Goal: Task Accomplishment & Management: Complete application form

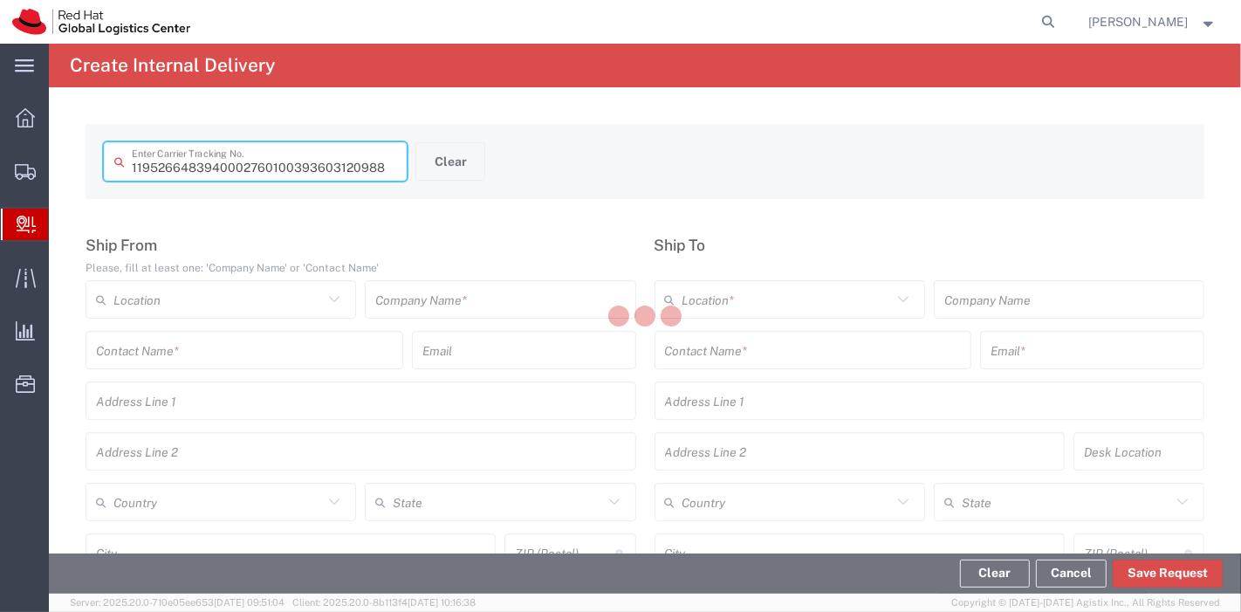
type input "393603120988"
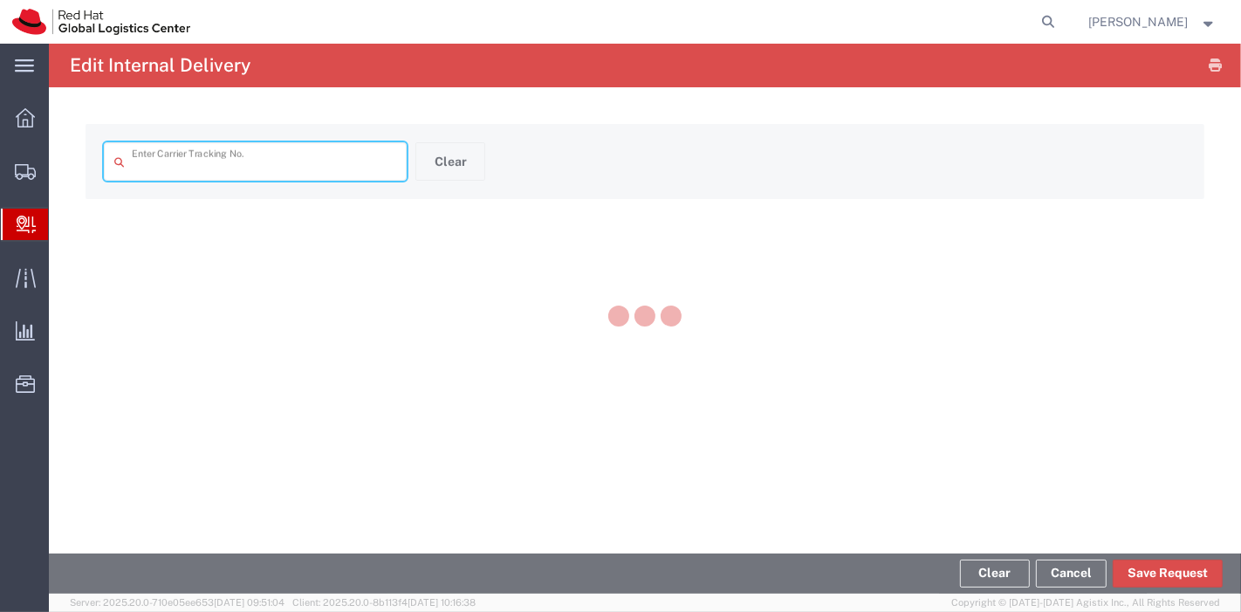
type input "393603120988"
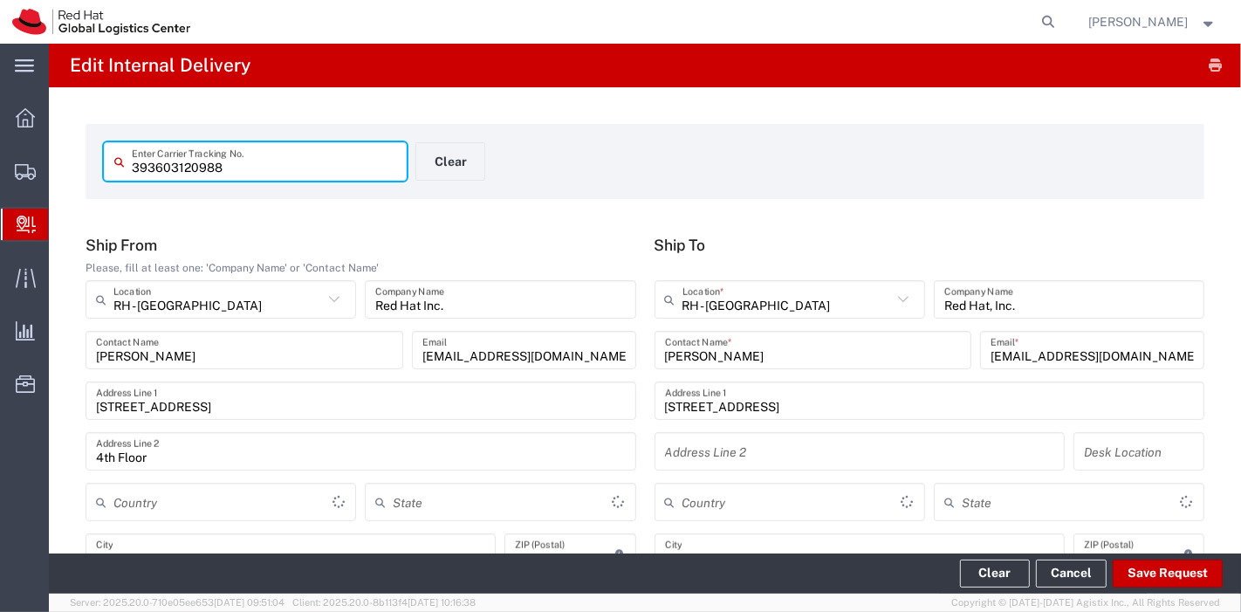
type input "[GEOGRAPHIC_DATA]"
type input "[US_STATE]"
type input "Your Packaging"
type input "2Day"
type input "[GEOGRAPHIC_DATA]"
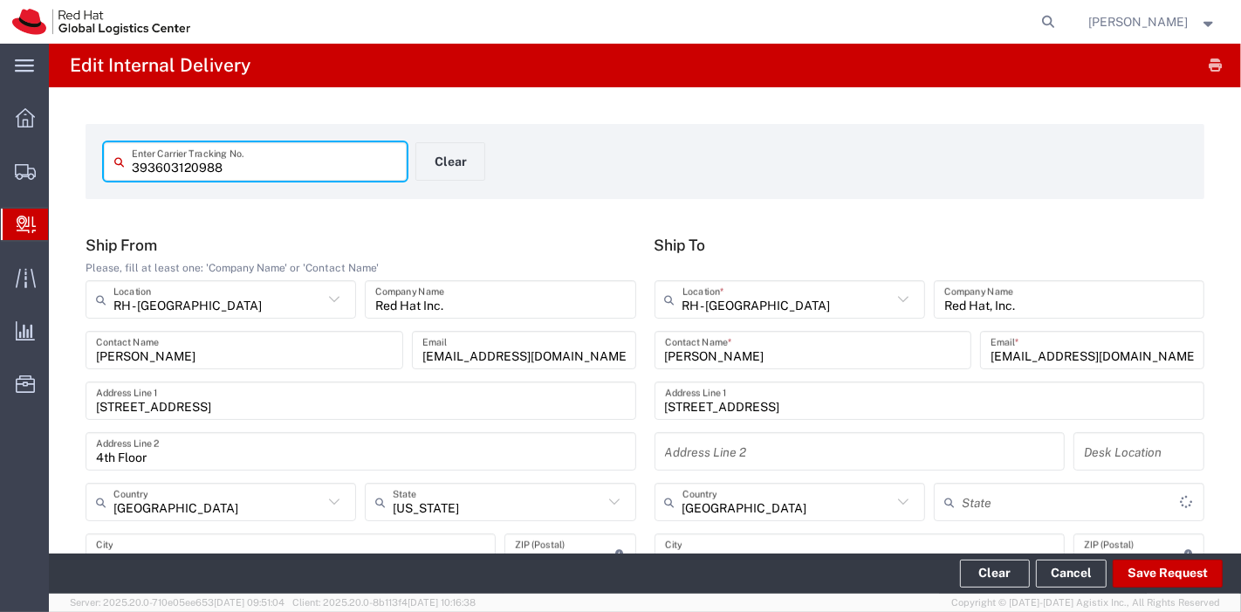
type input "[US_STATE]"
type input "FedEx Express"
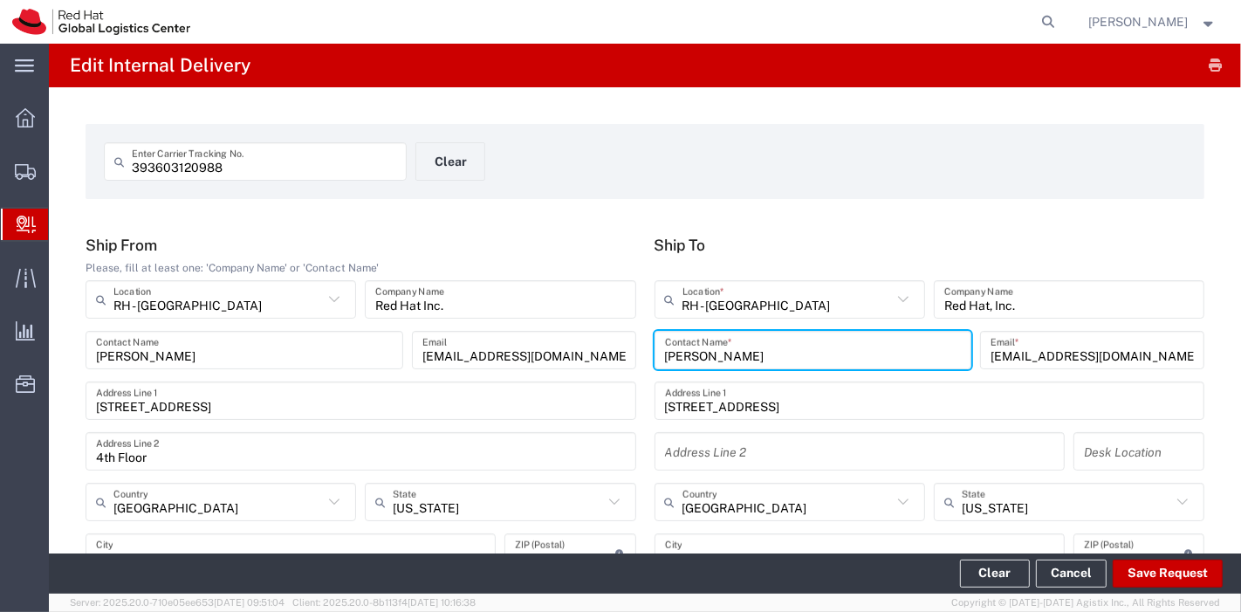
drag, startPoint x: 750, startPoint y: 359, endPoint x: 682, endPoint y: 356, distance: 68.1
click at [682, 356] on input "[PERSON_NAME]" at bounding box center [813, 350] width 297 height 31
click at [898, 257] on div "Ship To [GEOGRAPHIC_DATA] - [GEOGRAPHIC_DATA] Location * RH - [GEOGRAPHIC_DATA]…" at bounding box center [929, 435] width 569 height 399
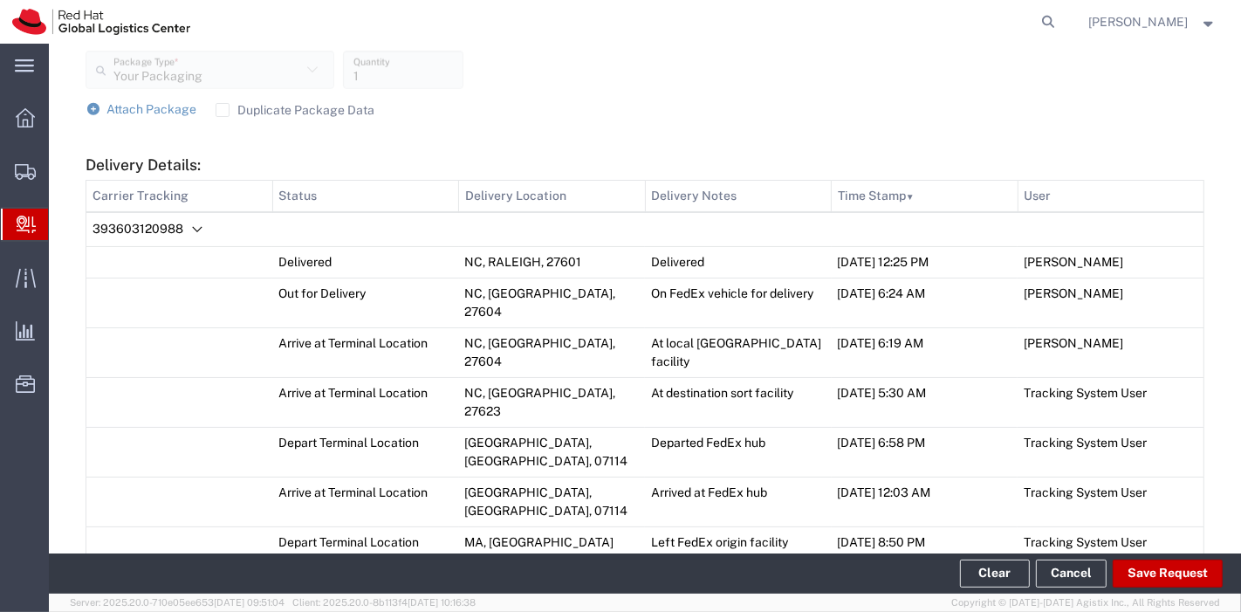
scroll to position [728, 0]
click at [1164, 574] on button "Save Request" at bounding box center [1167, 573] width 110 height 28
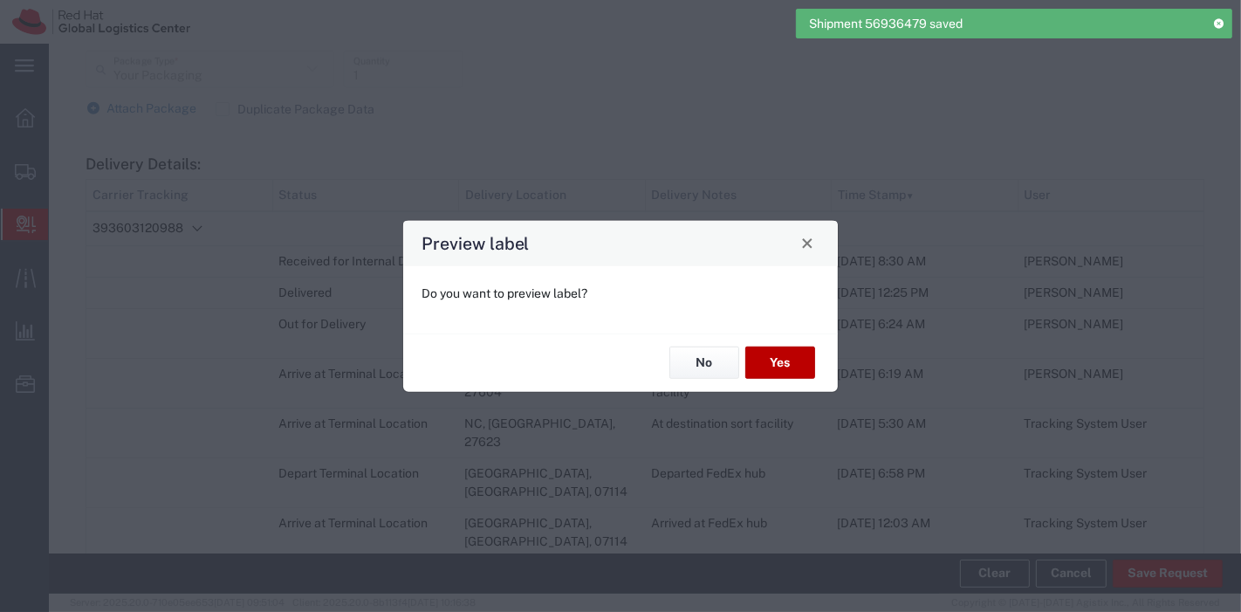
click at [772, 367] on button "Yes" at bounding box center [780, 362] width 70 height 32
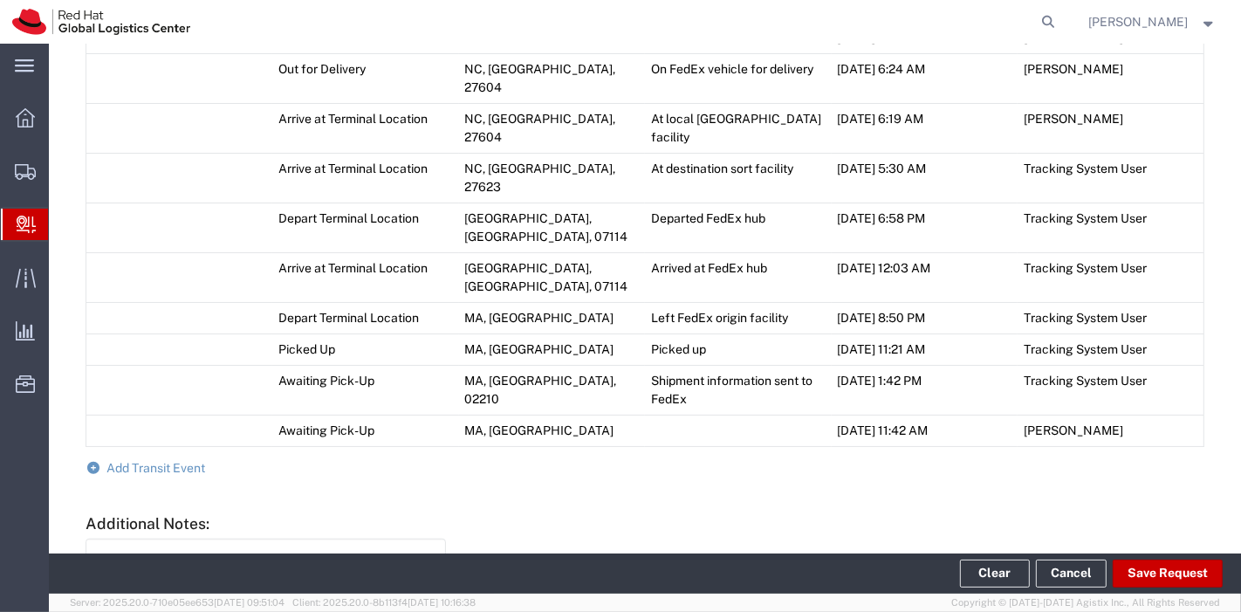
scroll to position [1022, 0]
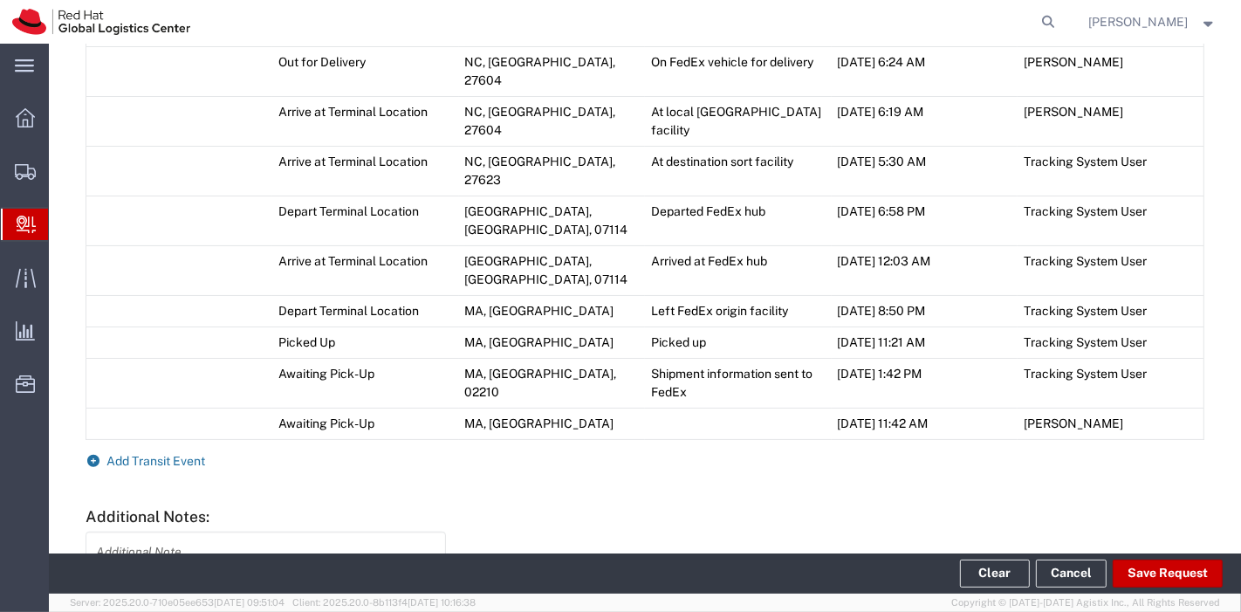
click at [162, 454] on span "Add Transit Event" at bounding box center [156, 461] width 99 height 14
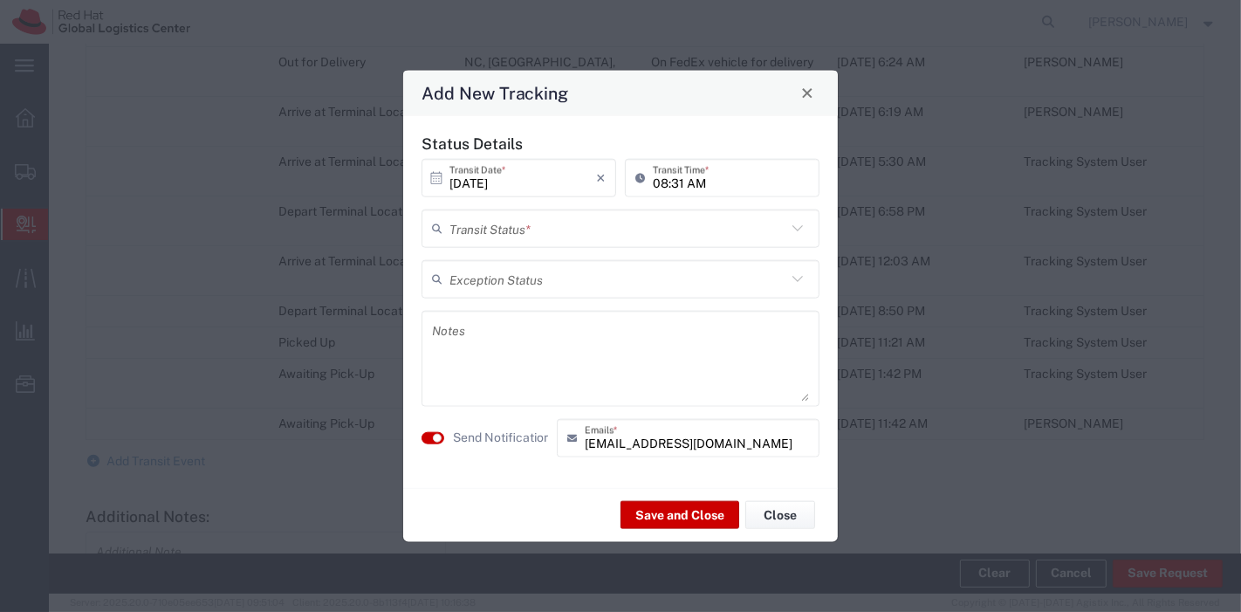
click at [684, 240] on input "text" at bounding box center [617, 228] width 337 height 31
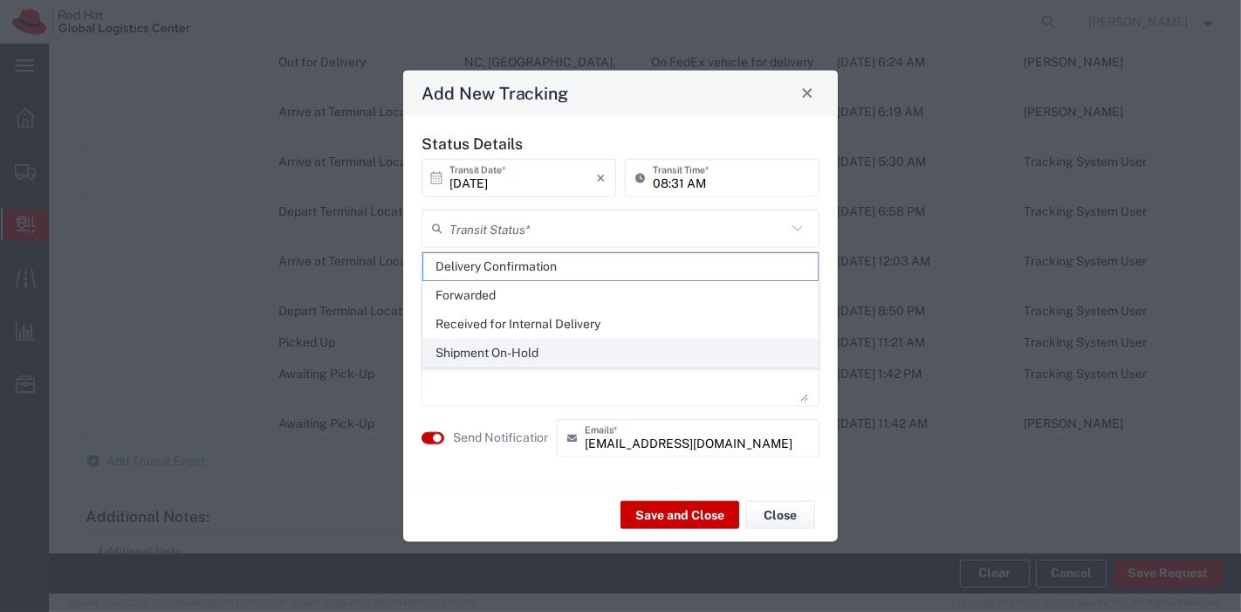
click at [588, 347] on span "Shipment On-Hold" at bounding box center [620, 352] width 395 height 27
type input "Shipment On-Hold"
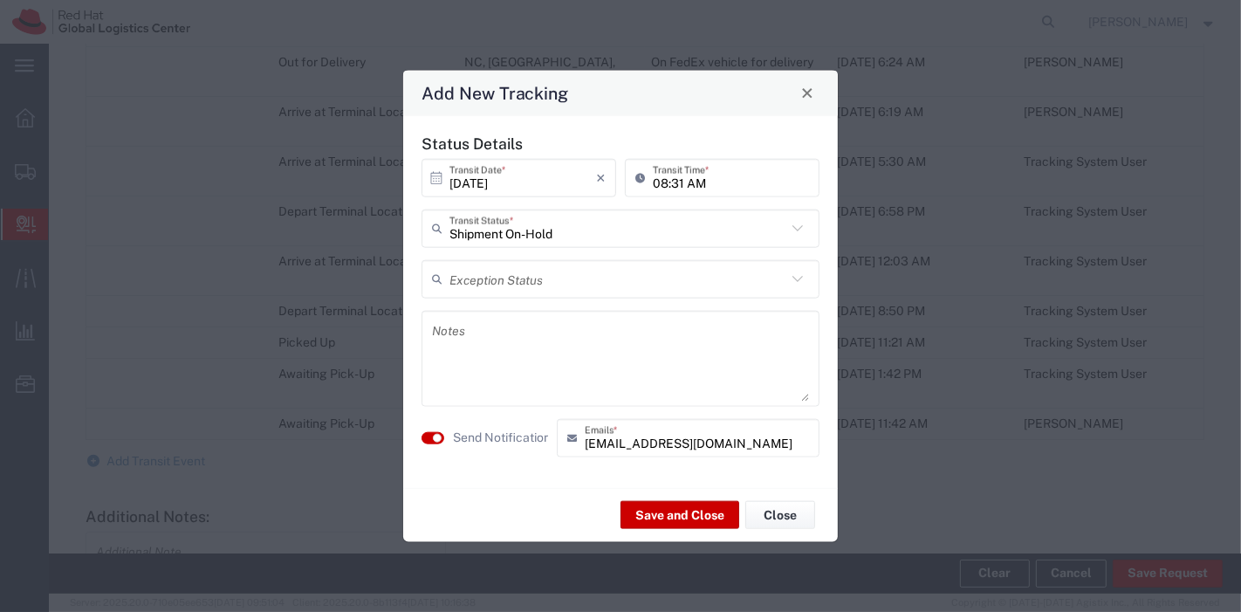
click at [558, 333] on textarea at bounding box center [620, 357] width 377 height 85
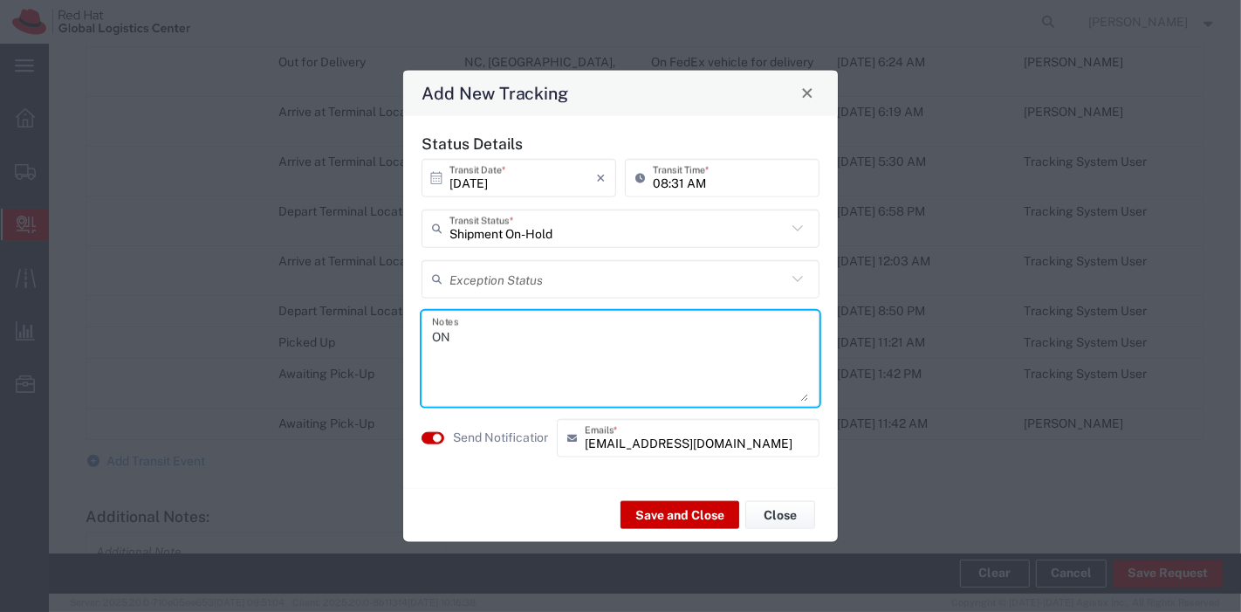
type textarea "O"
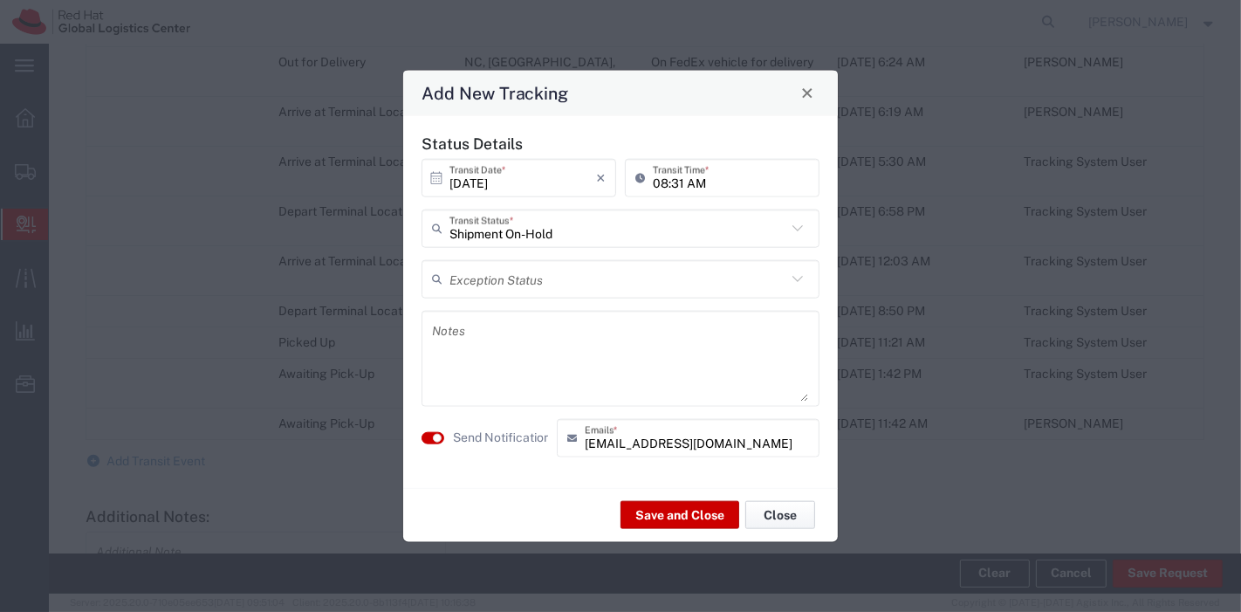
click at [770, 511] on button "Close" at bounding box center [780, 515] width 70 height 28
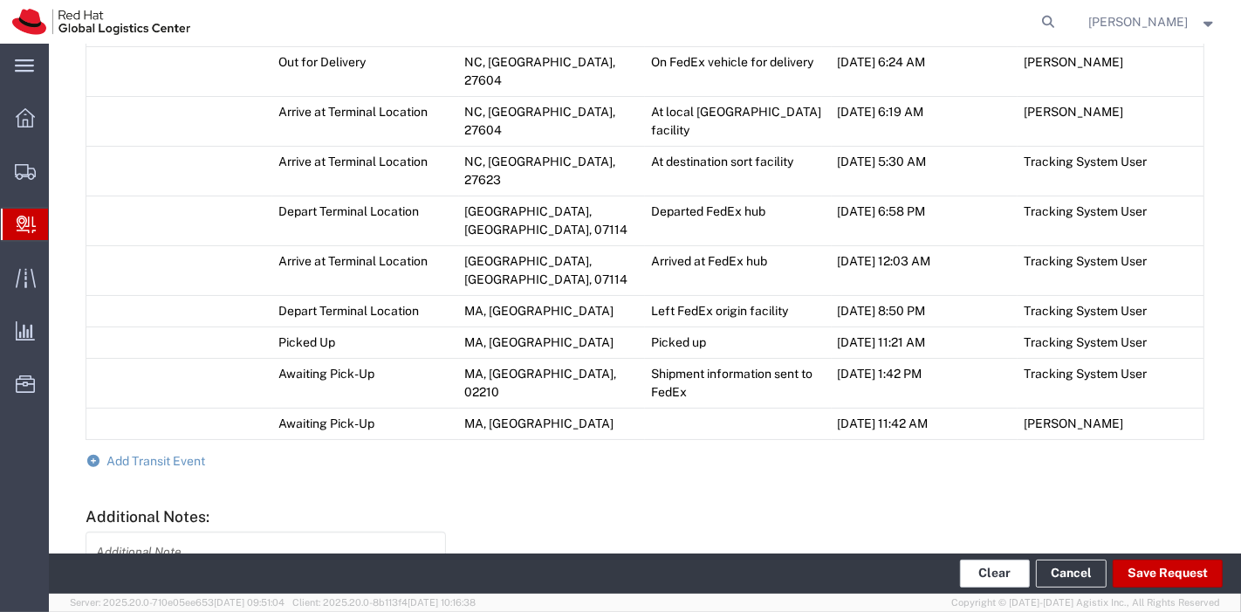
click at [981, 565] on button "Clear" at bounding box center [995, 573] width 70 height 28
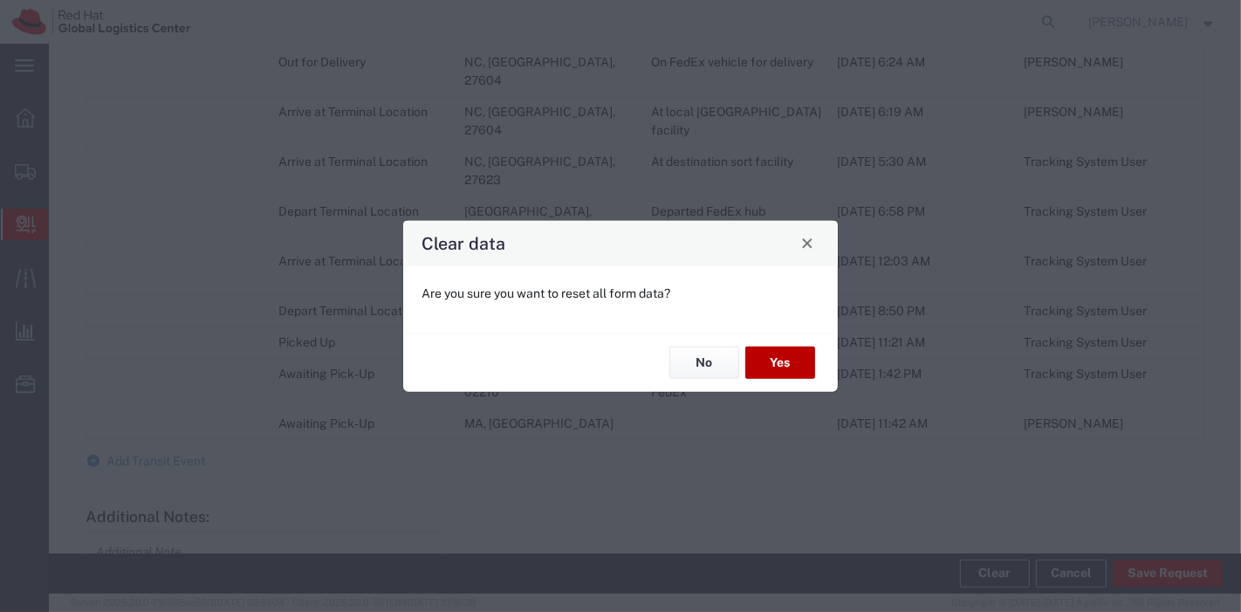
click at [791, 362] on button "Yes" at bounding box center [780, 362] width 70 height 32
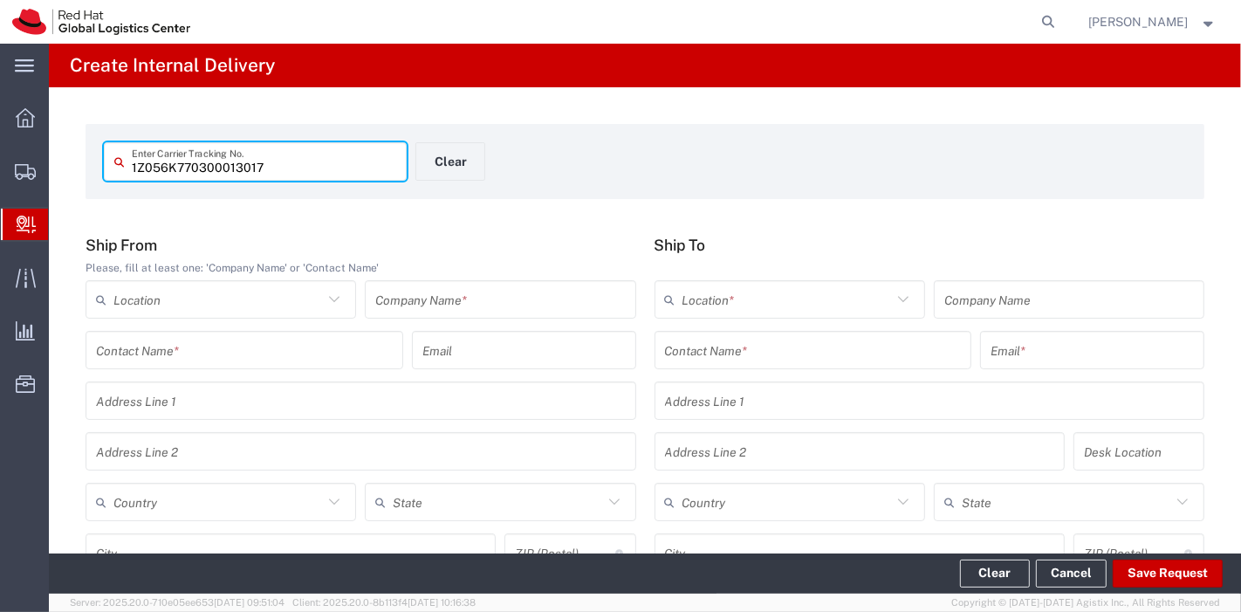
type input "1Z056K770300013017"
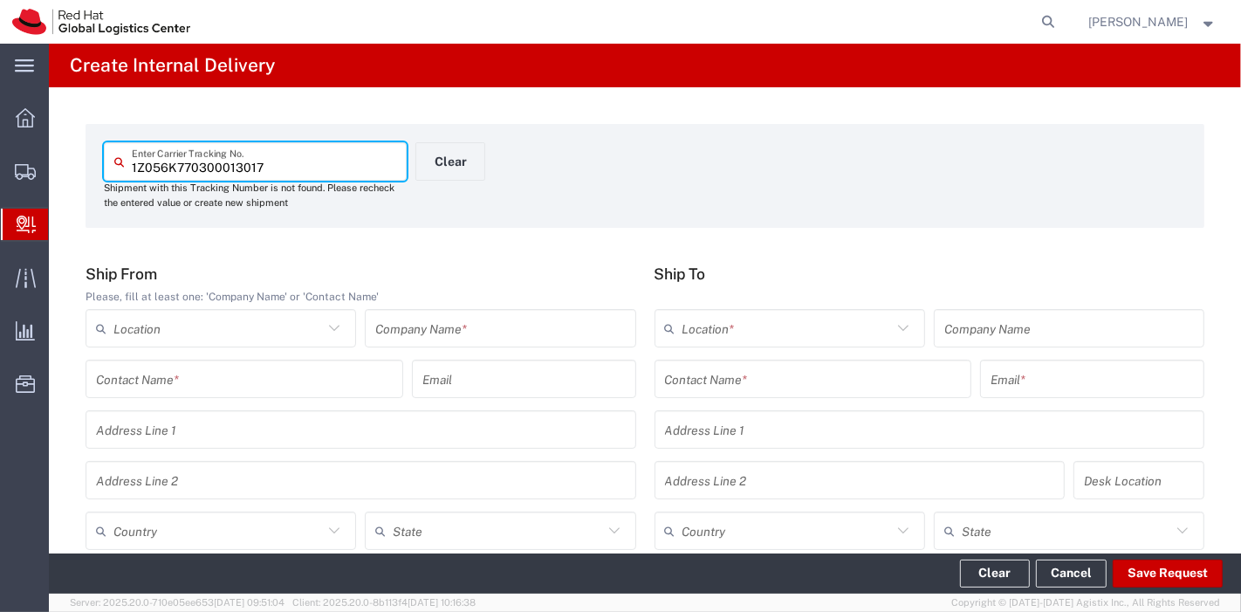
click at [441, 333] on input "text" at bounding box center [500, 328] width 250 height 31
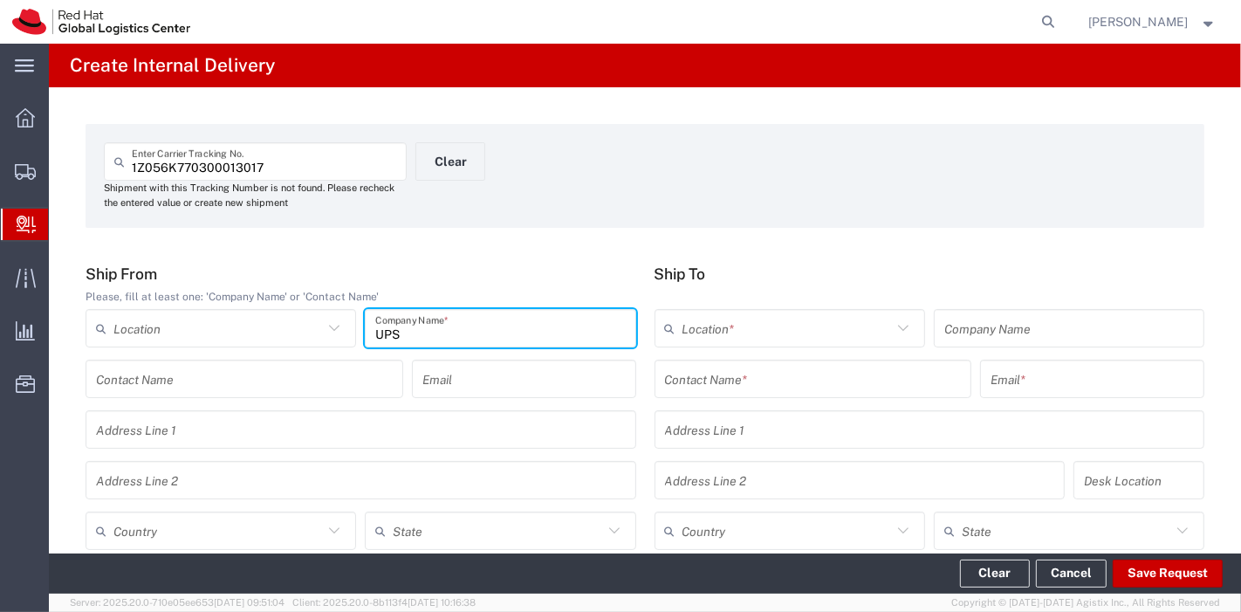
type input "UPS"
click at [263, 523] on input "text" at bounding box center [217, 531] width 209 height 31
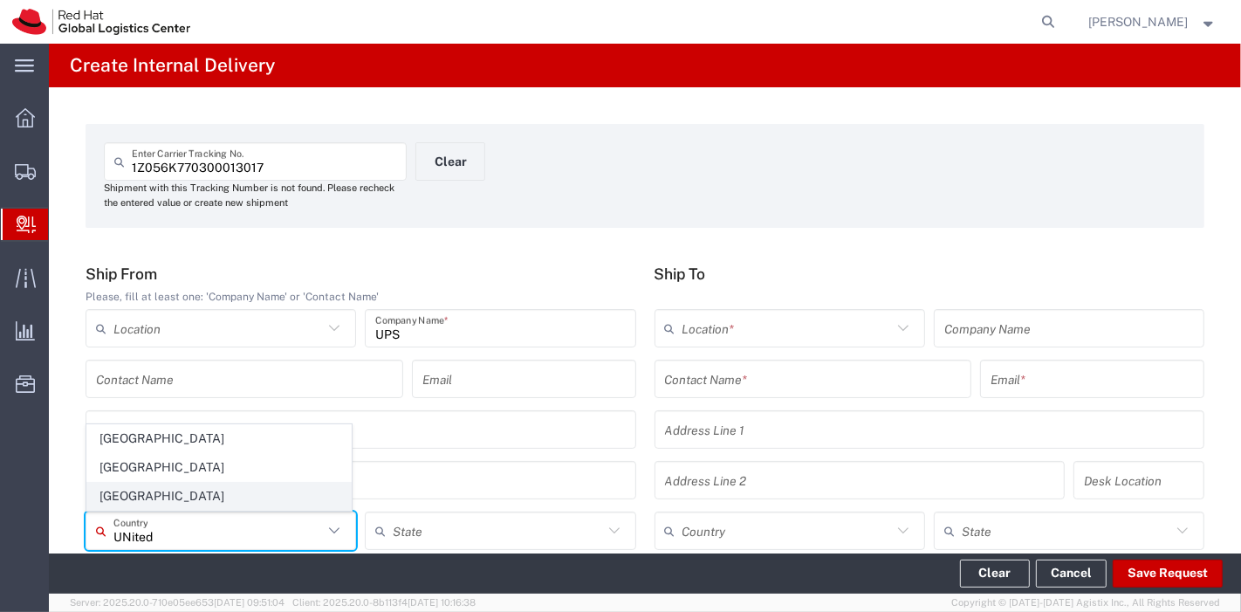
click at [168, 502] on span "[GEOGRAPHIC_DATA]" at bounding box center [218, 495] width 263 height 27
type input "[GEOGRAPHIC_DATA]"
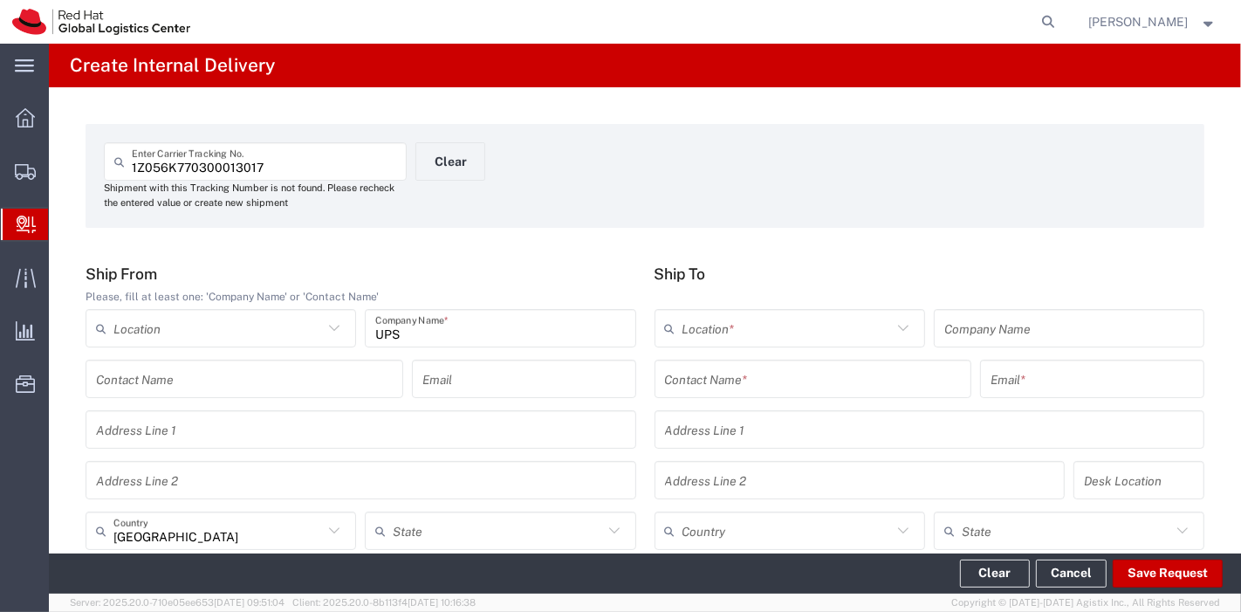
click at [736, 373] on input "text" at bounding box center [813, 379] width 297 height 31
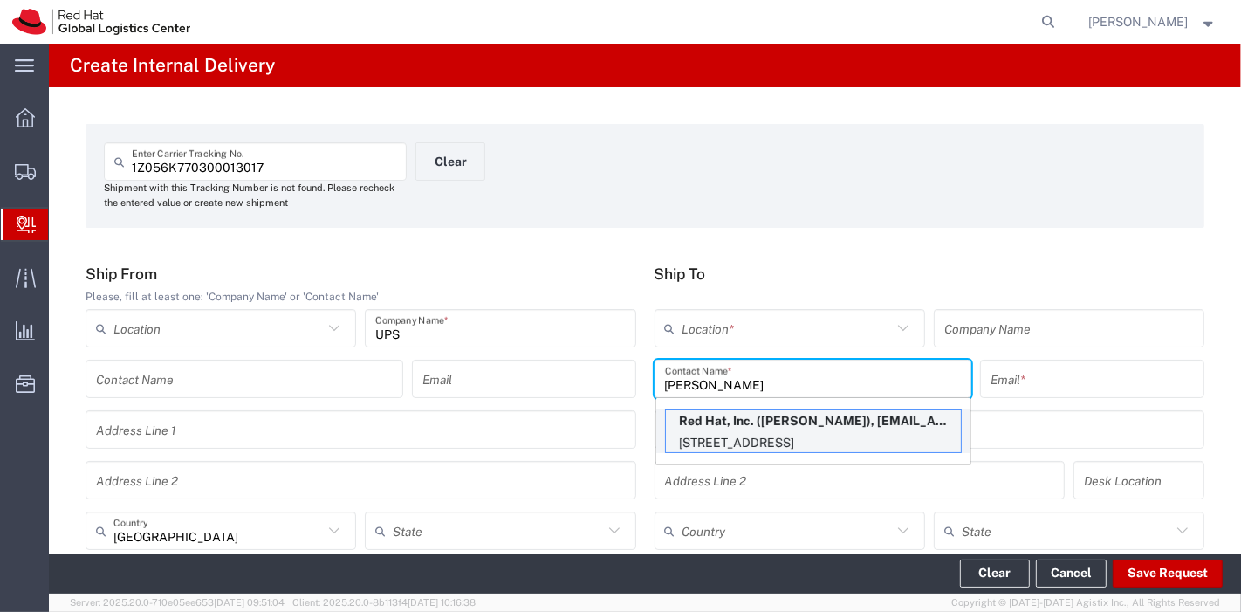
type input "[PERSON_NAME]"
click at [751, 429] on p "Red Hat, Inc. ([PERSON_NAME]), [EMAIL_ADDRESS][DOMAIN_NAME]" at bounding box center [813, 421] width 295 height 22
type input "RH - [GEOGRAPHIC_DATA]"
type input "Red Hat, Inc."
type input "[PERSON_NAME]"
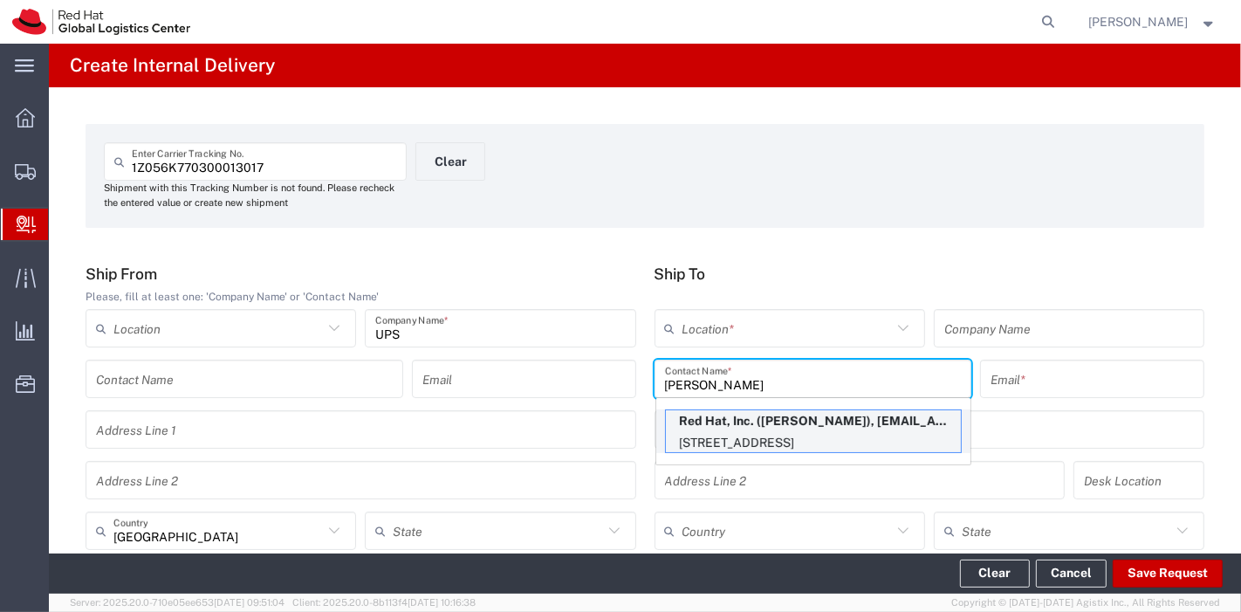
type input "[EMAIL_ADDRESS][DOMAIN_NAME]"
type input "[STREET_ADDRESS]"
type input "15S249"
type input "[GEOGRAPHIC_DATA]"
type input "RALEIGH"
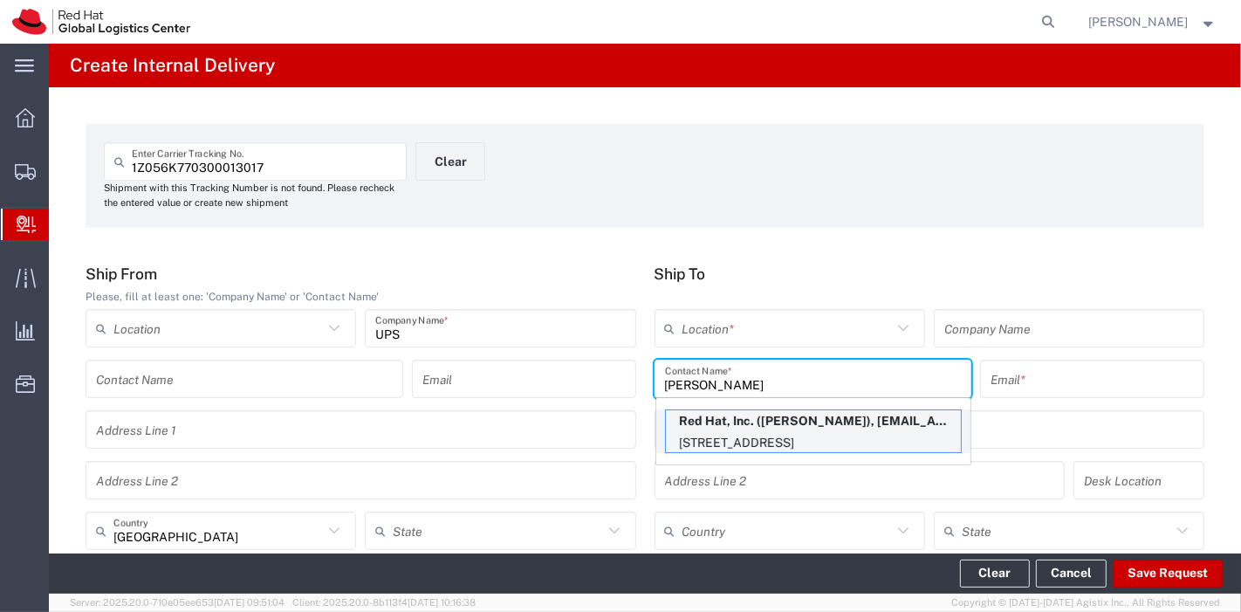
type input "27601"
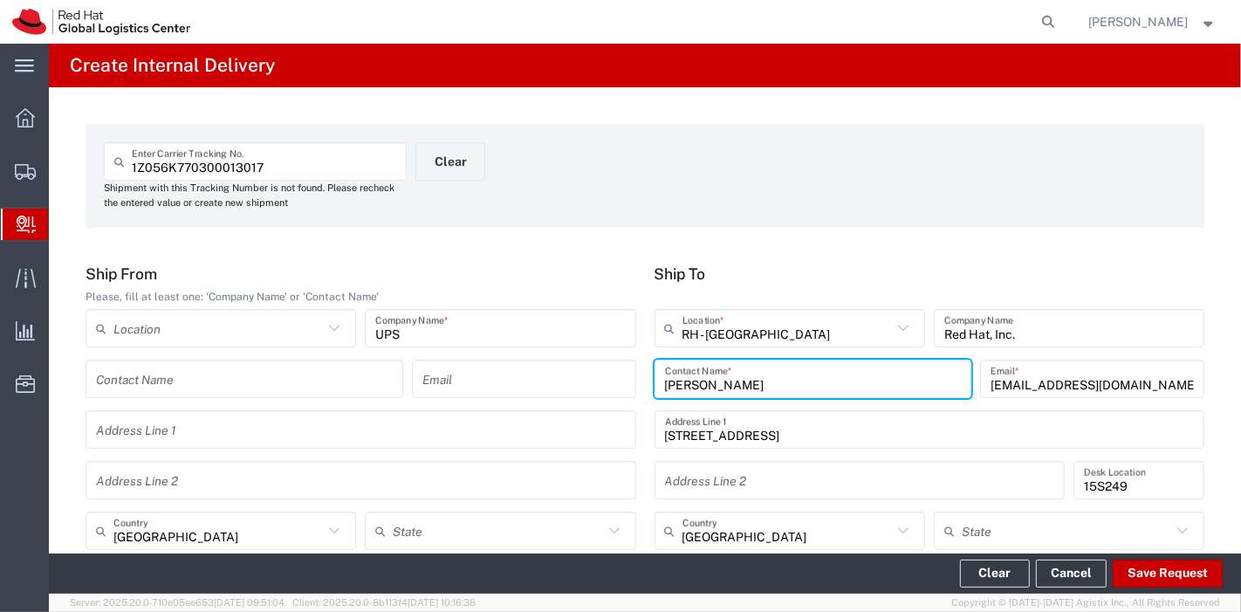
type input "[US_STATE]"
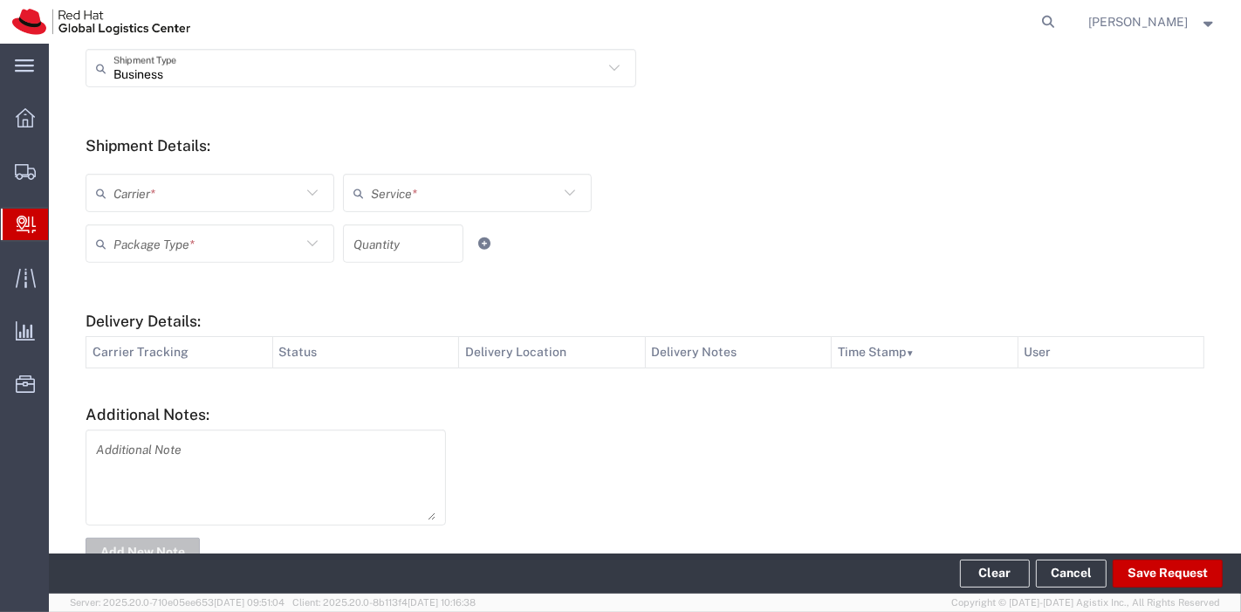
scroll to position [632, 0]
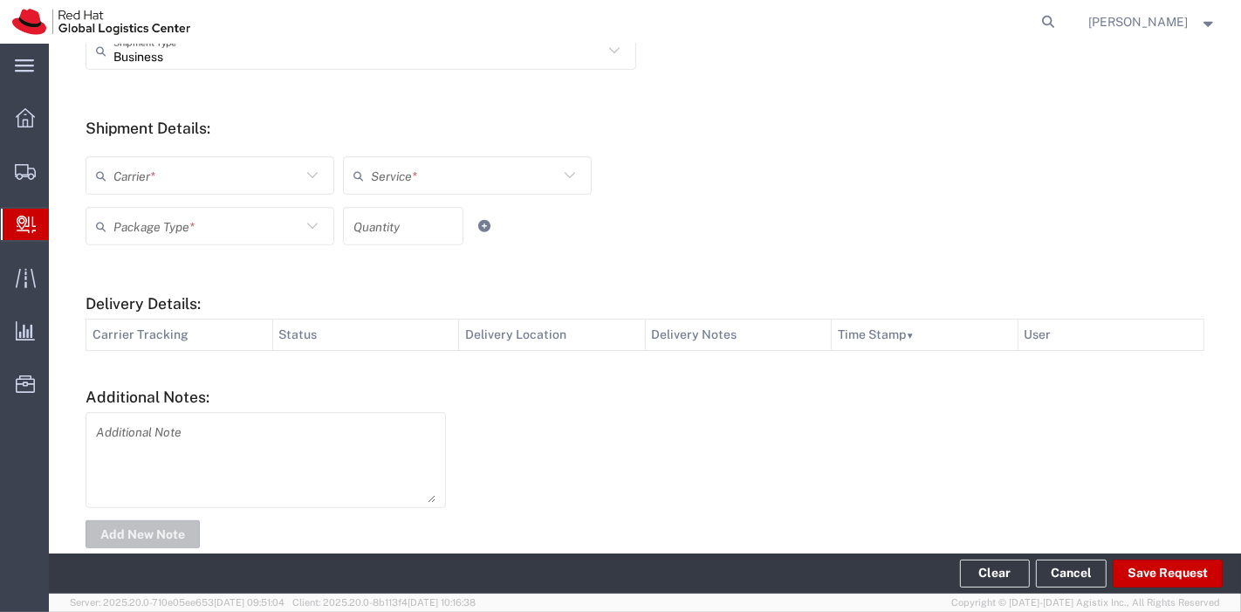
click at [244, 181] on input "text" at bounding box center [207, 176] width 188 height 31
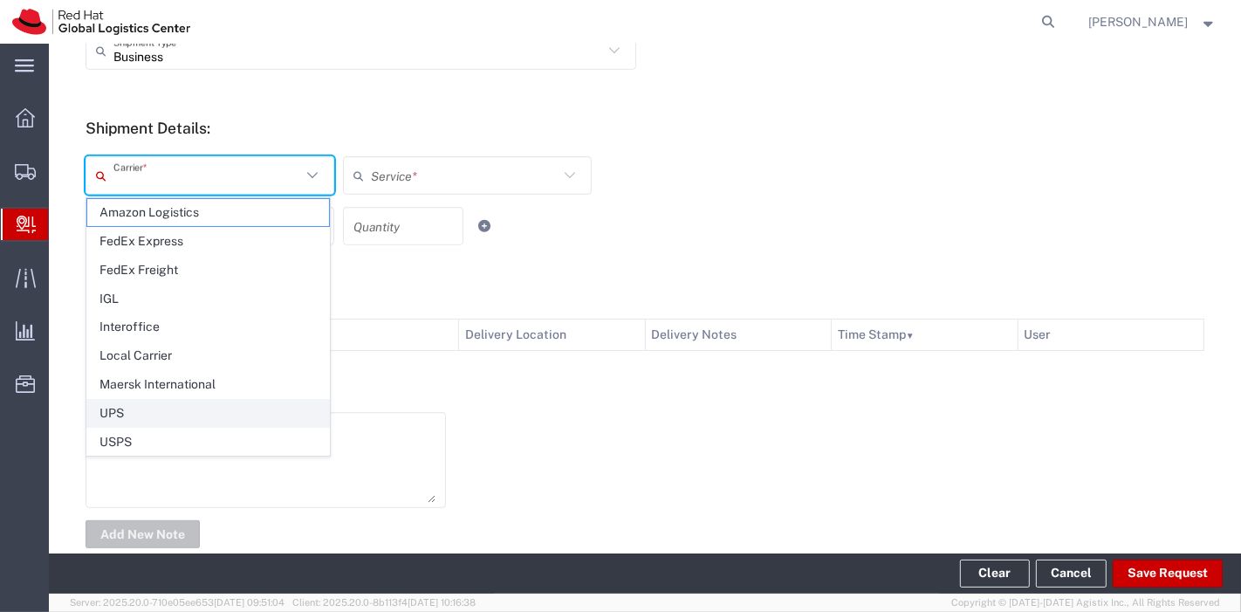
click at [152, 400] on span "UPS" at bounding box center [208, 413] width 242 height 27
type input "UPS"
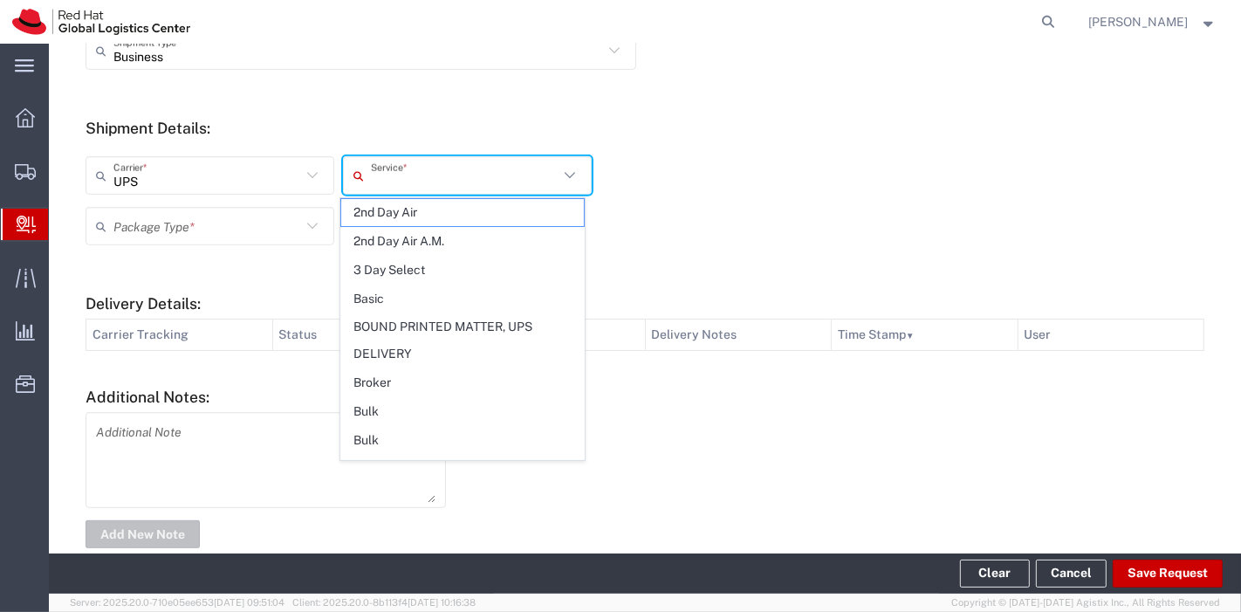
click at [434, 161] on input "text" at bounding box center [465, 176] width 188 height 31
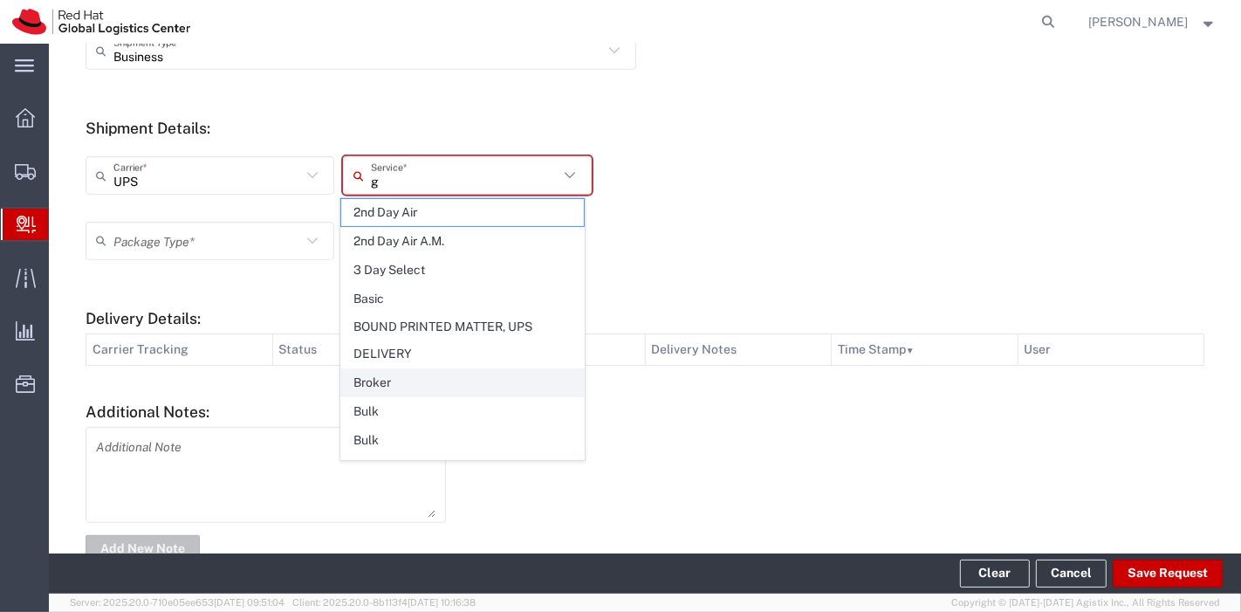
type input "gr"
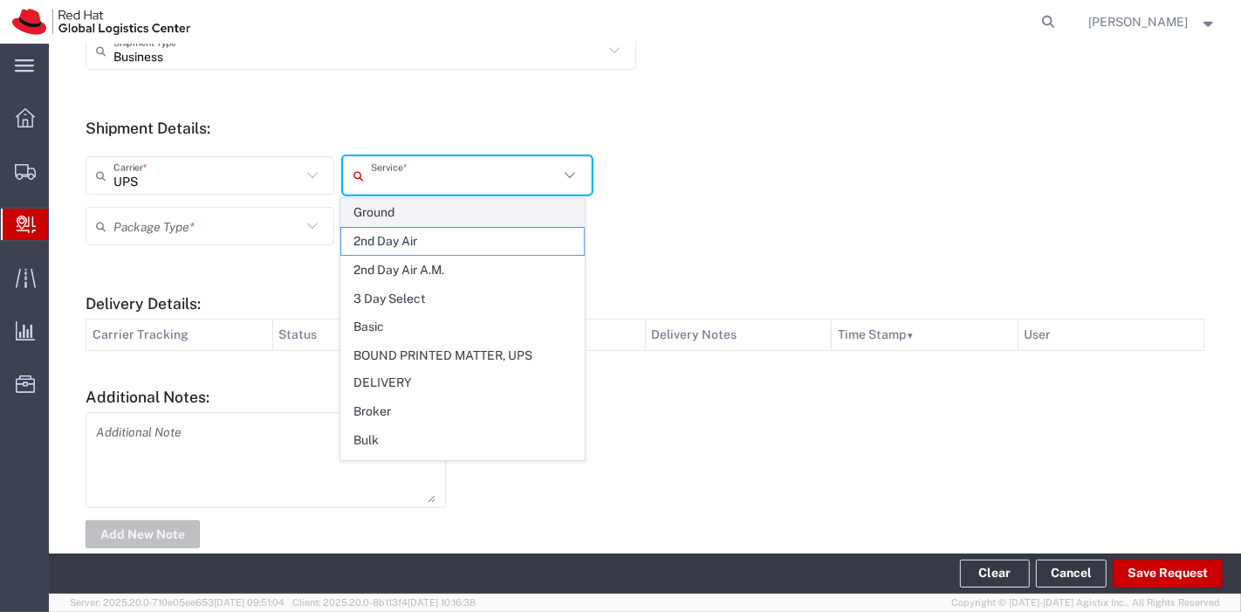
click at [379, 201] on span "Ground" at bounding box center [462, 212] width 242 height 27
type input "Ground"
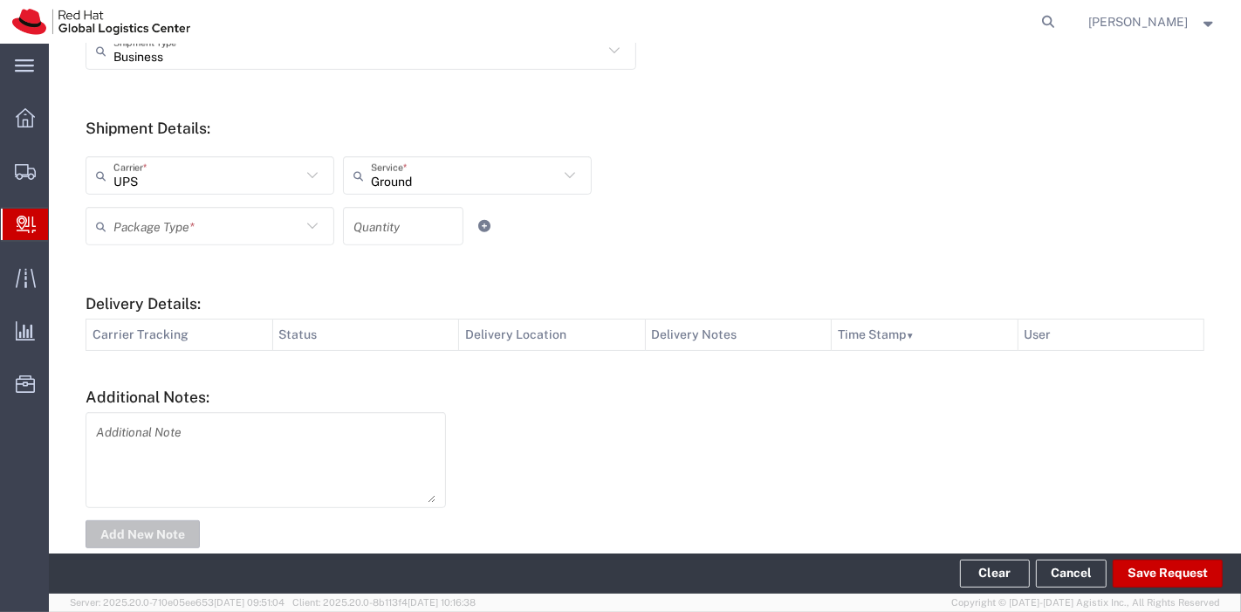
click at [265, 221] on input "text" at bounding box center [207, 226] width 188 height 31
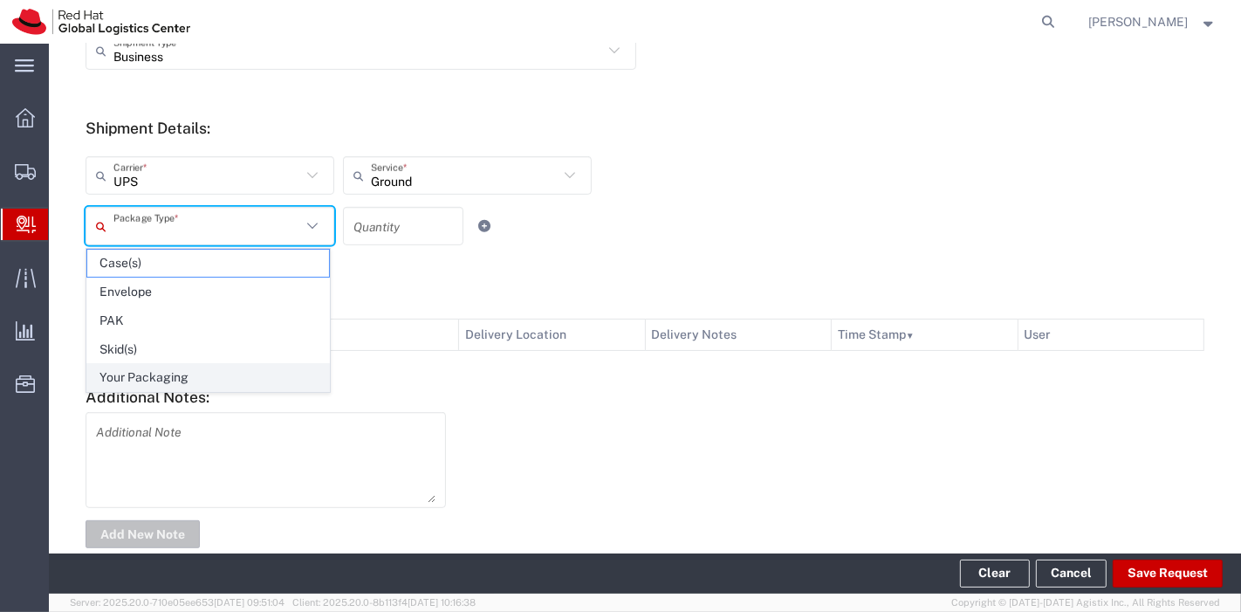
click at [132, 367] on span "Your Packaging" at bounding box center [208, 377] width 242 height 27
type input "Your Packaging"
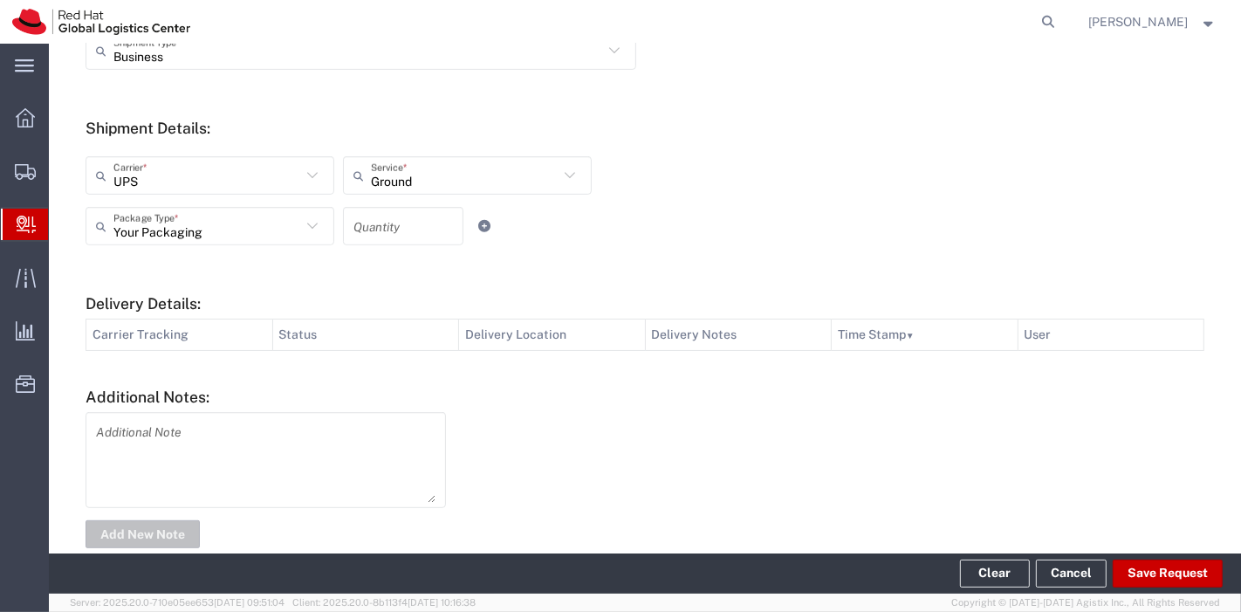
click at [376, 236] on input "number" at bounding box center [402, 226] width 99 height 31
type input "1"
click at [831, 246] on div "Your Packaging Package Type * Case(s) Envelope PAK Skid(s) Your Packaging 1 Qua…" at bounding box center [467, 232] width 773 height 51
click at [1184, 562] on button "Save Request" at bounding box center [1167, 573] width 110 height 28
type input "[GEOGRAPHIC_DATA]"
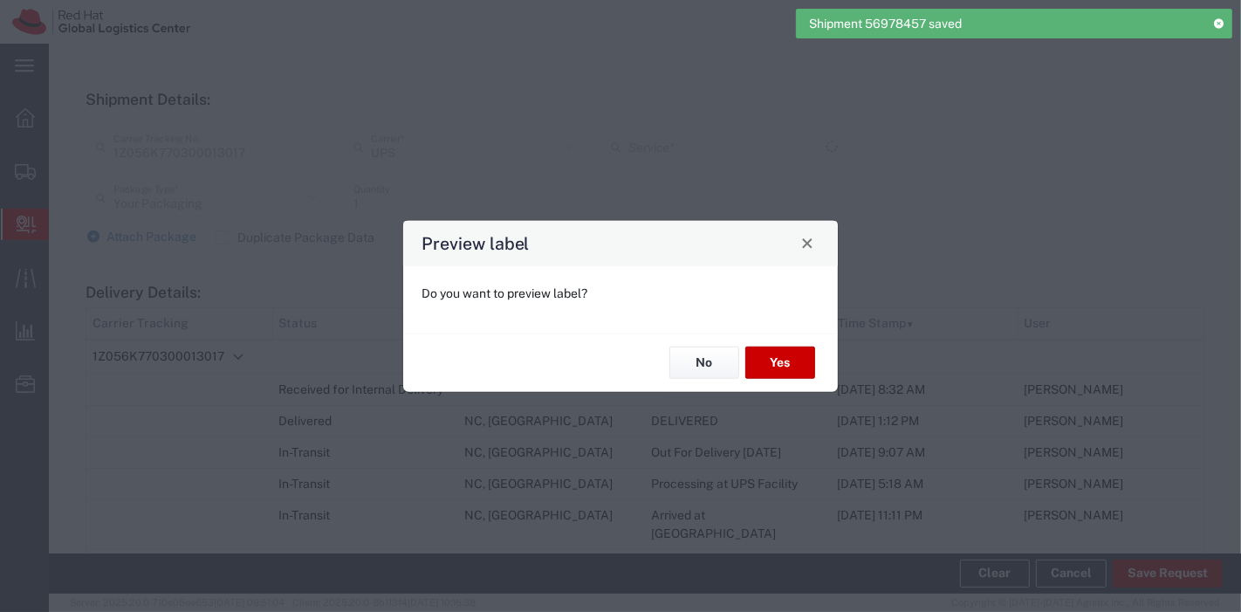
type input "Ground"
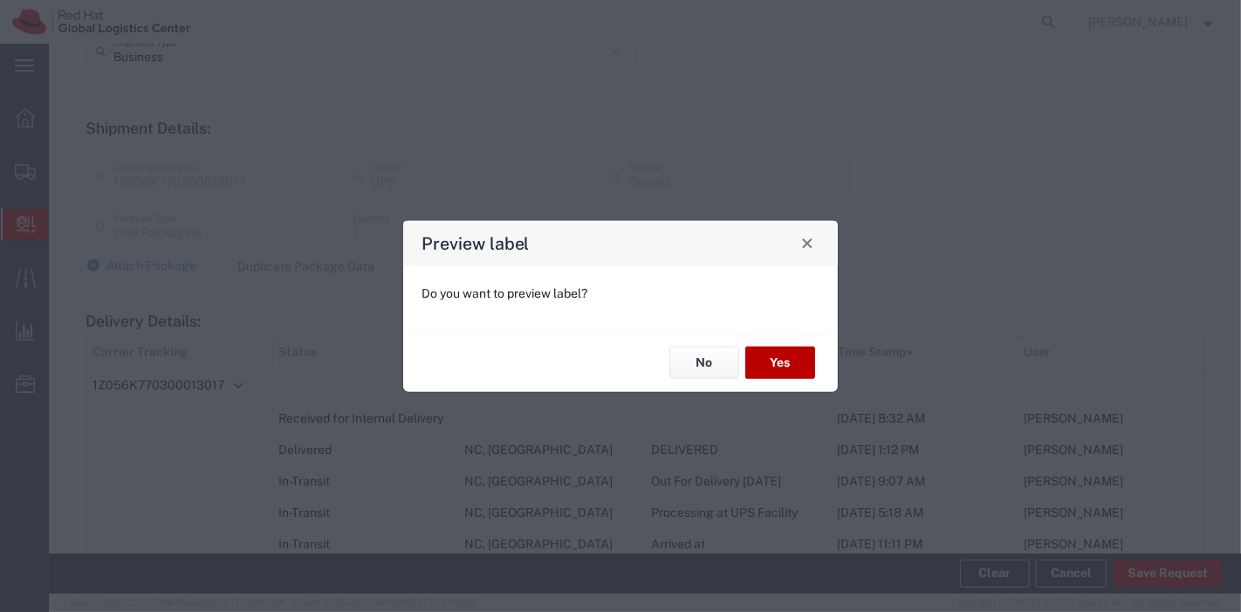
click at [776, 367] on button "Yes" at bounding box center [780, 362] width 70 height 32
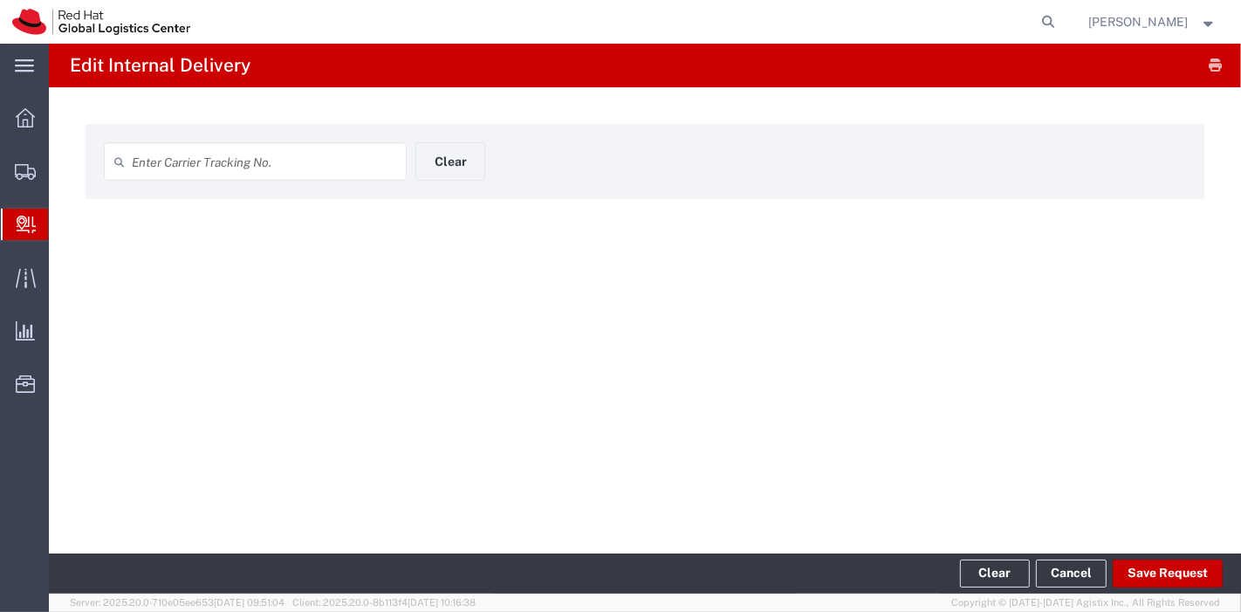
type input "1Z056K770300013017"
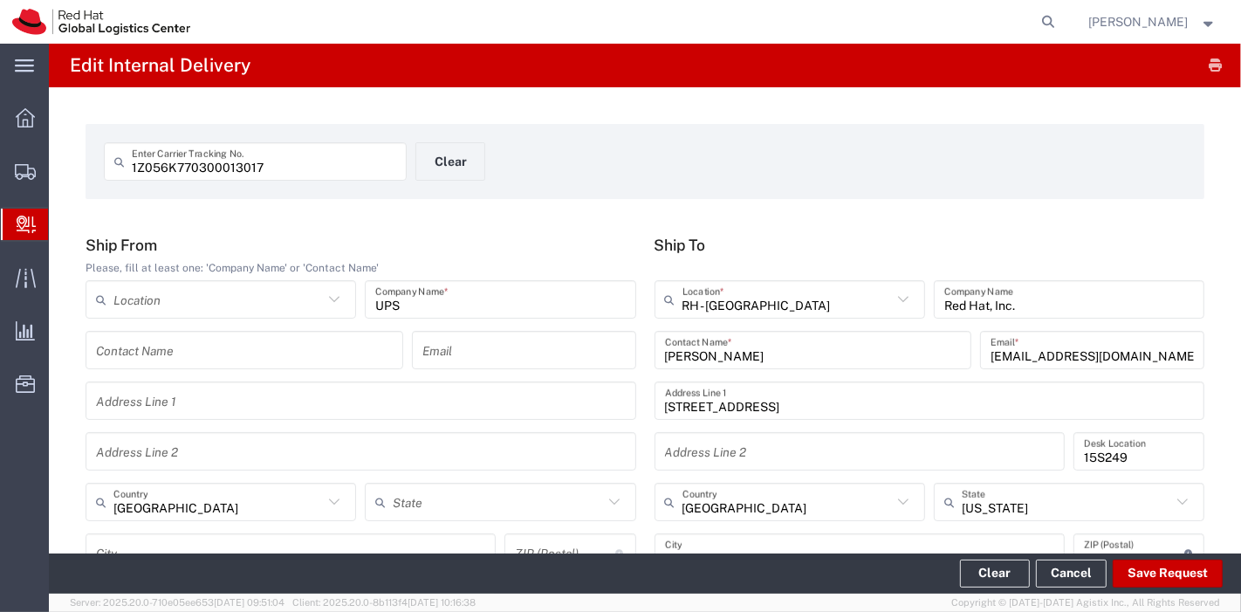
click at [906, 487] on div "United States Country" at bounding box center [789, 501] width 270 height 38
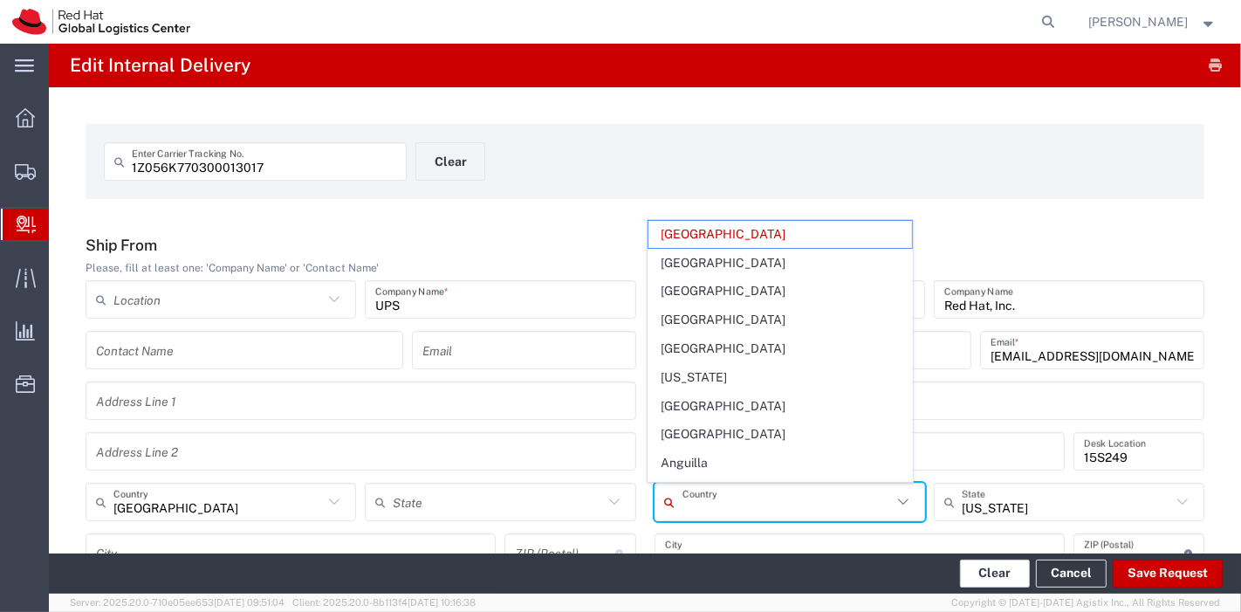
click at [1024, 582] on button "Clear" at bounding box center [995, 573] width 70 height 28
type input "[GEOGRAPHIC_DATA]"
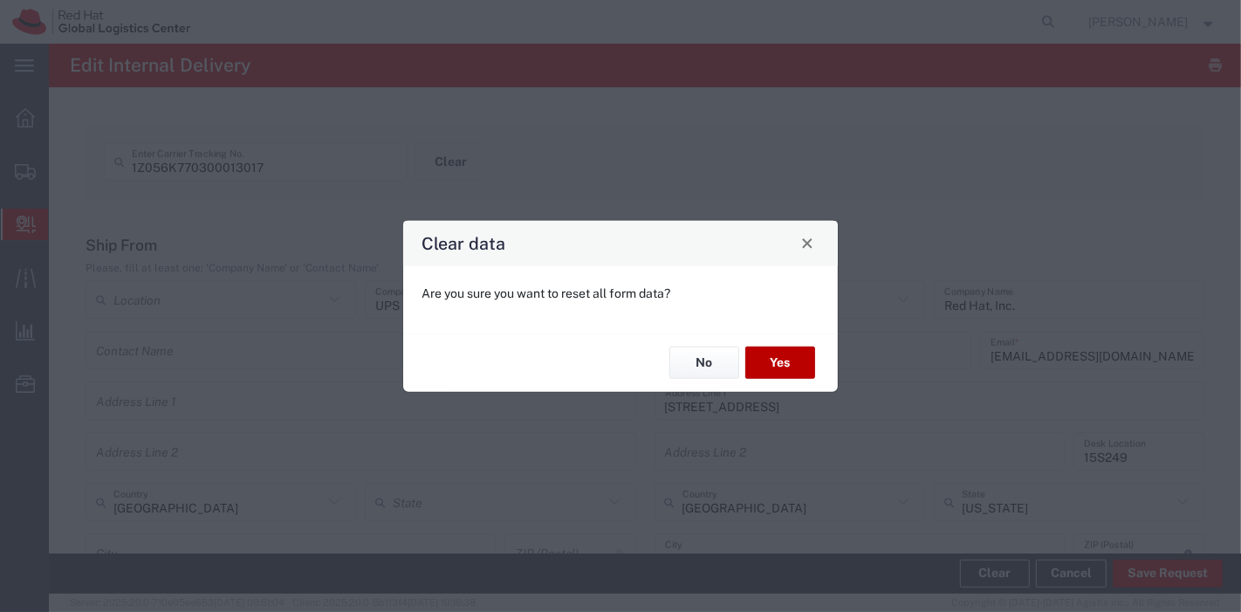
click at [766, 360] on button "Yes" at bounding box center [780, 362] width 70 height 32
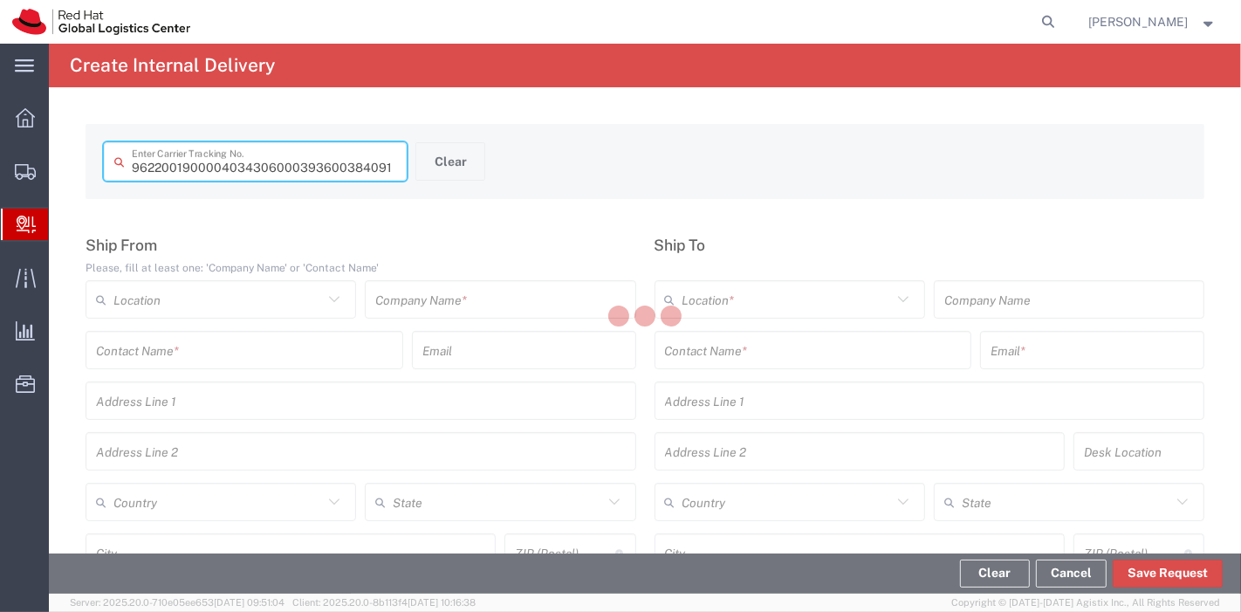
type input "393600384091"
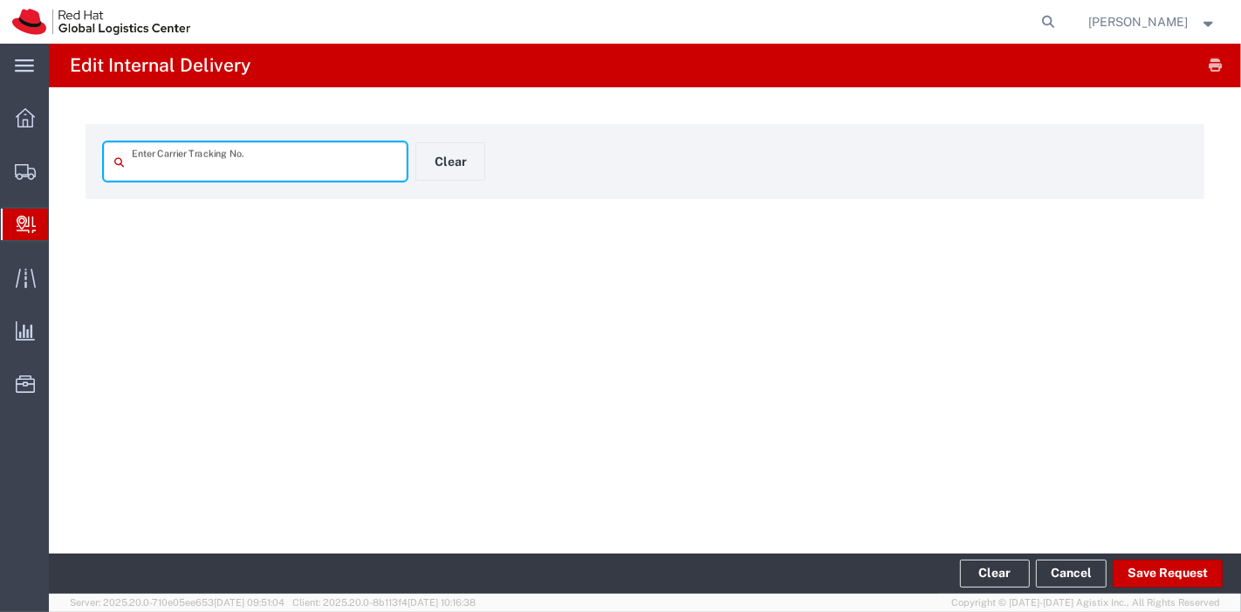
type input "393600384091"
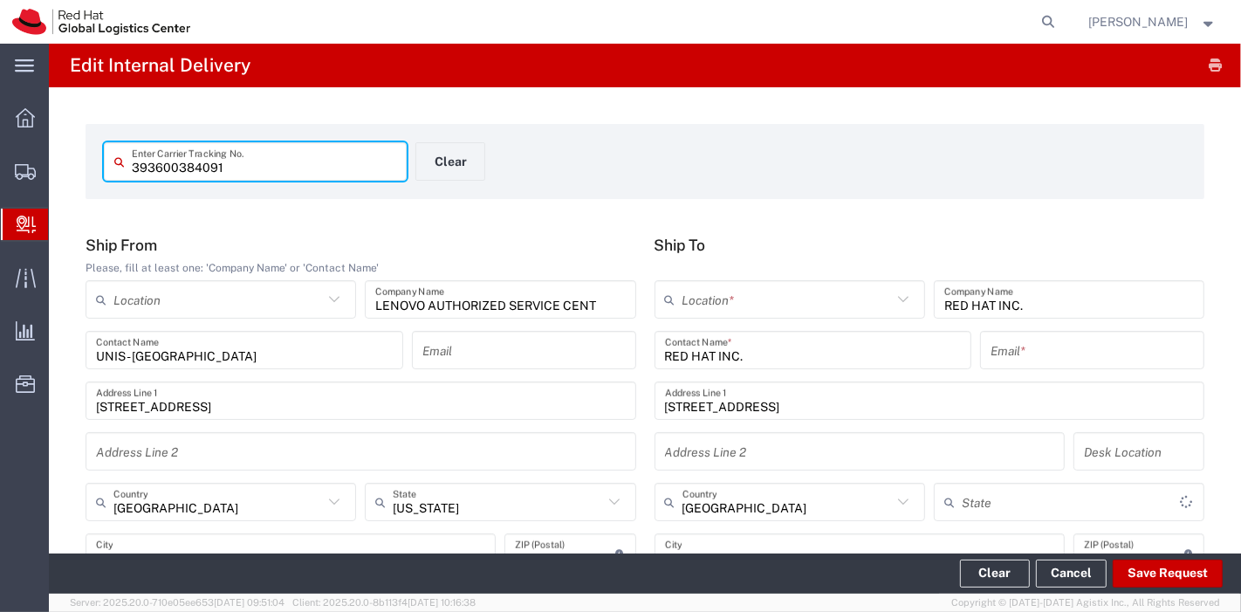
type input "Your Packaging"
type input "[US_STATE]"
type input "Ground"
click at [1004, 348] on input "text" at bounding box center [1091, 350] width 203 height 31
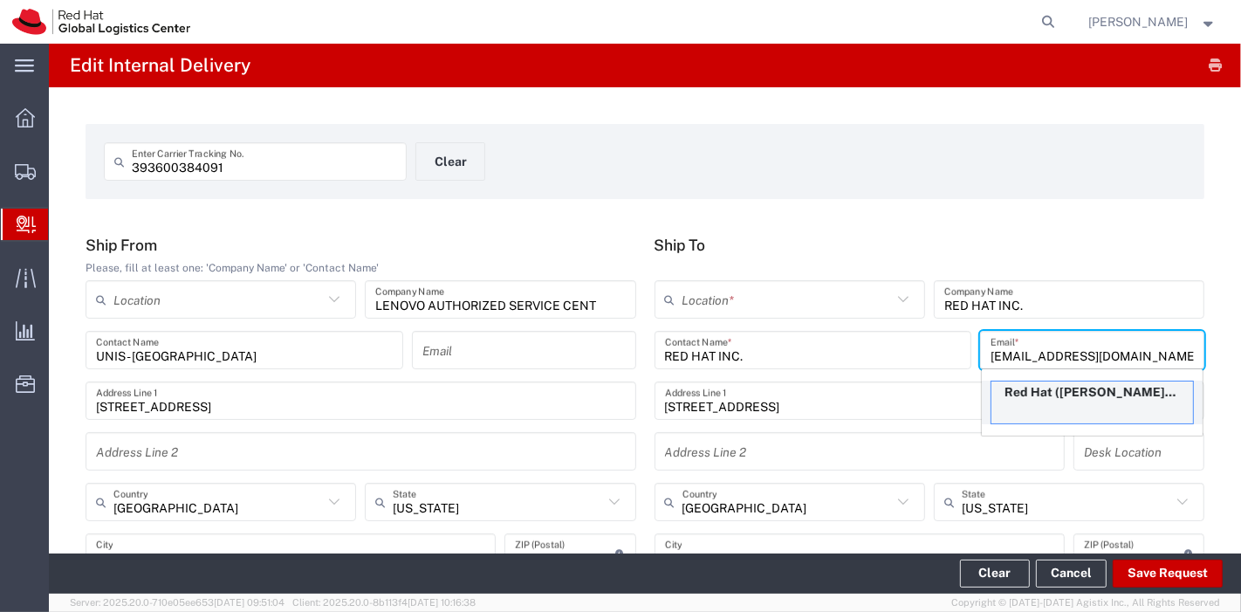
type input "[EMAIL_ADDRESS][DOMAIN_NAME]"
click at [1029, 405] on div "Red Hat ([PERSON_NAME]), [EMAIL_ADDRESS][DOMAIN_NAME]" at bounding box center [1091, 402] width 203 height 44
type input "Red Hat"
type input "[PERSON_NAME]"
type input "14048425178"
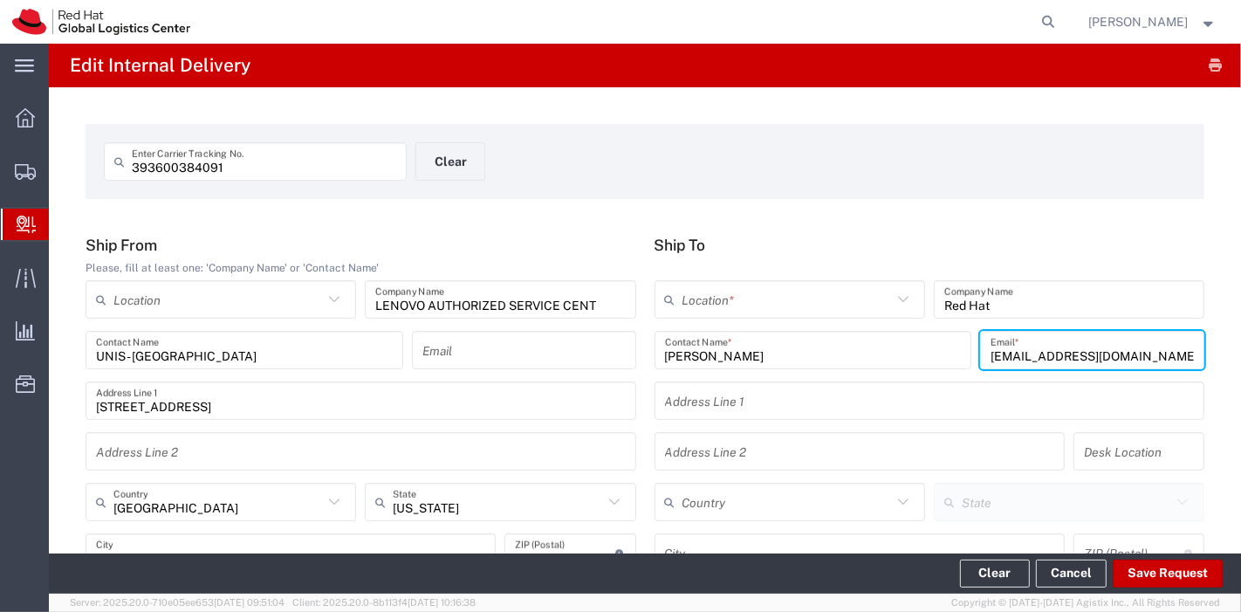
click at [867, 294] on input "text" at bounding box center [786, 299] width 209 height 31
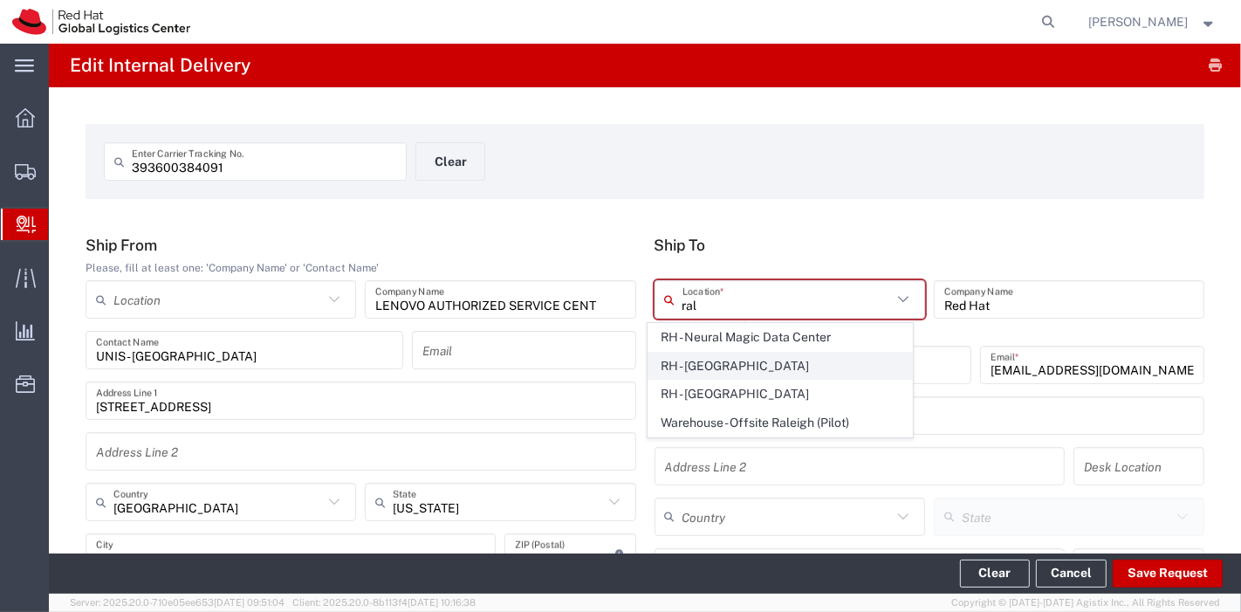
click at [715, 354] on span "RH - [GEOGRAPHIC_DATA]" at bounding box center [779, 365] width 263 height 27
type input "RH - [GEOGRAPHIC_DATA]"
type input "Red Hat, Inc."
type input "[STREET_ADDRESS]"
type input "[GEOGRAPHIC_DATA]"
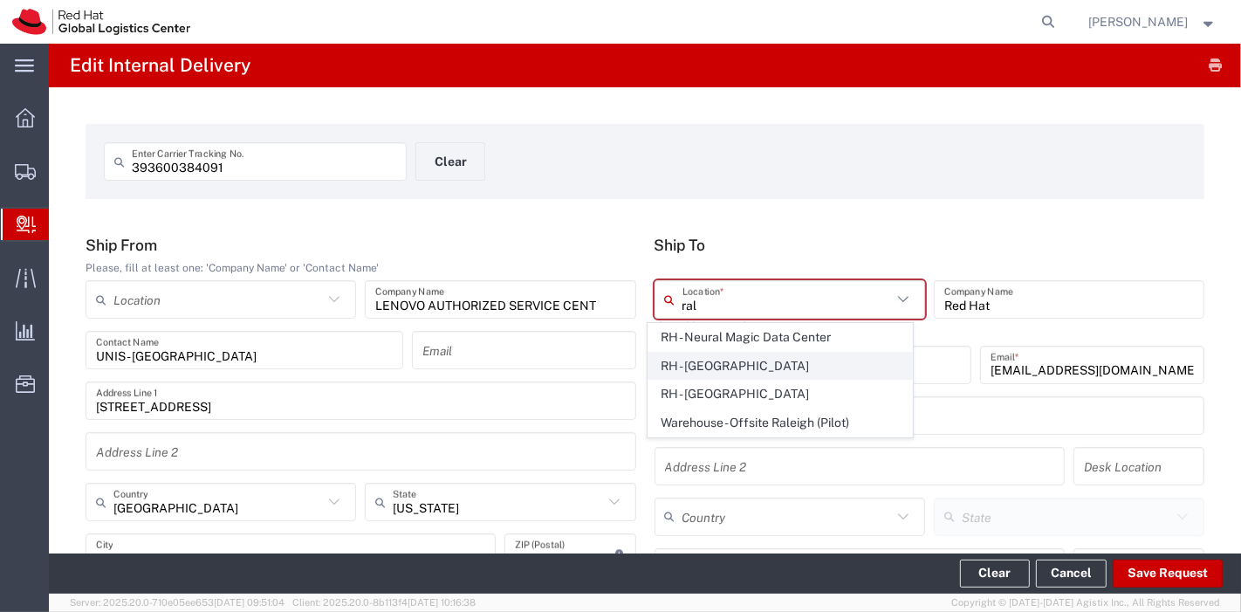
type input "RALEIGH"
type input "27601"
type input "[PHONE_NUMBER]"
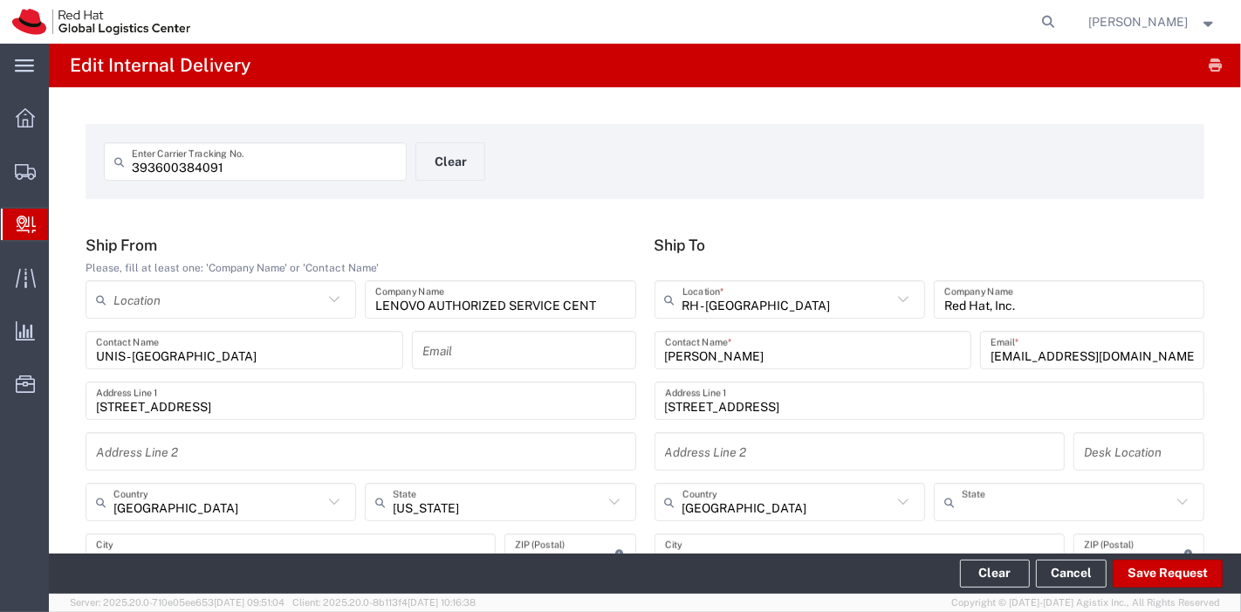
type input "[US_STATE]"
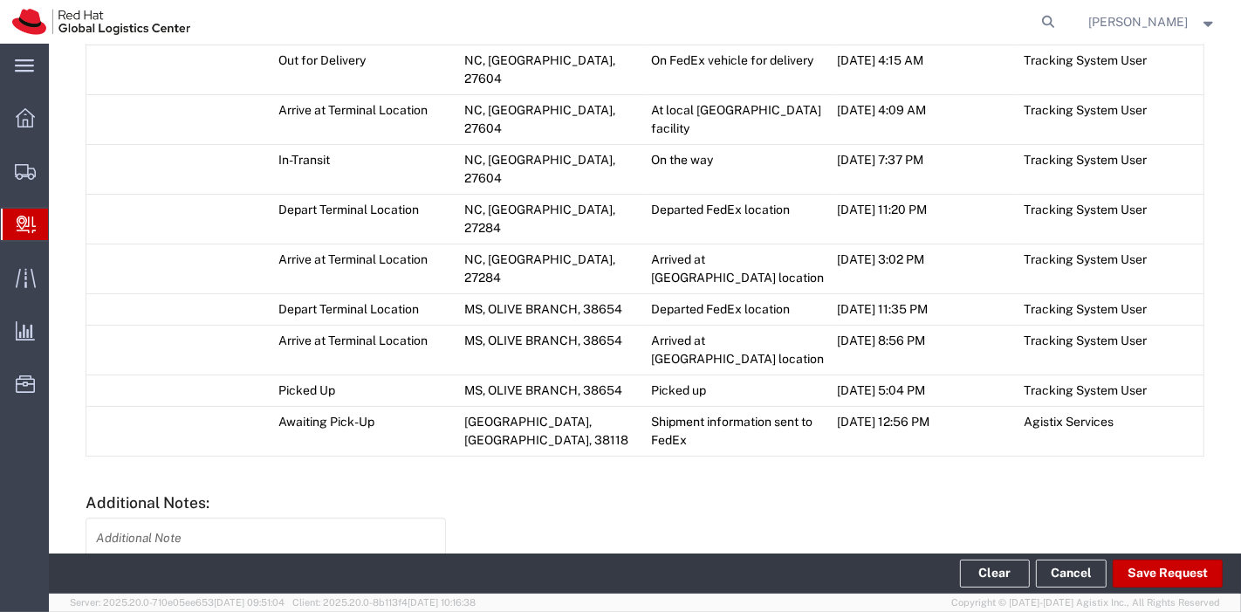
scroll to position [1015, 0]
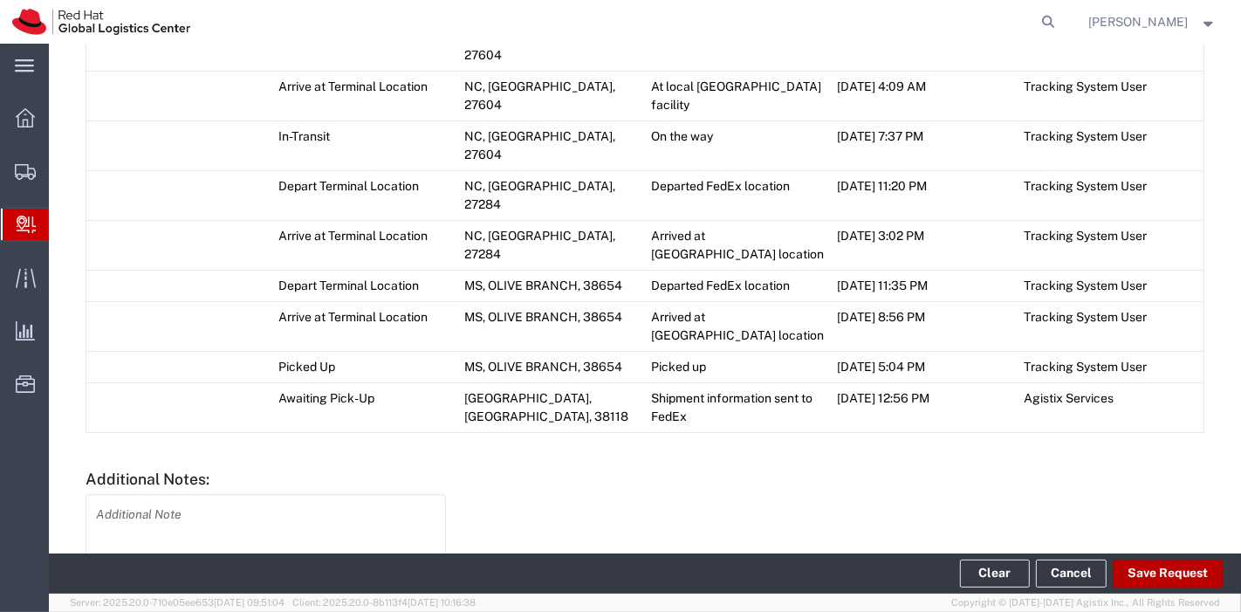
click at [1167, 581] on button "Save Request" at bounding box center [1167, 573] width 110 height 28
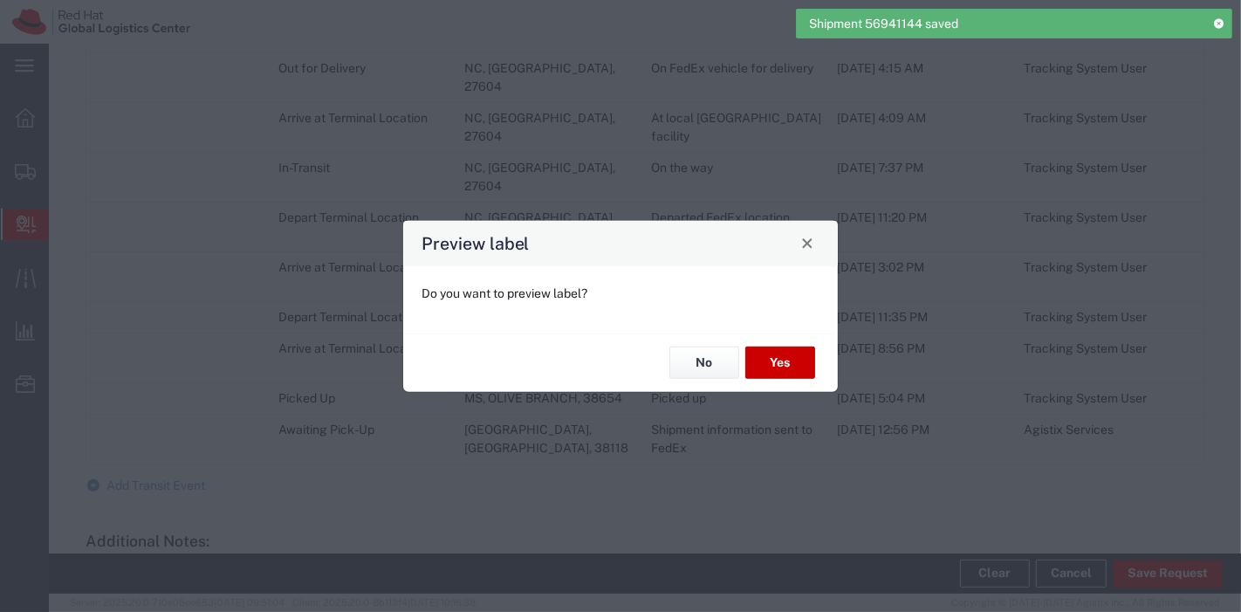
type input "Ground"
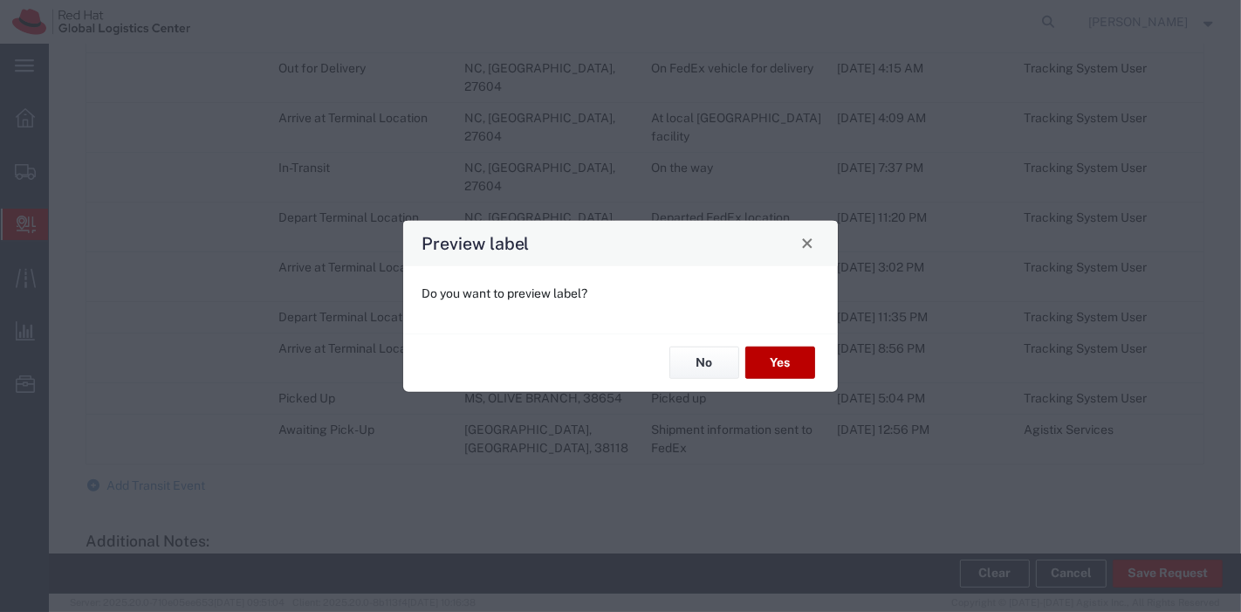
click at [779, 366] on button "Yes" at bounding box center [780, 362] width 70 height 32
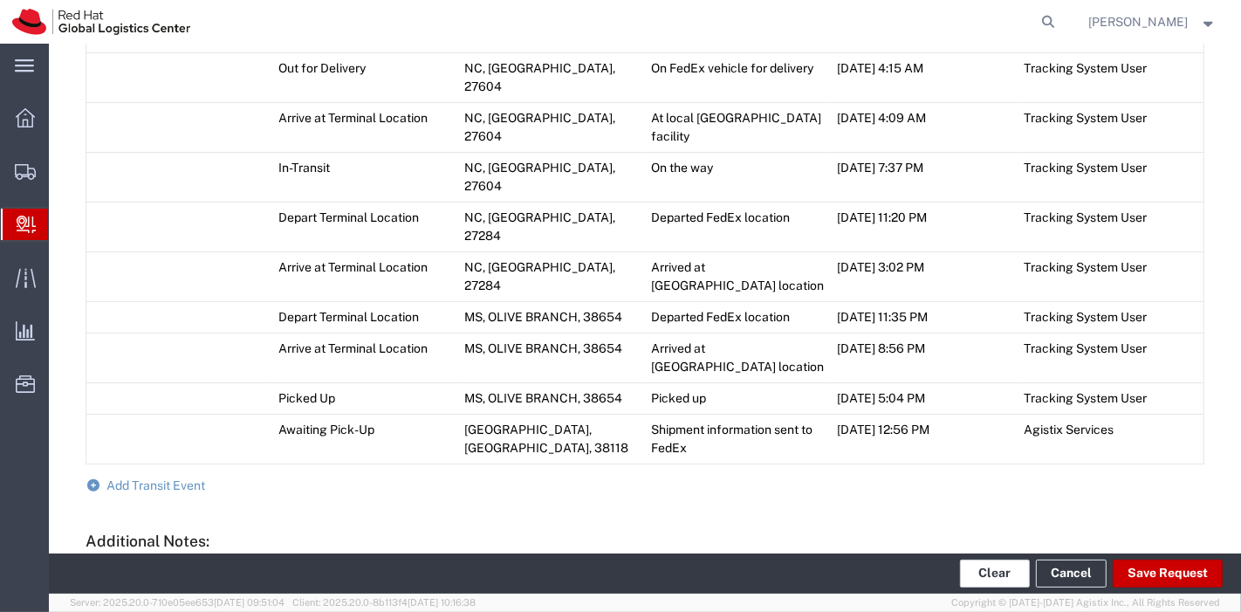
click at [989, 576] on button "Clear" at bounding box center [995, 573] width 70 height 28
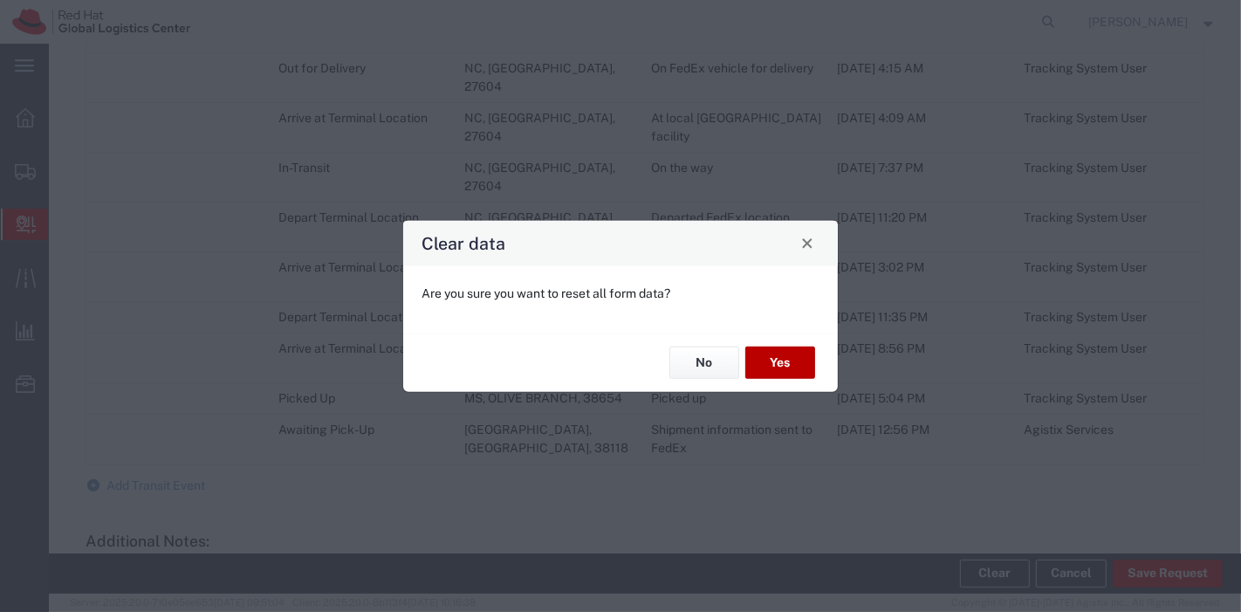
click at [791, 352] on button "Yes" at bounding box center [780, 362] width 70 height 32
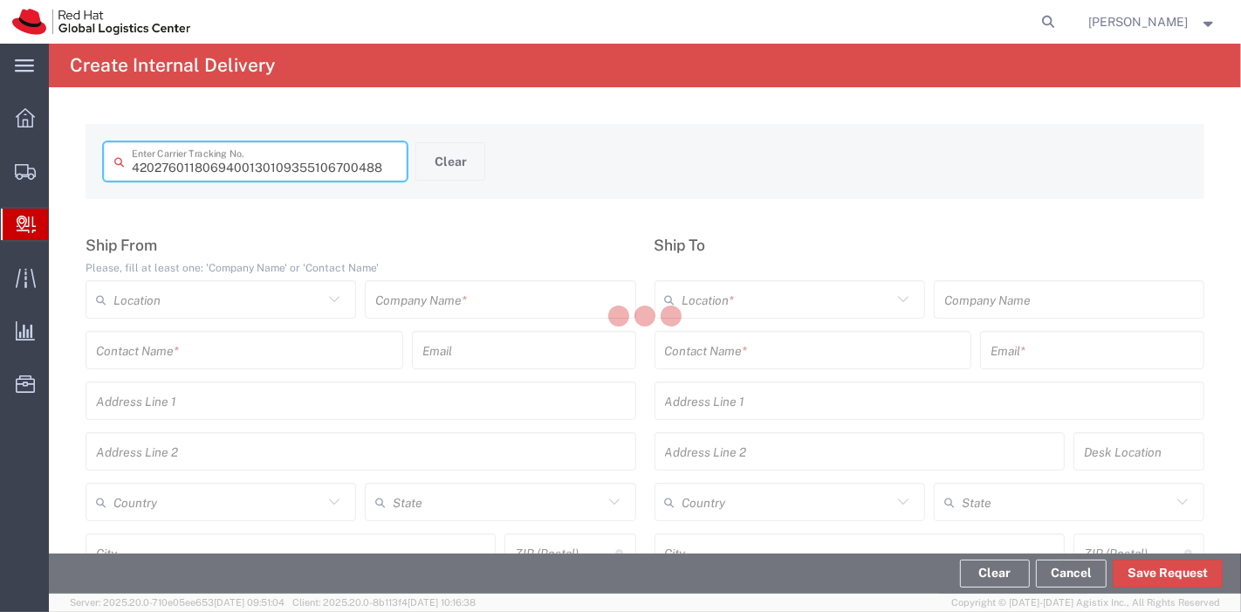
type input "9400130109355106700488"
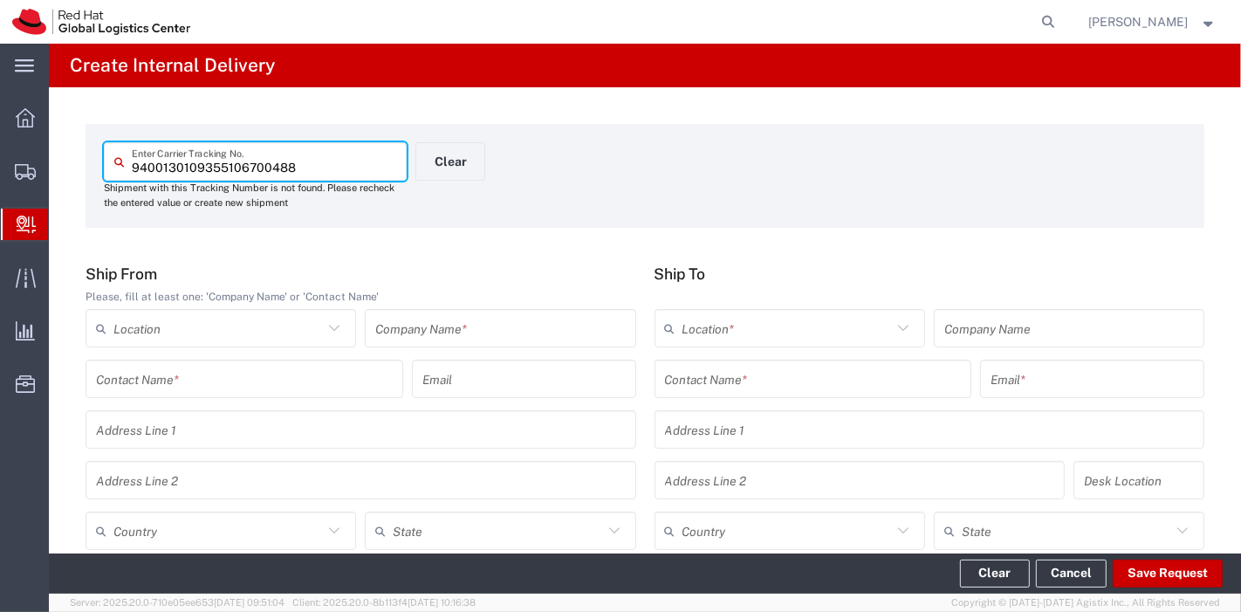
click at [464, 317] on input "text" at bounding box center [500, 328] width 250 height 31
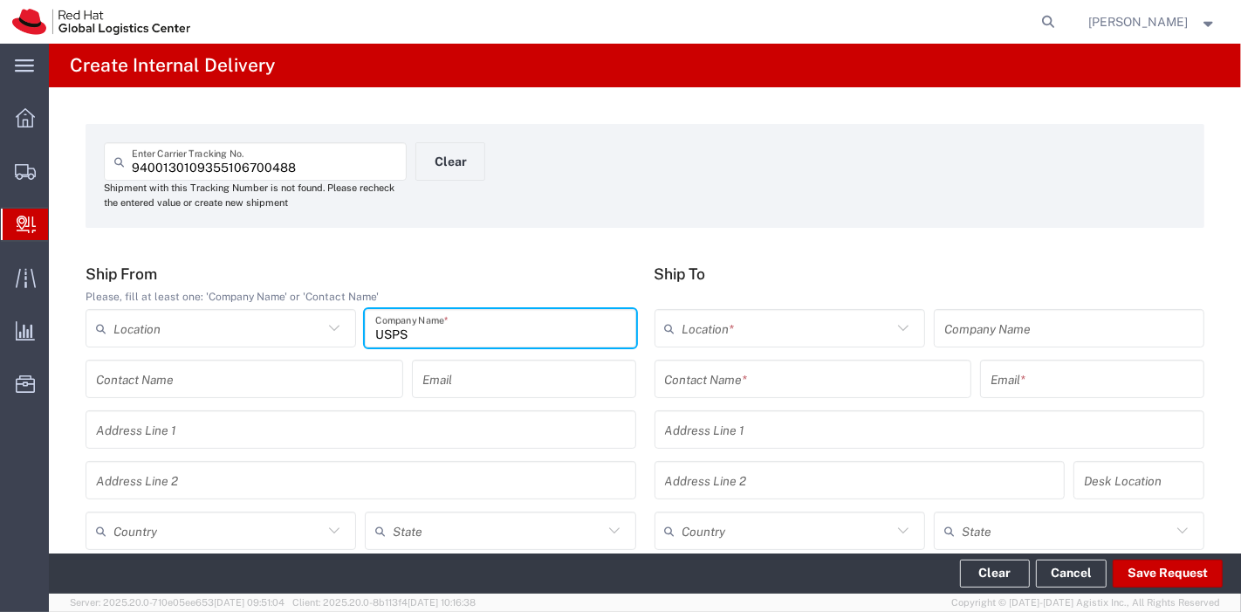
type input "USPS"
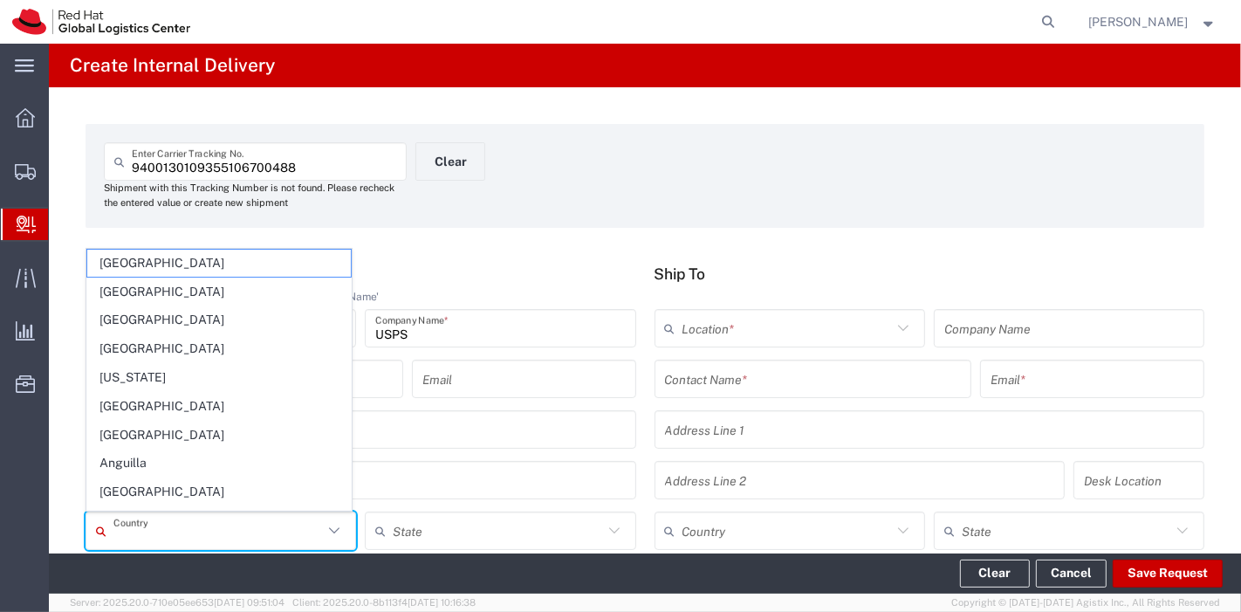
click at [257, 532] on input "text" at bounding box center [217, 531] width 209 height 31
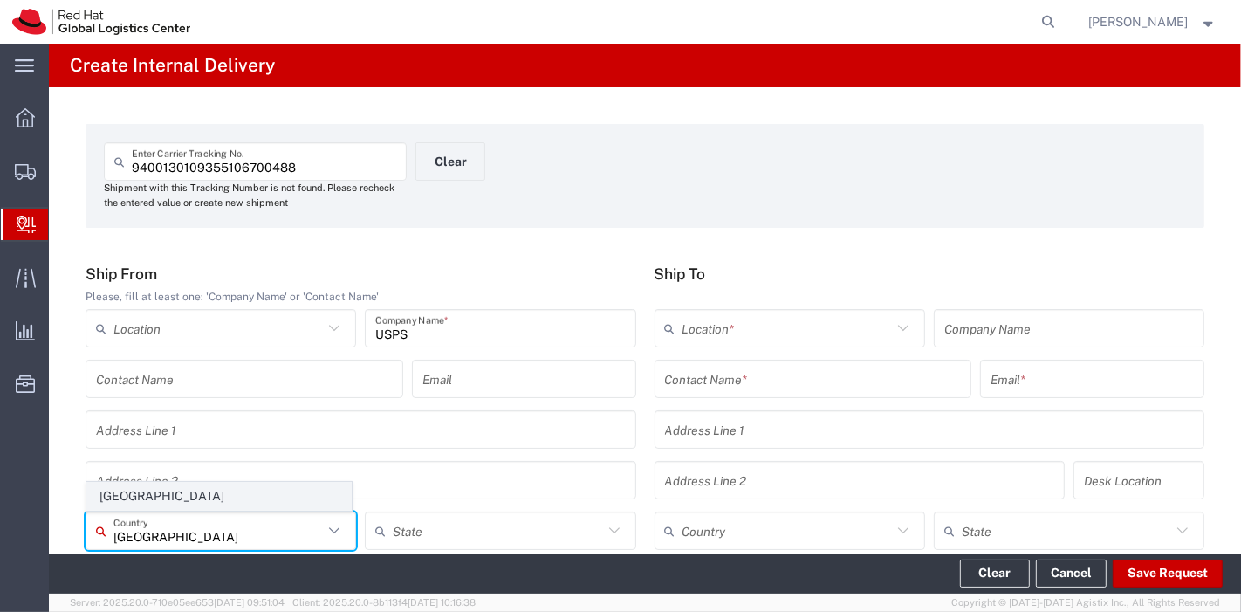
click at [179, 496] on span "[GEOGRAPHIC_DATA]" at bounding box center [218, 495] width 263 height 27
type input "[GEOGRAPHIC_DATA]"
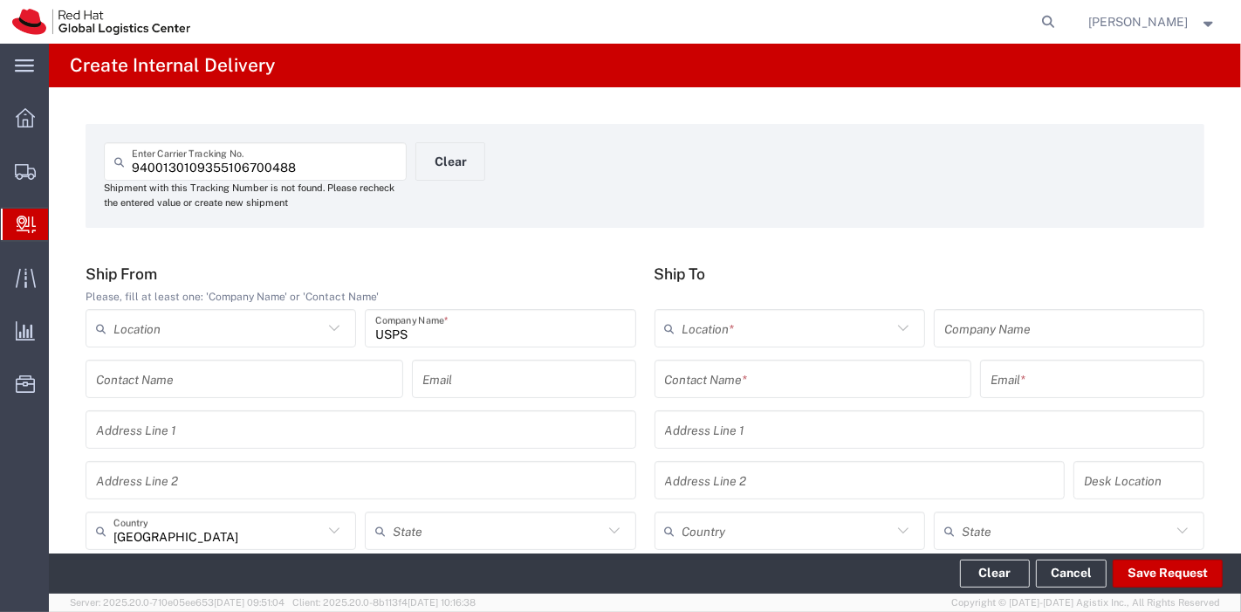
click at [855, 386] on input "text" at bounding box center [813, 379] width 297 height 31
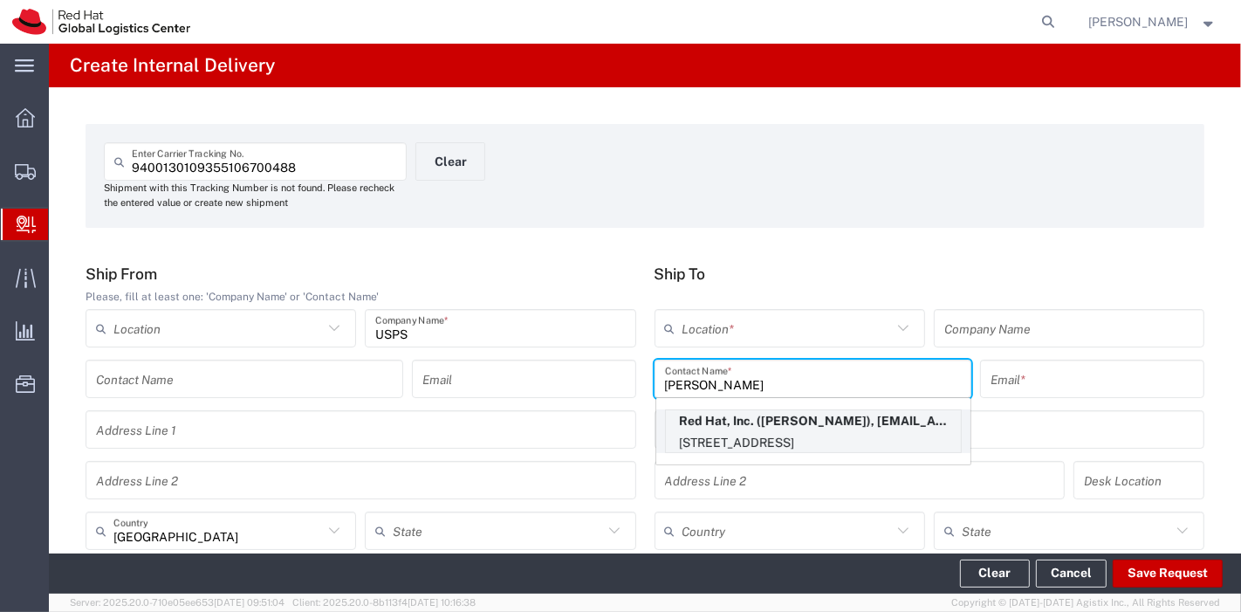
type input "[PERSON_NAME]"
click at [761, 439] on p "[STREET_ADDRESS]" at bounding box center [813, 443] width 295 height 22
type input "RH - [GEOGRAPHIC_DATA]"
type input "Red Hat, Inc."
type input "[PERSON_NAME]"
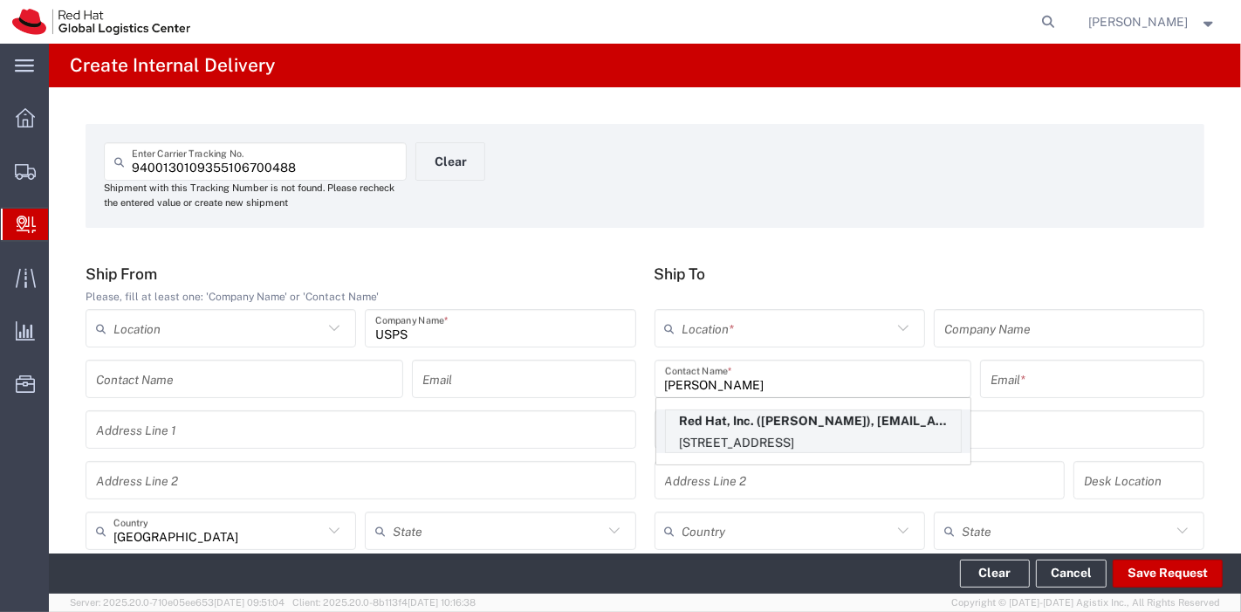
type input "[EMAIL_ADDRESS][DOMAIN_NAME]"
type input "[STREET_ADDRESS]"
type input "15N149"
type input "[GEOGRAPHIC_DATA]"
type input "RALEIGH"
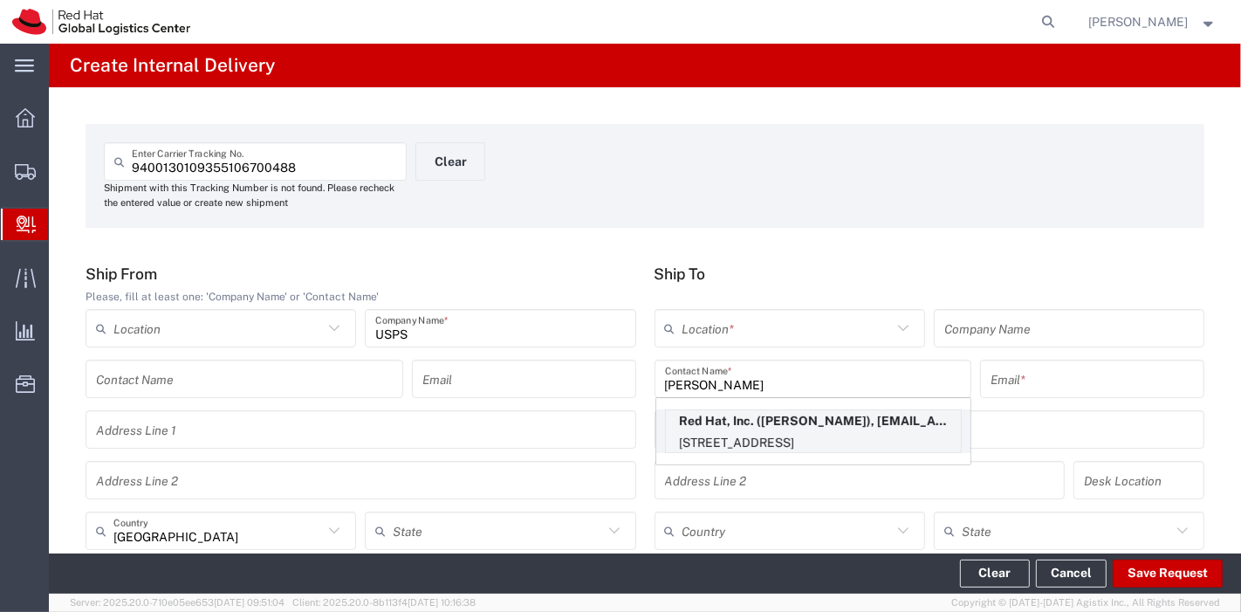
type input "27601"
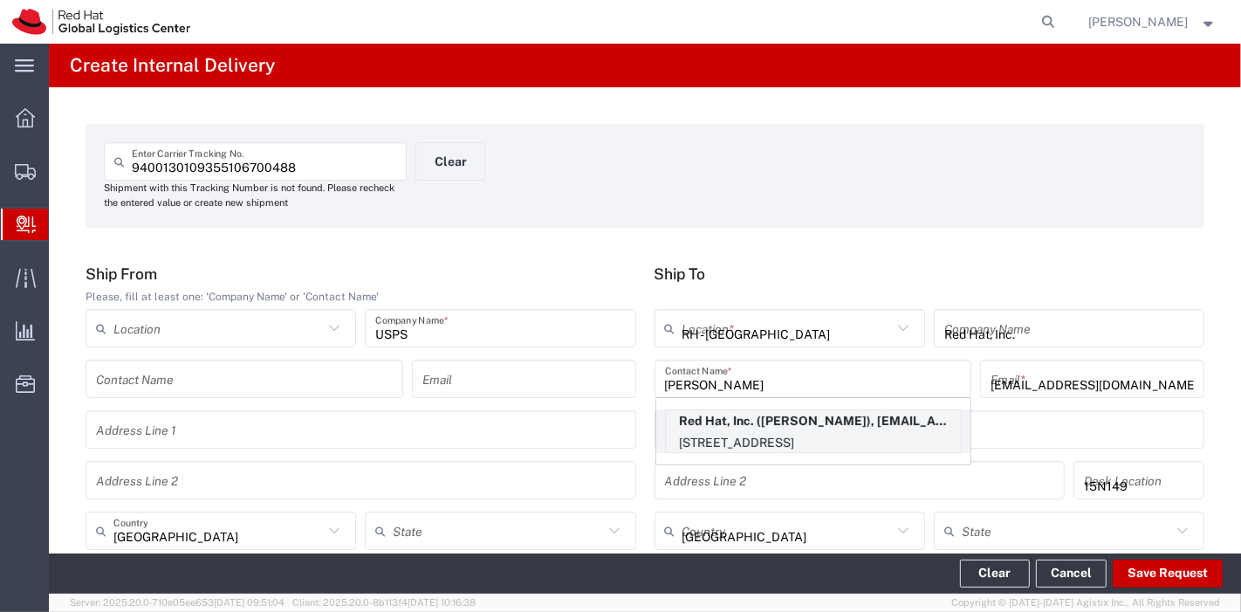
type input "[US_STATE]"
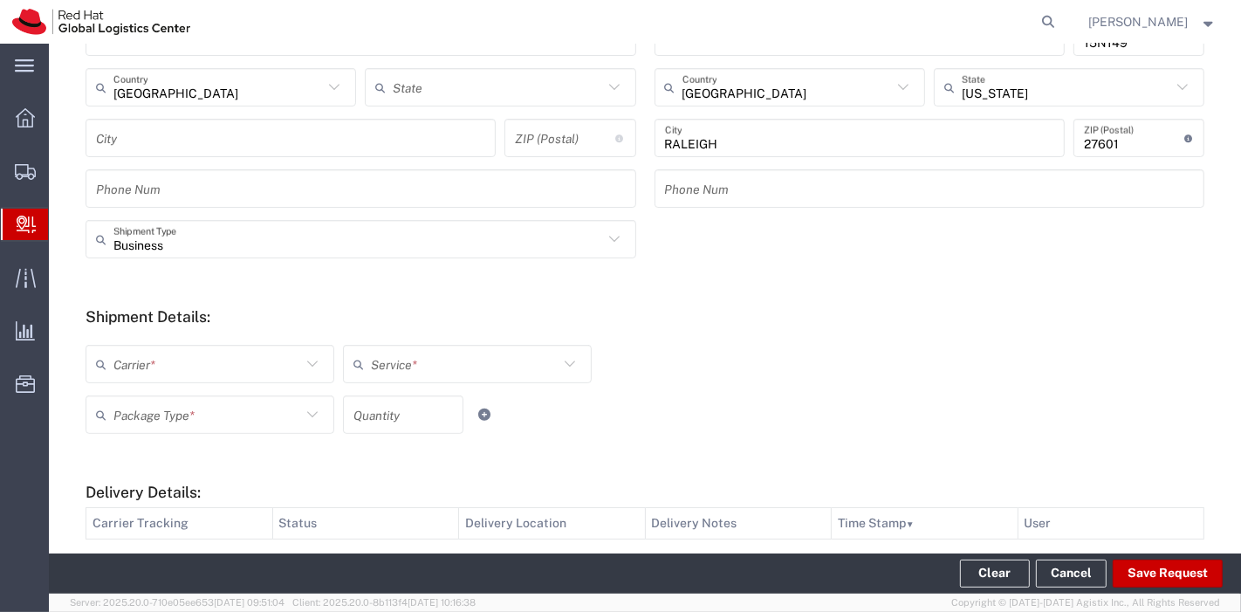
scroll to position [468, 0]
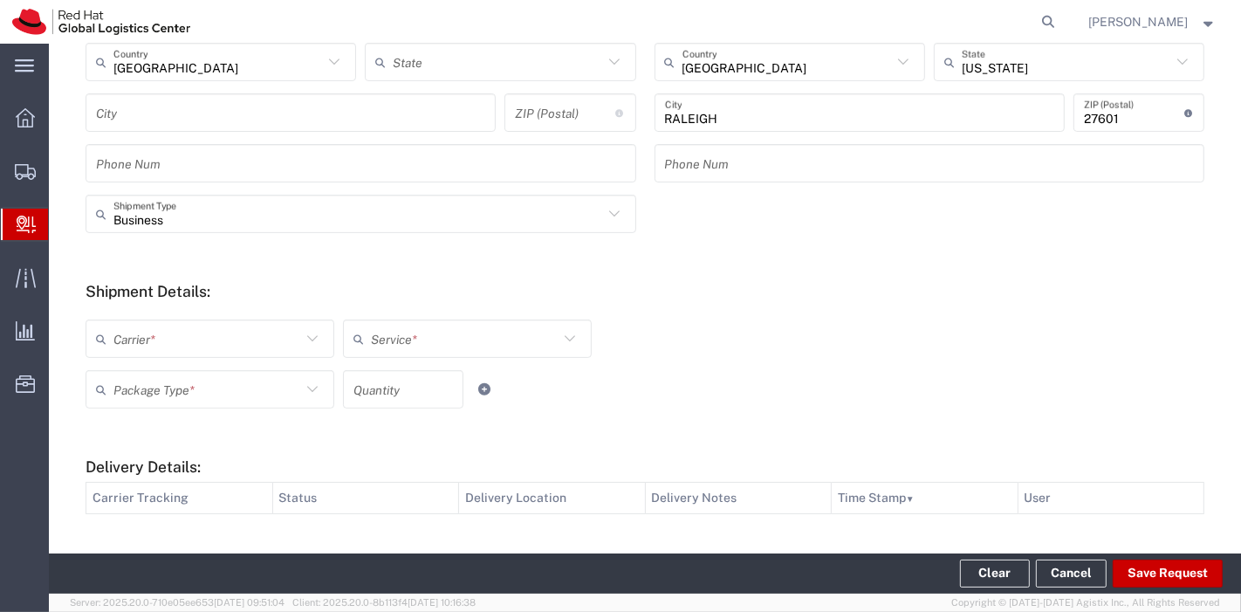
click at [292, 333] on input "text" at bounding box center [207, 339] width 188 height 31
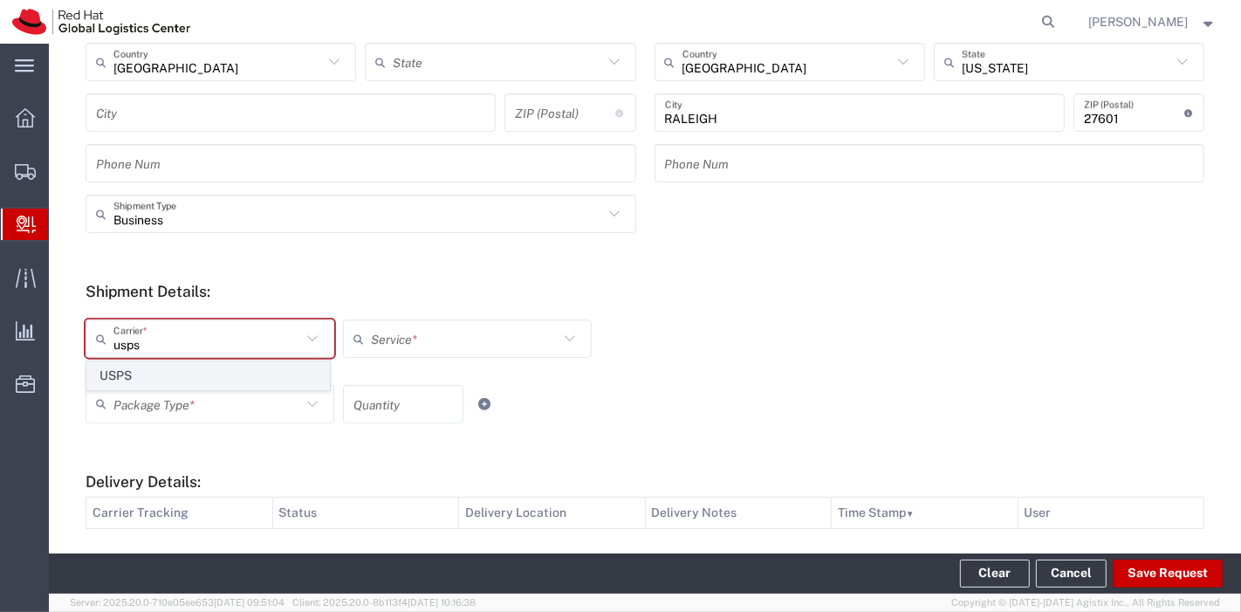
click at [202, 379] on span "USPS" at bounding box center [208, 375] width 242 height 27
type input "USPS"
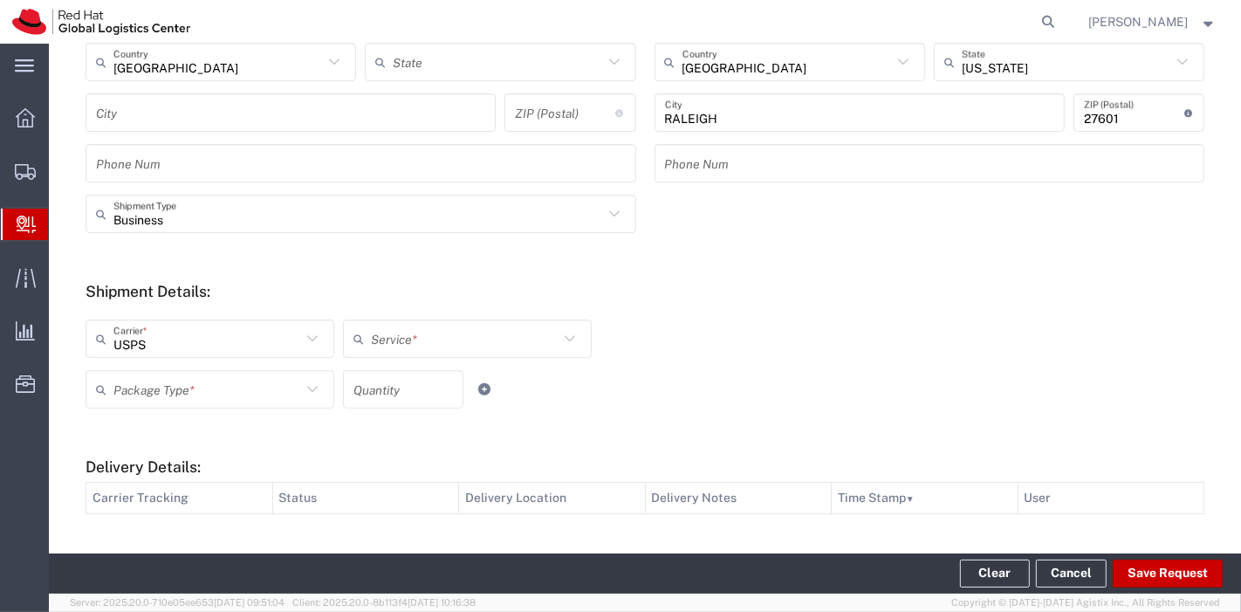
click at [433, 350] on input "text" at bounding box center [465, 339] width 188 height 31
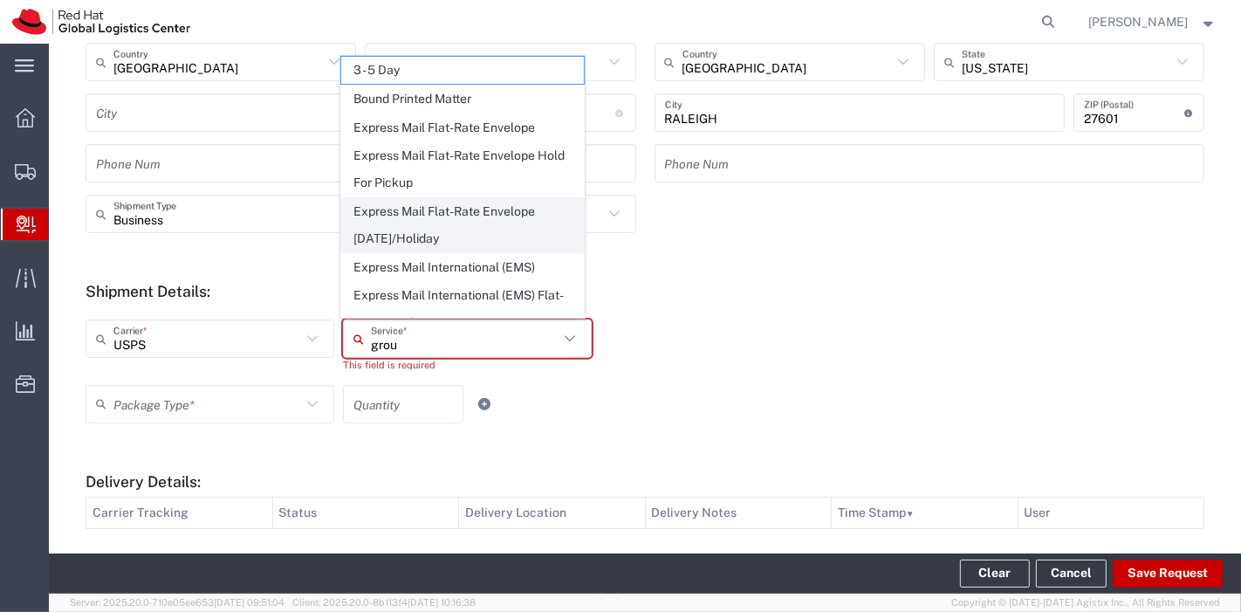
type input "groun"
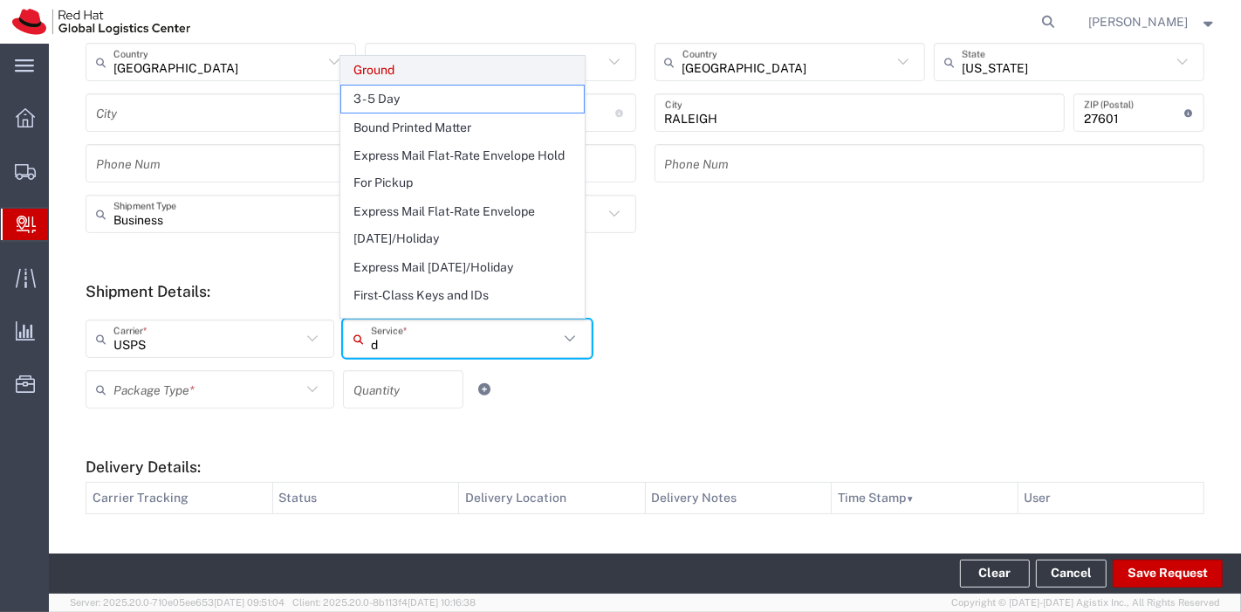
type input "d"
click at [394, 75] on span "Ground" at bounding box center [462, 70] width 242 height 27
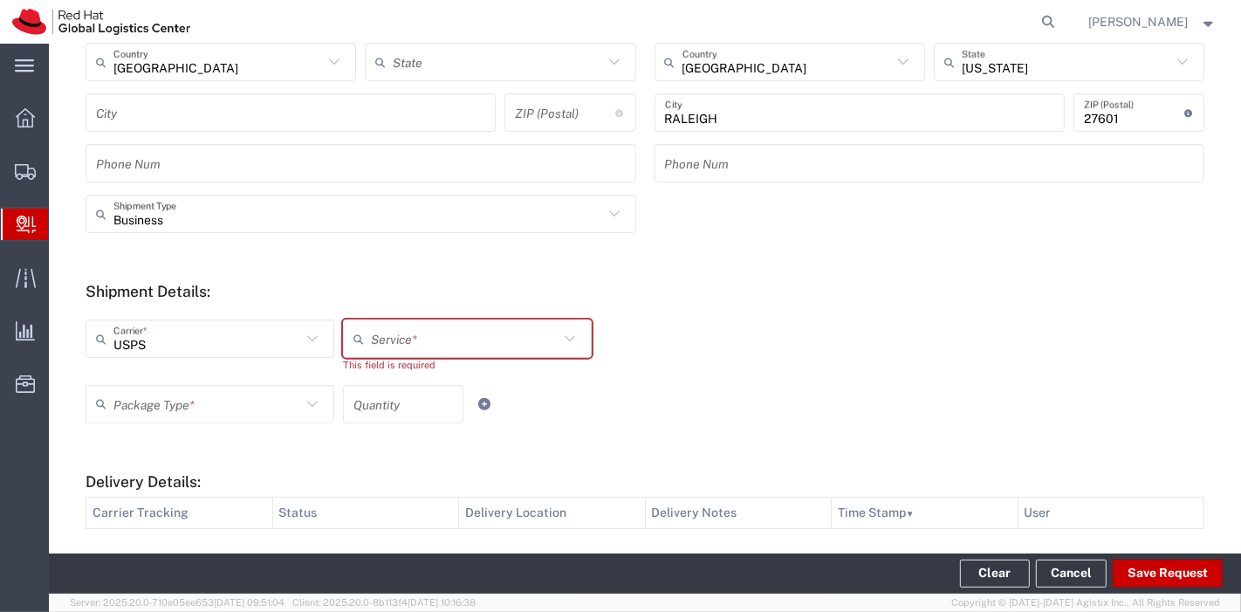
click at [301, 403] on icon at bounding box center [312, 404] width 23 height 23
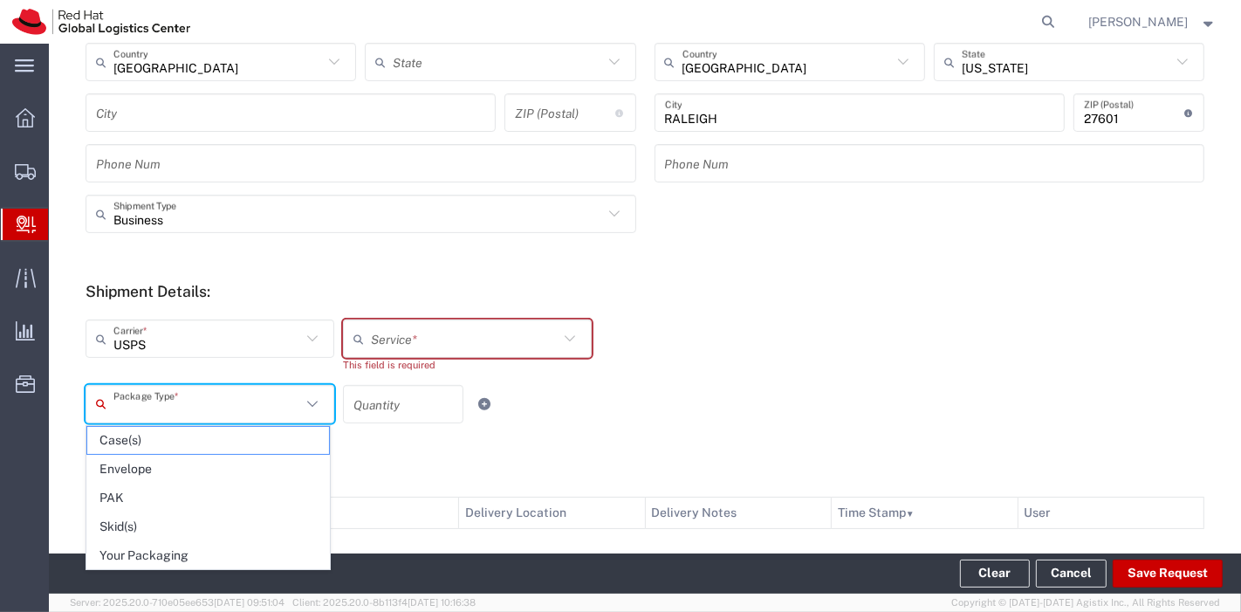
click at [456, 364] on div "This field is required" at bounding box center [467, 365] width 249 height 15
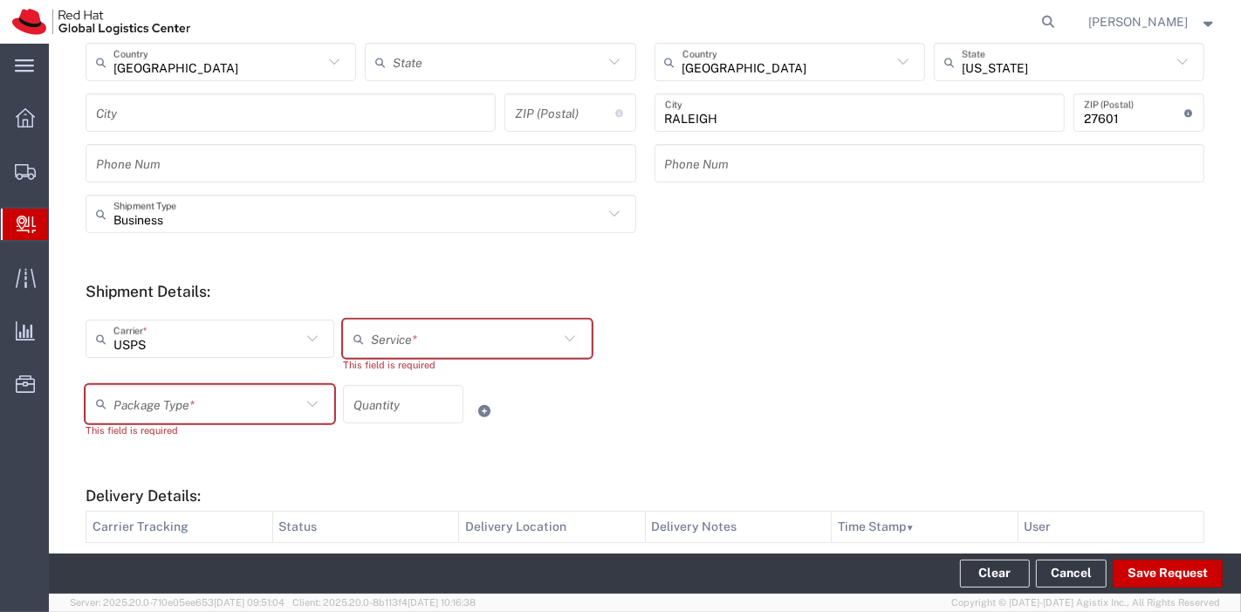
click at [491, 339] on input "text" at bounding box center [465, 339] width 188 height 31
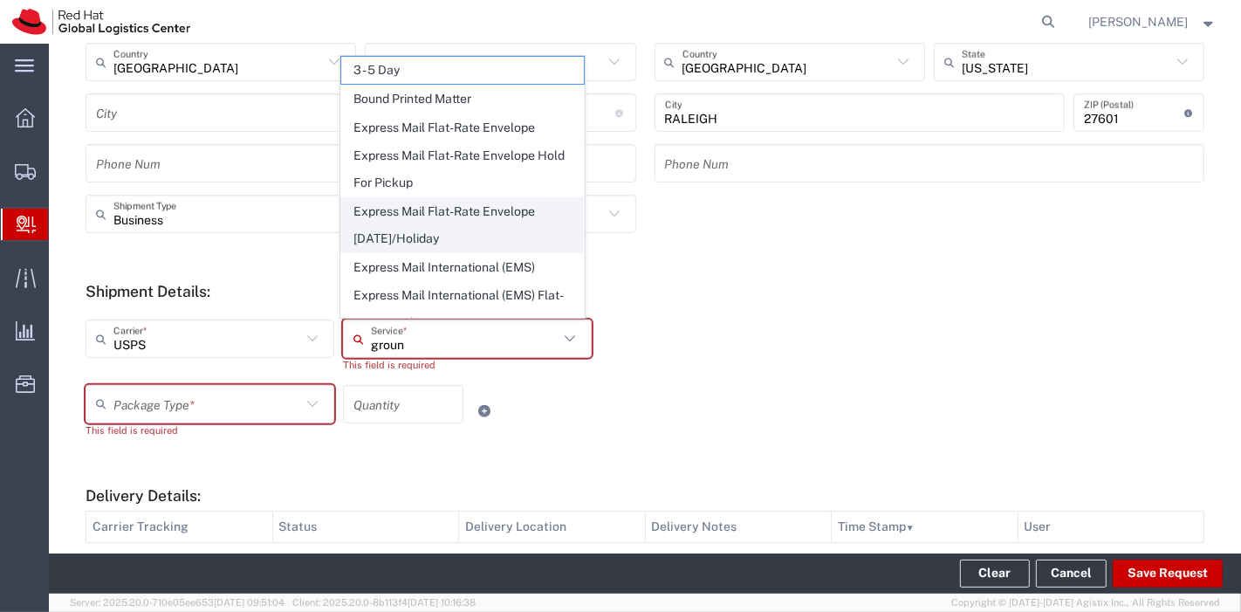
type input "ground"
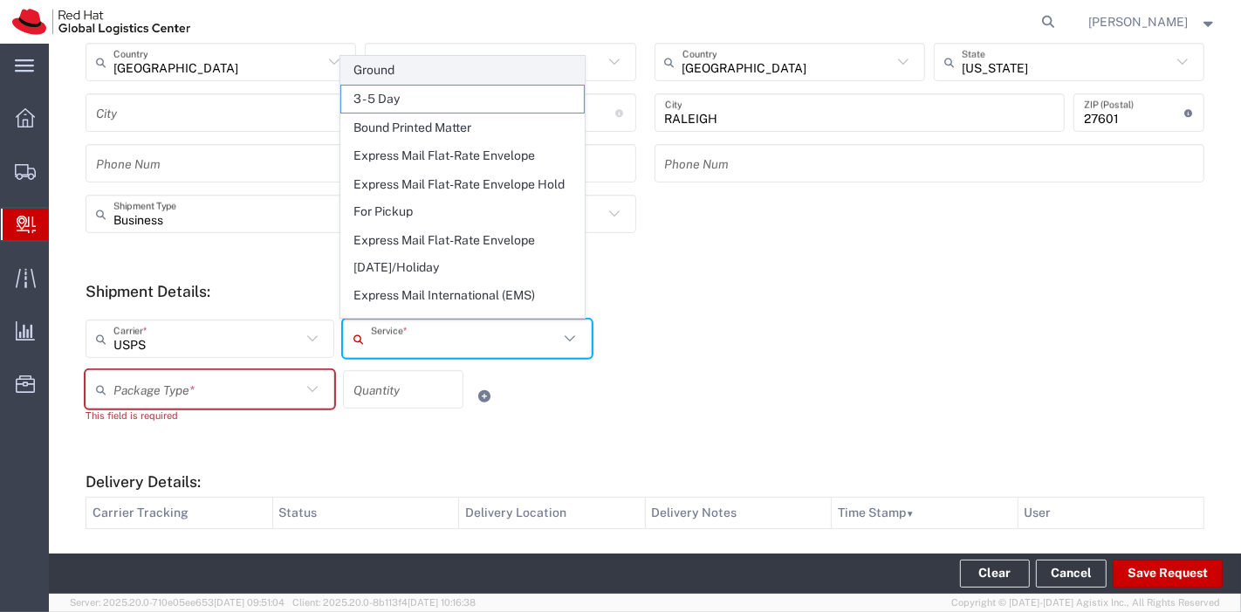
click at [393, 73] on span "Ground" at bounding box center [462, 70] width 242 height 27
type input "Ground"
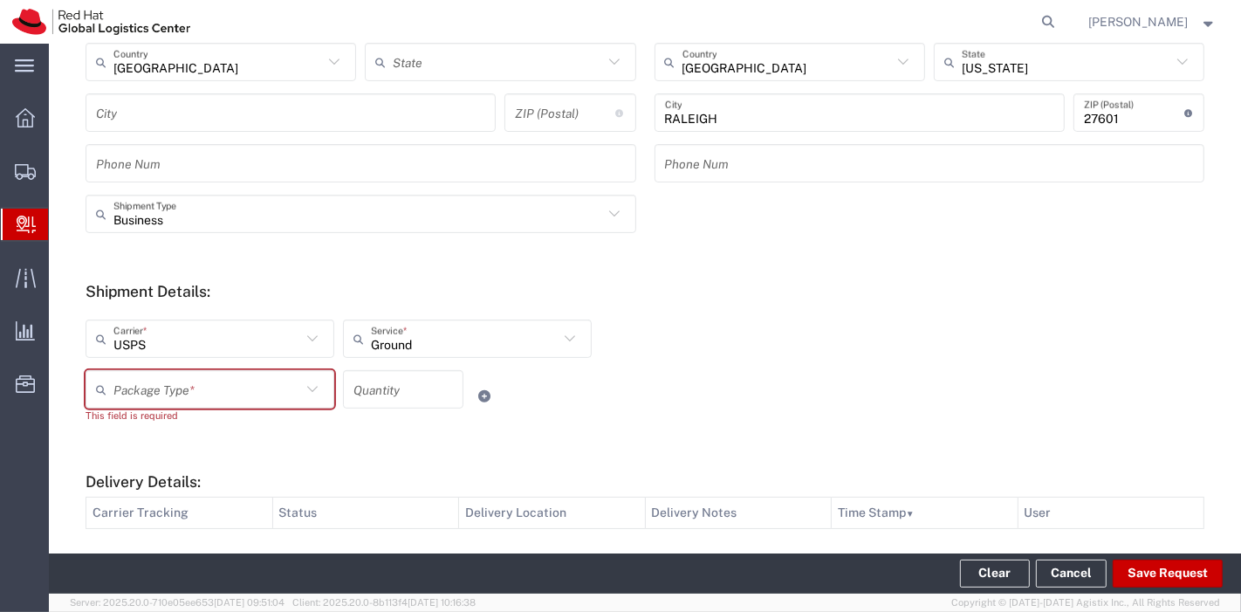
click at [222, 379] on input "text" at bounding box center [207, 389] width 188 height 31
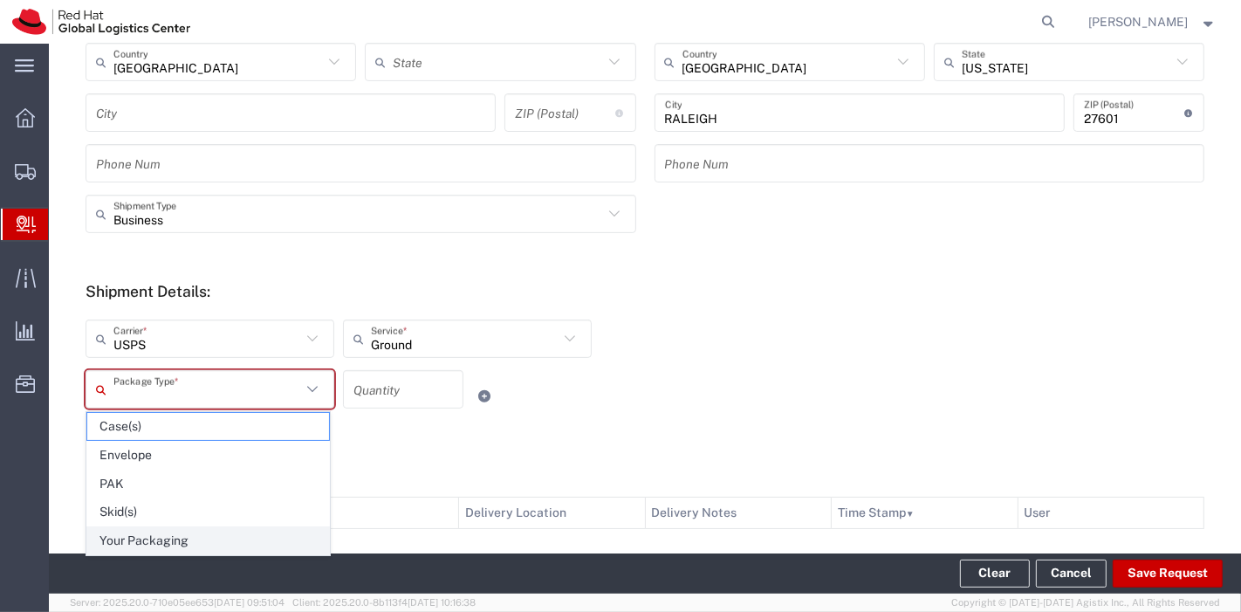
click at [153, 527] on span "Your Packaging" at bounding box center [208, 540] width 242 height 27
type input "Your Packaging"
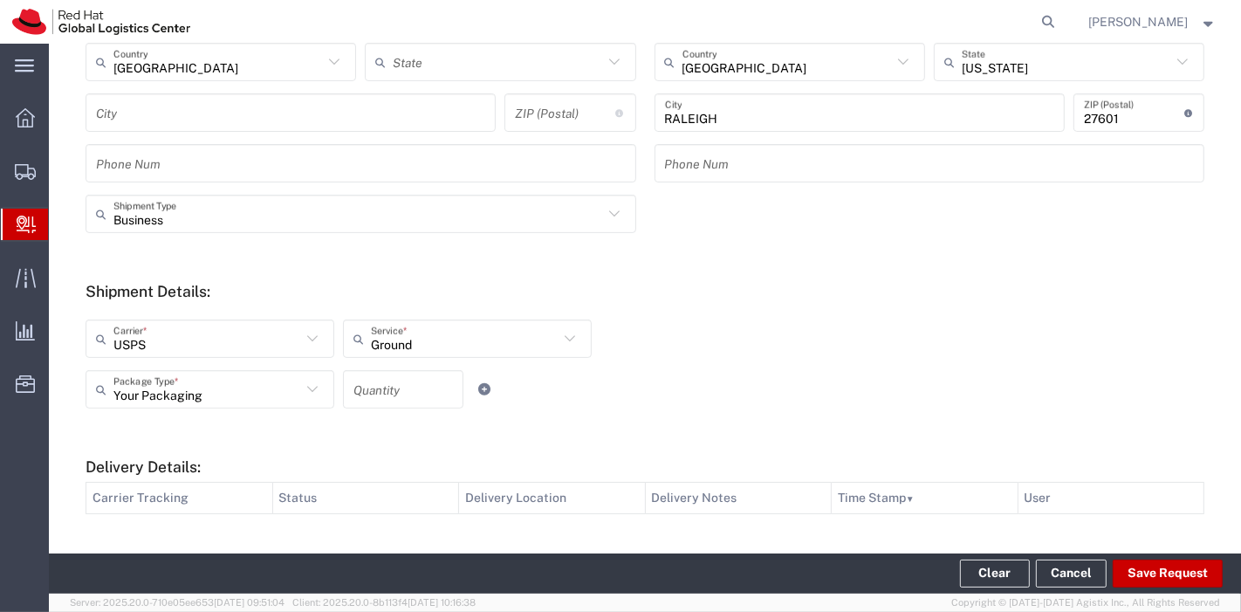
click at [383, 393] on input "number" at bounding box center [402, 389] width 99 height 31
type input "1"
click at [567, 406] on div "Your Packaging Package Type * Case(s) Envelope PAK Skid(s) Your Packaging 1 Qua…" at bounding box center [467, 395] width 773 height 51
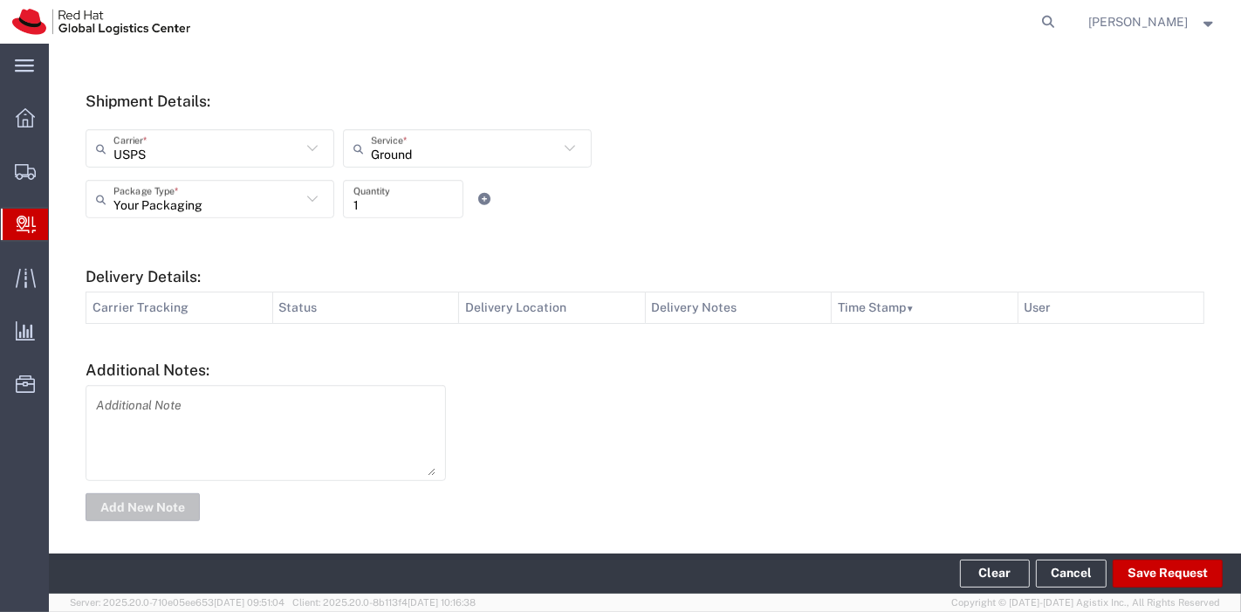
scroll to position [663, 0]
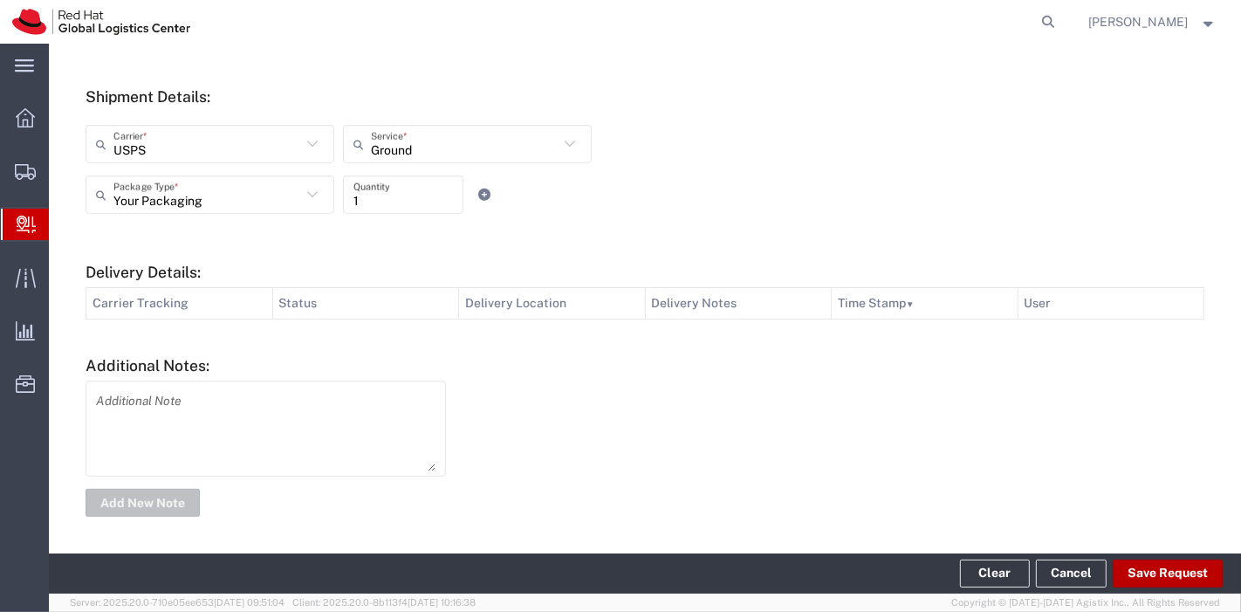
click at [1201, 573] on button "Save Request" at bounding box center [1167, 573] width 110 height 28
type input "[GEOGRAPHIC_DATA]"
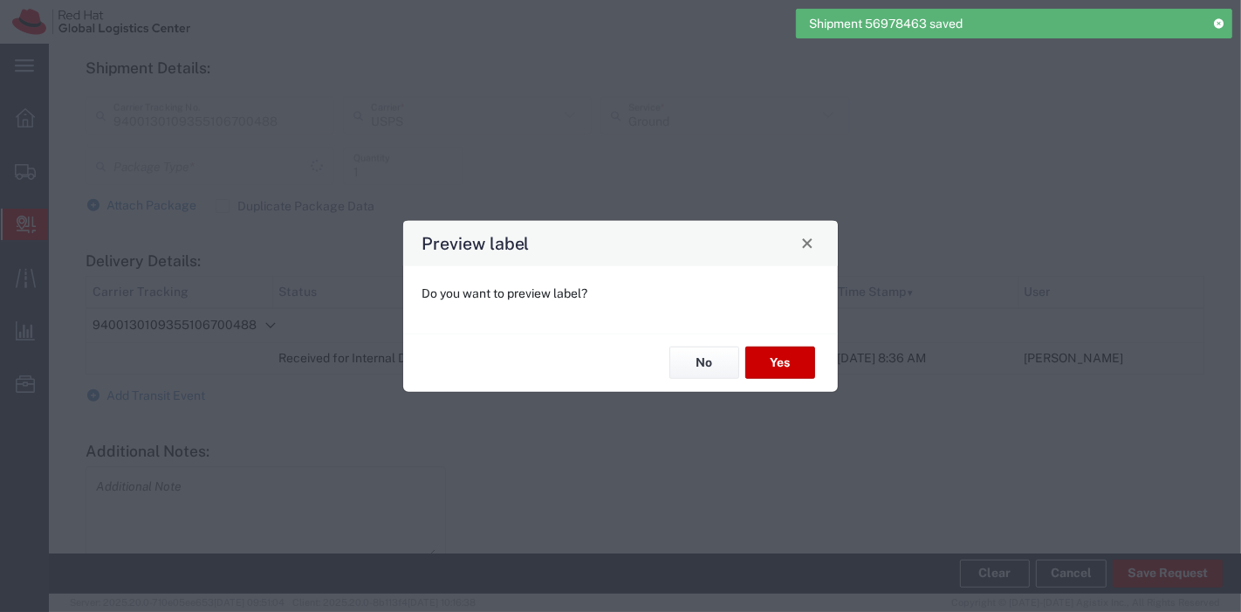
type input "Your Packaging"
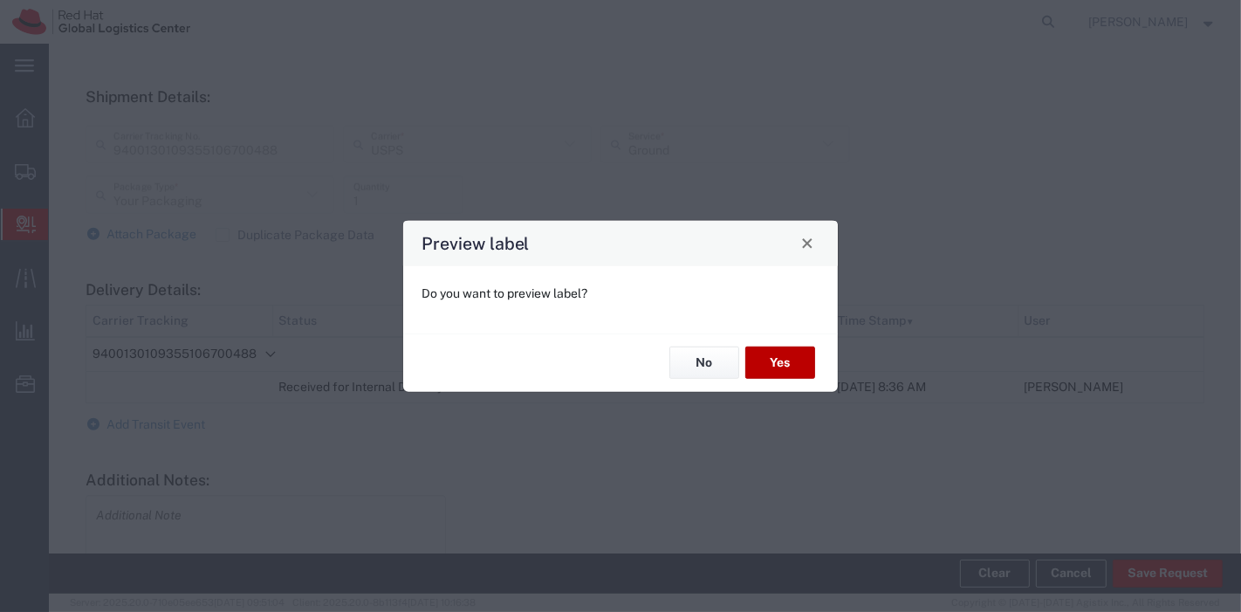
click at [788, 373] on button "Yes" at bounding box center [780, 362] width 70 height 32
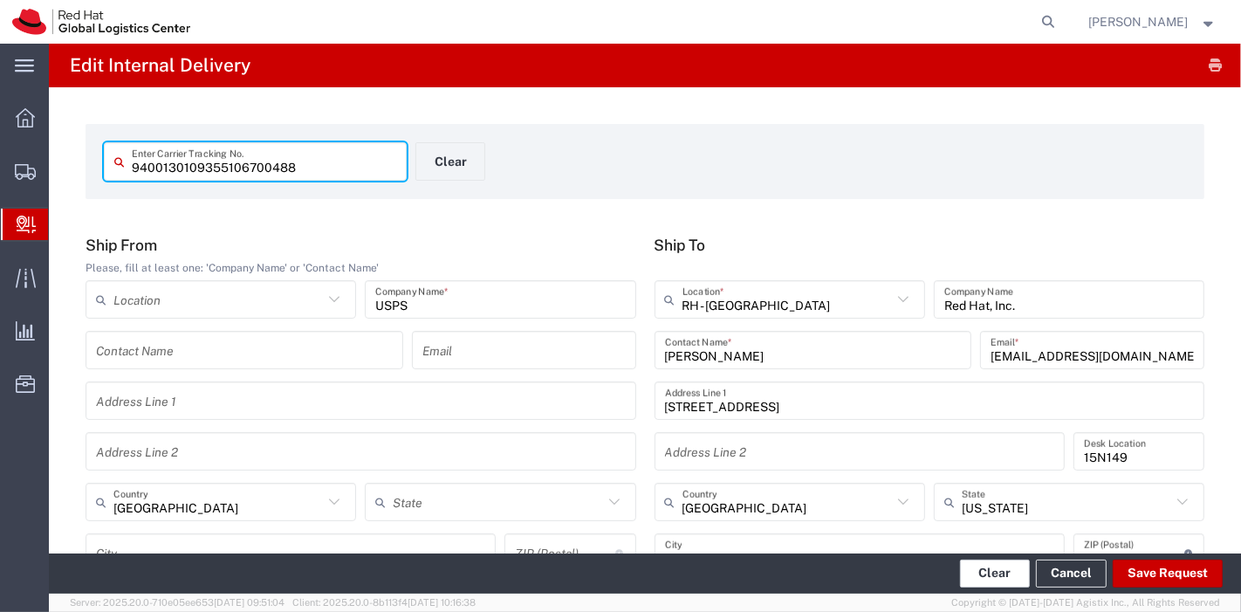
click at [1004, 572] on button "Clear" at bounding box center [995, 573] width 70 height 28
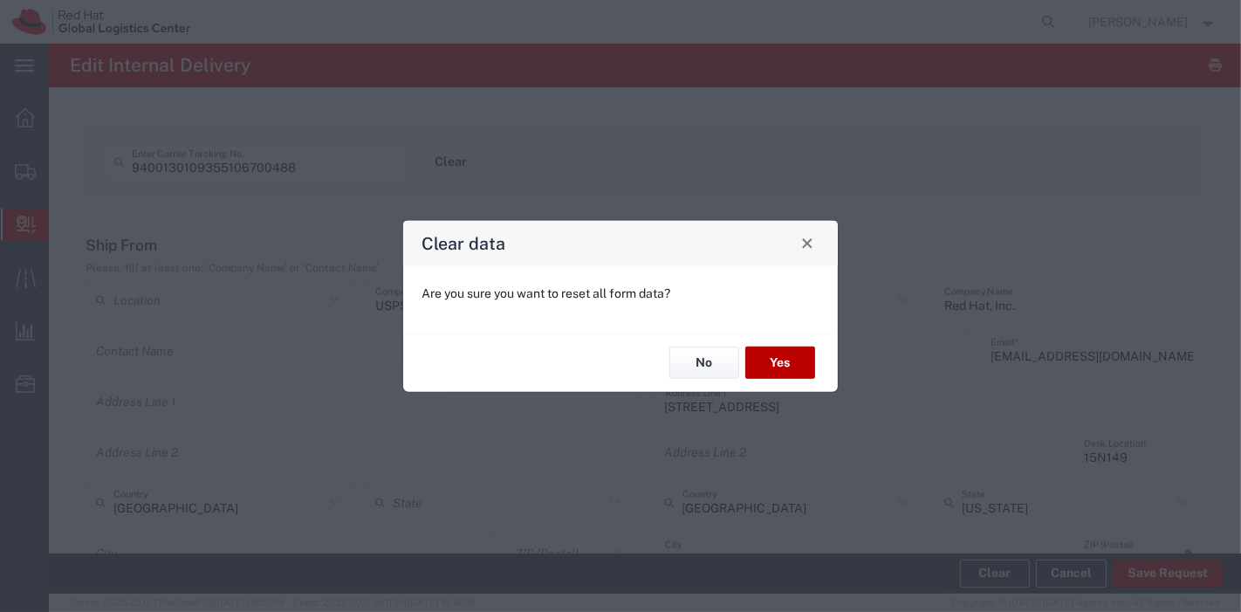
click at [785, 363] on button "Yes" at bounding box center [780, 362] width 70 height 32
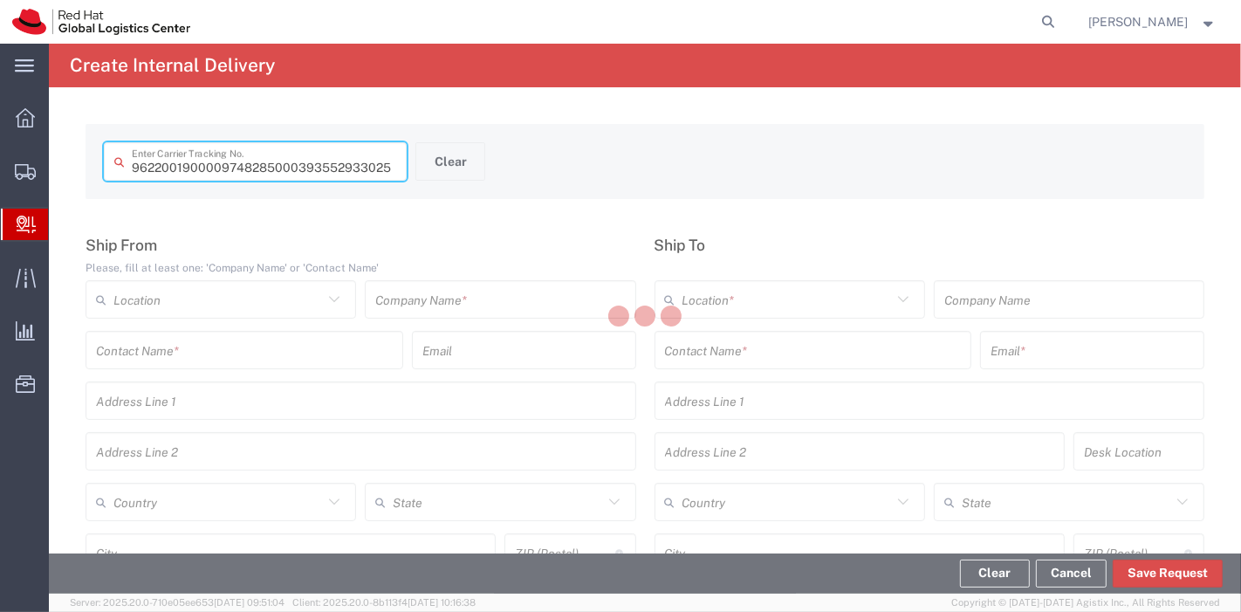
type input "393552933025"
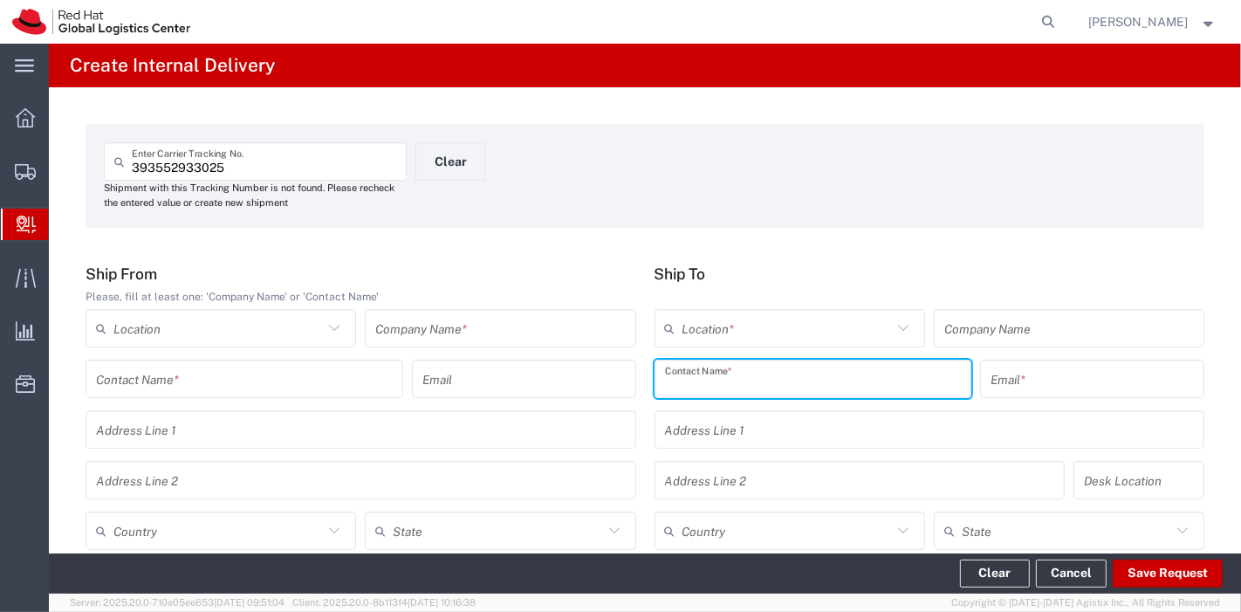
click at [777, 377] on input "text" at bounding box center [813, 379] width 297 height 31
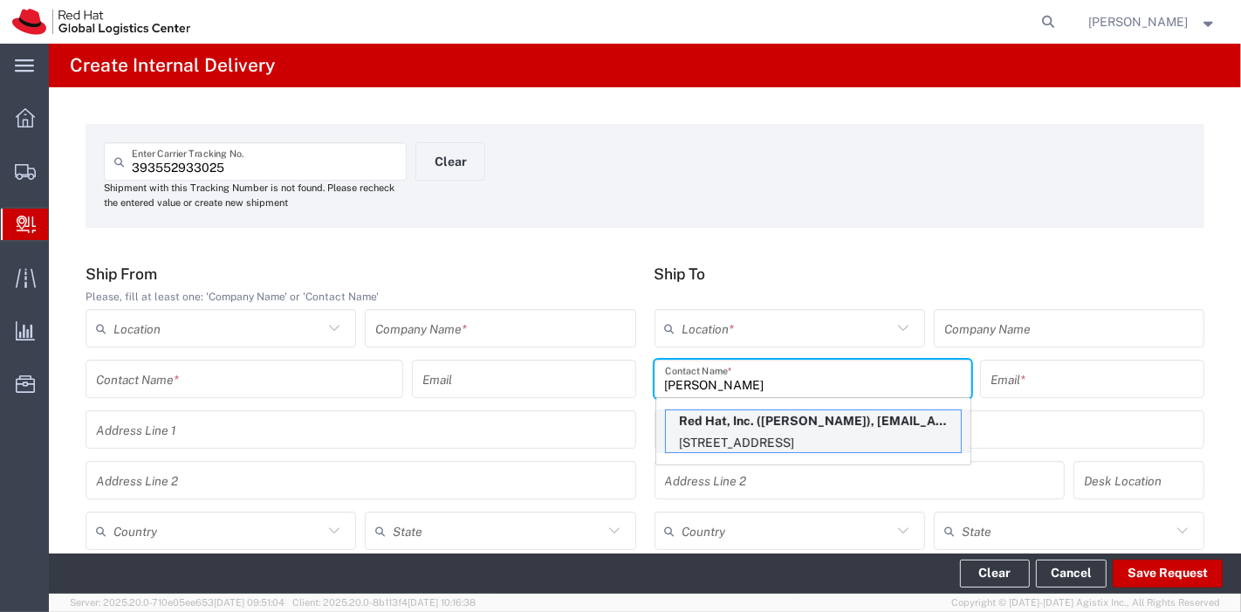
type input "[PERSON_NAME]"
click at [776, 437] on p "[STREET_ADDRESS]" at bounding box center [813, 443] width 295 height 22
type input "RH - [GEOGRAPHIC_DATA]"
type input "Red Hat, Inc."
type input "[PERSON_NAME]"
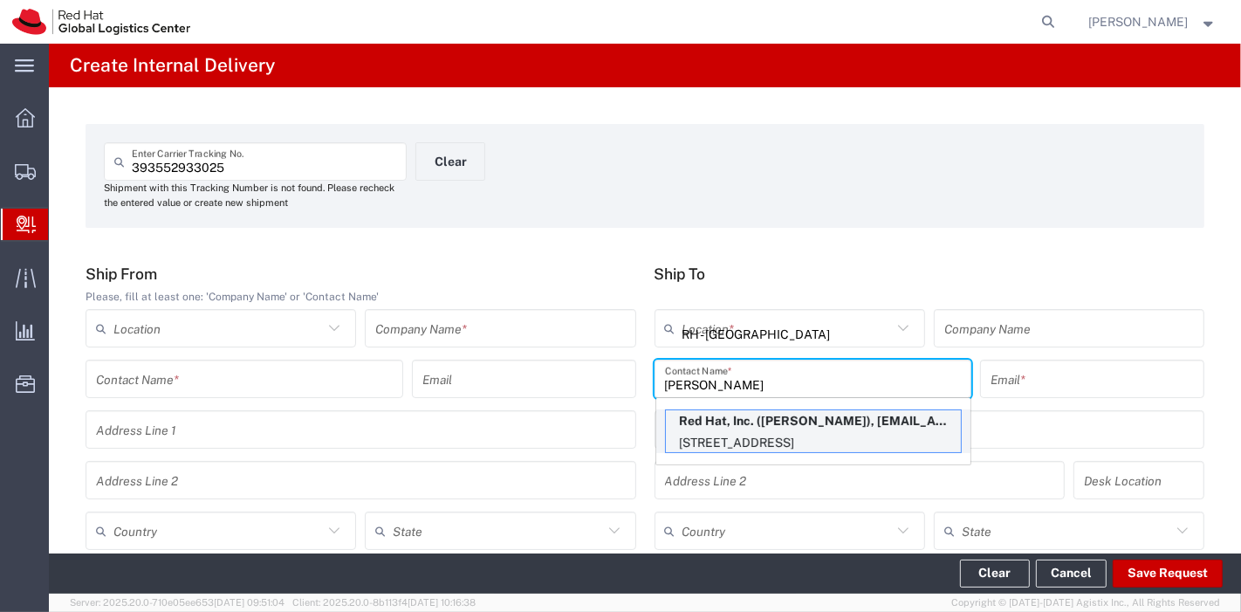
type input "[EMAIL_ADDRESS][DOMAIN_NAME]"
type input "[STREET_ADDRESS]"
type input "FLEX"
type input "[GEOGRAPHIC_DATA]"
type input "RALEIGH"
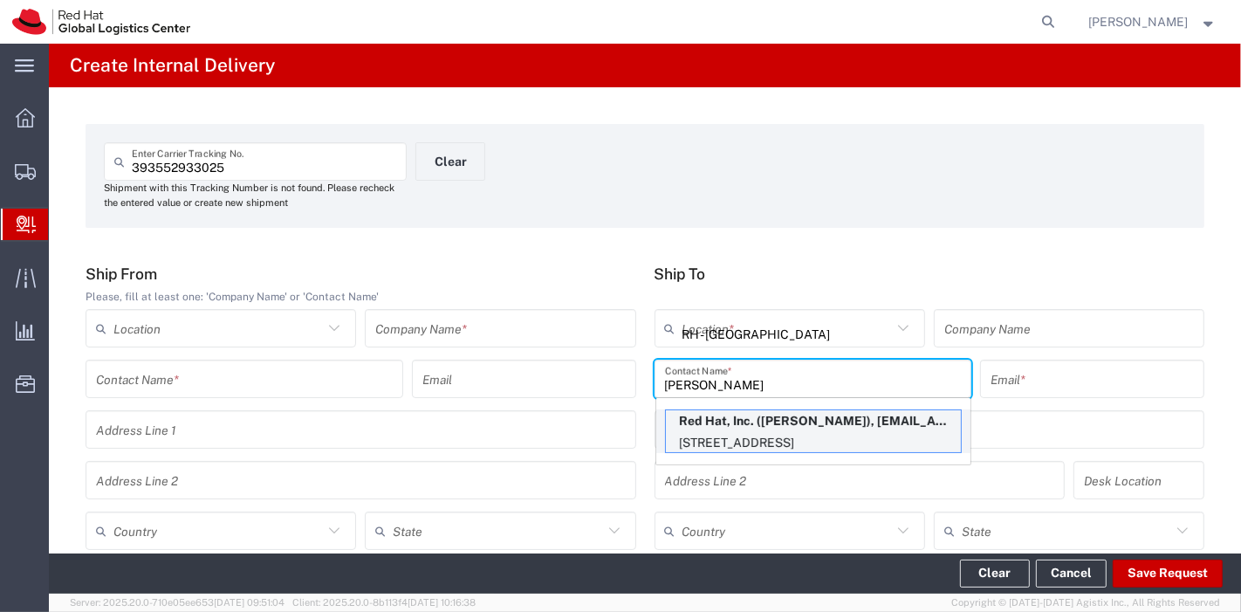
type input "27601"
type input "19197544648"
type input "[US_STATE]"
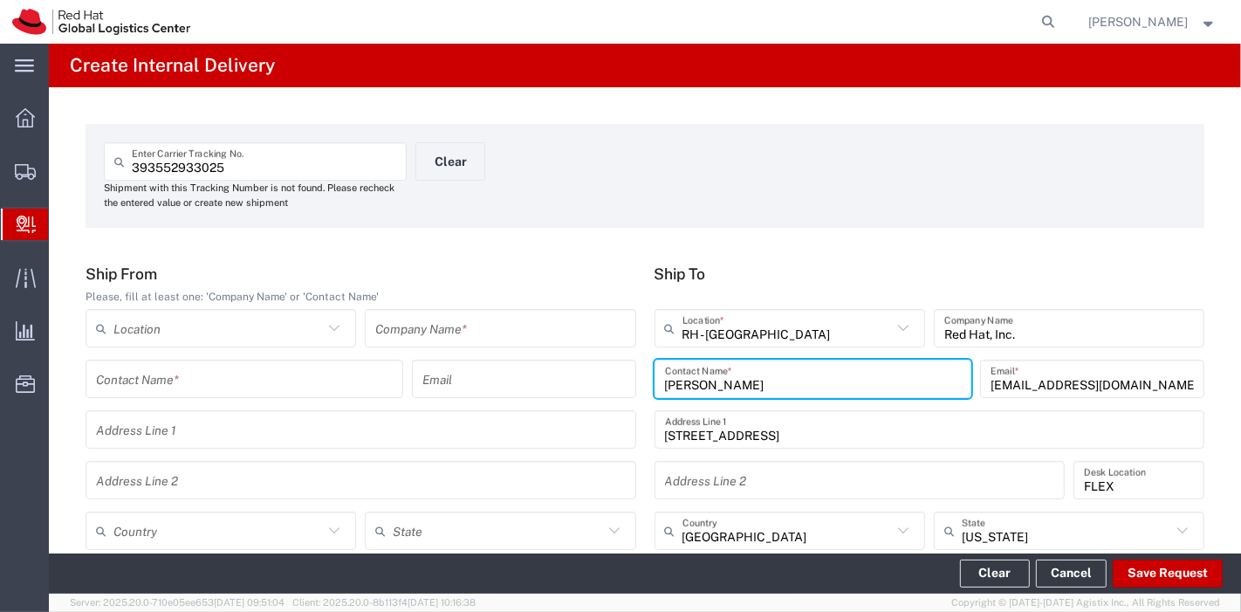
click at [434, 325] on input "text" at bounding box center [500, 328] width 250 height 31
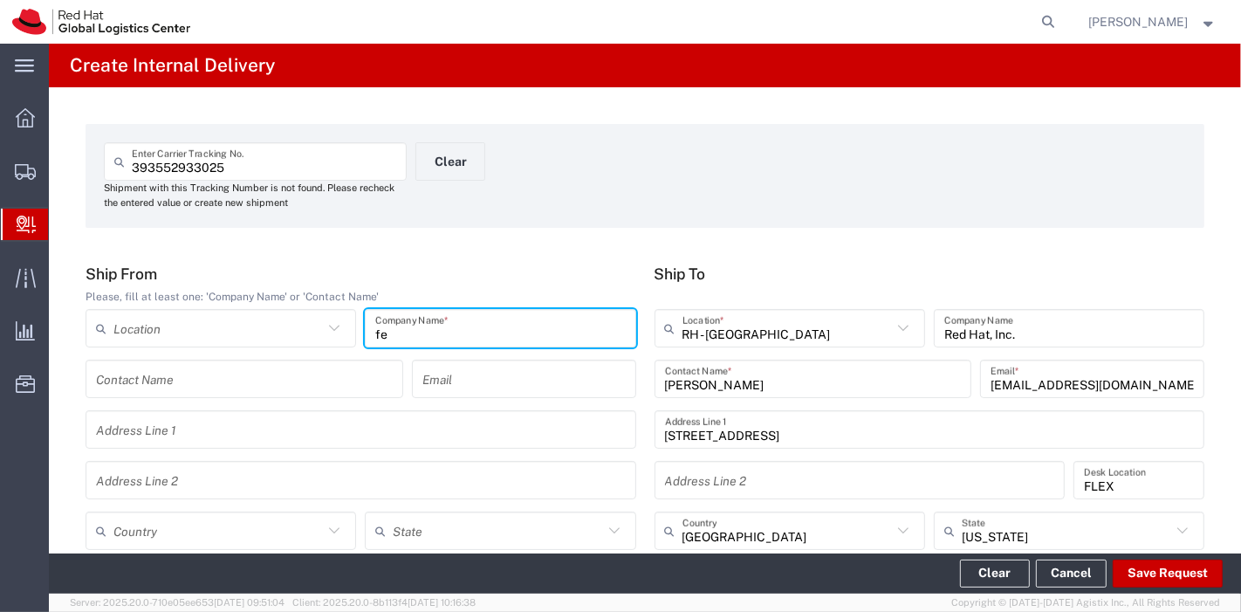
type input "f"
type input "FedEx"
click at [236, 516] on input "text" at bounding box center [217, 531] width 209 height 31
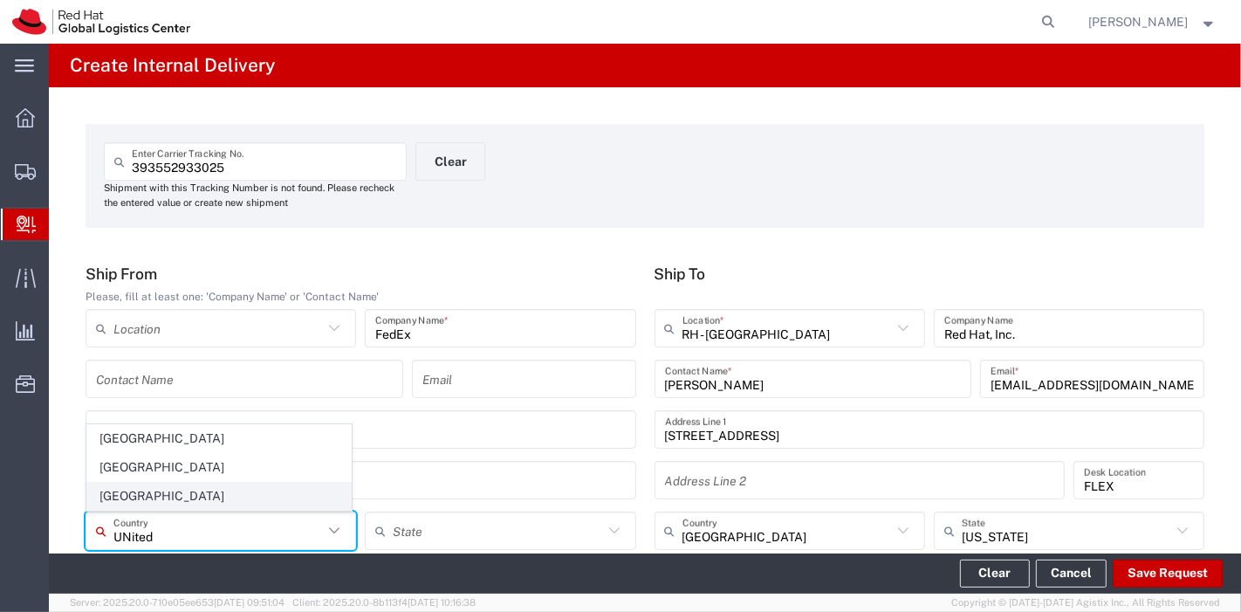
click at [116, 499] on span "[GEOGRAPHIC_DATA]" at bounding box center [218, 495] width 263 height 27
type input "[GEOGRAPHIC_DATA]"
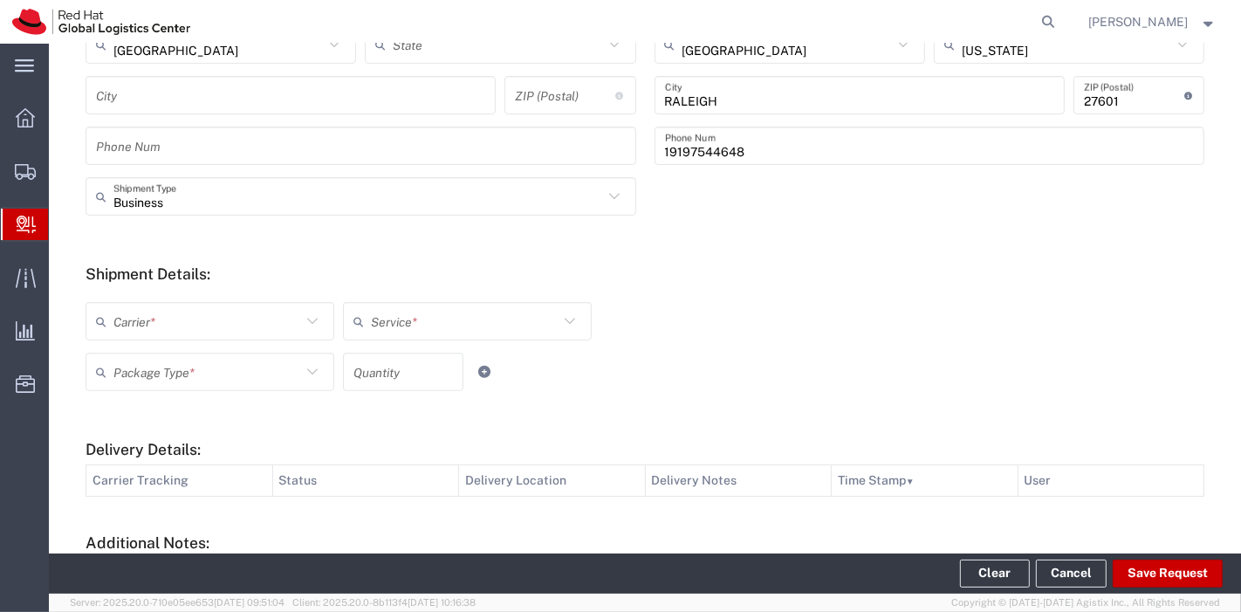
scroll to position [486, 0]
click at [309, 326] on icon at bounding box center [312, 321] width 23 height 23
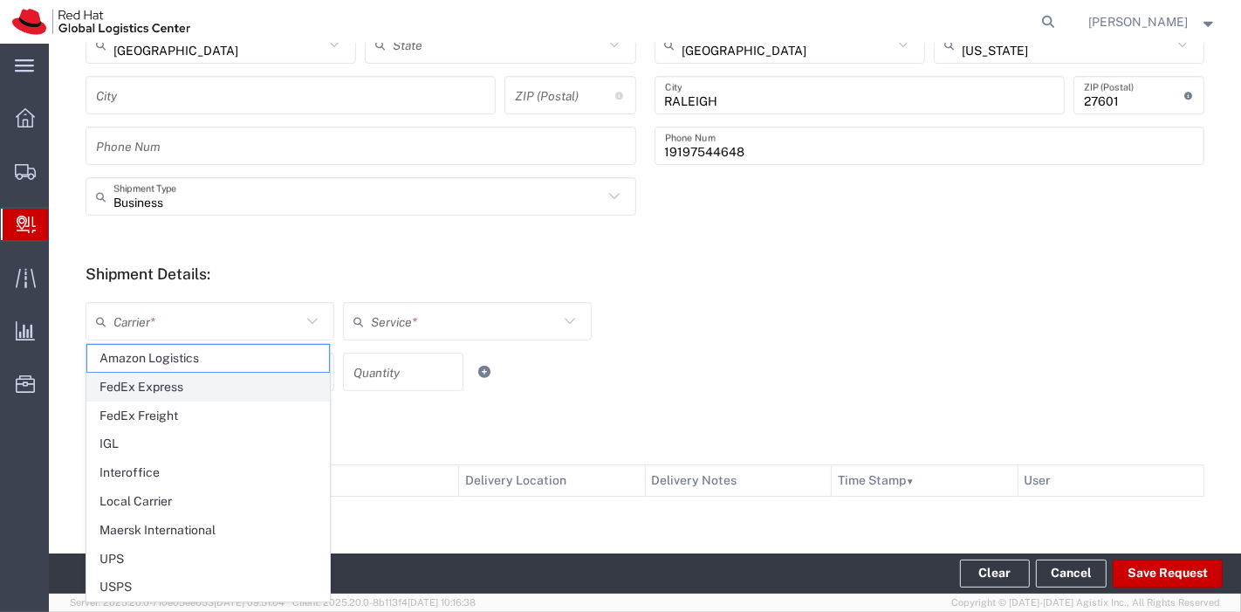
click at [165, 379] on span "FedEx Express" at bounding box center [208, 386] width 242 height 27
type input "FedEx Express"
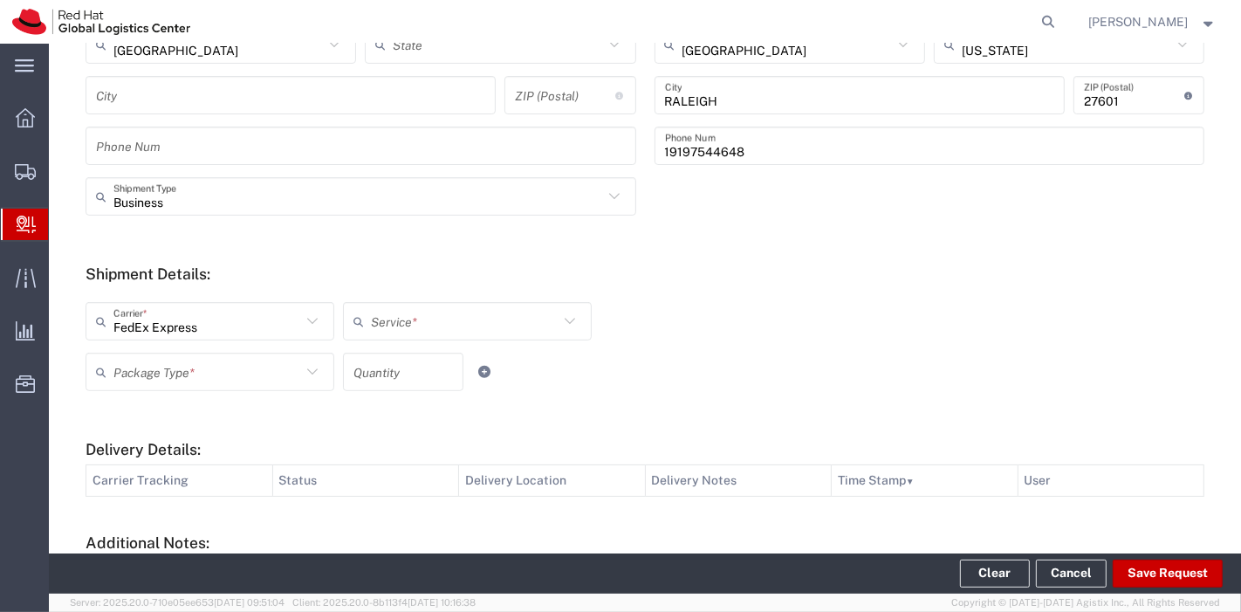
click at [468, 322] on input "text" at bounding box center [465, 321] width 188 height 31
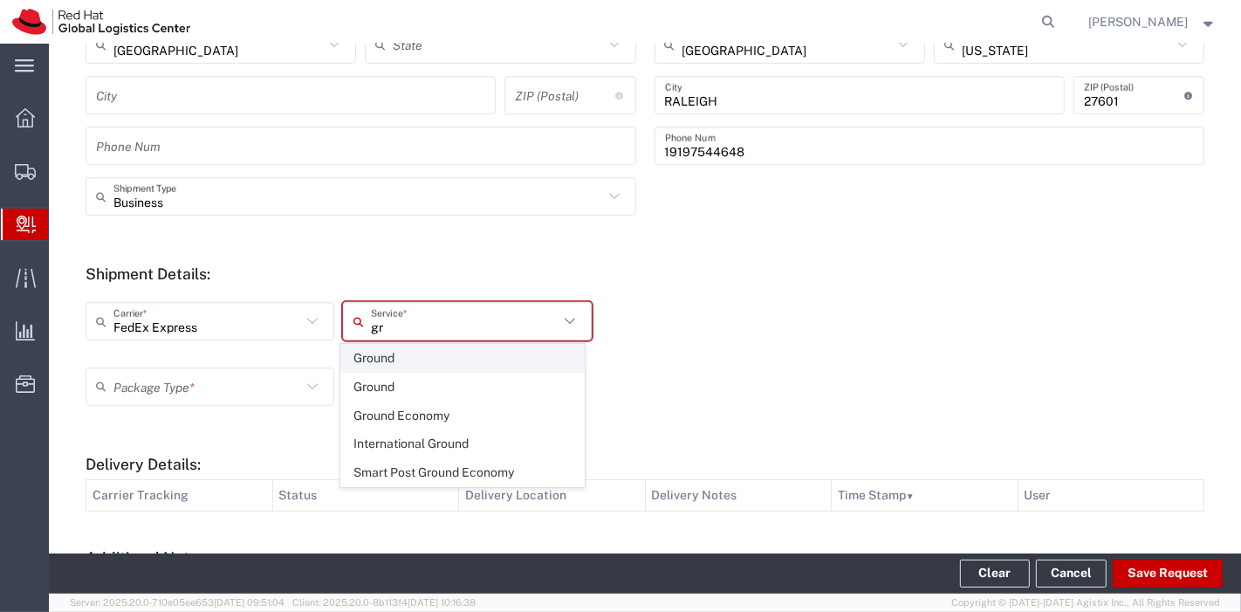
click at [407, 359] on span "Ground" at bounding box center [462, 358] width 242 height 27
type input "Ground"
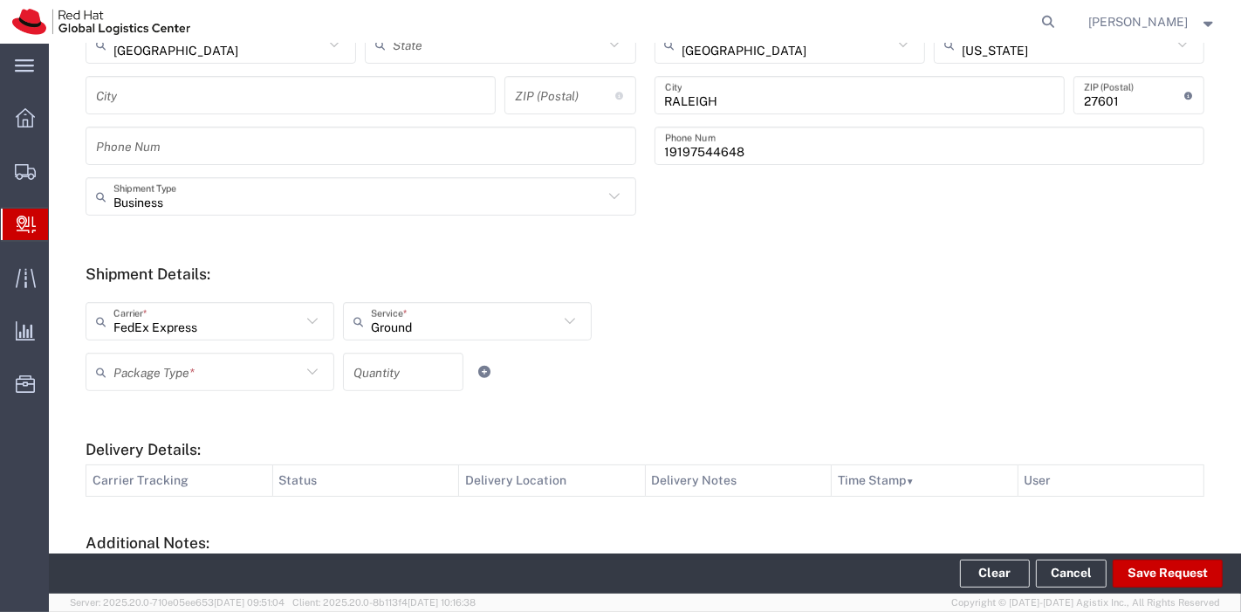
click at [267, 358] on input "text" at bounding box center [207, 372] width 188 height 31
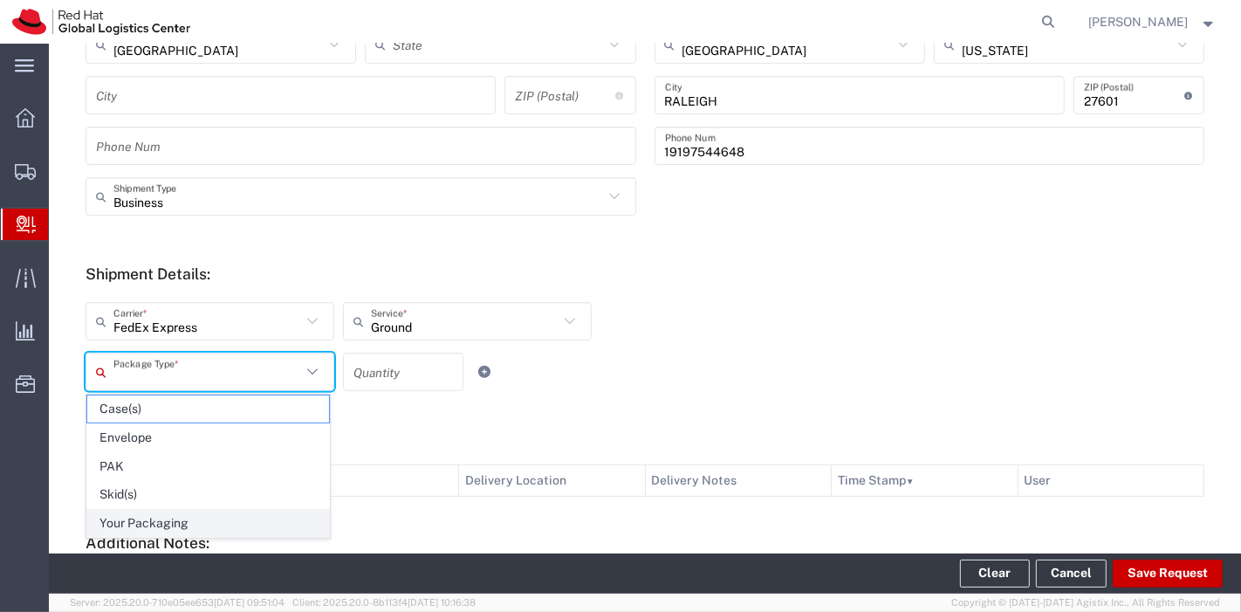
click at [144, 527] on span "Your Packaging" at bounding box center [208, 522] width 242 height 27
type input "Your Packaging"
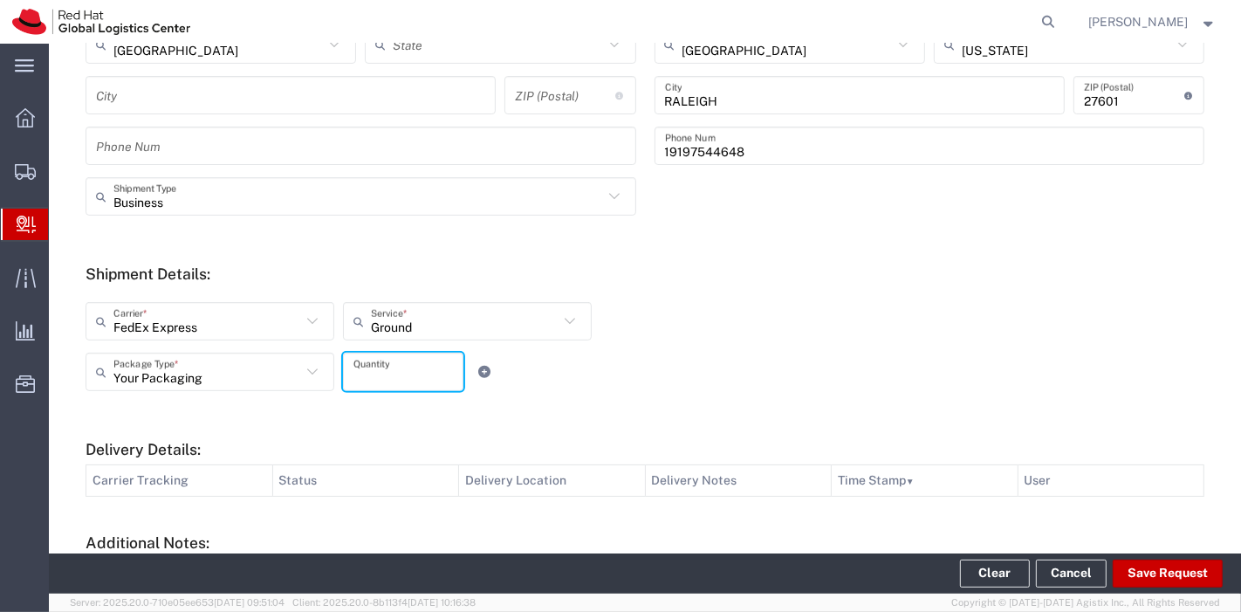
click at [390, 379] on input "number" at bounding box center [402, 372] width 99 height 31
type input "1"
click at [603, 386] on div "Your Packaging Package Type * Case(s) Envelope PAK Skid(s) Your Packaging 1 Qua…" at bounding box center [467, 377] width 773 height 51
click at [1188, 574] on button "Save Request" at bounding box center [1167, 573] width 110 height 28
type input "[GEOGRAPHIC_DATA]"
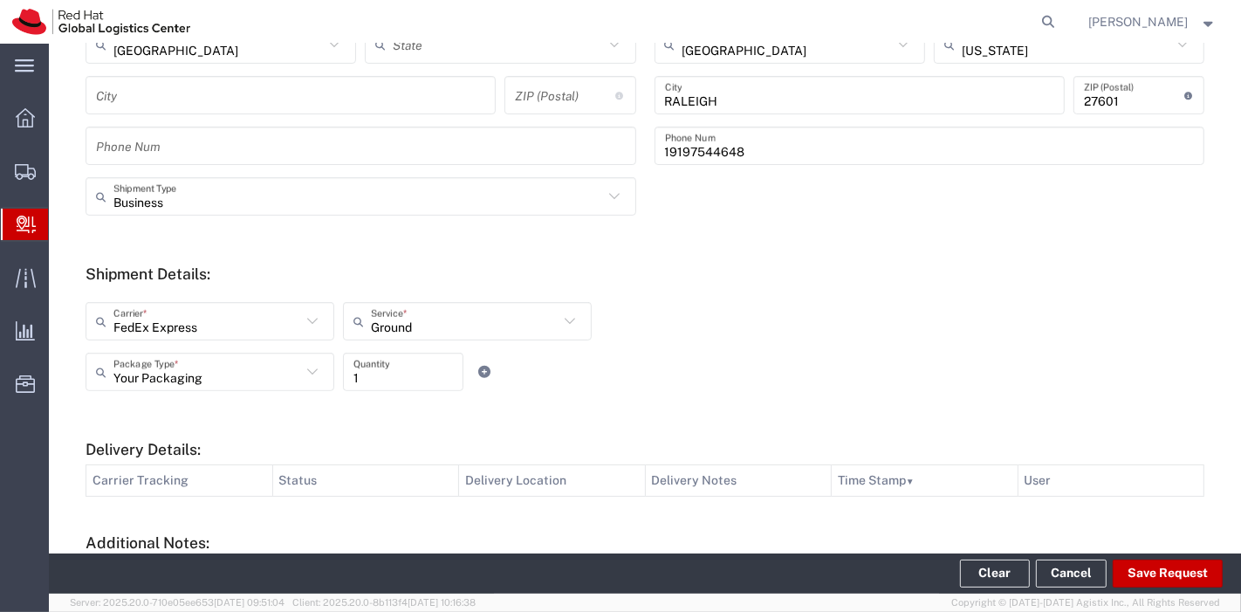
type input "[US_STATE]"
type input "TULSA"
type input "74101"
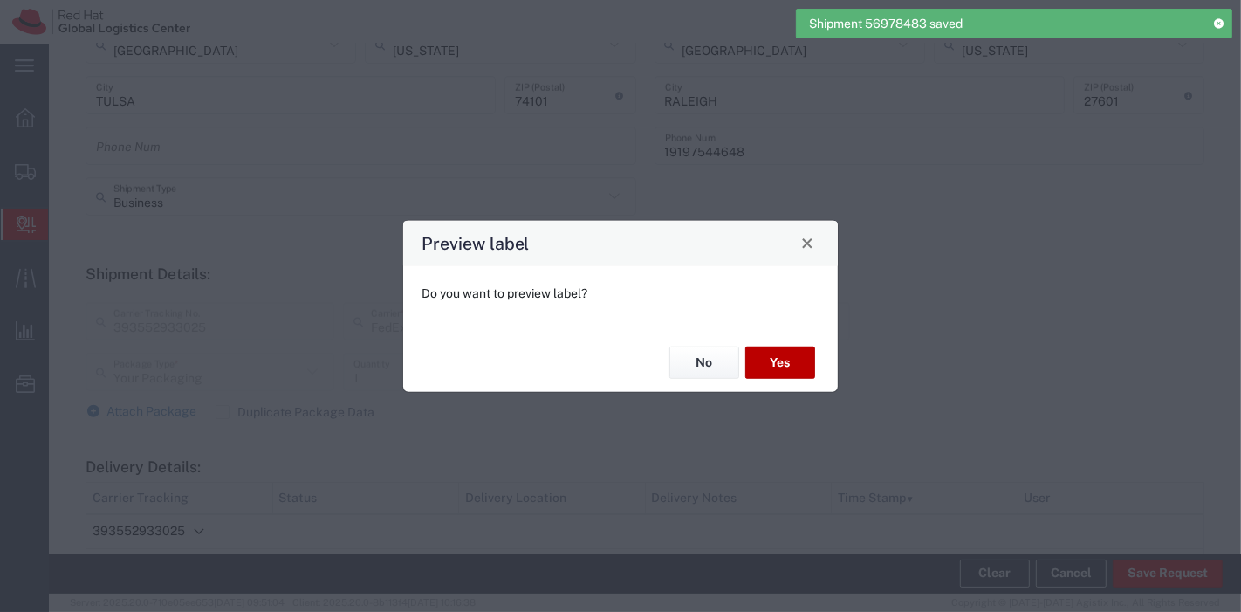
click at [776, 355] on button "Yes" at bounding box center [780, 362] width 70 height 32
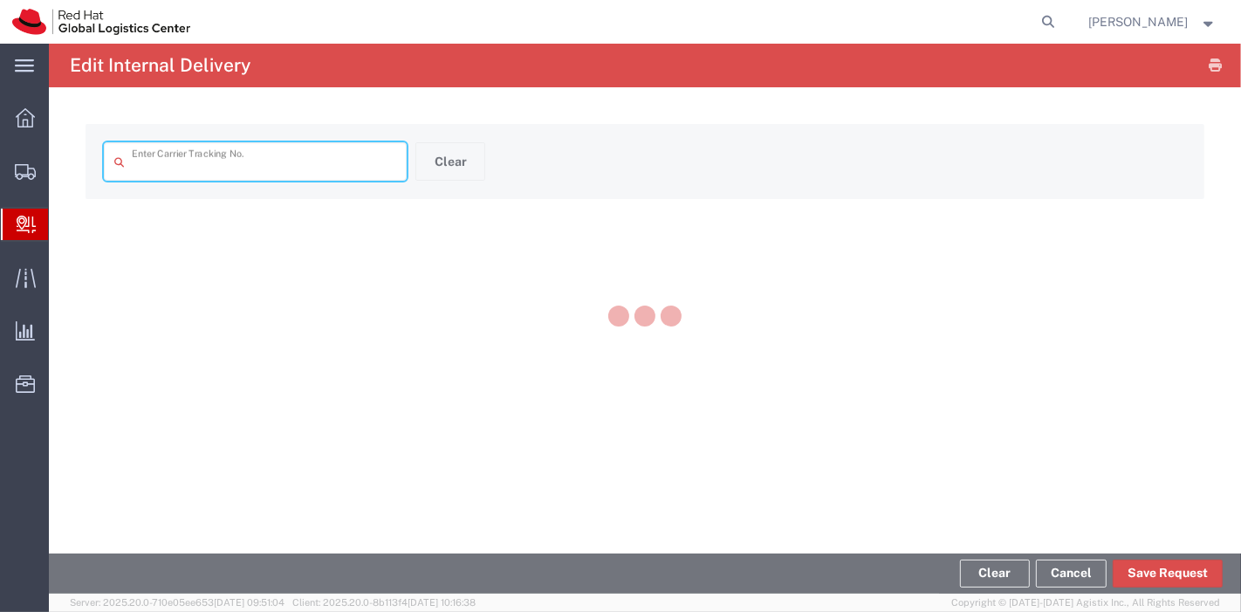
type input "393552933025"
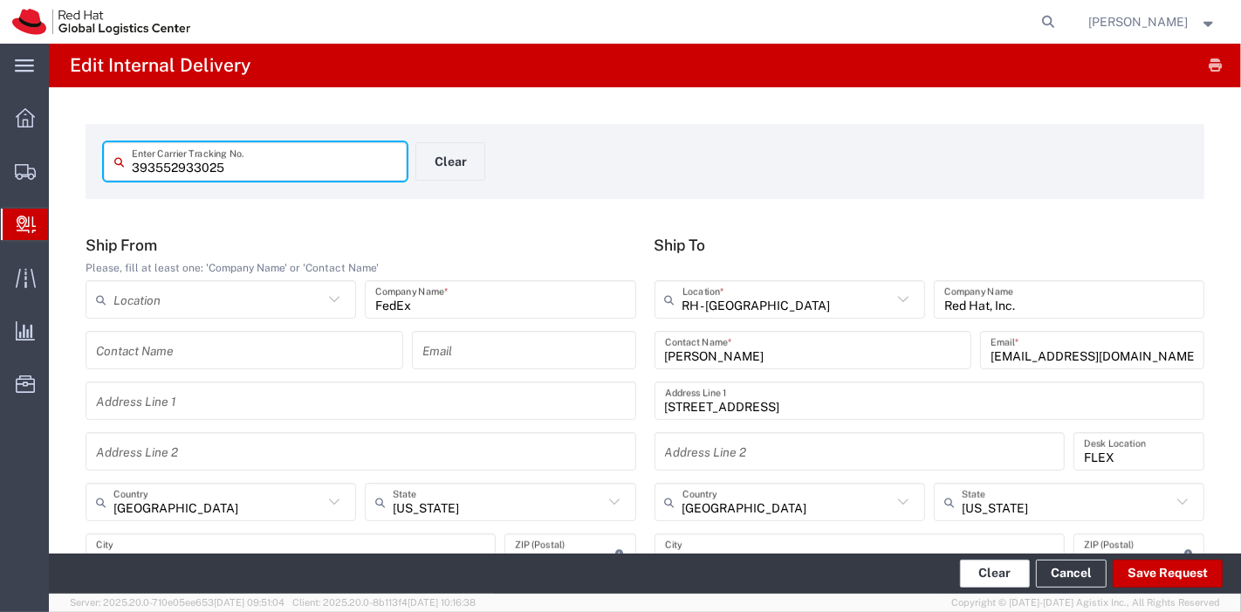
click at [989, 571] on button "Clear" at bounding box center [995, 573] width 70 height 28
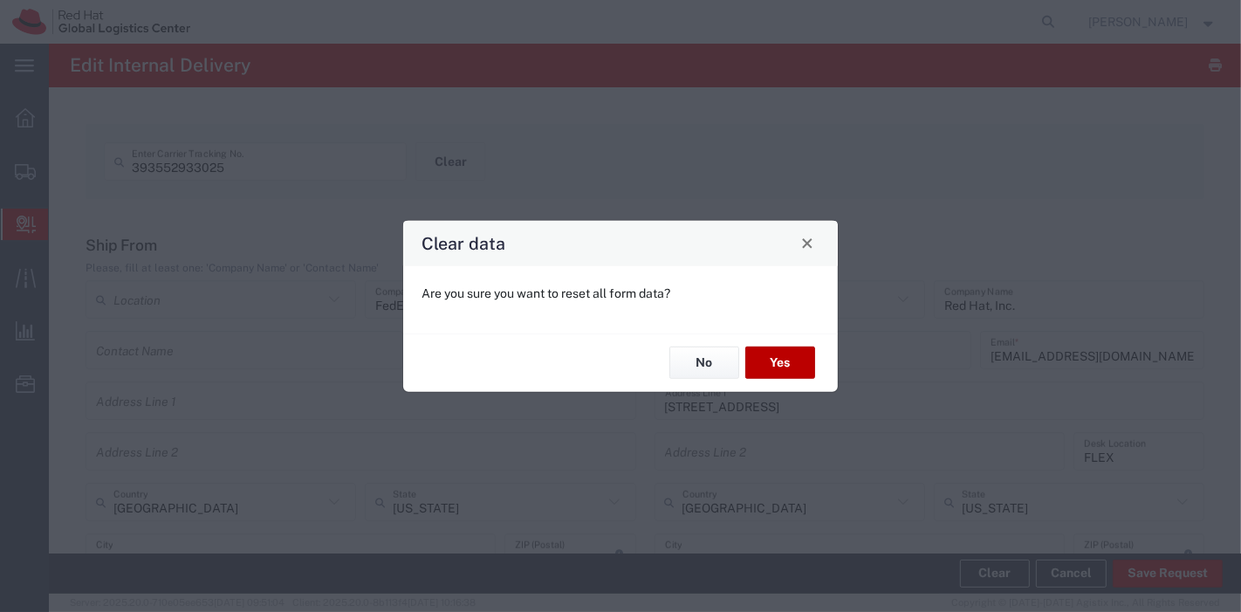
click at [779, 364] on button "Yes" at bounding box center [780, 362] width 70 height 32
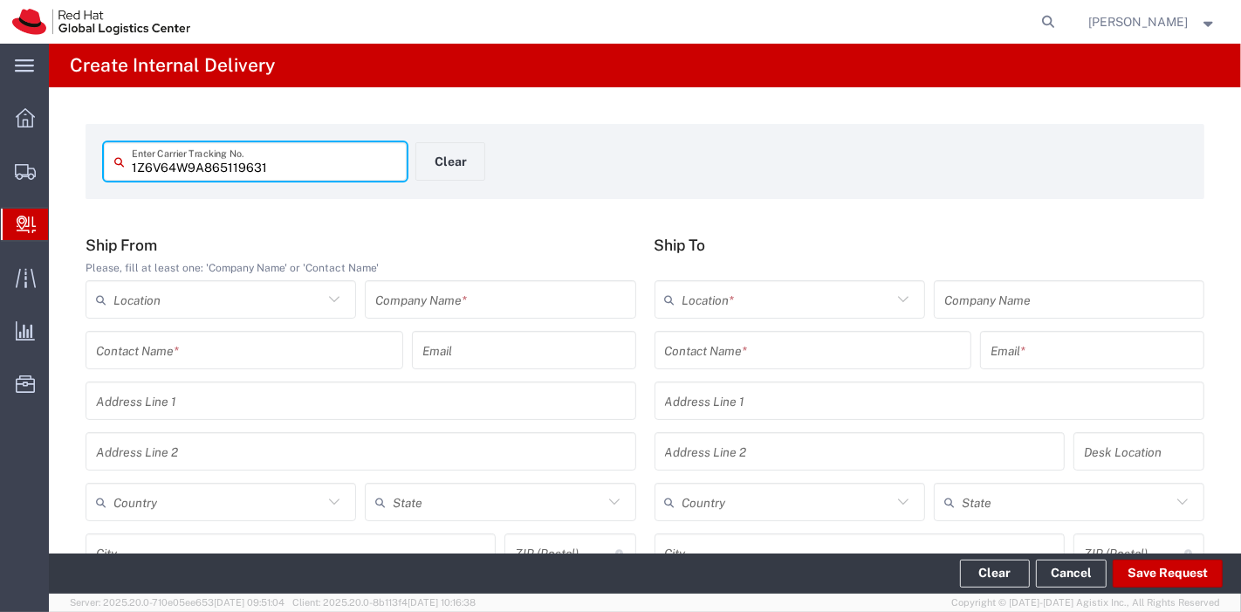
type input "1Z6V64W9A865119631"
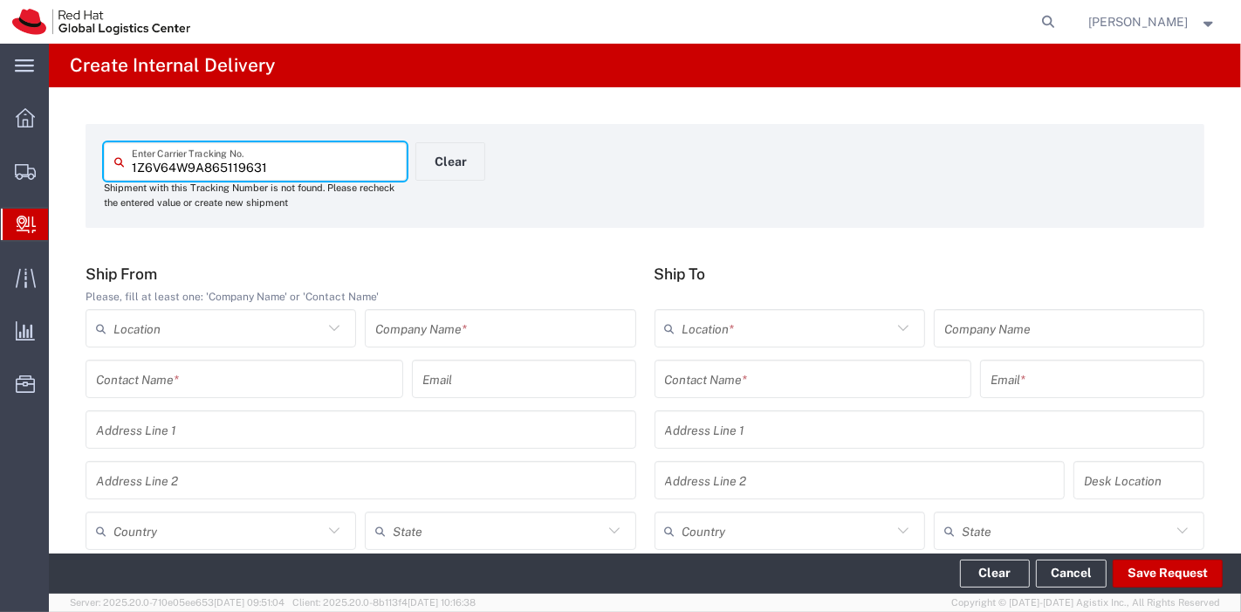
click at [450, 325] on input "text" at bounding box center [500, 328] width 250 height 31
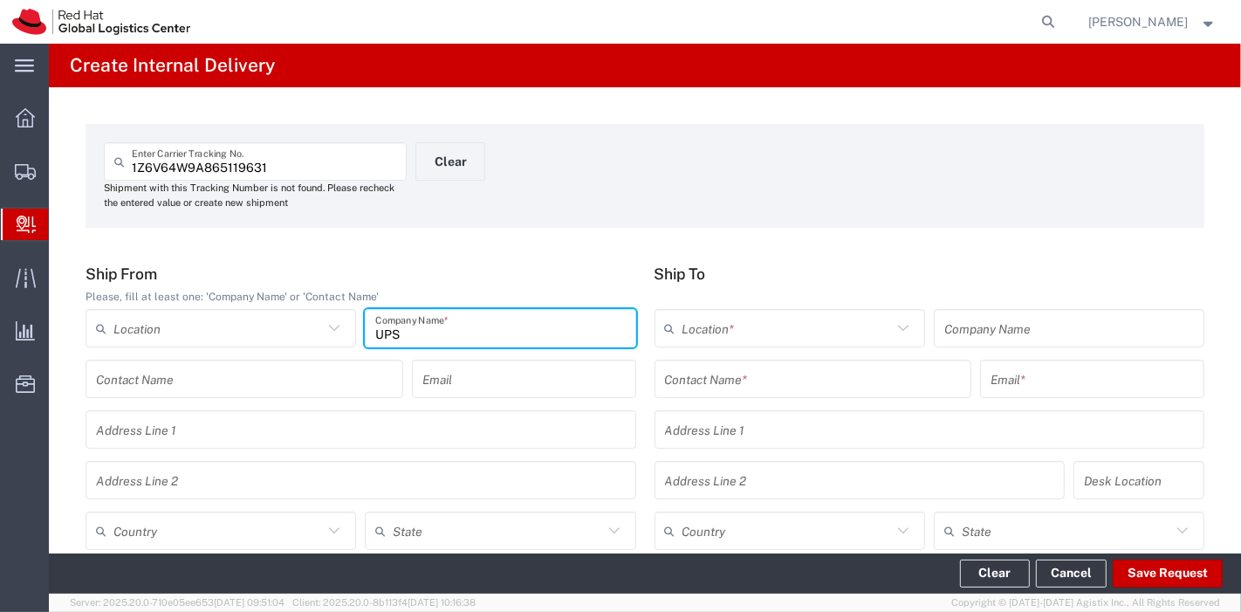
type input "UPS"
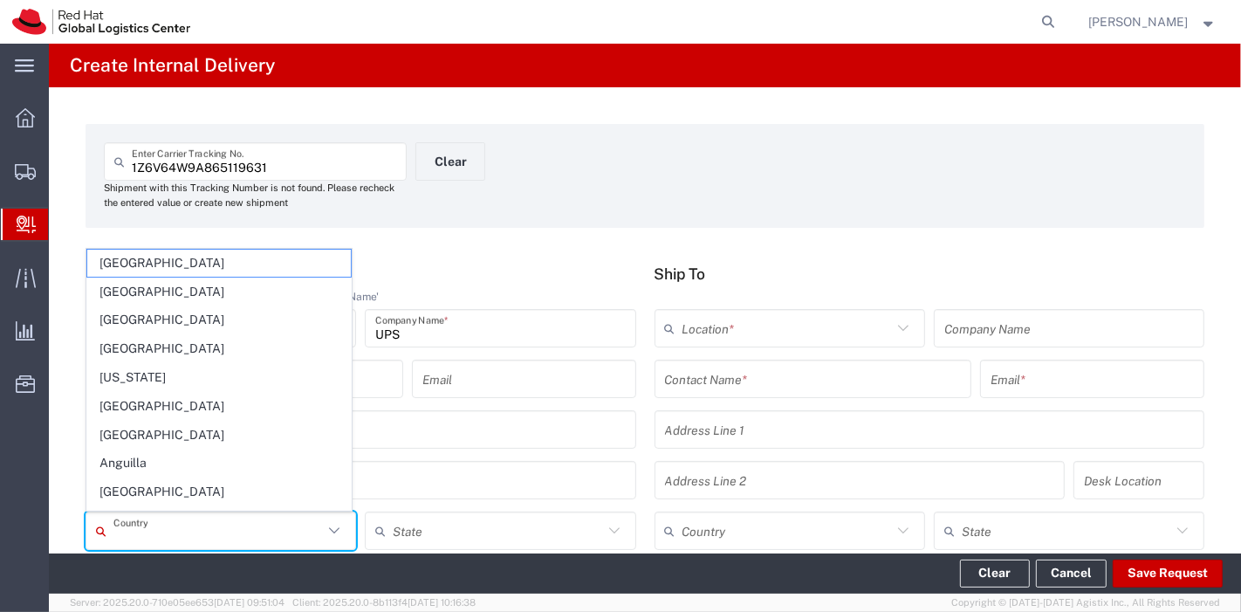
click at [281, 516] on input "text" at bounding box center [217, 531] width 209 height 31
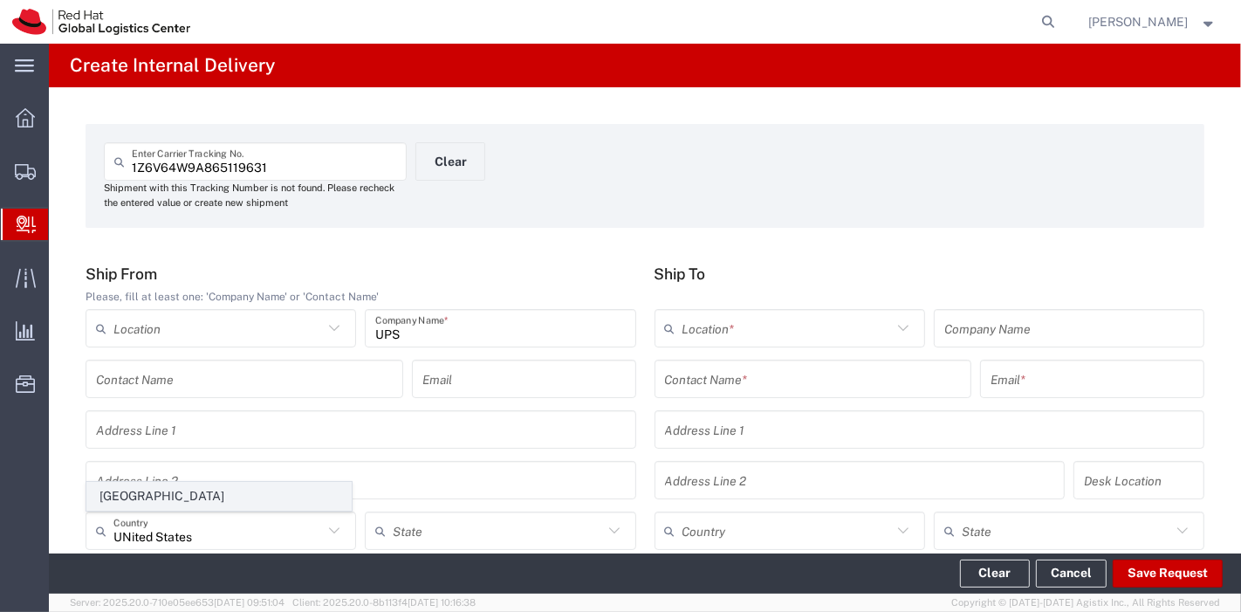
click at [172, 489] on span "[GEOGRAPHIC_DATA]" at bounding box center [218, 495] width 263 height 27
type input "[GEOGRAPHIC_DATA]"
click at [754, 390] on input "text" at bounding box center [813, 379] width 297 height 31
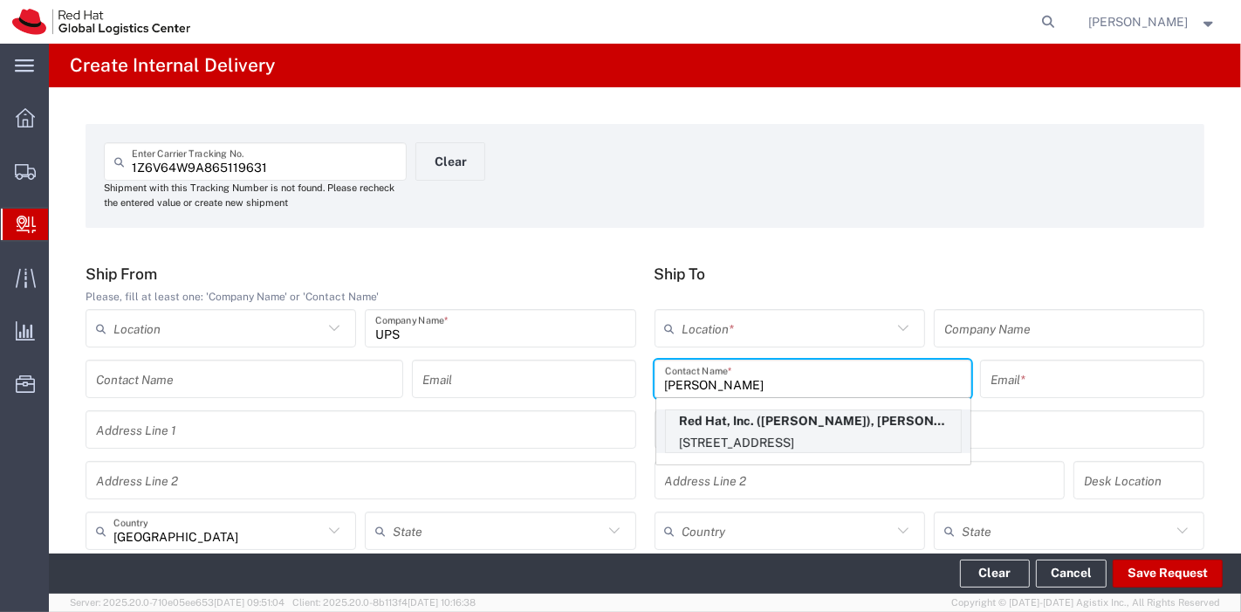
type input "[PERSON_NAME]"
click at [762, 437] on p "[STREET_ADDRESS]" at bounding box center [813, 443] width 295 height 22
type input "RH - [GEOGRAPHIC_DATA]"
type input "Red Hat, Inc."
type input "[PERSON_NAME]"
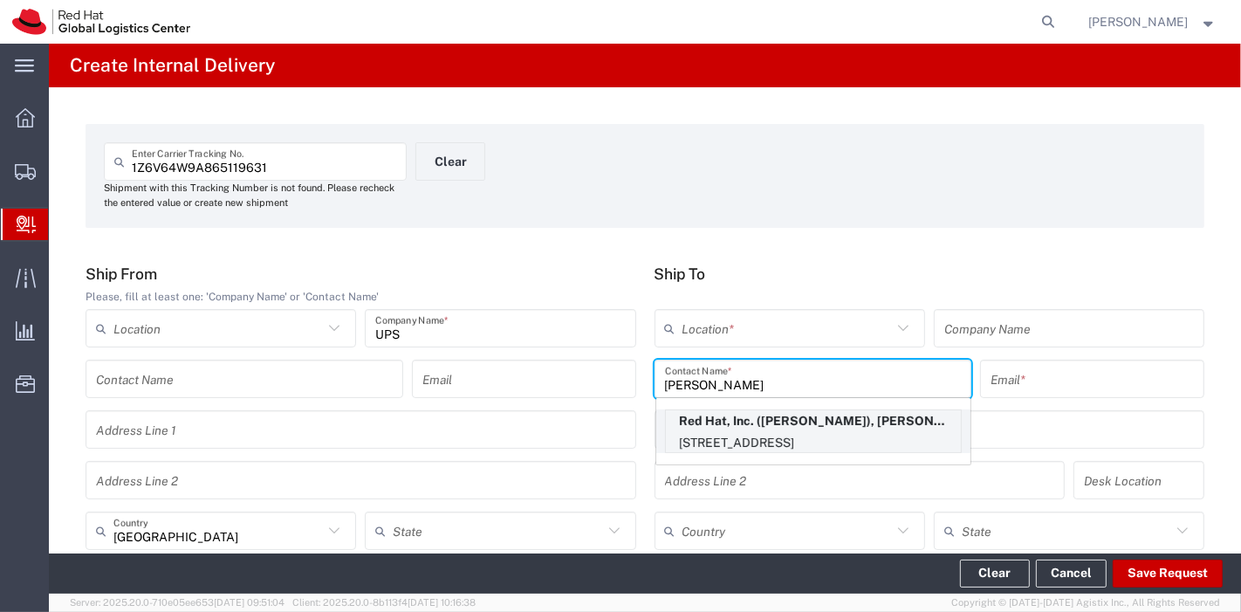
type input "[PERSON_NAME][EMAIL_ADDRESS][DOMAIN_NAME]"
type input "[STREET_ADDRESS]"
type input "FLEX"
type input "[GEOGRAPHIC_DATA]"
type input "RALEIGH"
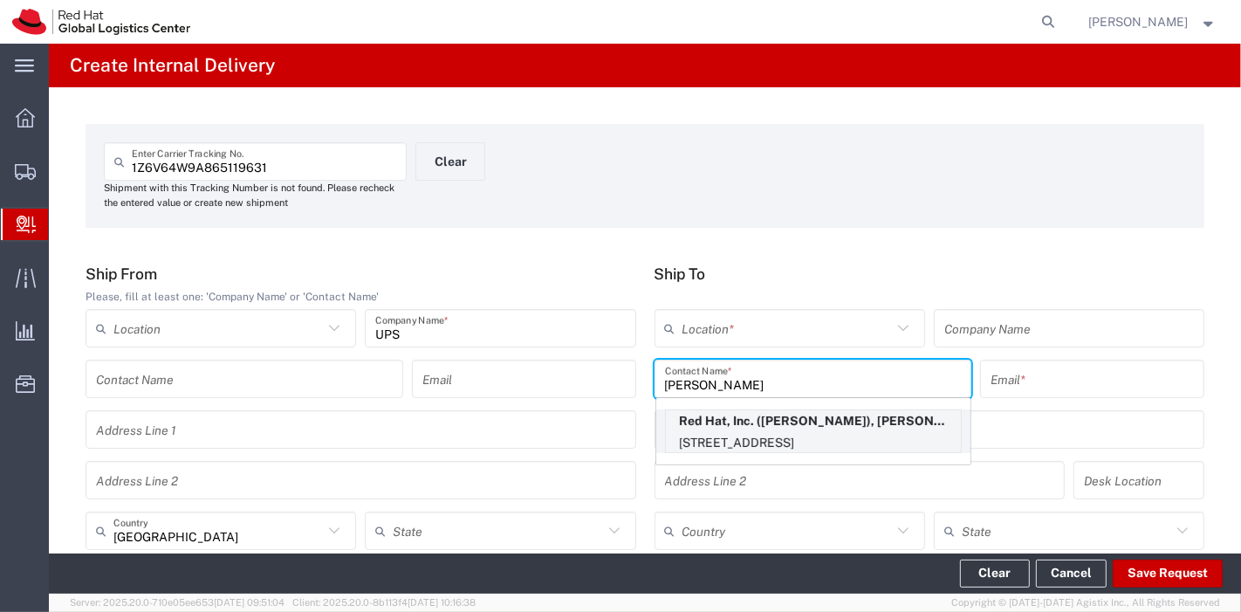
type input "27601"
type input "19197544260"
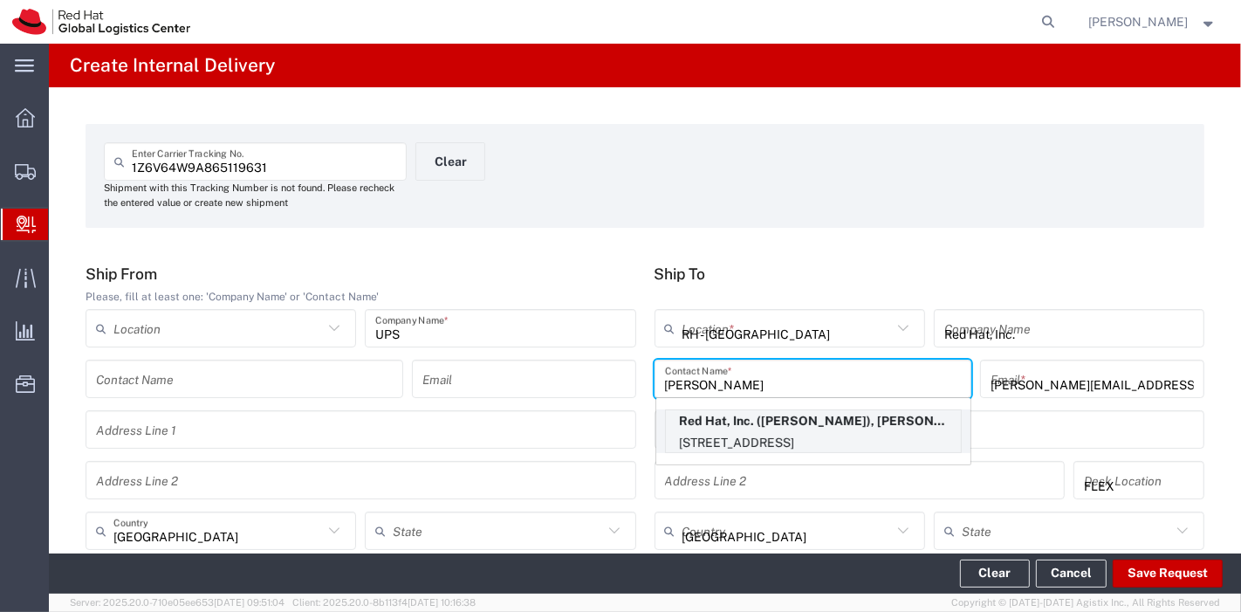
type input "[US_STATE]"
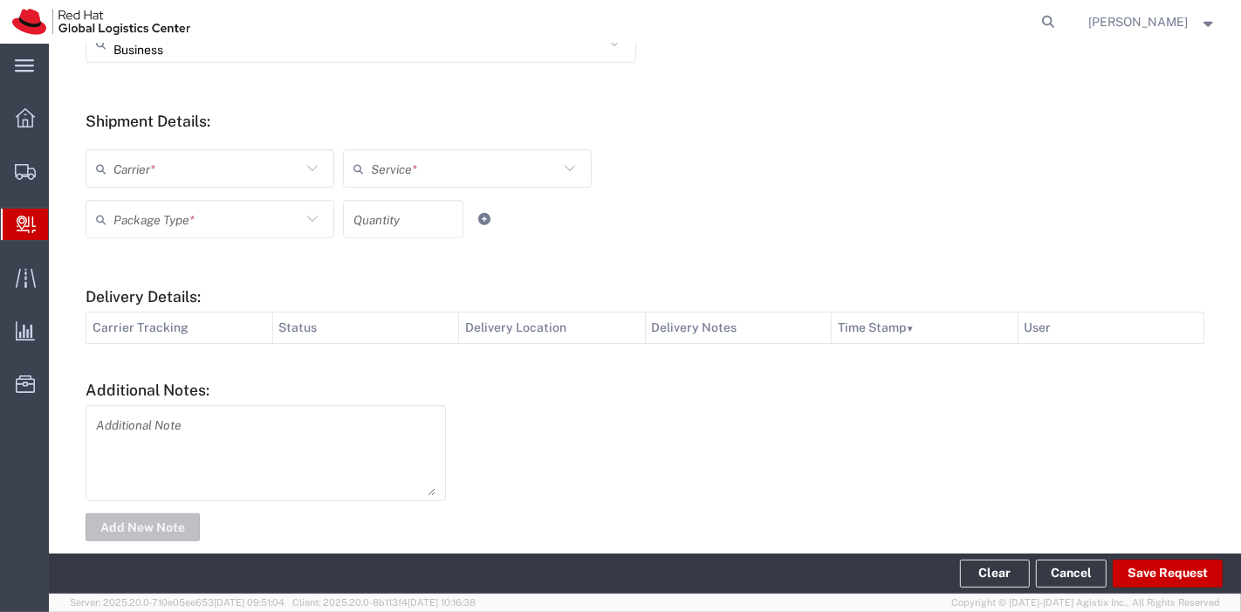
scroll to position [639, 0]
click at [271, 164] on input "text" at bounding box center [207, 168] width 188 height 31
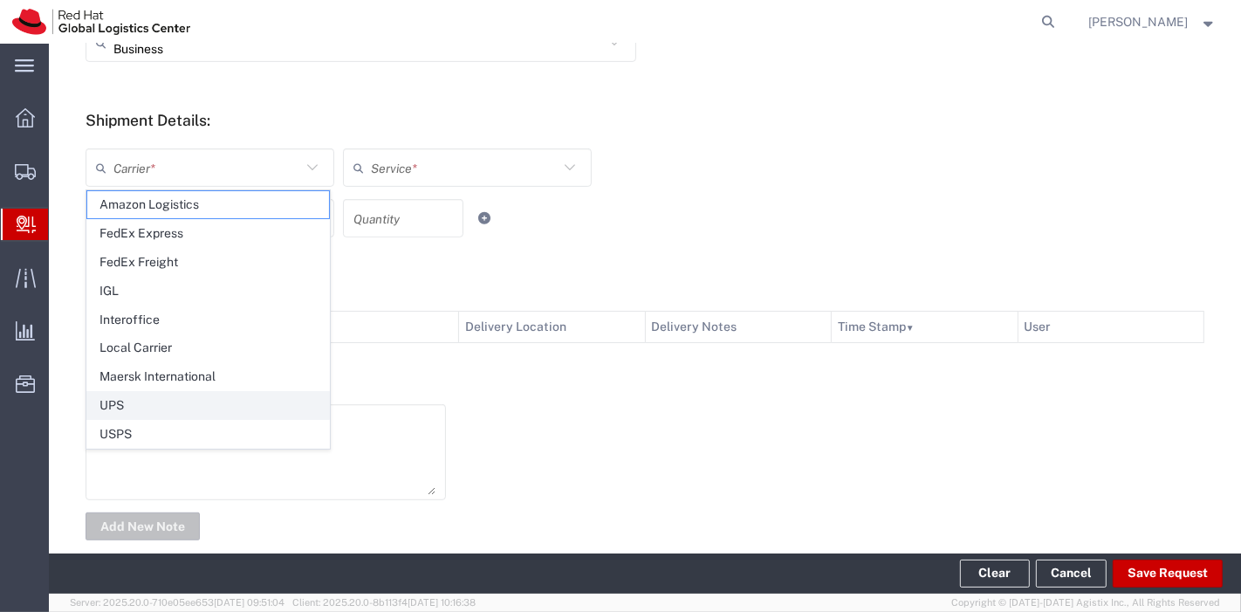
click at [149, 401] on span "UPS" at bounding box center [208, 405] width 242 height 27
type input "UPS"
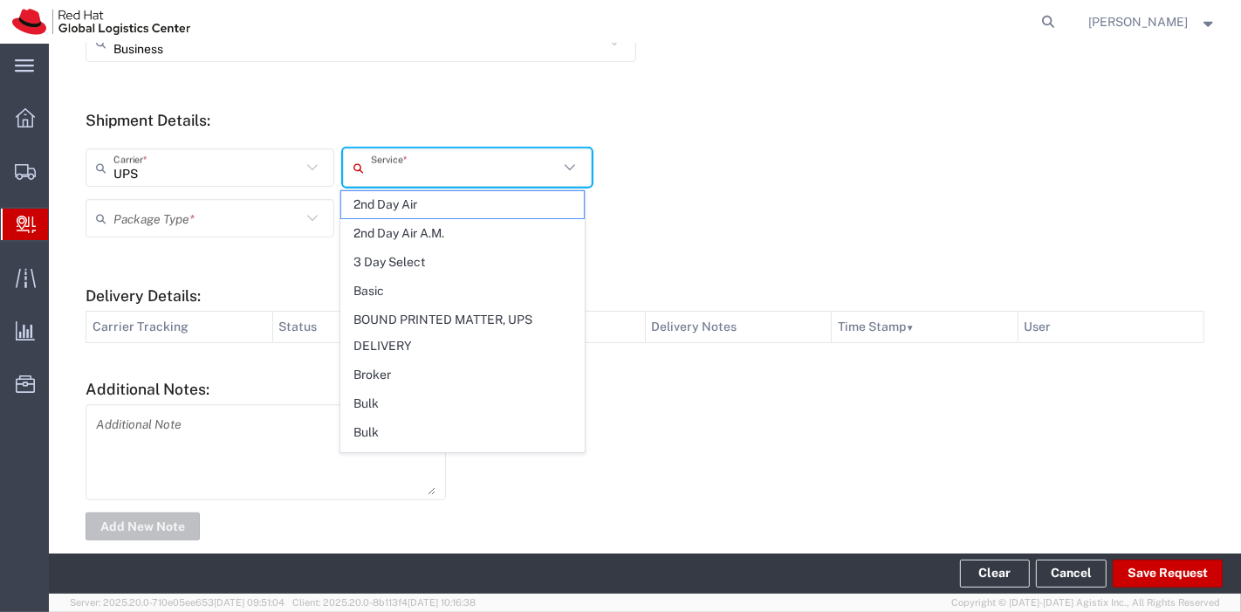
click at [453, 153] on input "text" at bounding box center [465, 168] width 188 height 31
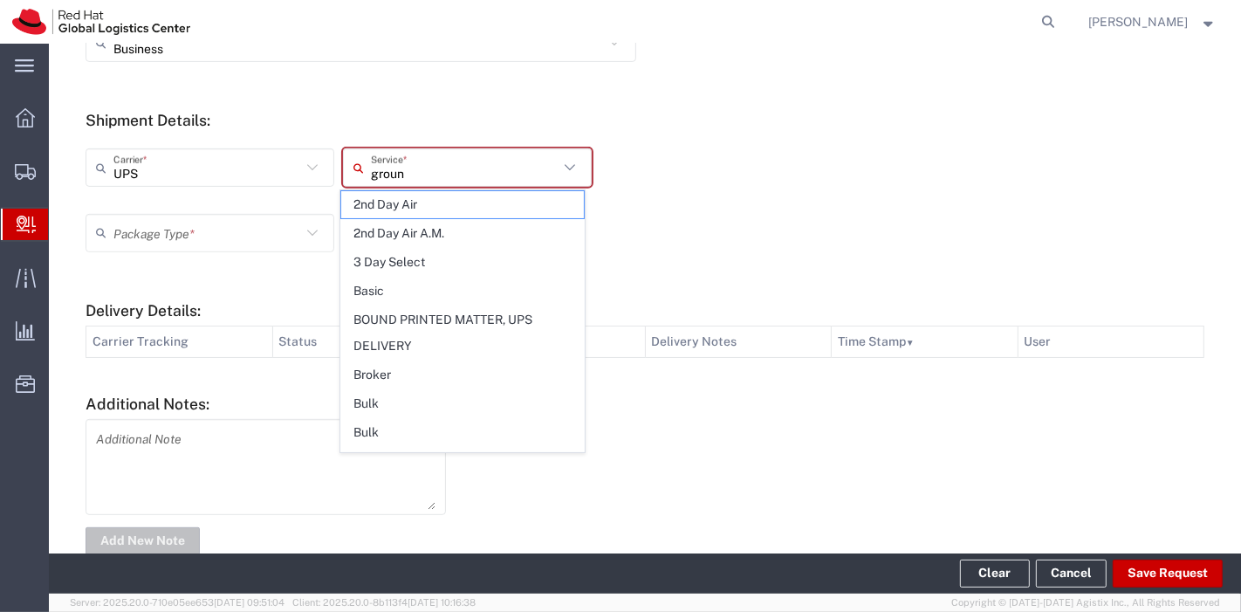
type input "ground"
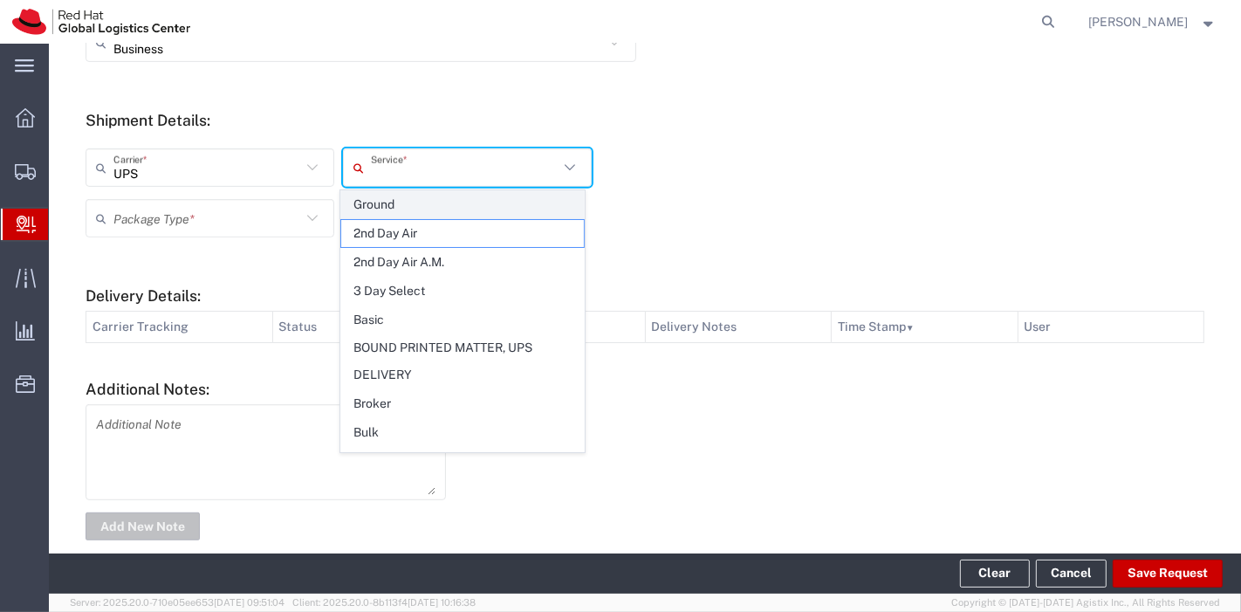
click at [421, 195] on span "Ground" at bounding box center [462, 204] width 242 height 27
type input "Ground"
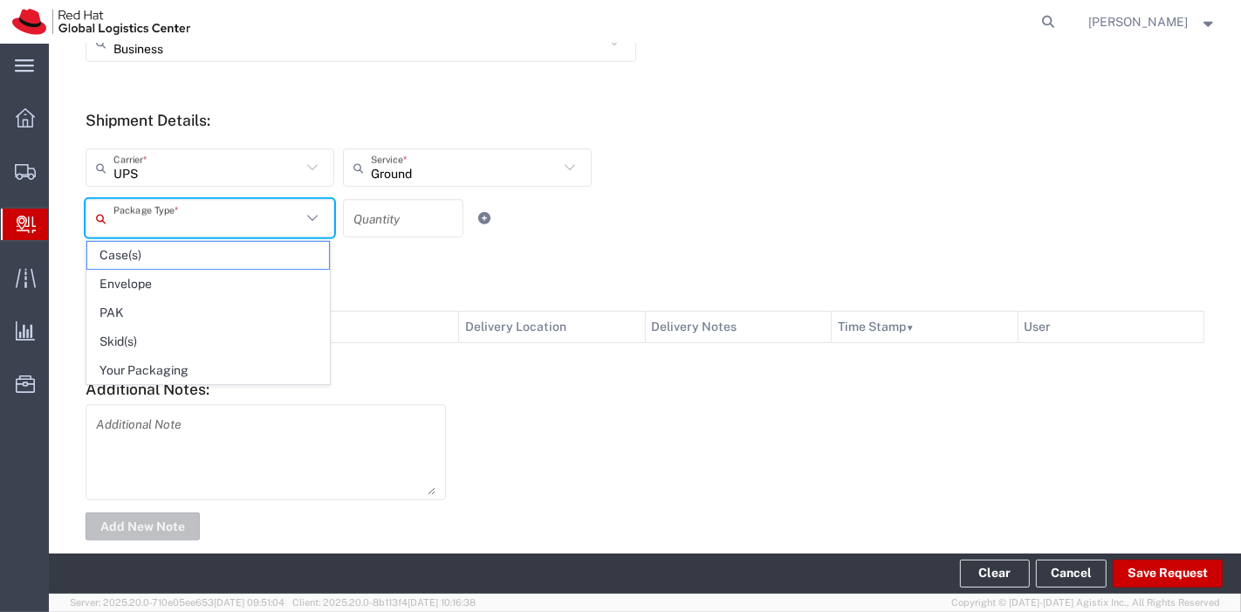
click at [264, 232] on input "text" at bounding box center [207, 218] width 188 height 31
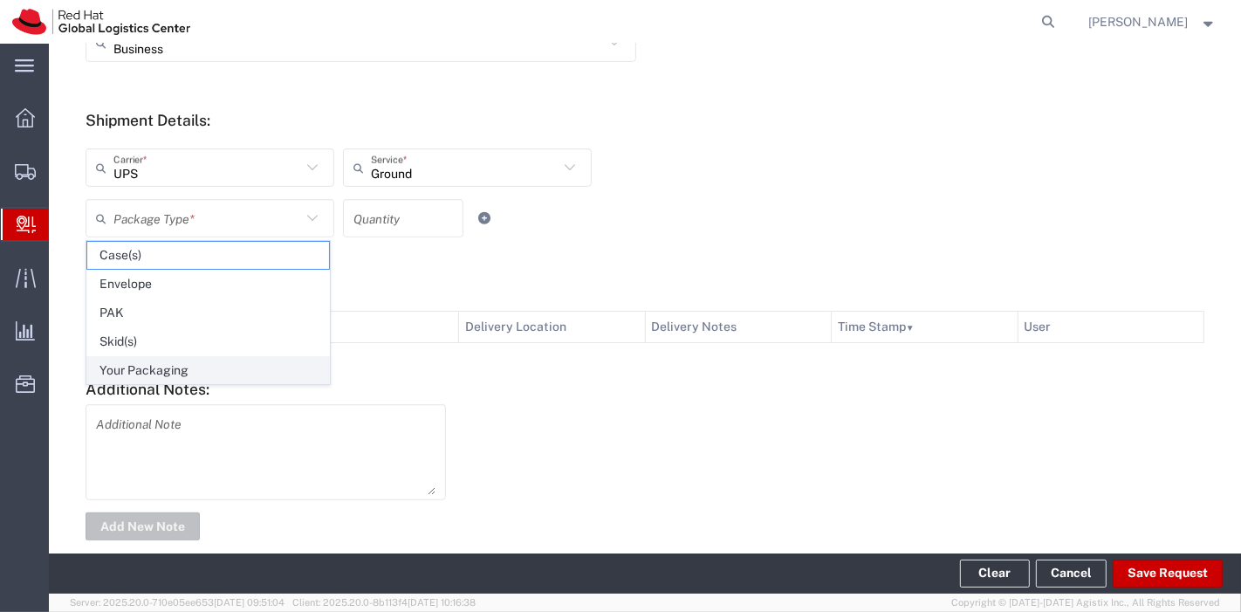
click at [188, 376] on span "Your Packaging" at bounding box center [208, 370] width 242 height 27
type input "Your Packaging"
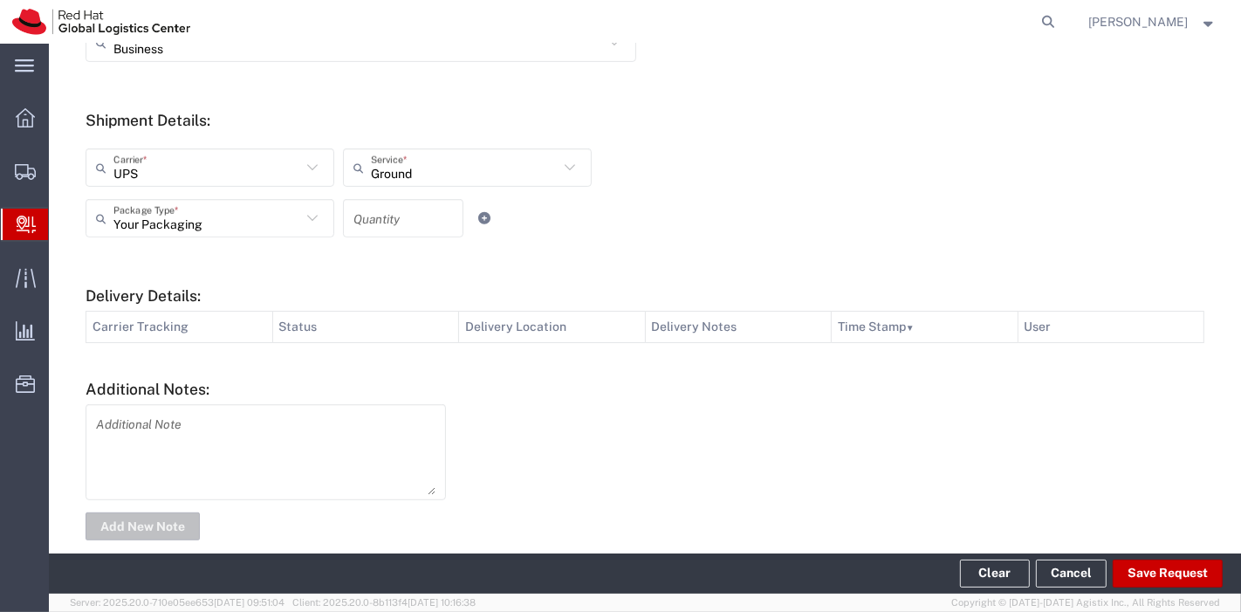
click at [385, 220] on input "number" at bounding box center [402, 218] width 99 height 31
type input "1"
click at [547, 257] on form "Ship From Please, fill at least one: 'Company Name' or 'Contact Name' Location …" at bounding box center [644, 84] width 1118 height 919
click at [1161, 562] on button "Save Request" at bounding box center [1167, 573] width 110 height 28
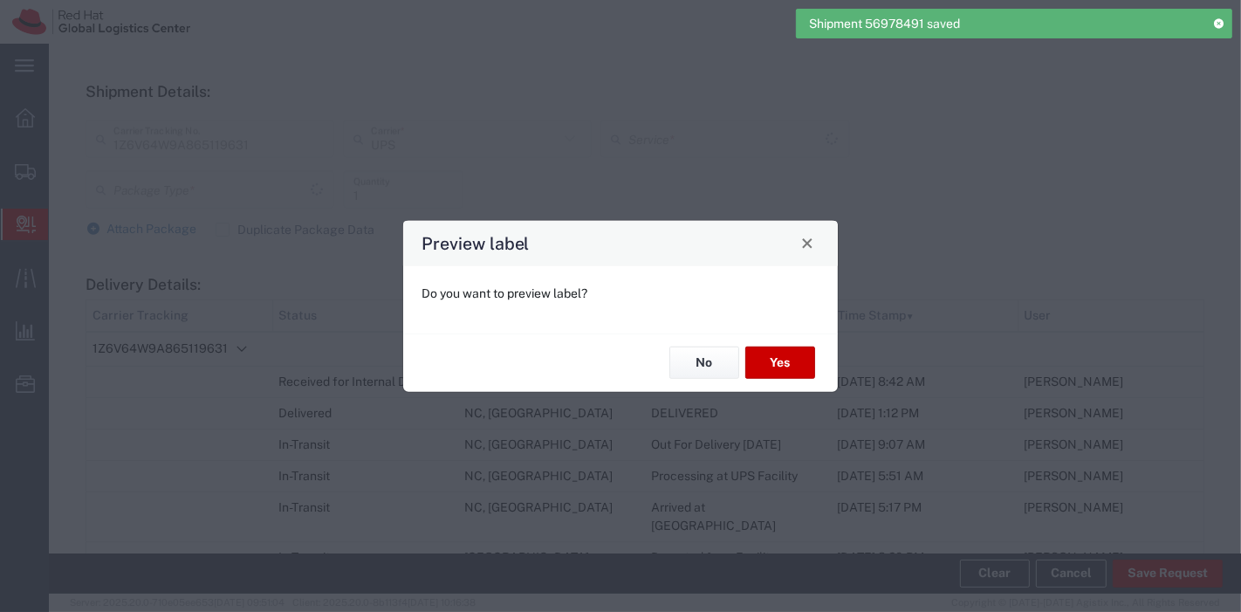
type input "[GEOGRAPHIC_DATA]"
type input "Ground"
type input "Your Packaging"
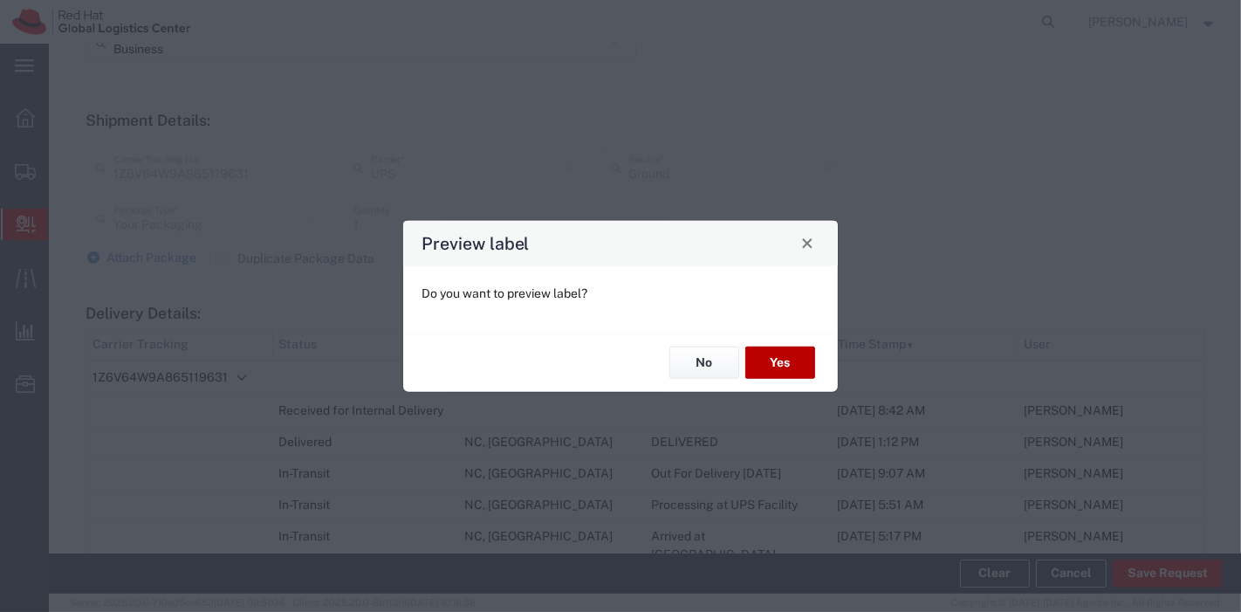
click at [789, 359] on button "Yes" at bounding box center [780, 362] width 70 height 32
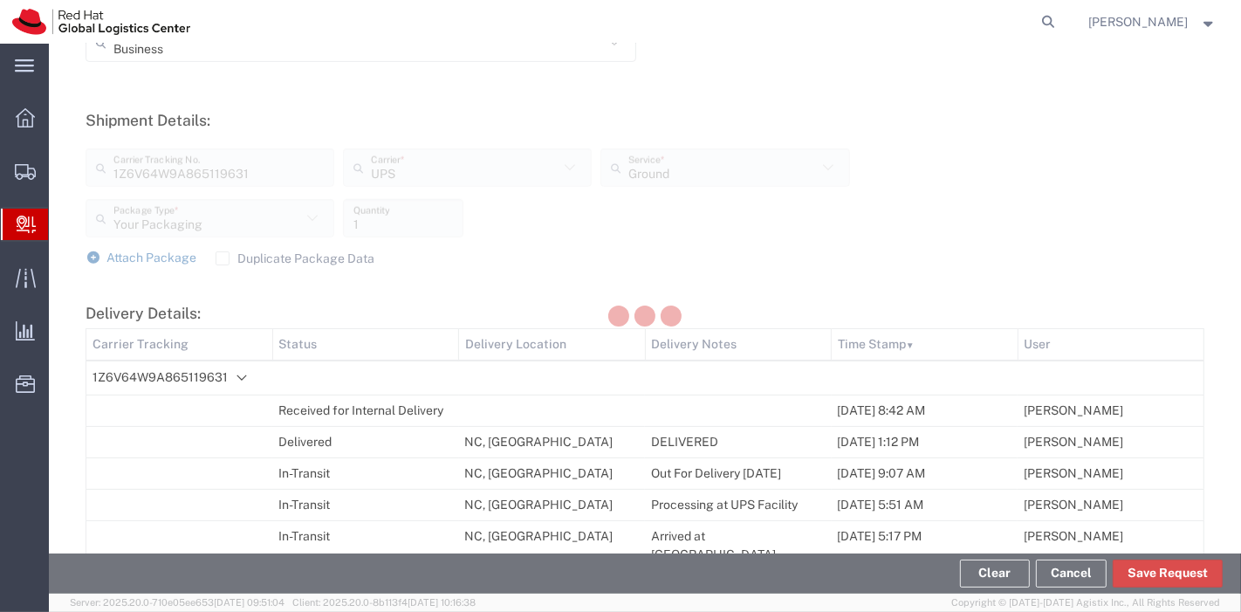
click at [789, 359] on div at bounding box center [645, 319] width 1192 height 550
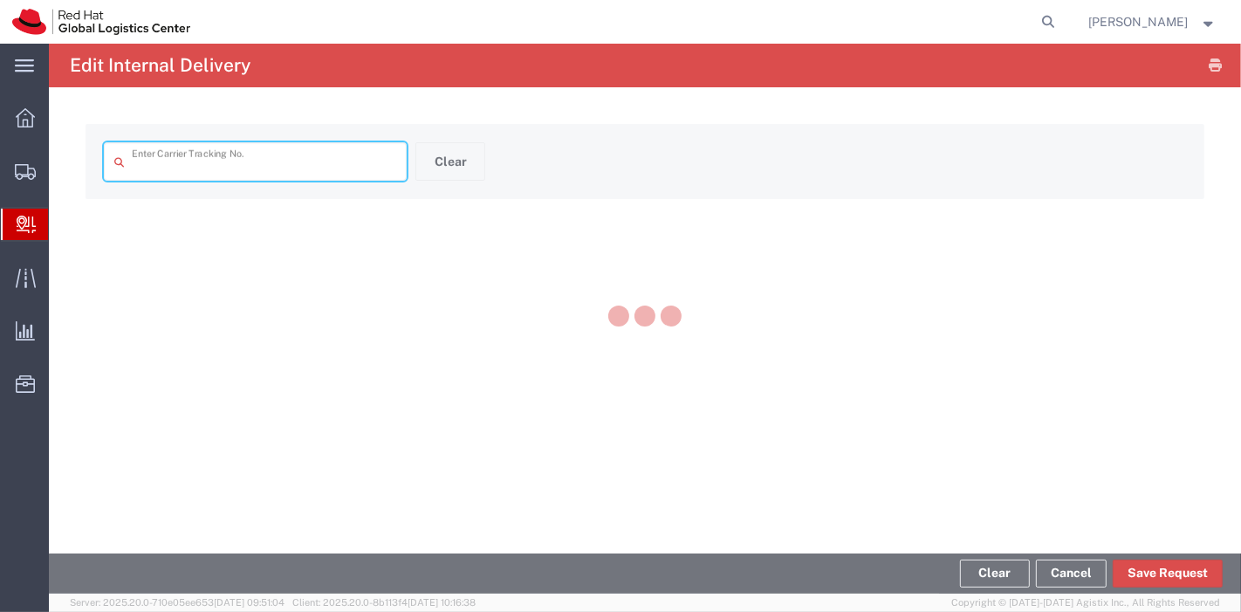
type input "1Z6V64W9A865119631"
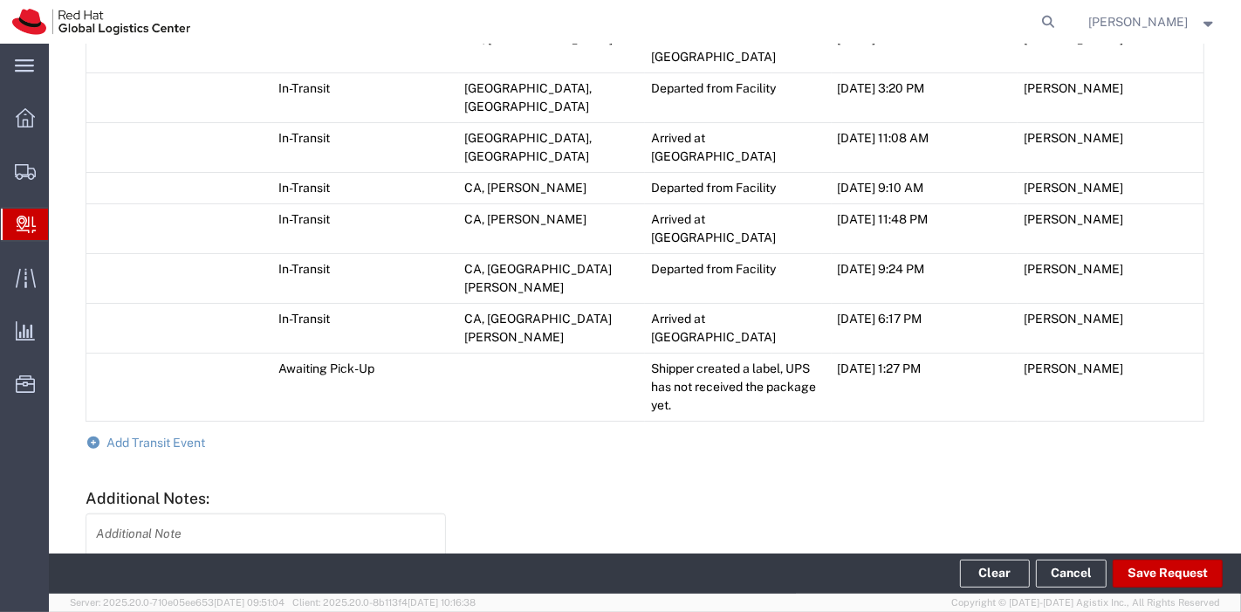
scroll to position [1094, 0]
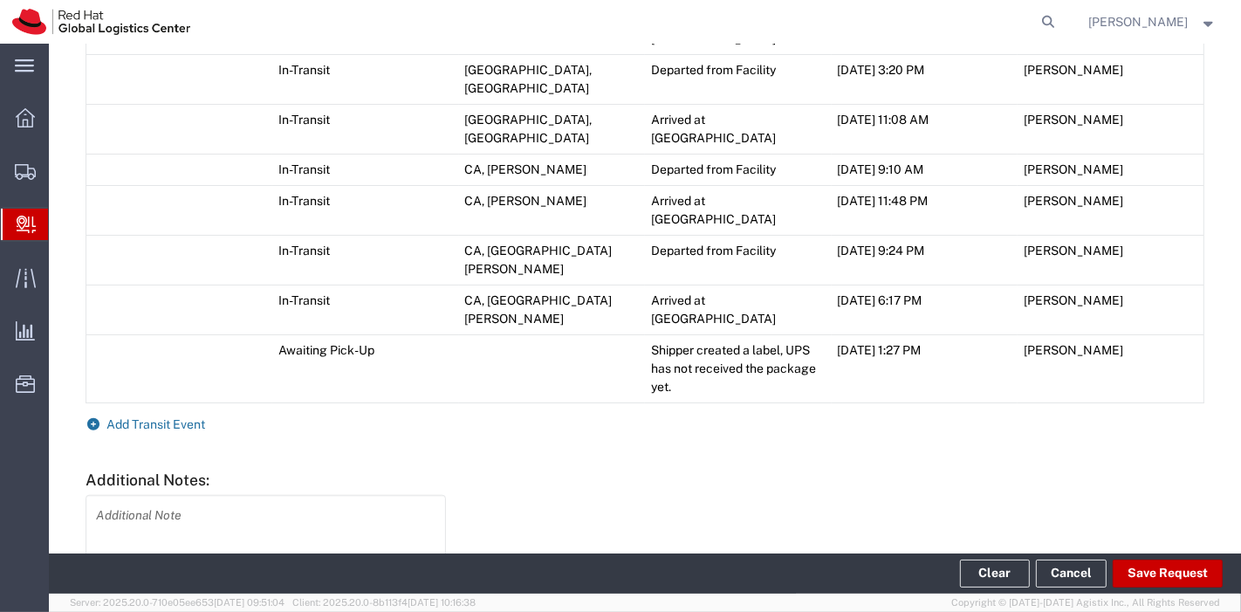
click at [157, 417] on span "Add Transit Event" at bounding box center [156, 424] width 99 height 14
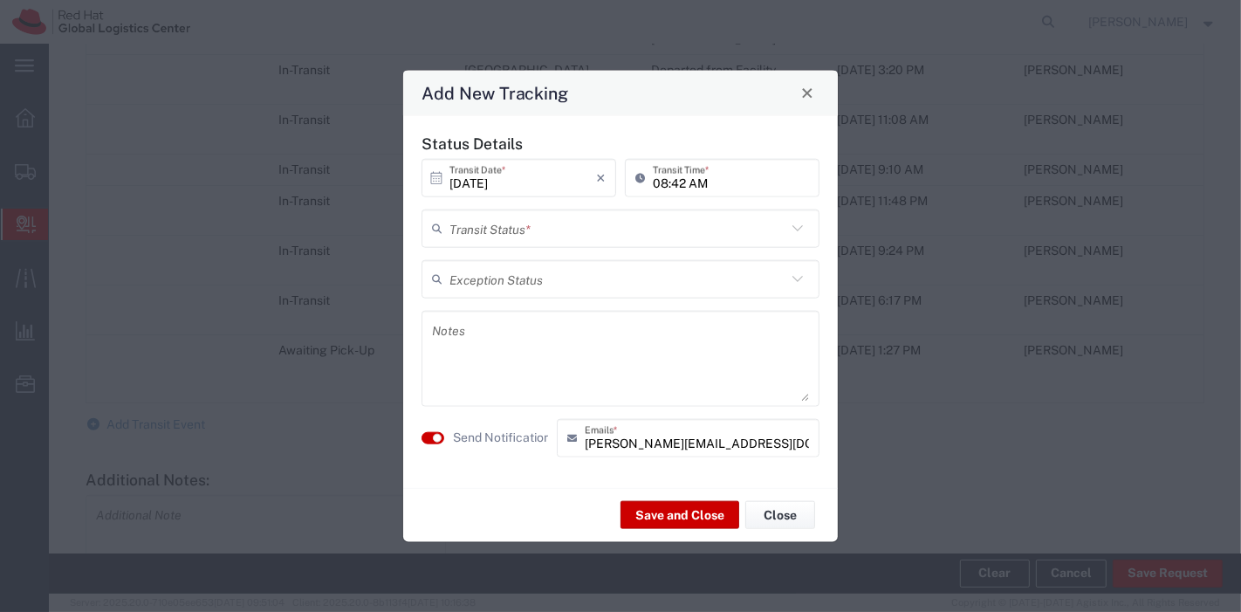
click at [500, 239] on input "text" at bounding box center [617, 228] width 337 height 31
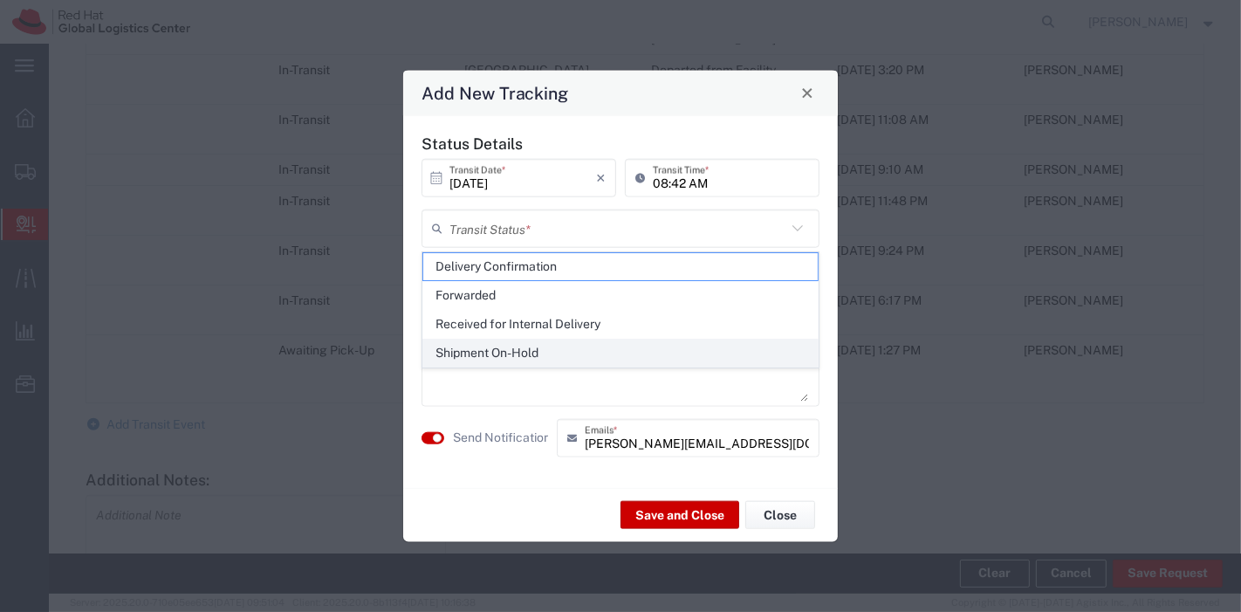
click at [488, 355] on span "Shipment On-Hold" at bounding box center [620, 352] width 395 height 27
type input "Shipment On-Hold"
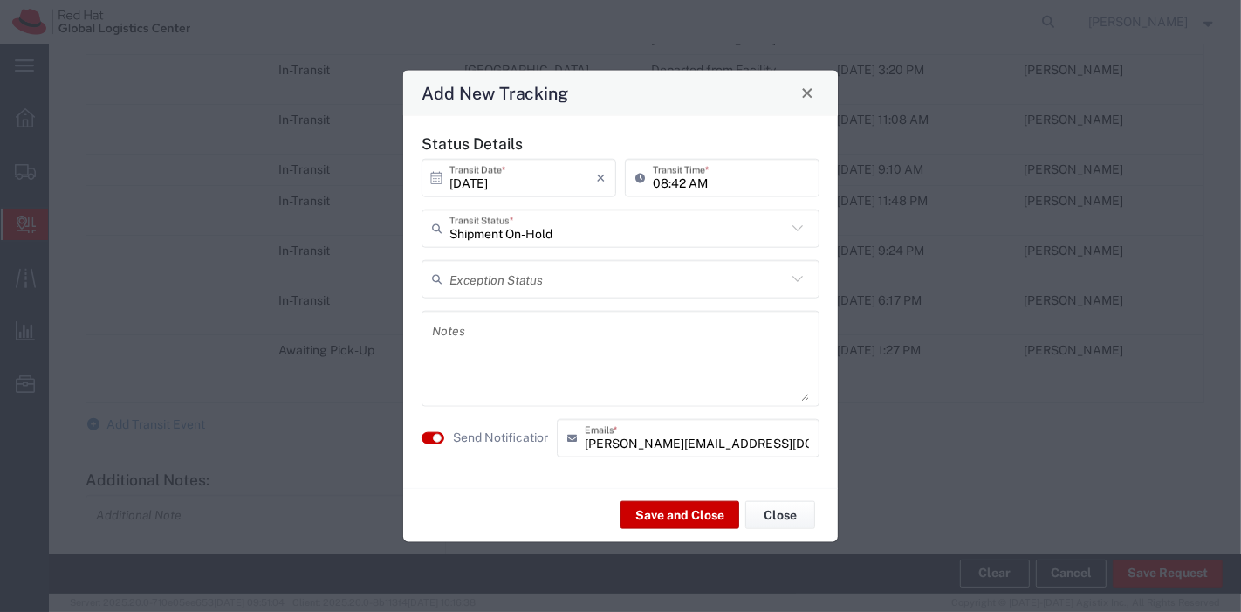
click at [506, 325] on textarea at bounding box center [620, 357] width 377 height 85
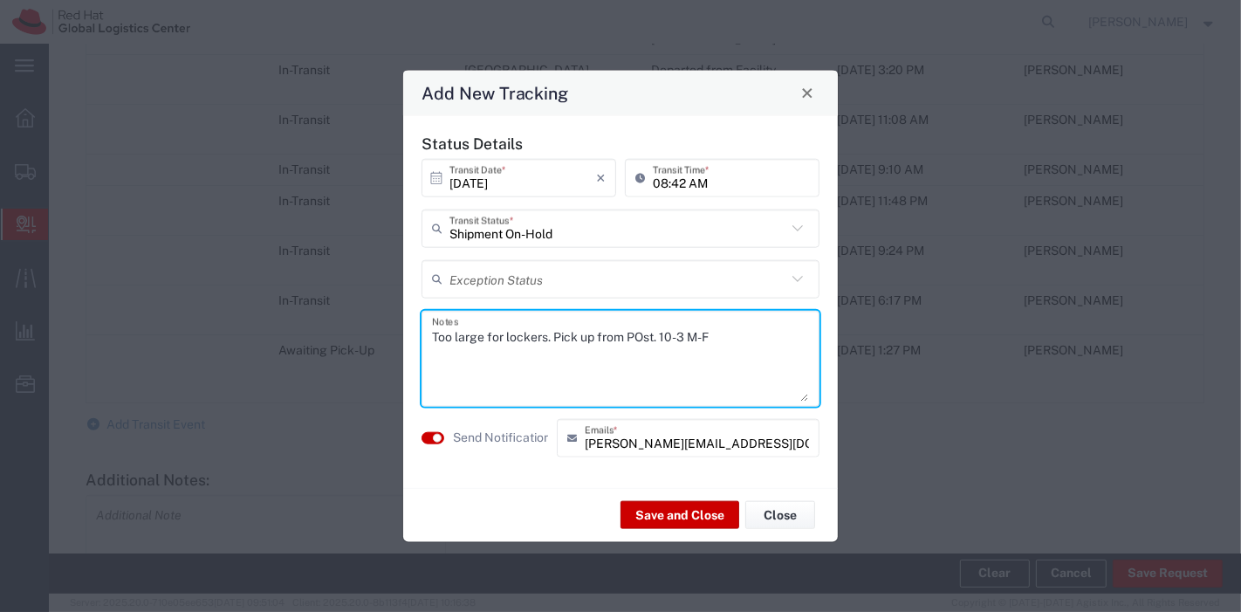
click at [643, 337] on textarea "Too large for lockers. Pick up from POst. 10-3 M-F" at bounding box center [620, 357] width 377 height 85
type textarea "Too large for lockers. Pick up from Post. 10-3 M-F"
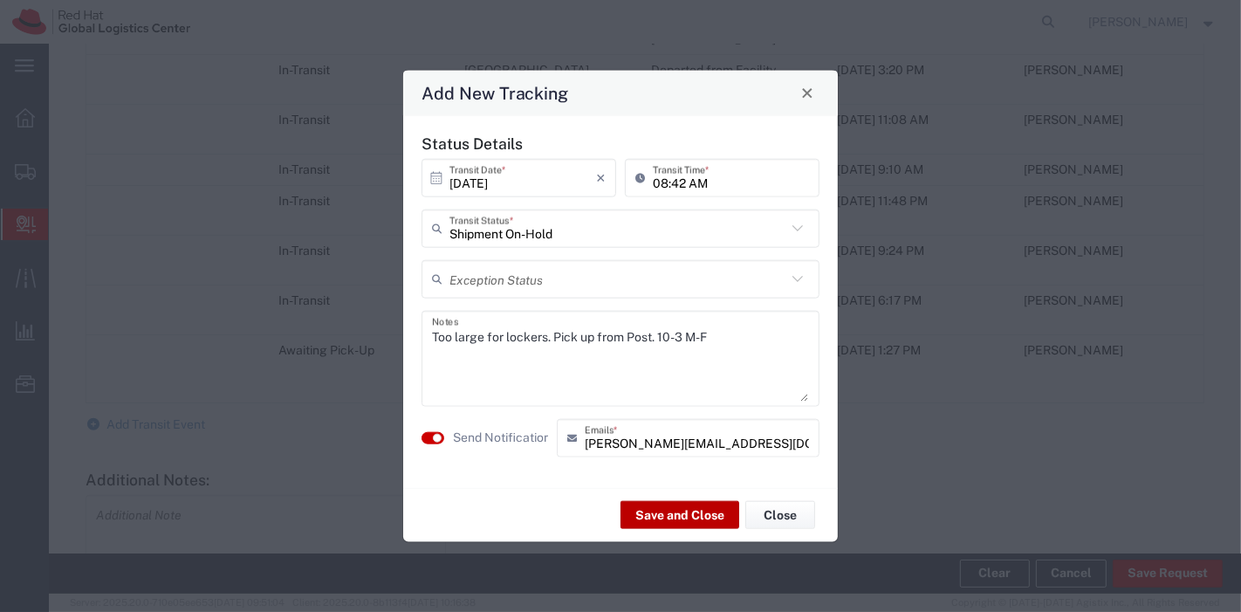
click at [687, 507] on button "Save and Close" at bounding box center [679, 515] width 119 height 28
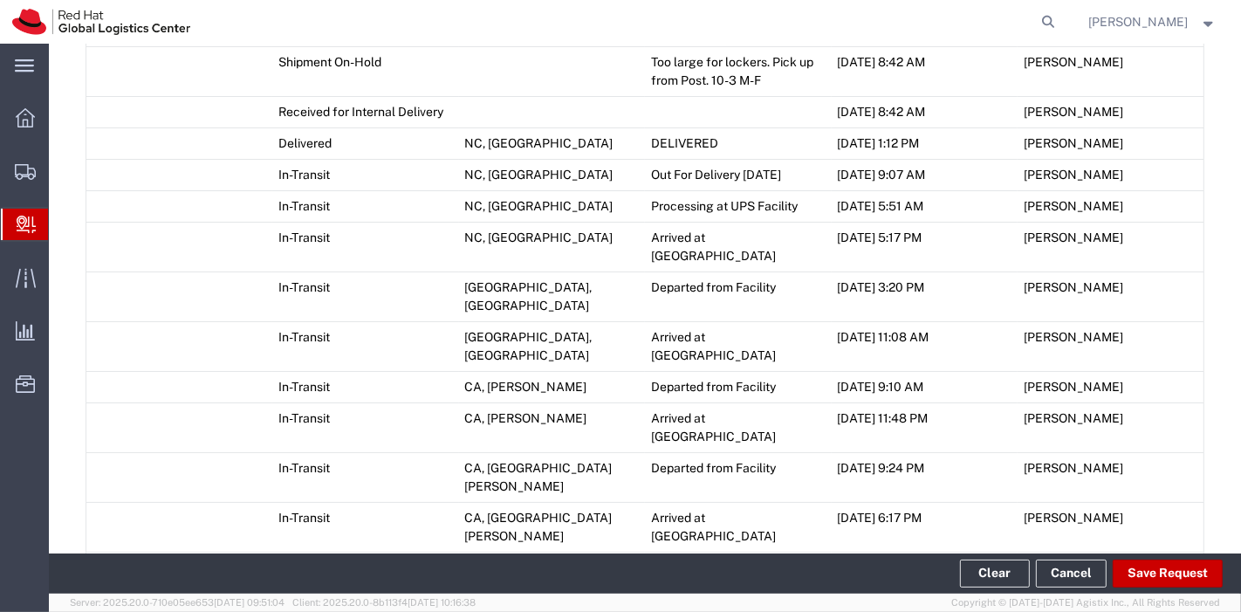
scroll to position [1144, 0]
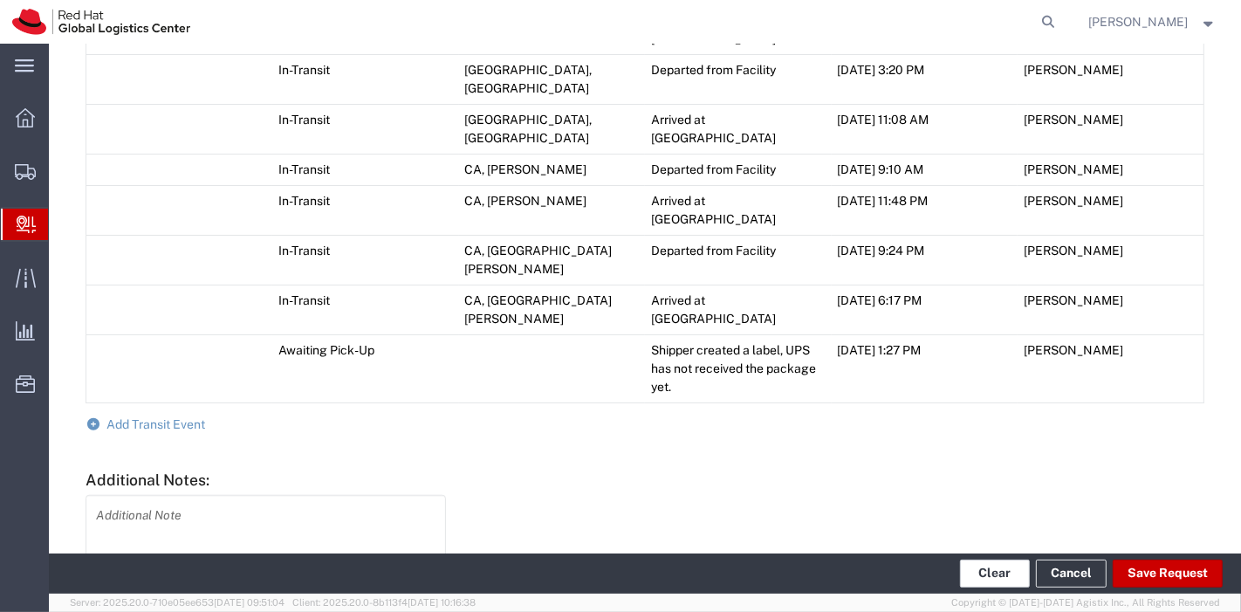
click at [1002, 581] on button "Clear" at bounding box center [995, 573] width 70 height 28
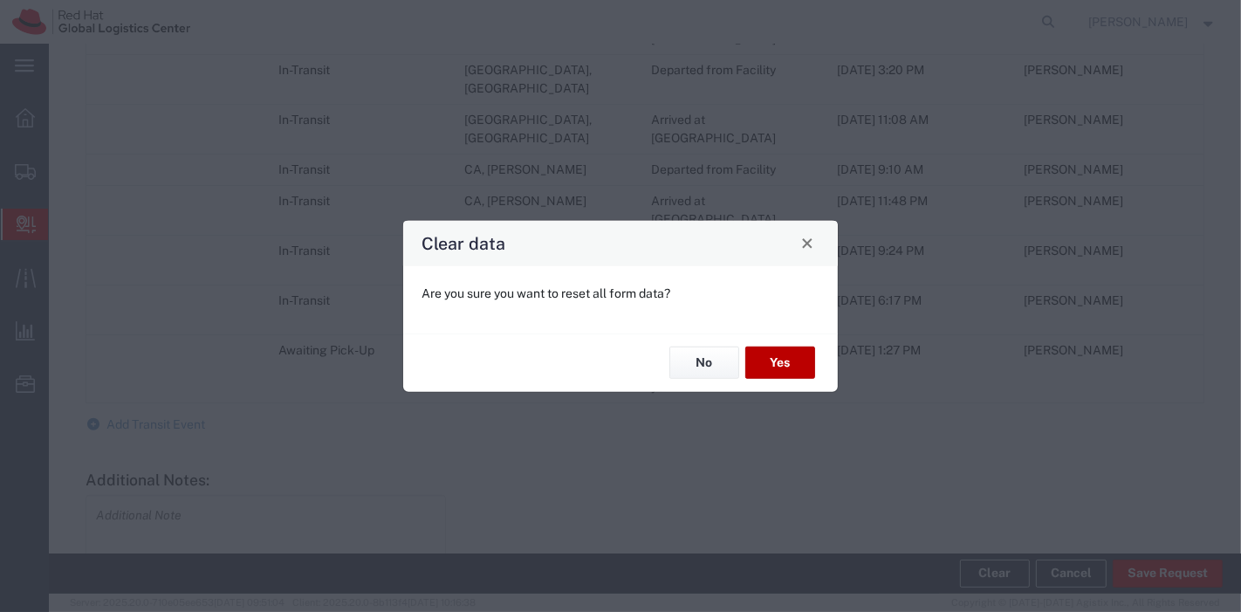
click at [771, 369] on button "Yes" at bounding box center [780, 362] width 70 height 32
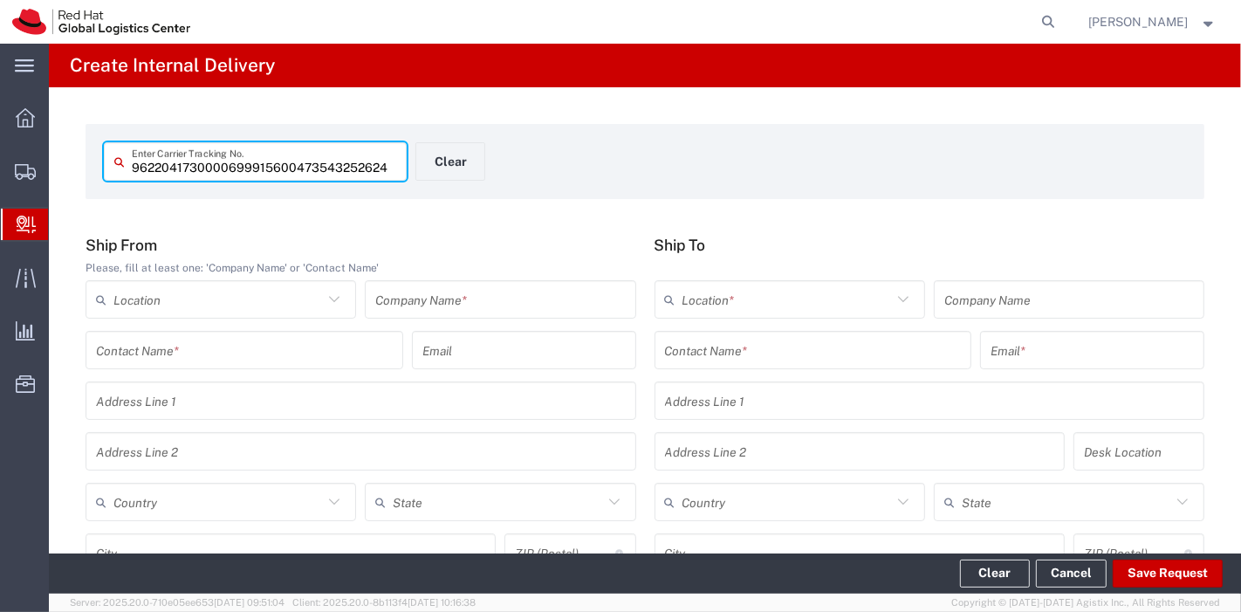
type input "473543252624"
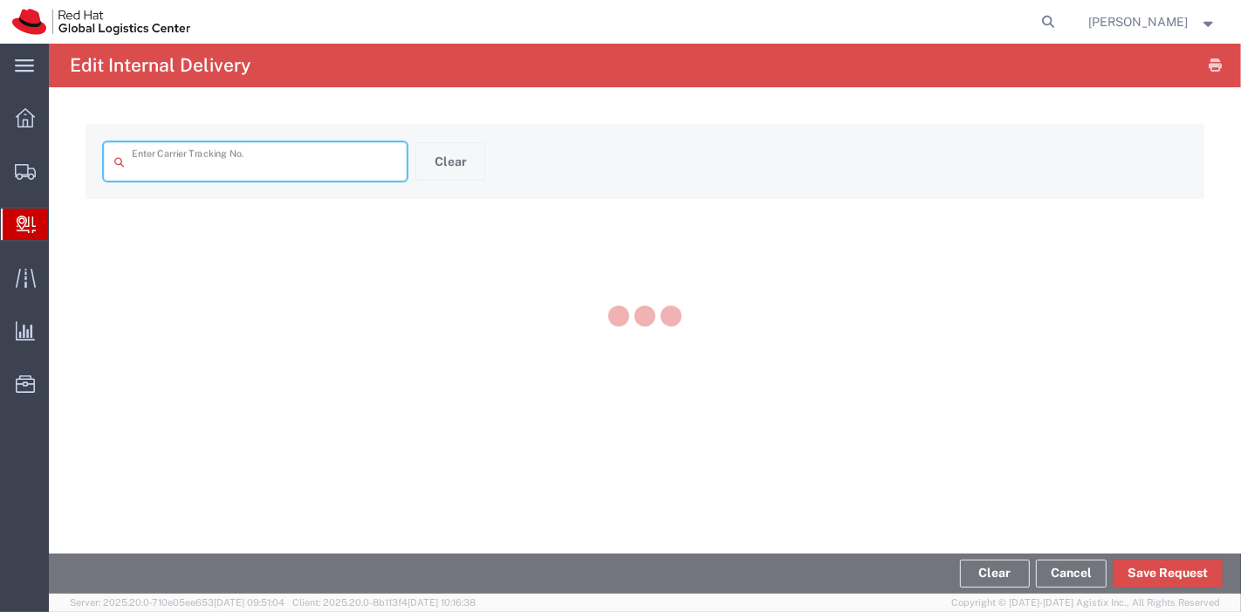
type input "473543252624"
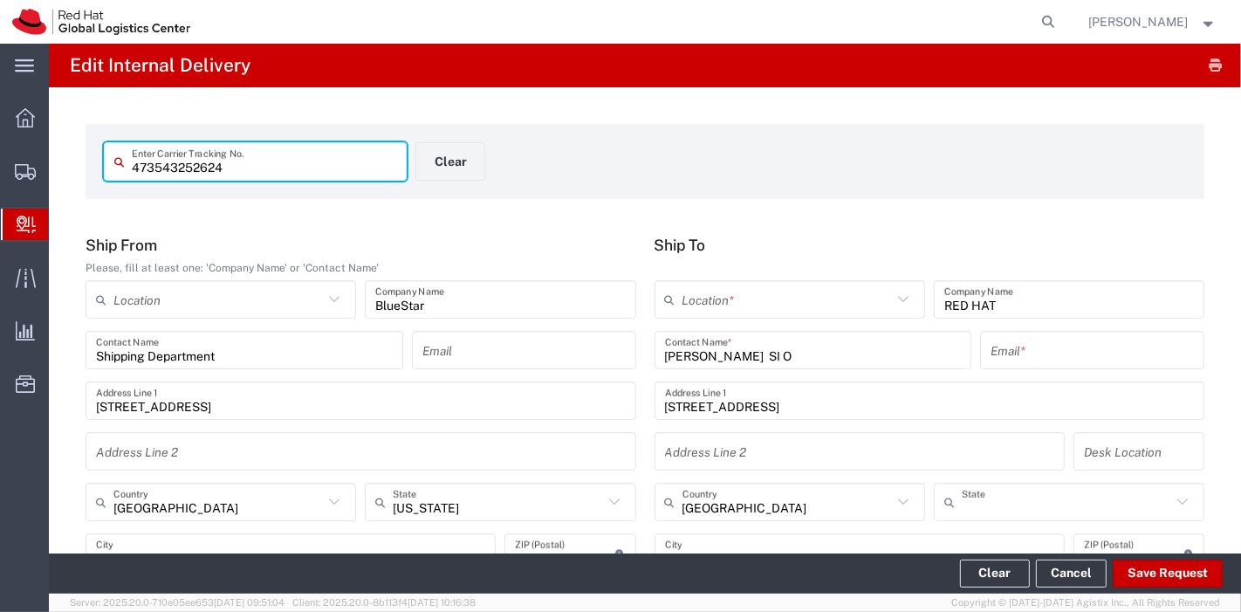
type input "[US_STATE]"
click at [758, 307] on input "text" at bounding box center [786, 299] width 209 height 31
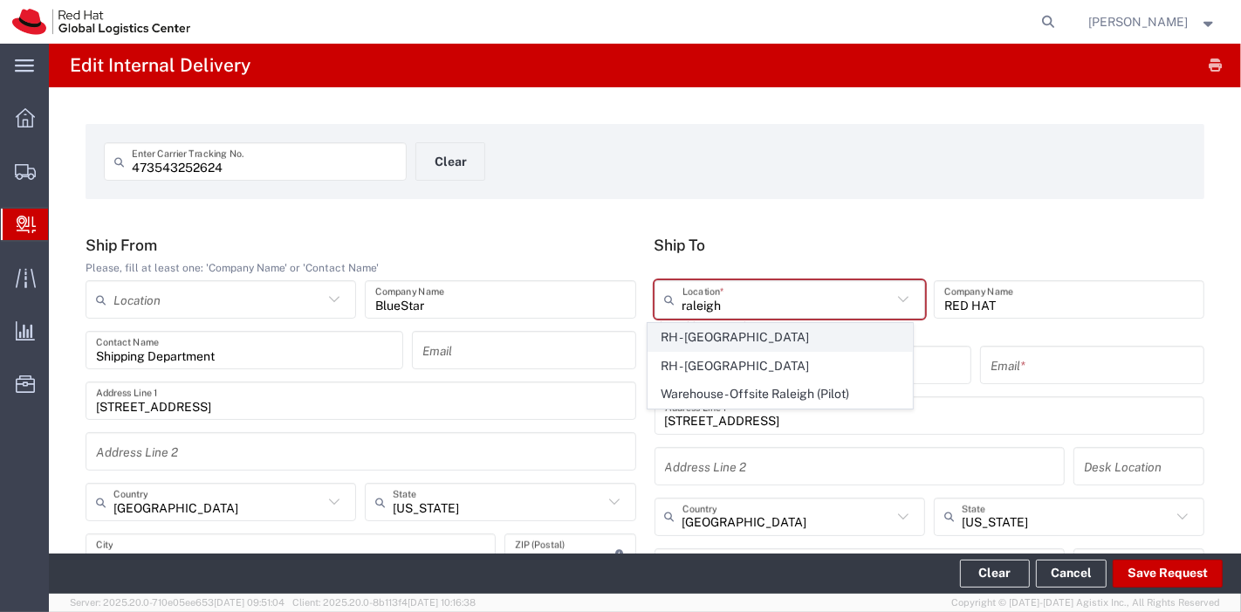
click at [729, 334] on span "RH - [GEOGRAPHIC_DATA]" at bounding box center [779, 337] width 263 height 27
type input "RH - [GEOGRAPHIC_DATA]"
type input "Red Hat, Inc."
type input "[STREET_ADDRESS]"
type input "[PHONE_NUMBER]"
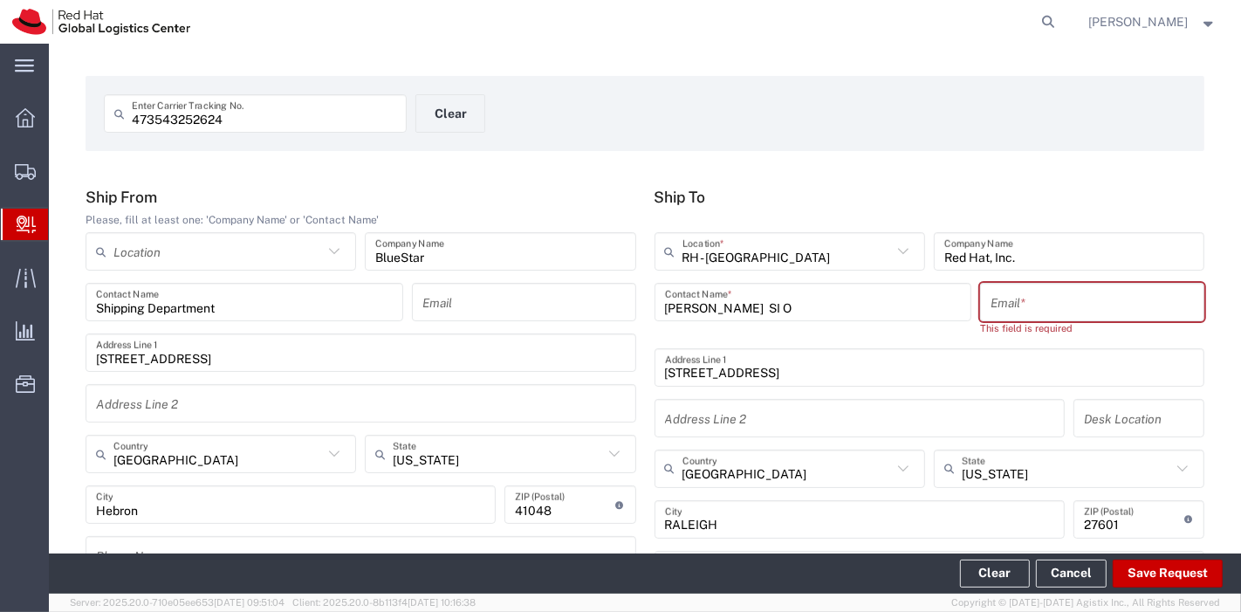
scroll to position [50, 0]
click at [1000, 309] on input "text" at bounding box center [1091, 300] width 203 height 31
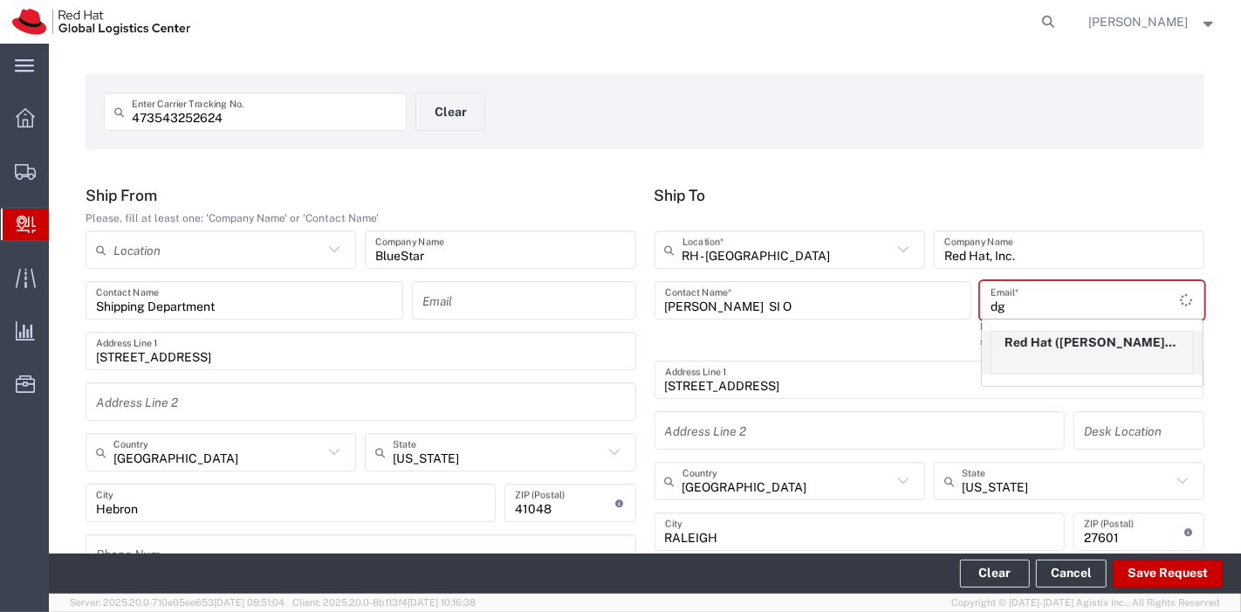
type input "d"
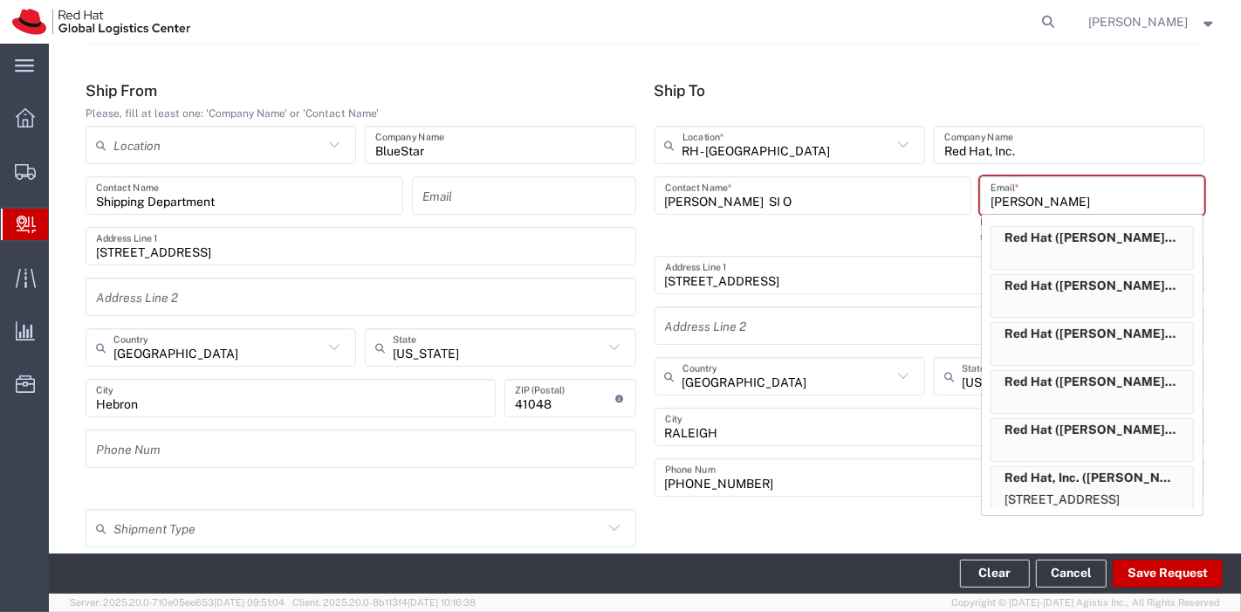
scroll to position [0, 0]
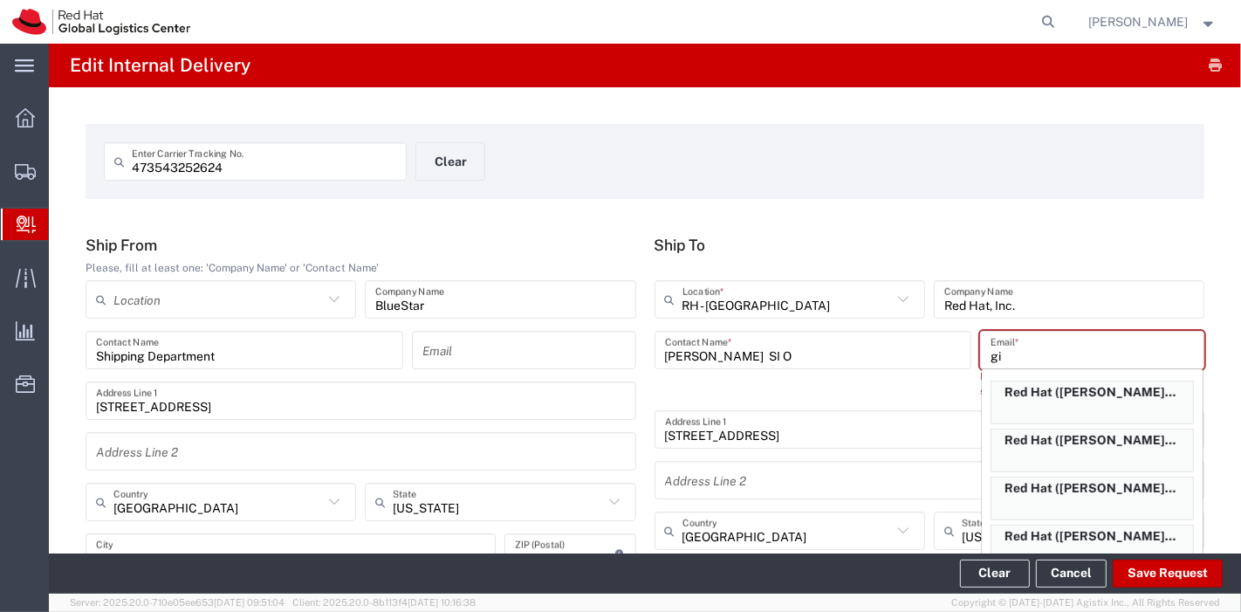
type input "g"
type input "d"
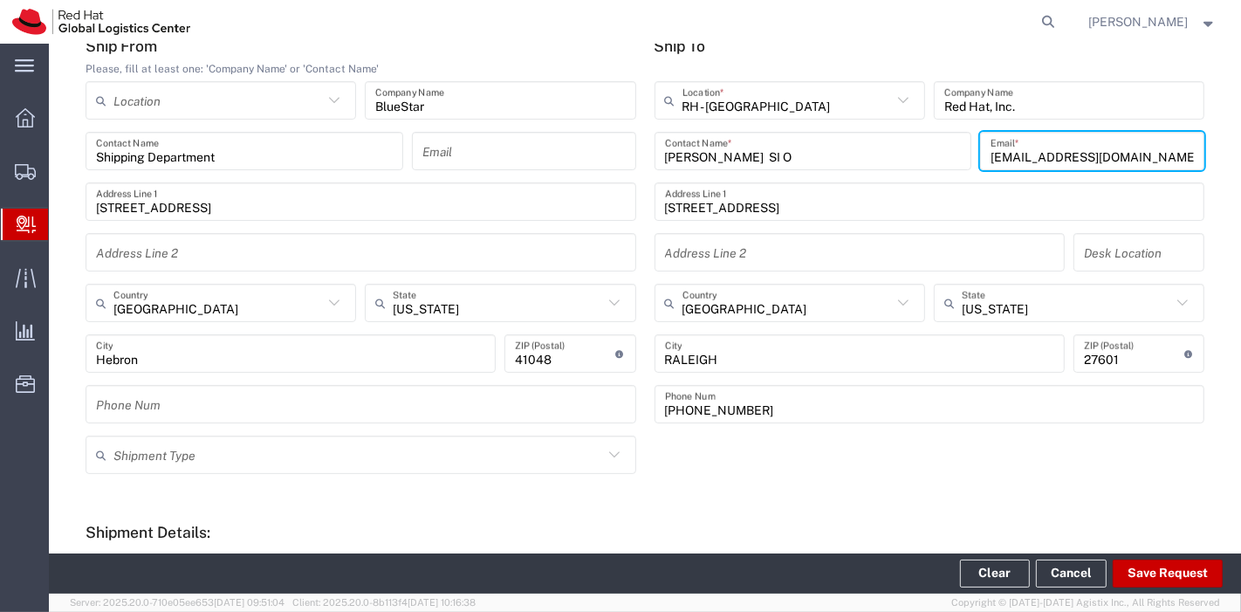
type input "[EMAIL_ADDRESS][DOMAIN_NAME]"
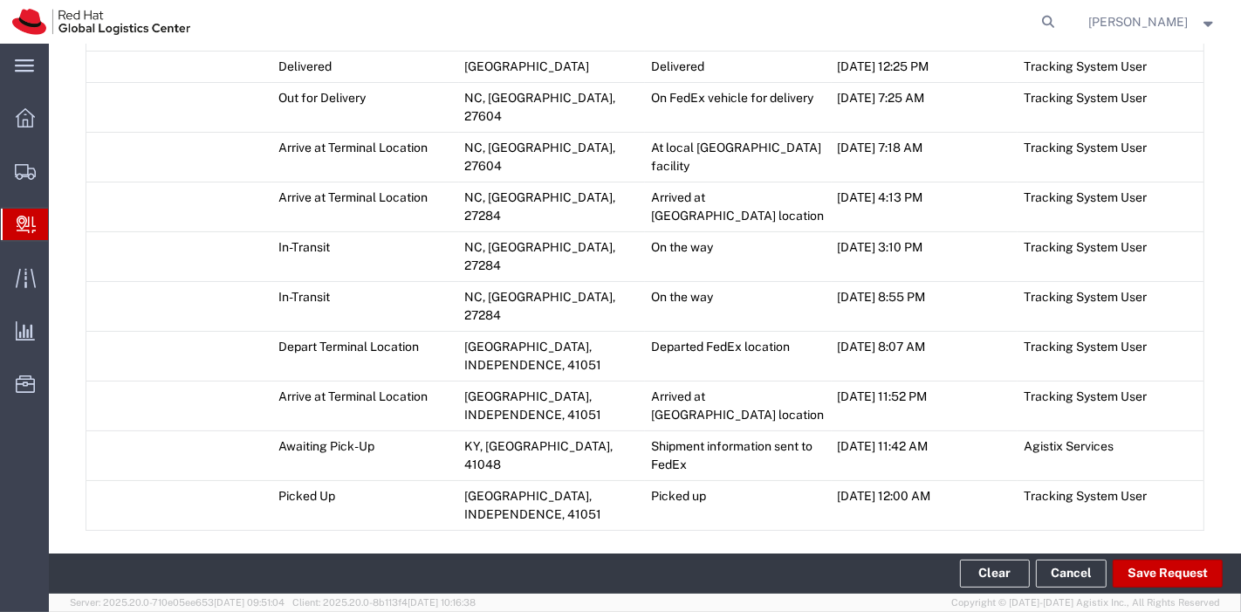
scroll to position [959, 0]
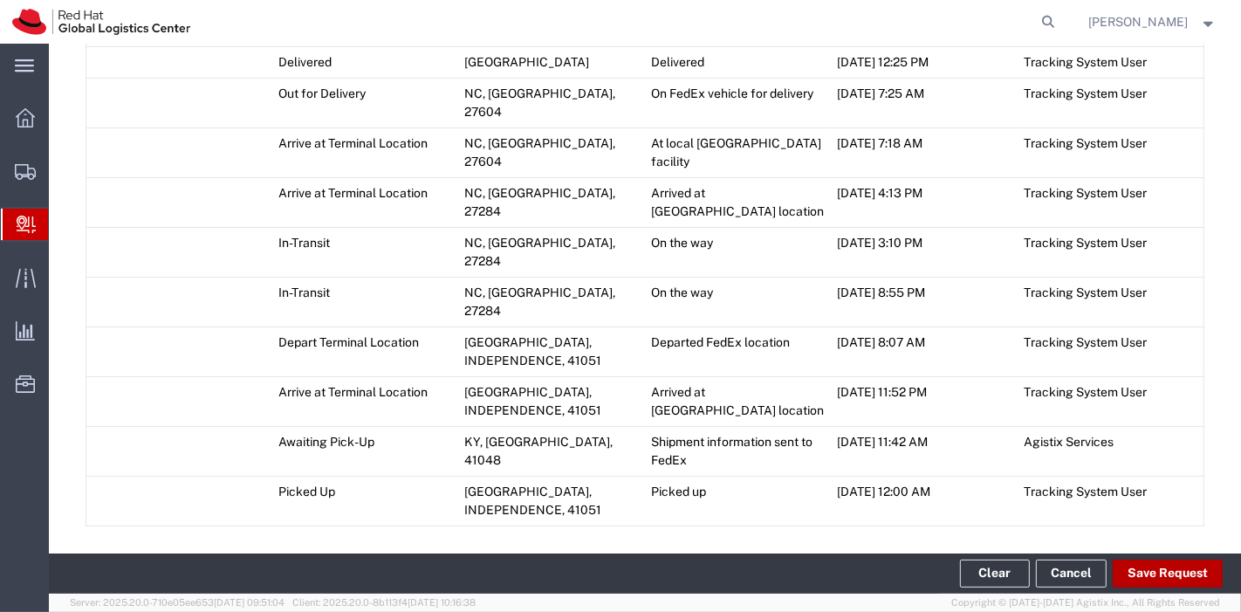
click at [1166, 570] on button "Save Request" at bounding box center [1167, 573] width 110 height 28
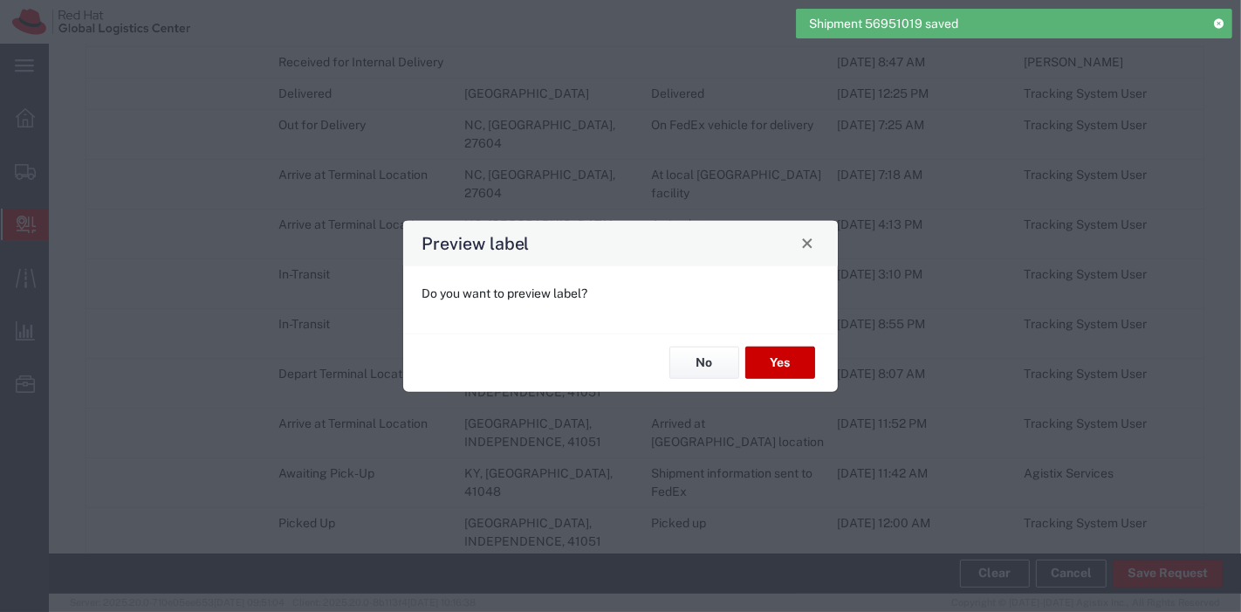
type input "Ground"
click at [710, 364] on button "No" at bounding box center [704, 362] width 70 height 32
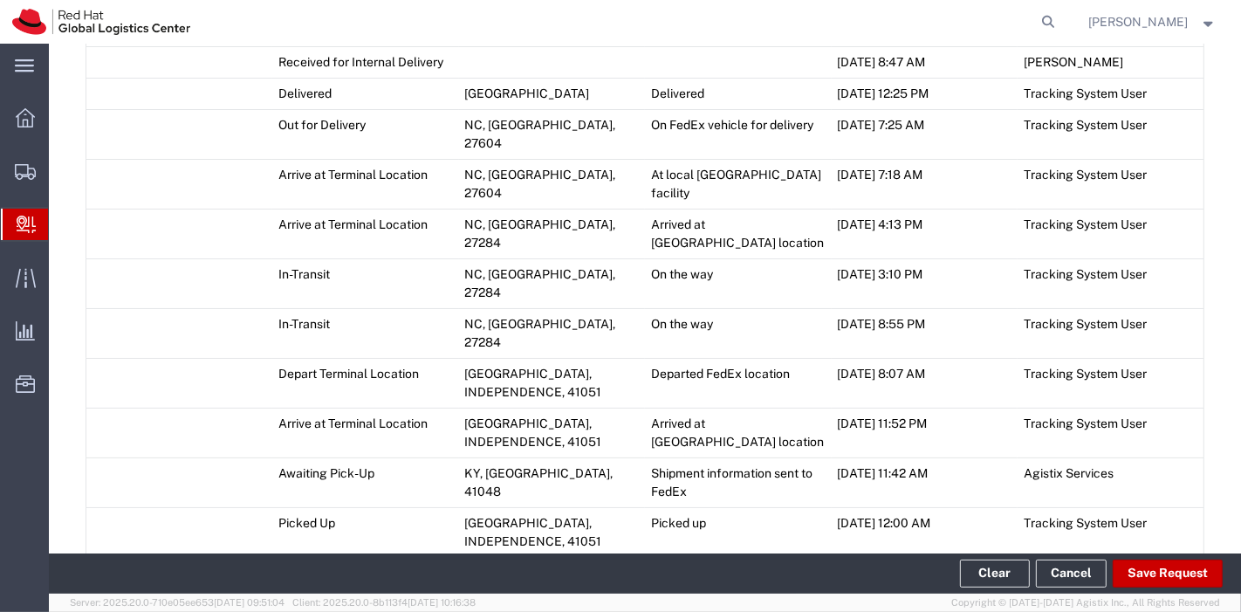
scroll to position [1077, 0]
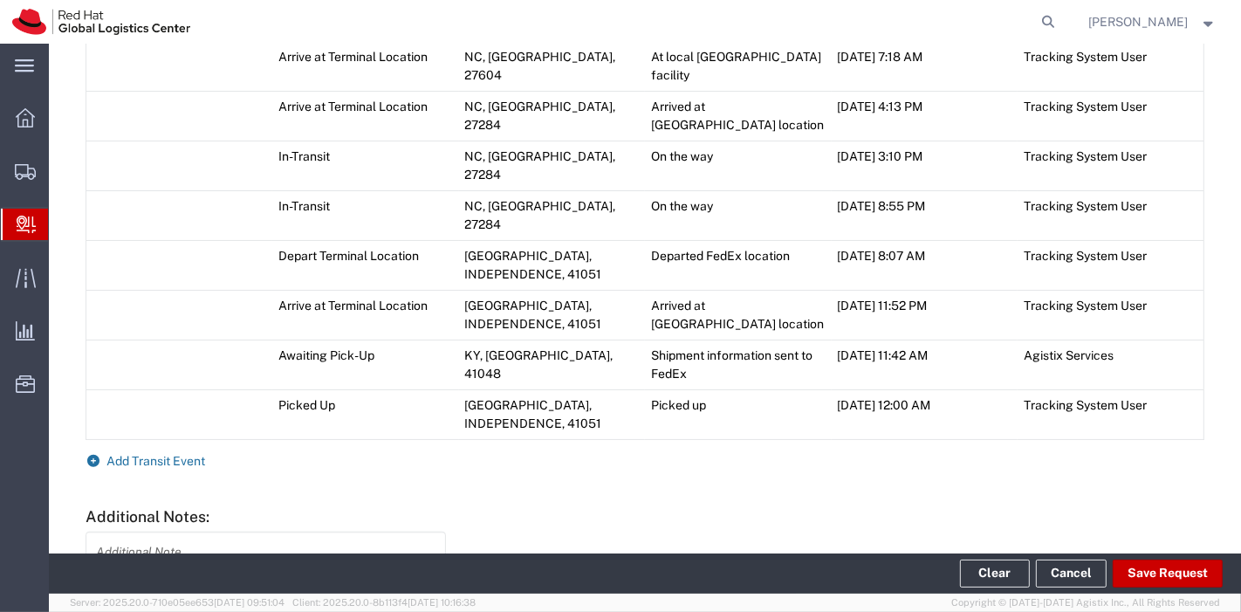
click at [170, 454] on span "Add Transit Event" at bounding box center [156, 461] width 99 height 14
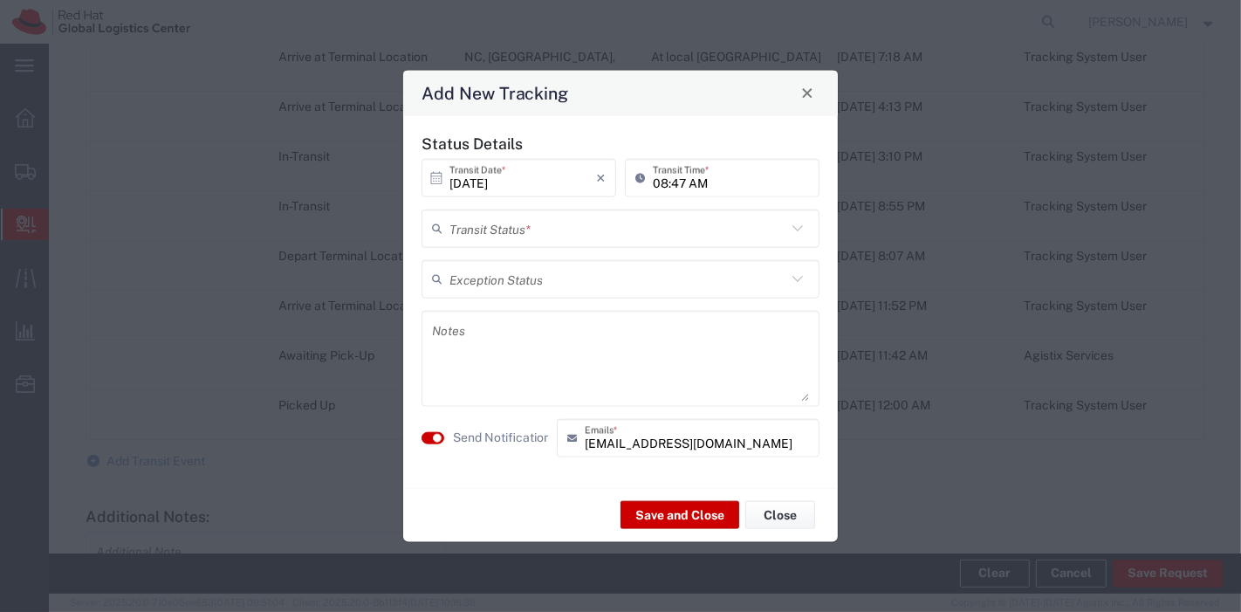
click at [535, 236] on input "text" at bounding box center [617, 228] width 337 height 31
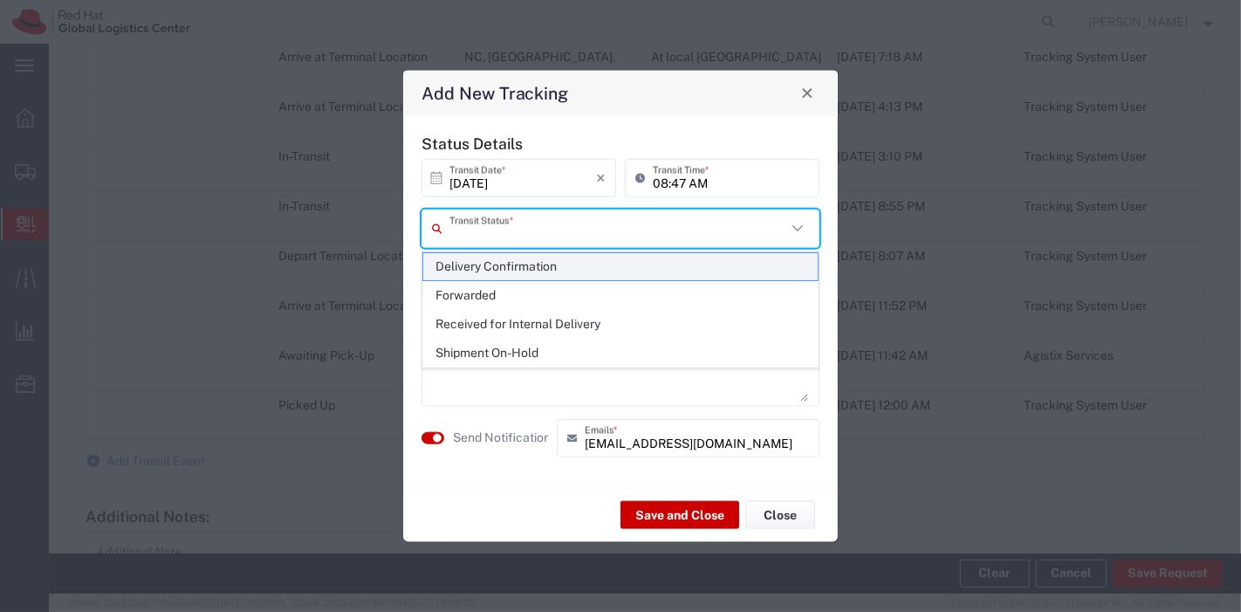
click at [519, 274] on span "Delivery Confirmation" at bounding box center [620, 266] width 395 height 27
type input "Delivery Confirmation"
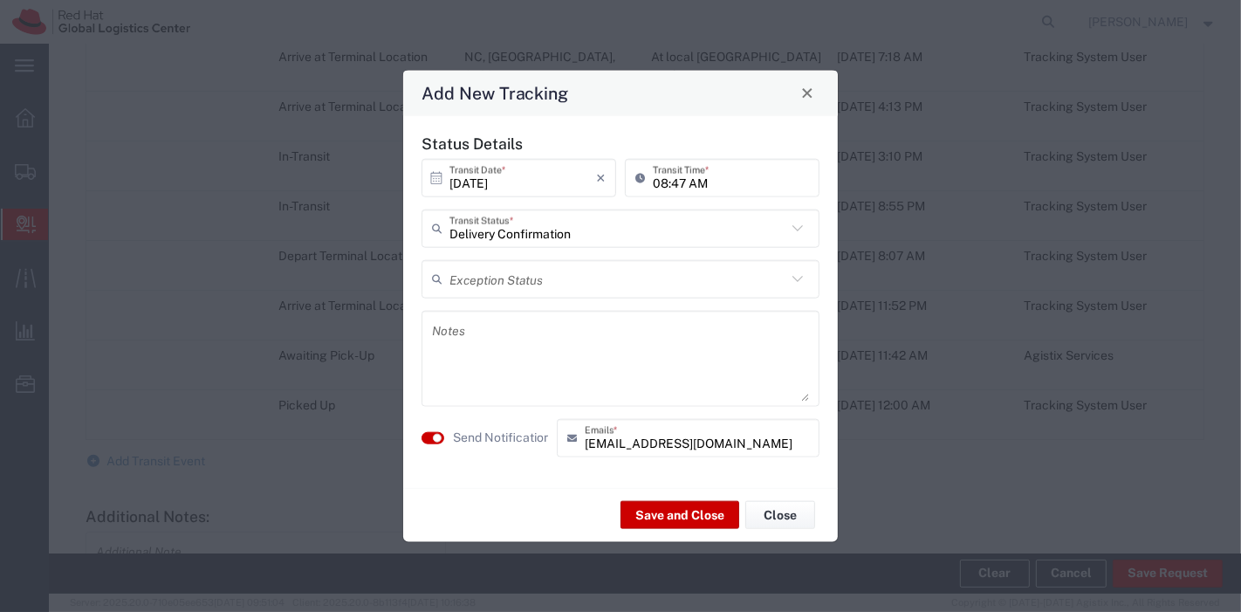
click at [519, 338] on textarea at bounding box center [620, 357] width 377 height 85
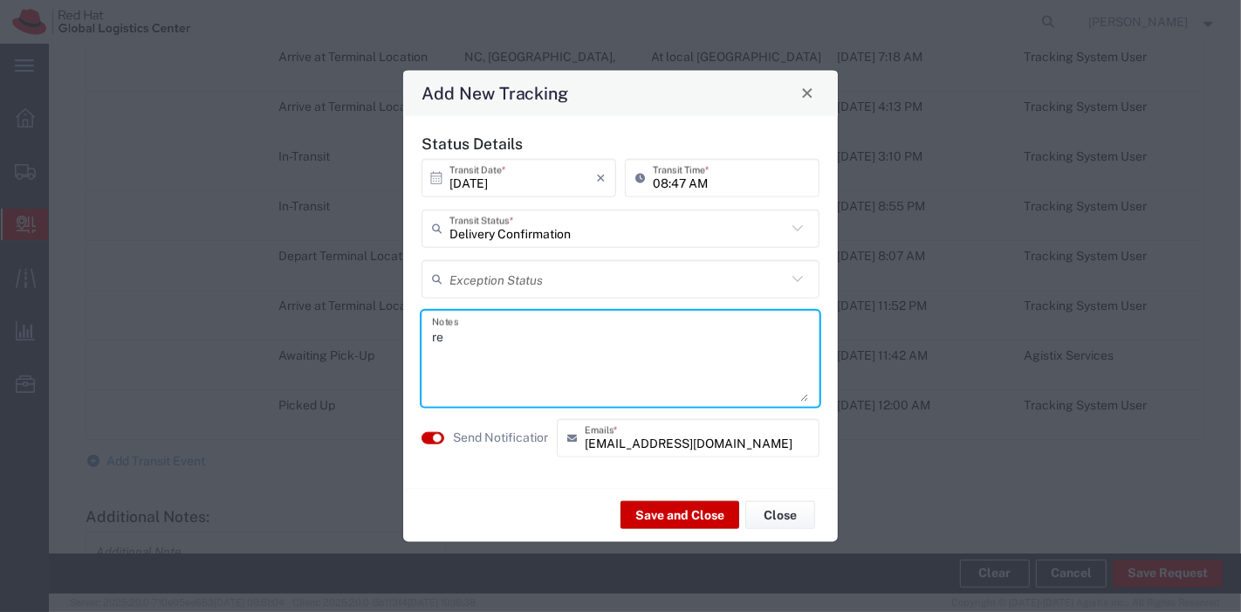
type textarea "r"
type textarea "received."
click at [437, 436] on small "button" at bounding box center [437, 437] width 9 height 9
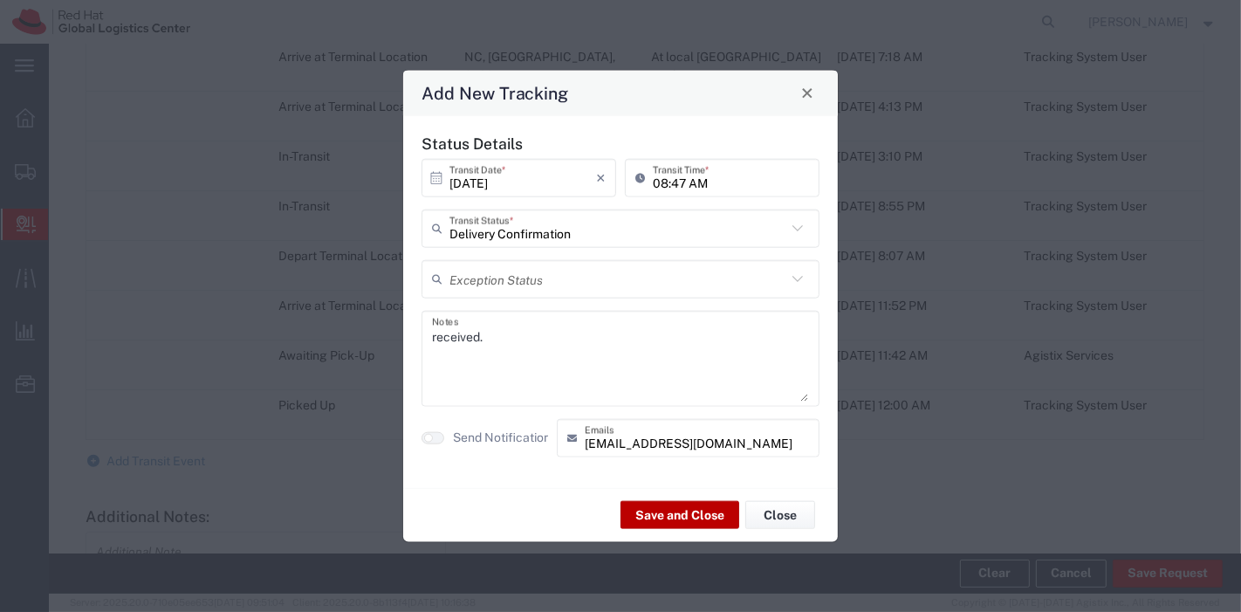
click at [675, 512] on button "Save and Close" at bounding box center [679, 515] width 119 height 28
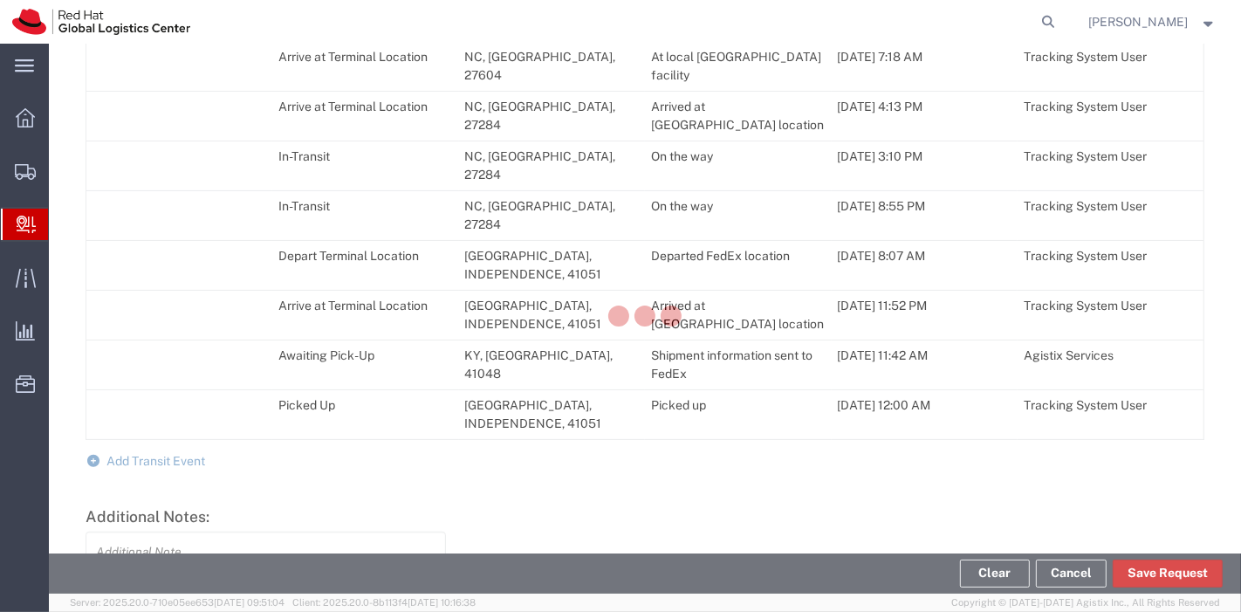
scroll to position [1108, 0]
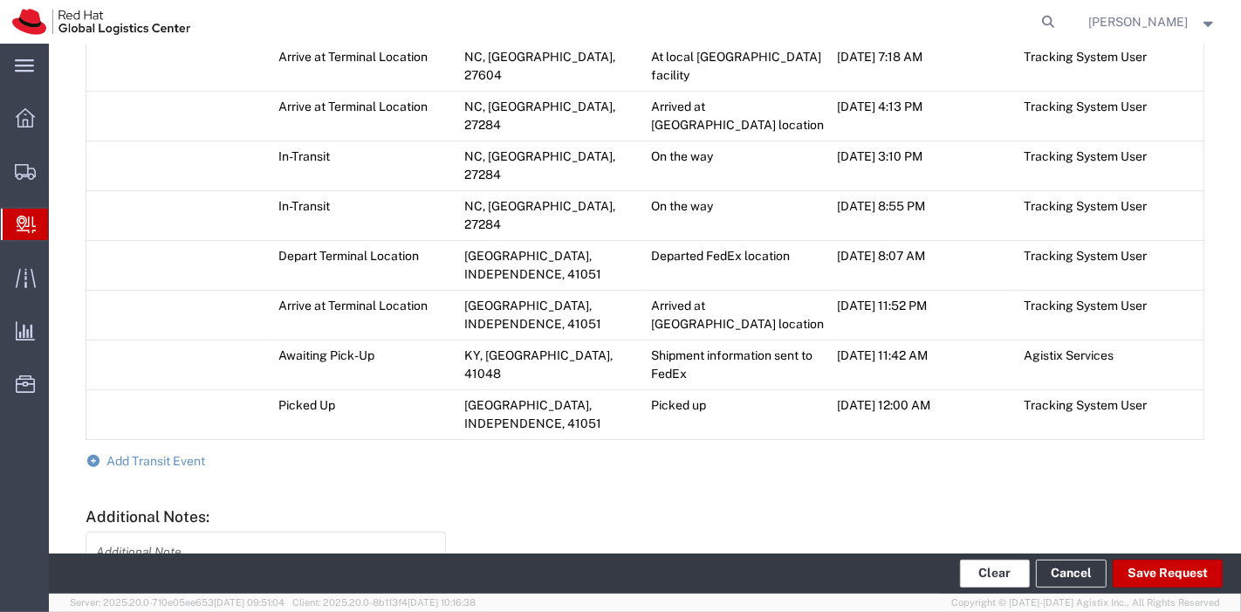
click at [1003, 577] on button "Clear" at bounding box center [995, 573] width 70 height 28
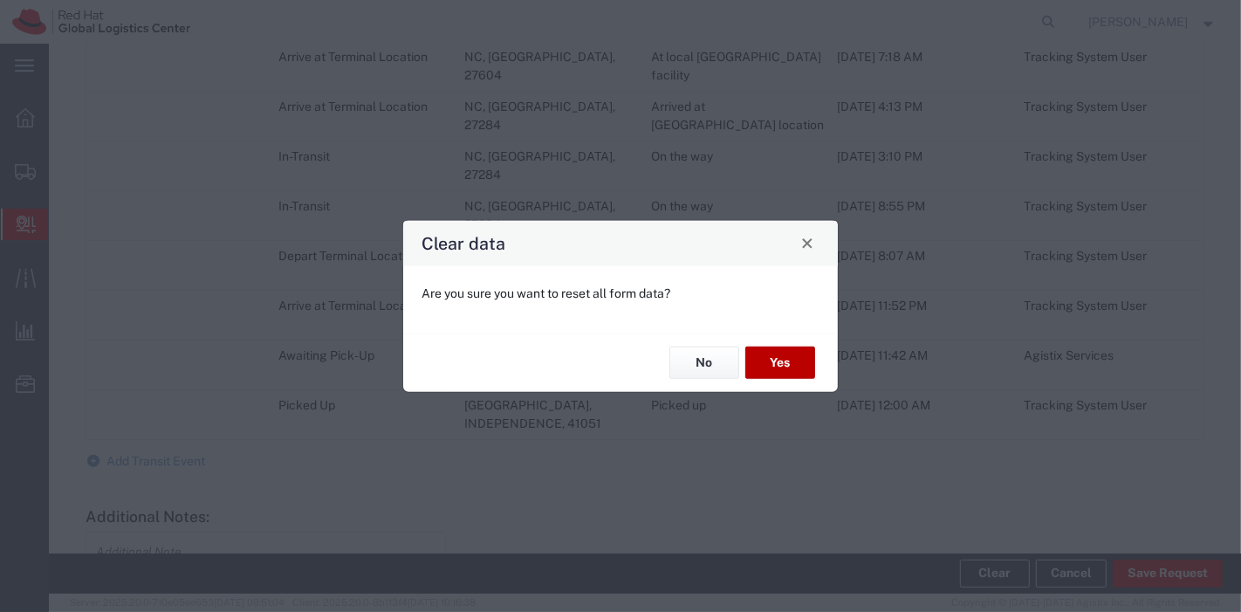
click at [762, 359] on button "Yes" at bounding box center [780, 362] width 70 height 32
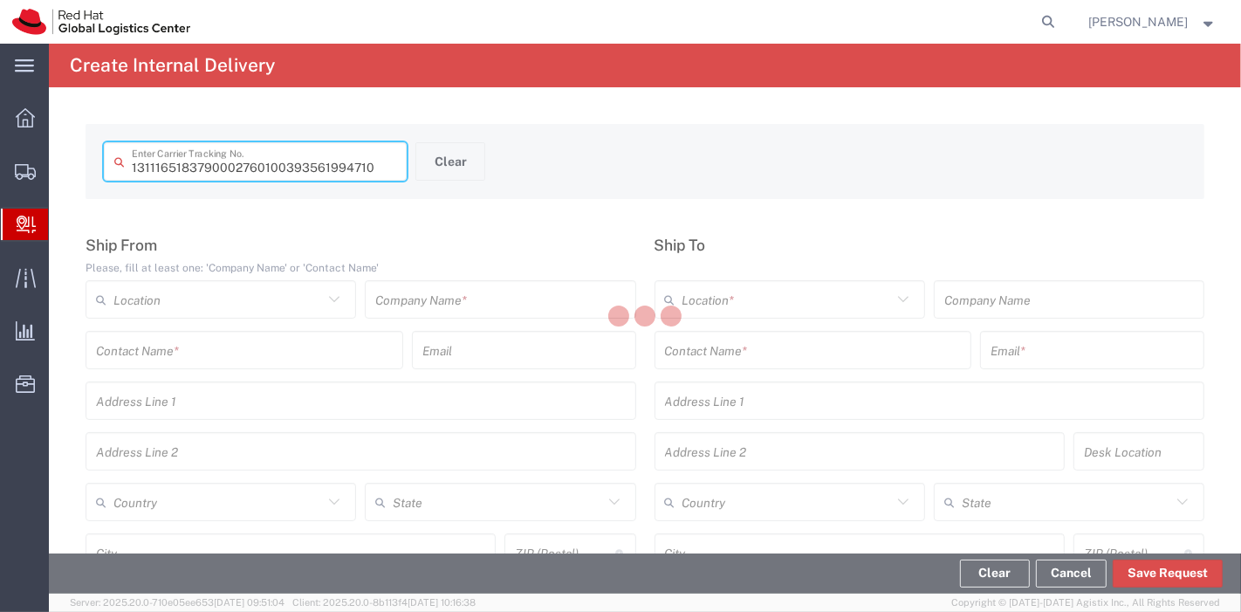
type input "393561994710"
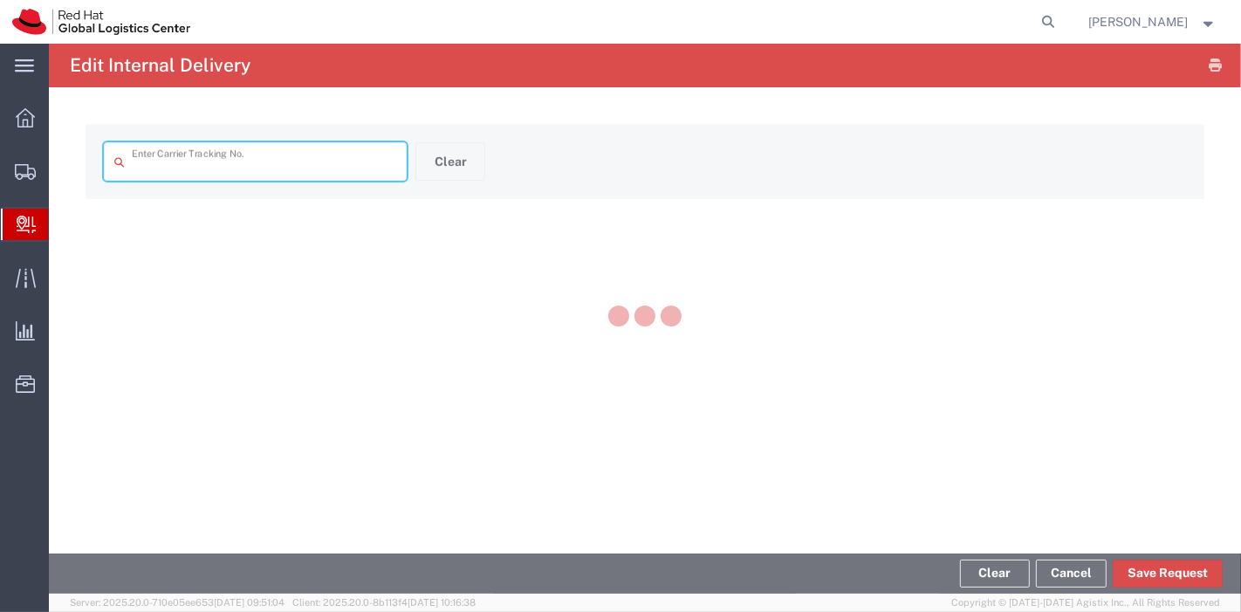
type input "393561994710"
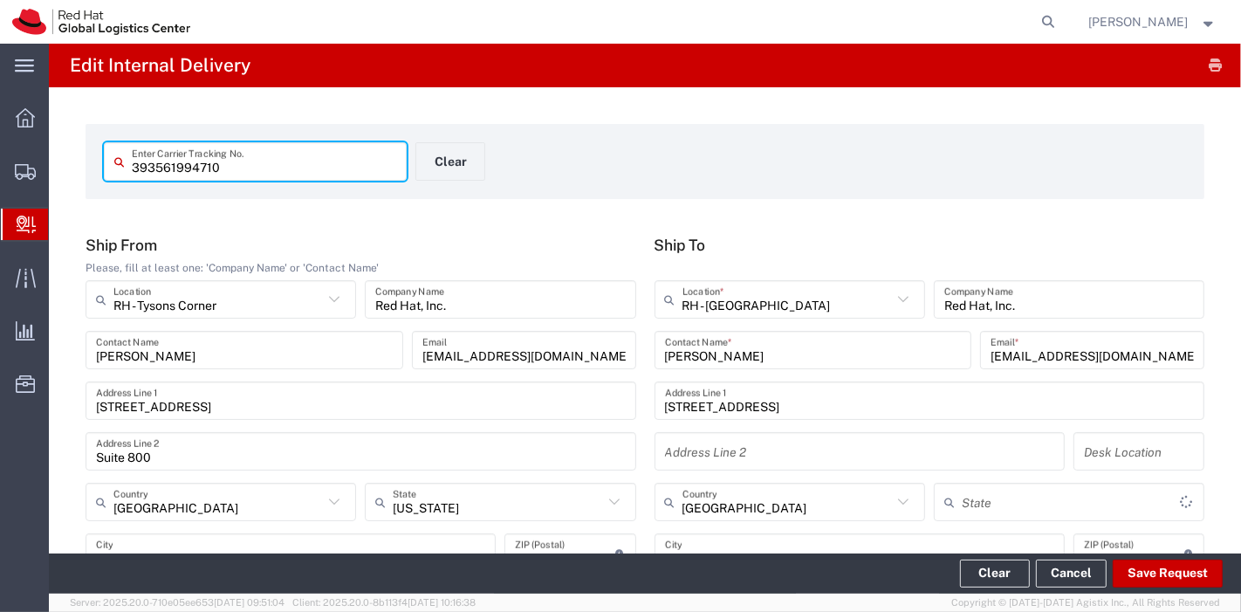
type input "[US_STATE]"
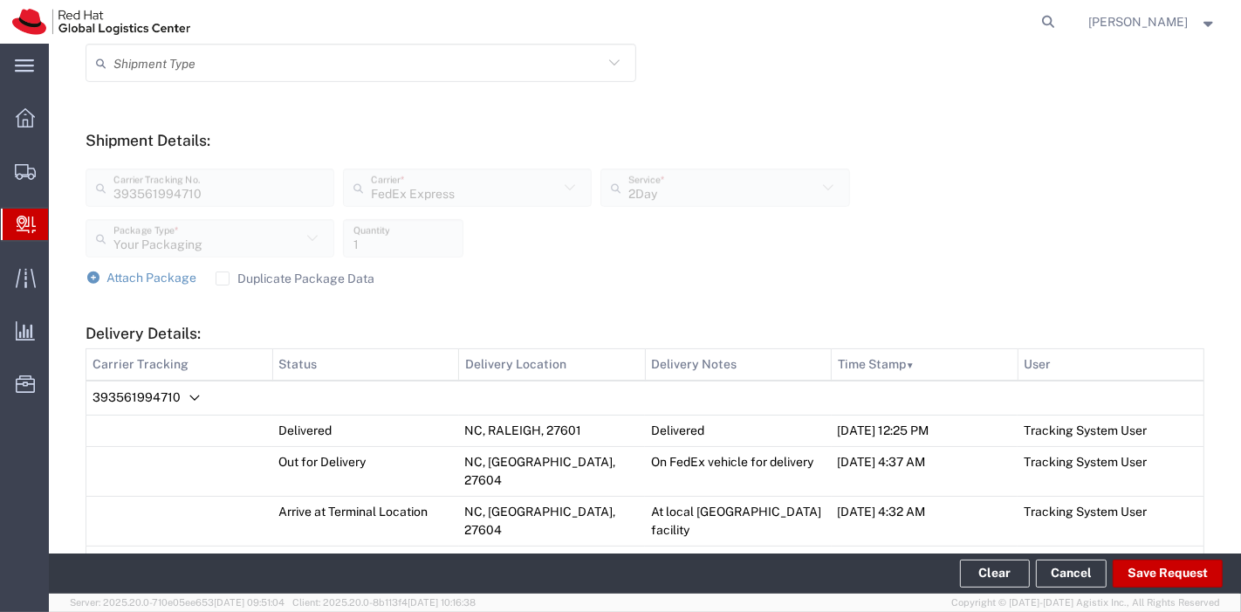
scroll to position [594, 0]
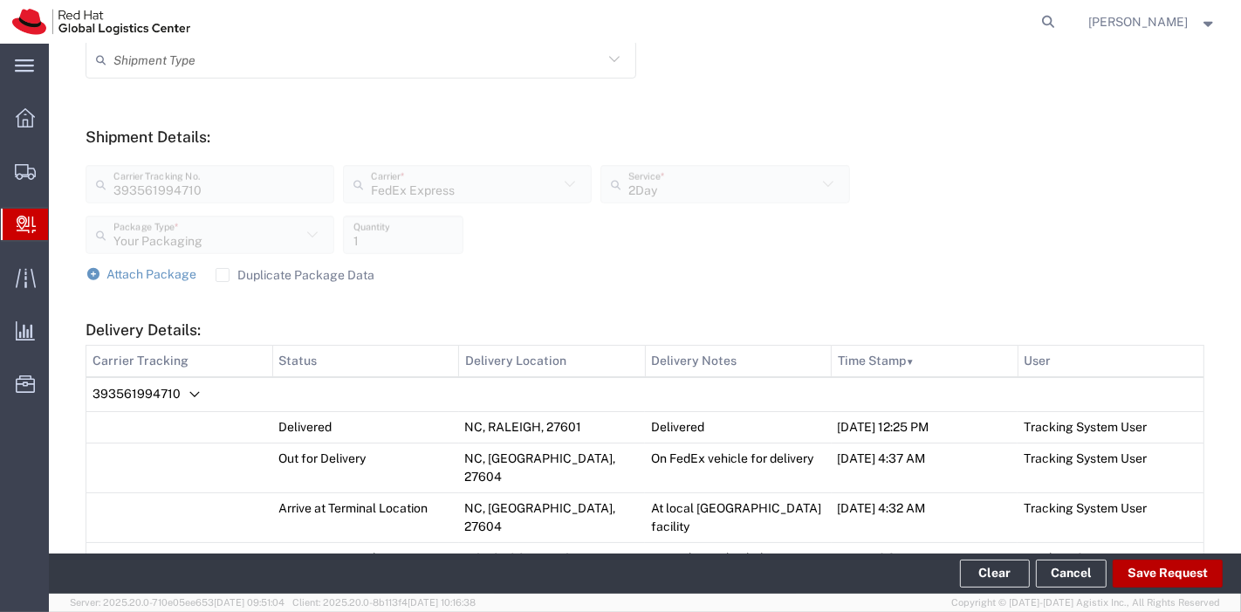
click at [1158, 571] on button "Save Request" at bounding box center [1167, 573] width 110 height 28
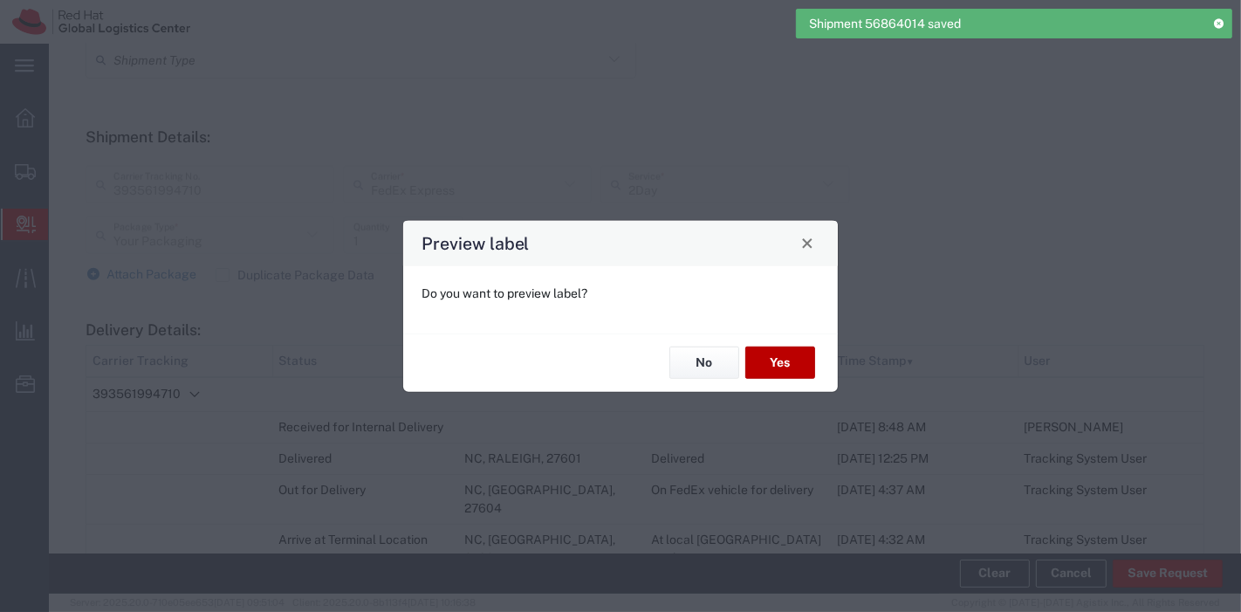
click at [777, 346] on button "Yes" at bounding box center [780, 362] width 70 height 32
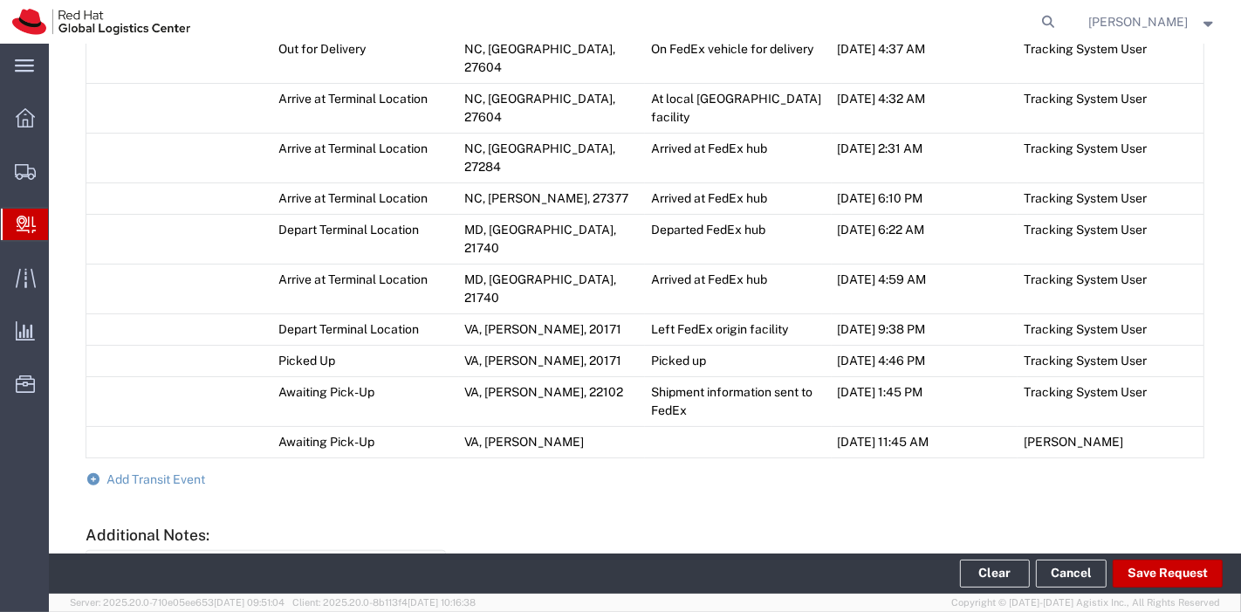
scroll to position [1075, 0]
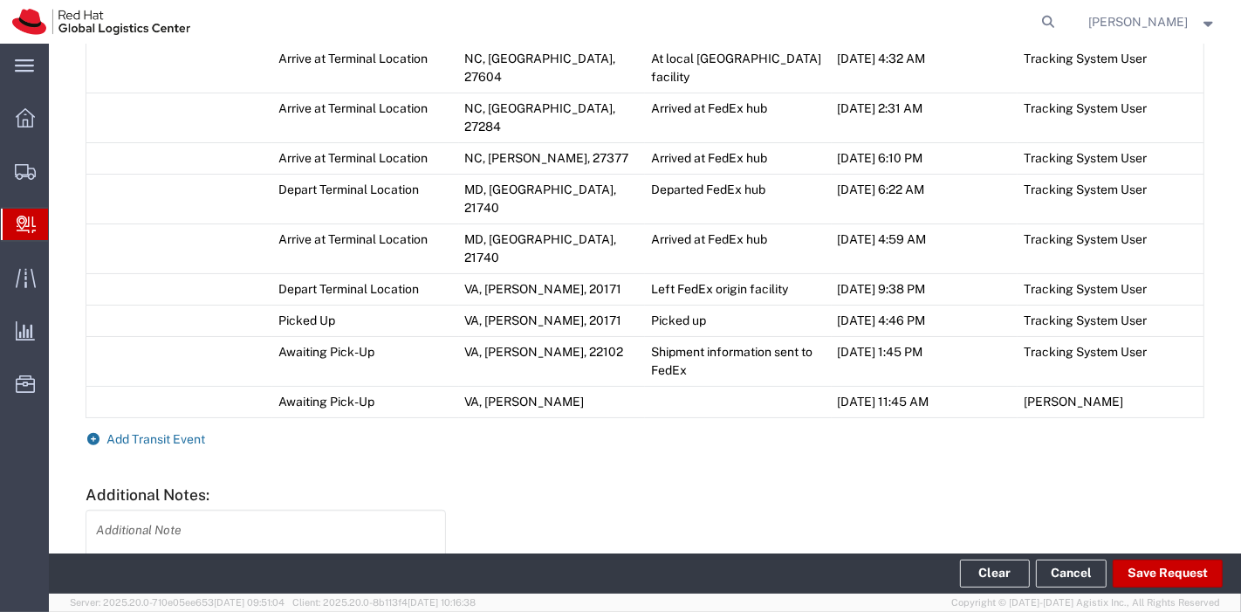
click at [140, 432] on span "Add Transit Event" at bounding box center [156, 439] width 99 height 14
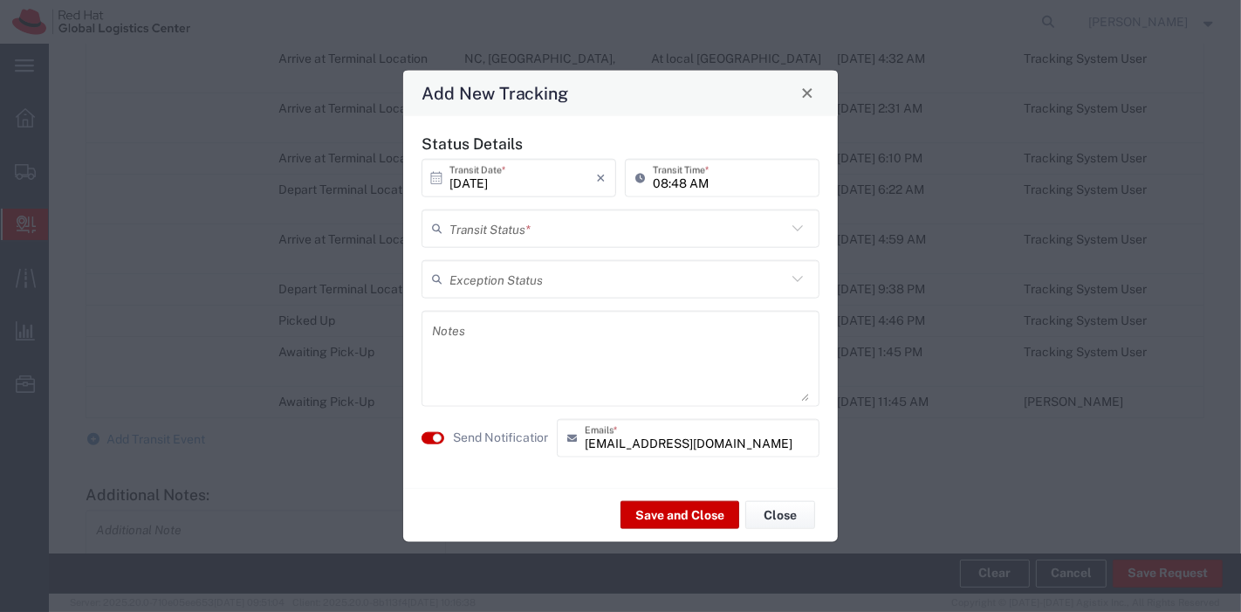
click at [558, 237] on input "text" at bounding box center [617, 228] width 337 height 31
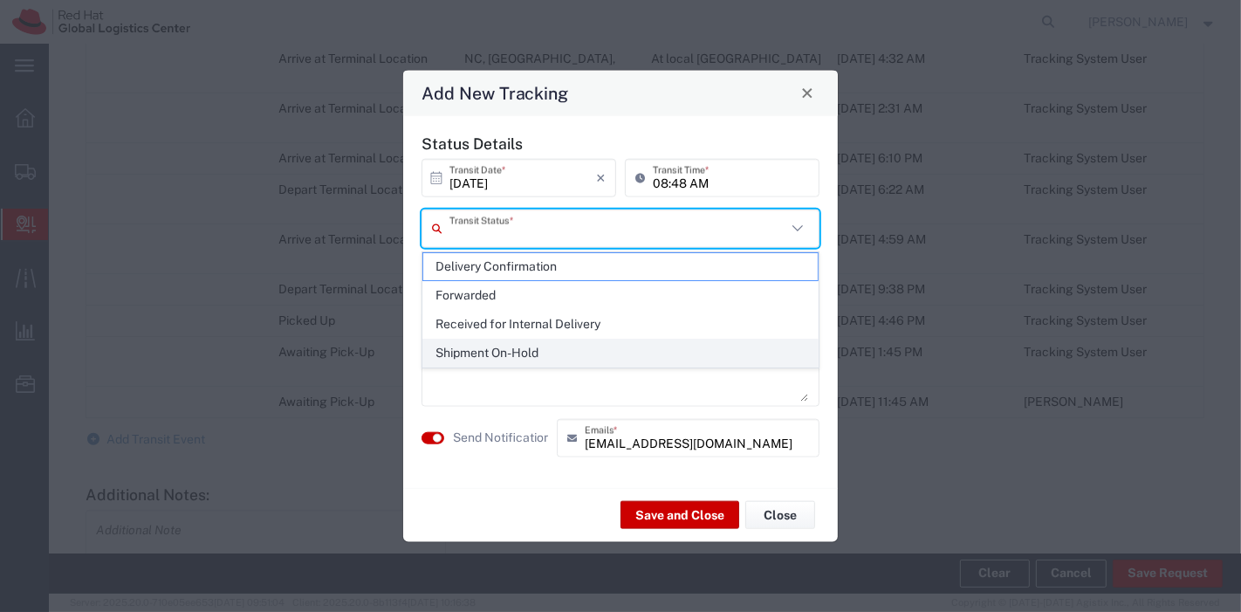
click at [530, 344] on span "Shipment On-Hold" at bounding box center [620, 352] width 395 height 27
type input "Shipment On-Hold"
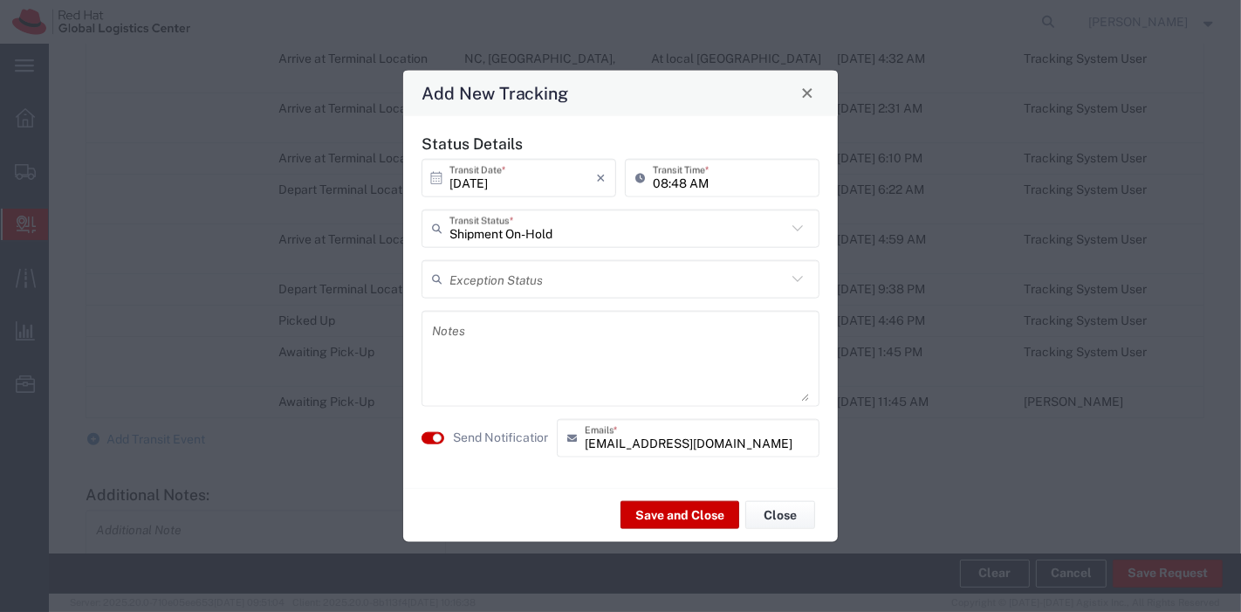
click at [529, 340] on textarea at bounding box center [620, 357] width 377 height 85
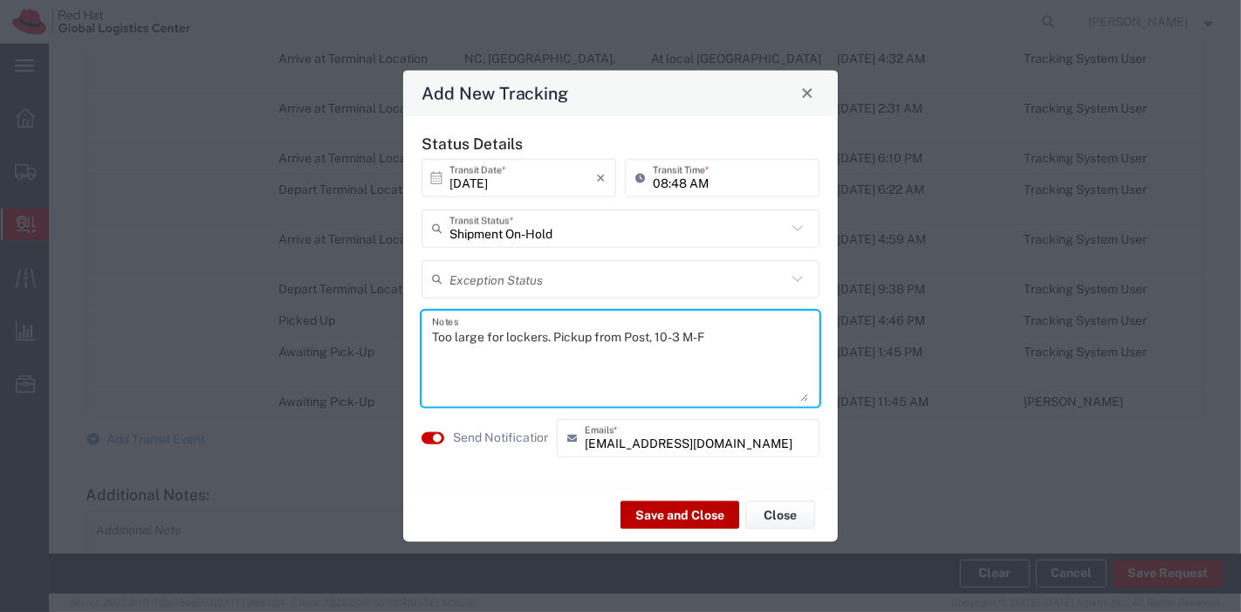
type textarea "Too large for lockers. Pickup from Post, 10-3 M-F"
click at [647, 522] on button "Save and Close" at bounding box center [679, 515] width 119 height 28
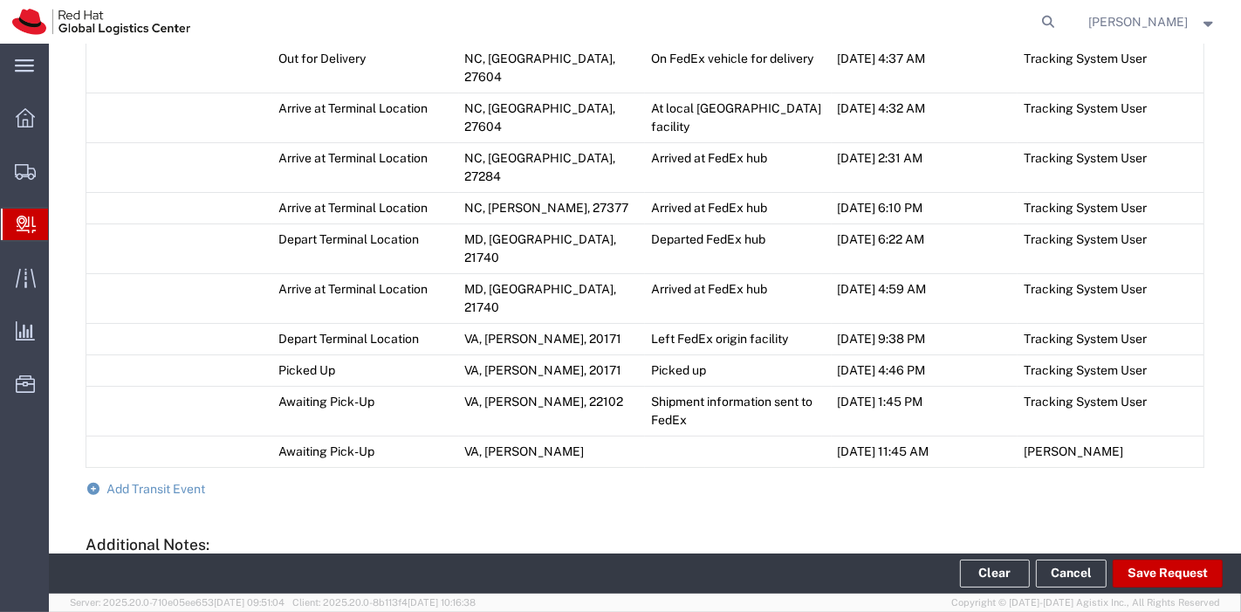
scroll to position [1124, 0]
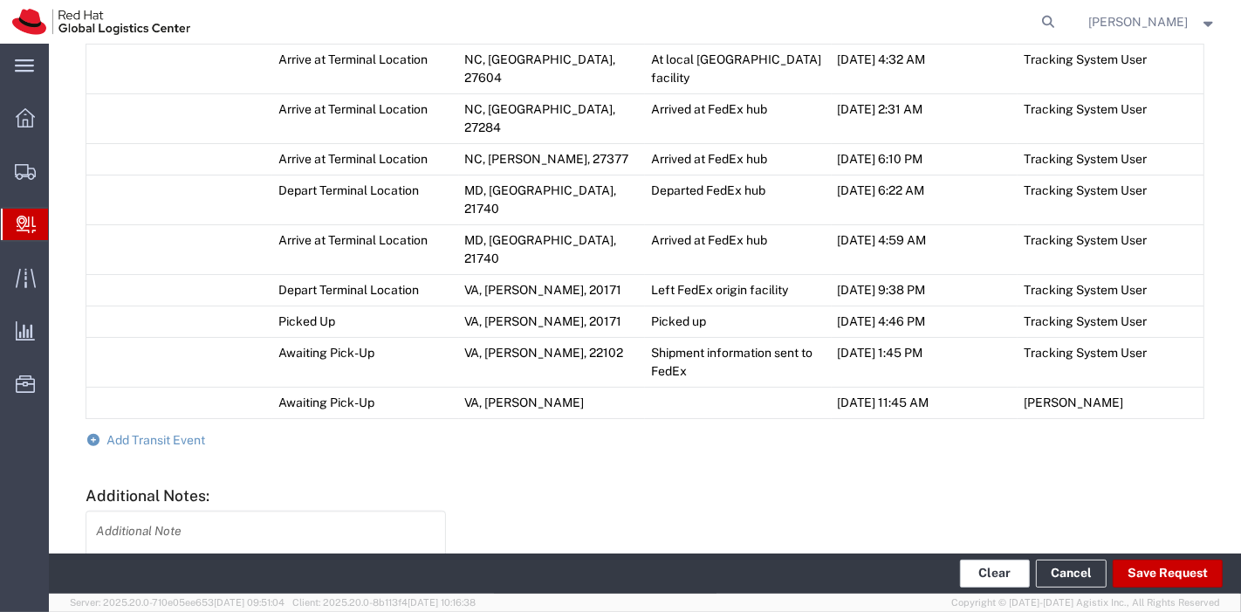
click at [1007, 575] on button "Clear" at bounding box center [995, 573] width 70 height 28
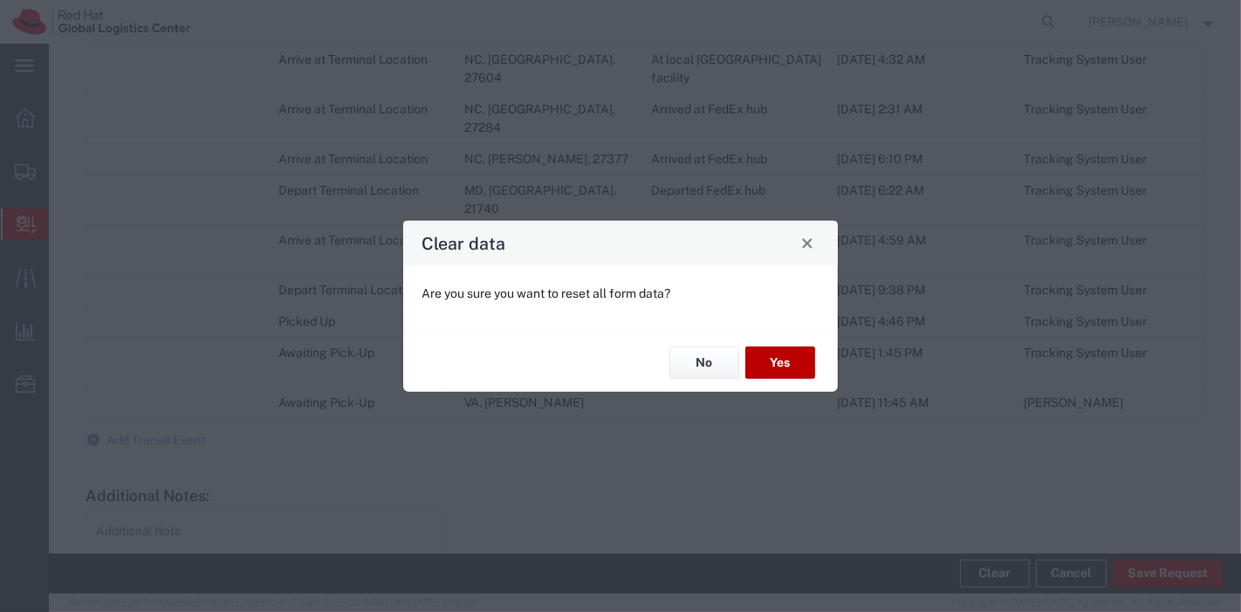
click at [789, 373] on button "Yes" at bounding box center [780, 362] width 70 height 32
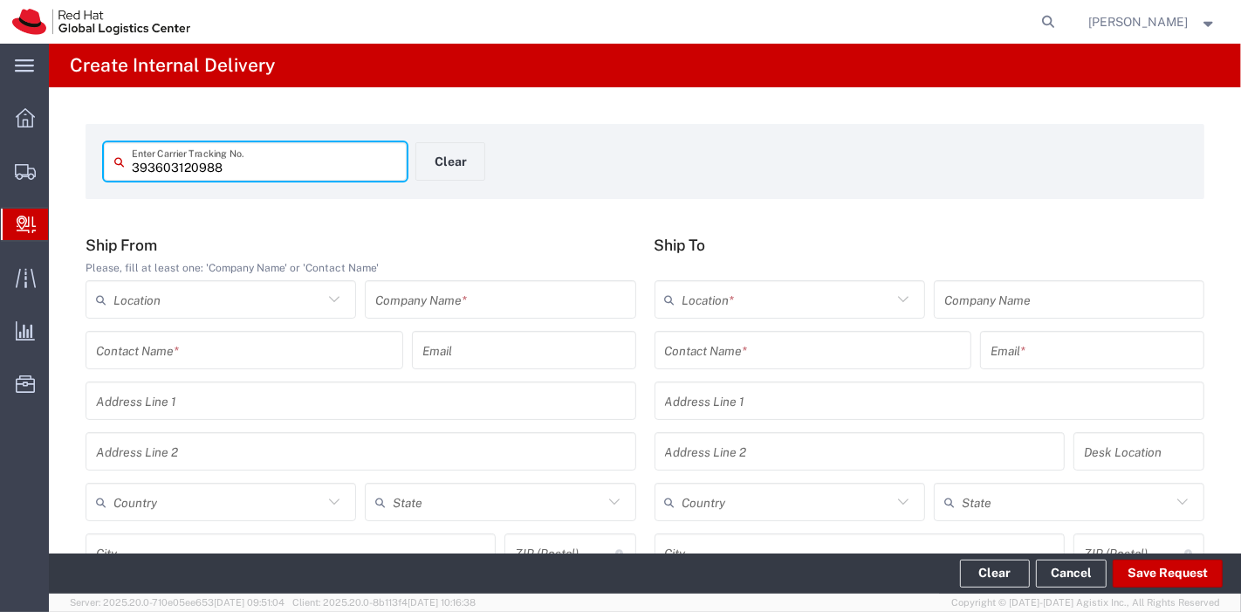
type input "393603120988"
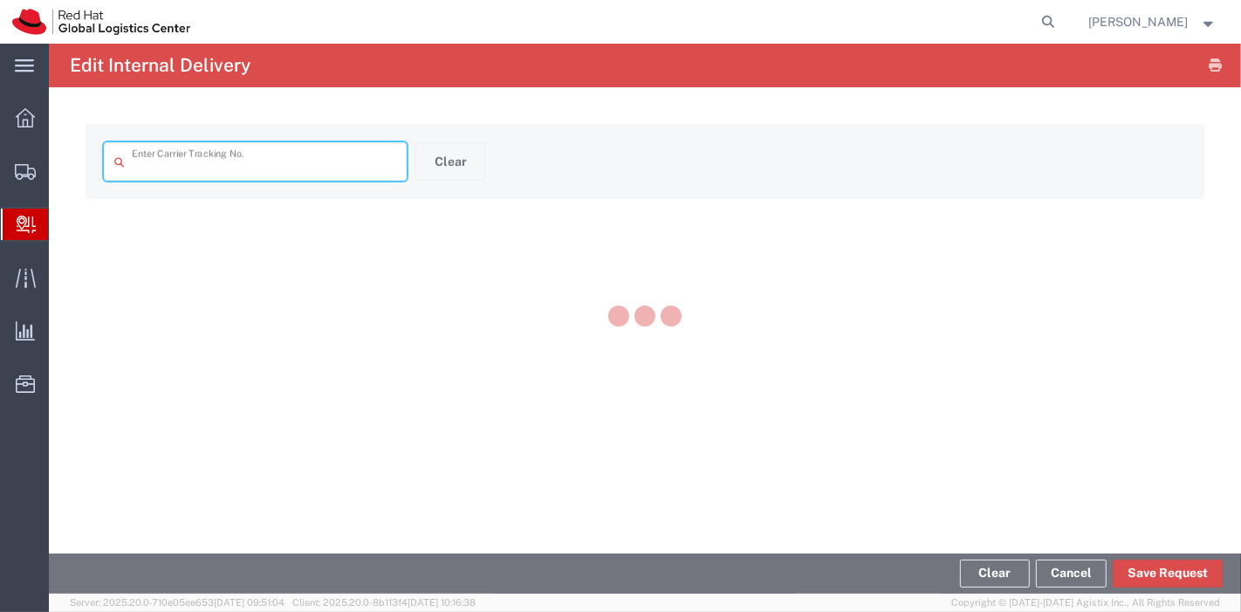
type input "393603120988"
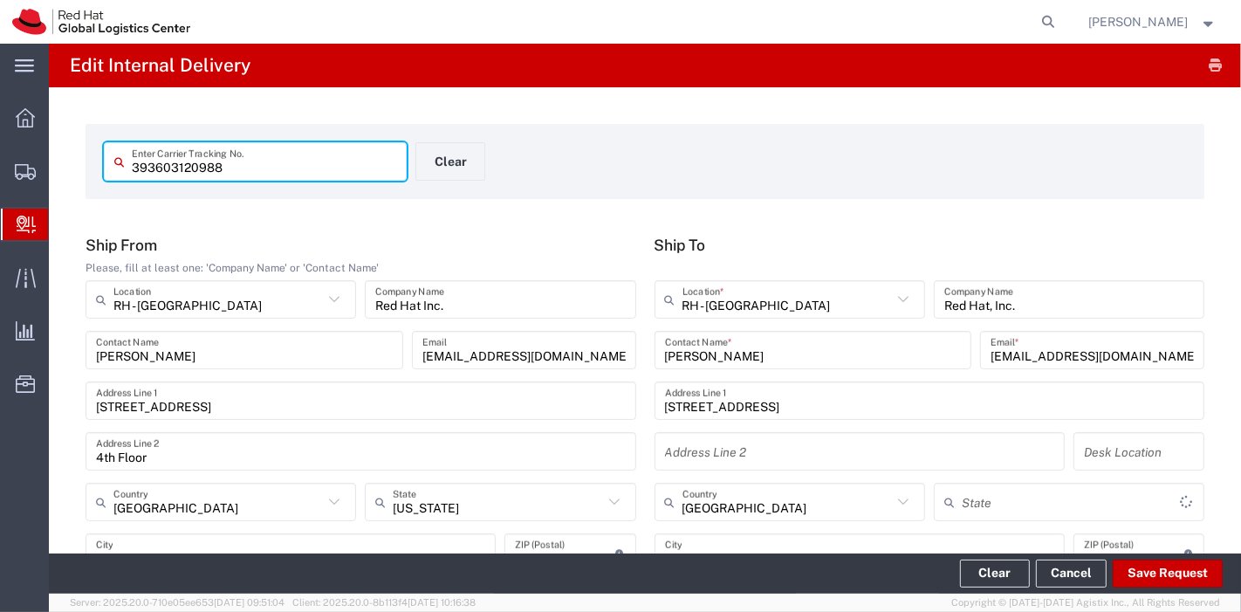
type input "2Day"
type input "[US_STATE]"
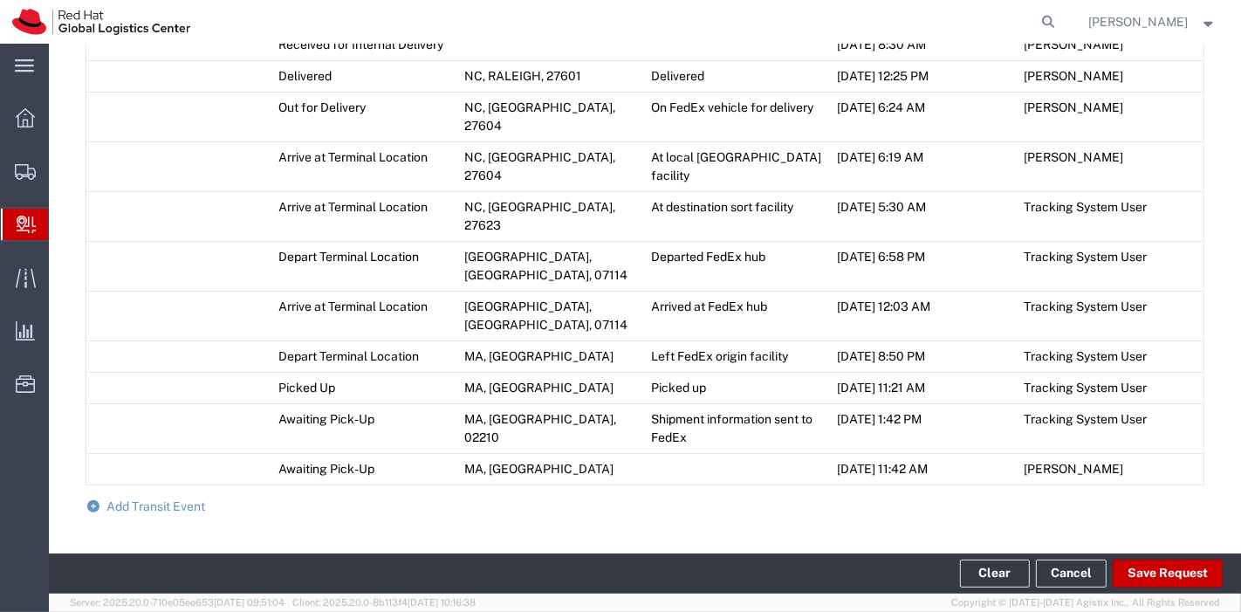
scroll to position [971, 0]
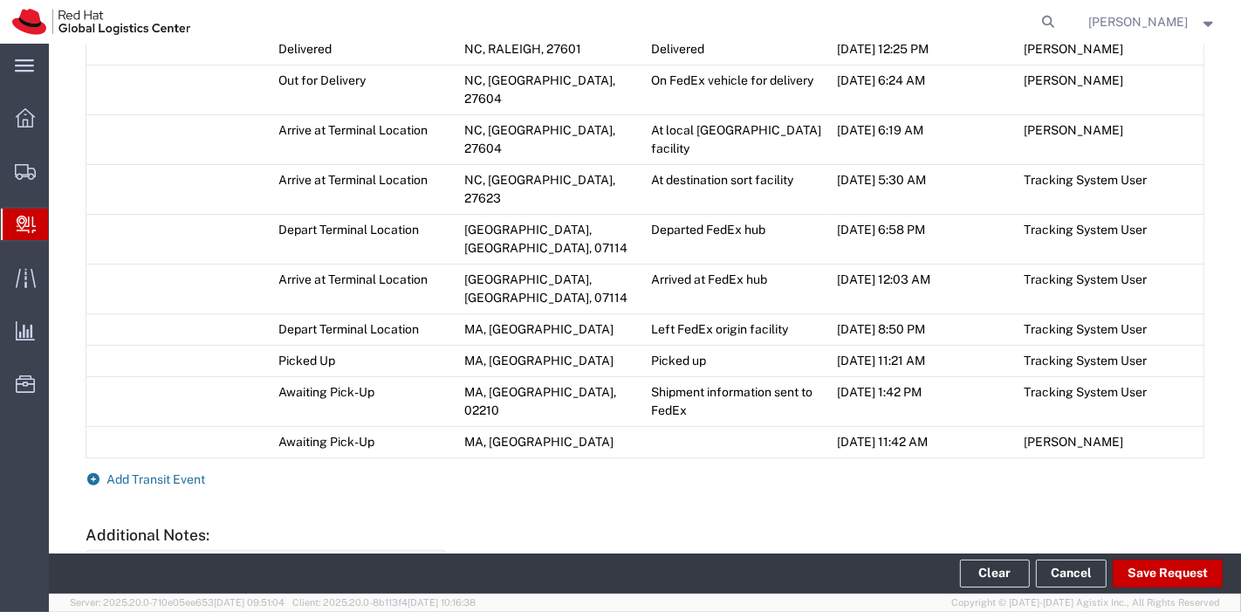
click at [169, 472] on span "Add Transit Event" at bounding box center [156, 479] width 99 height 14
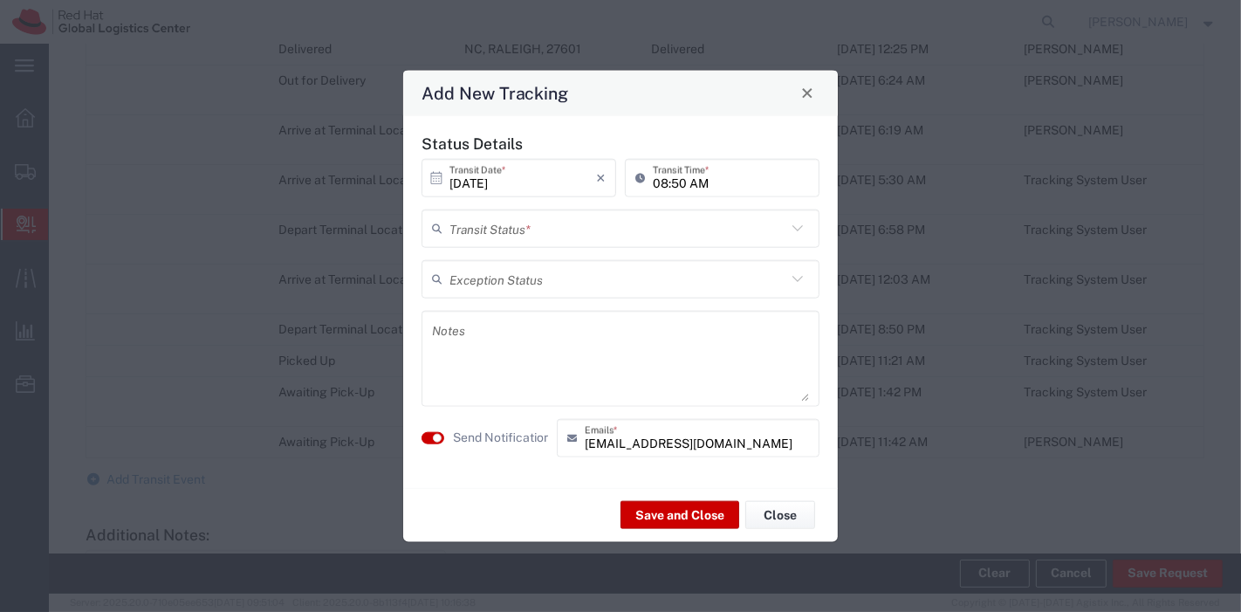
click at [546, 239] on input "text" at bounding box center [617, 228] width 337 height 31
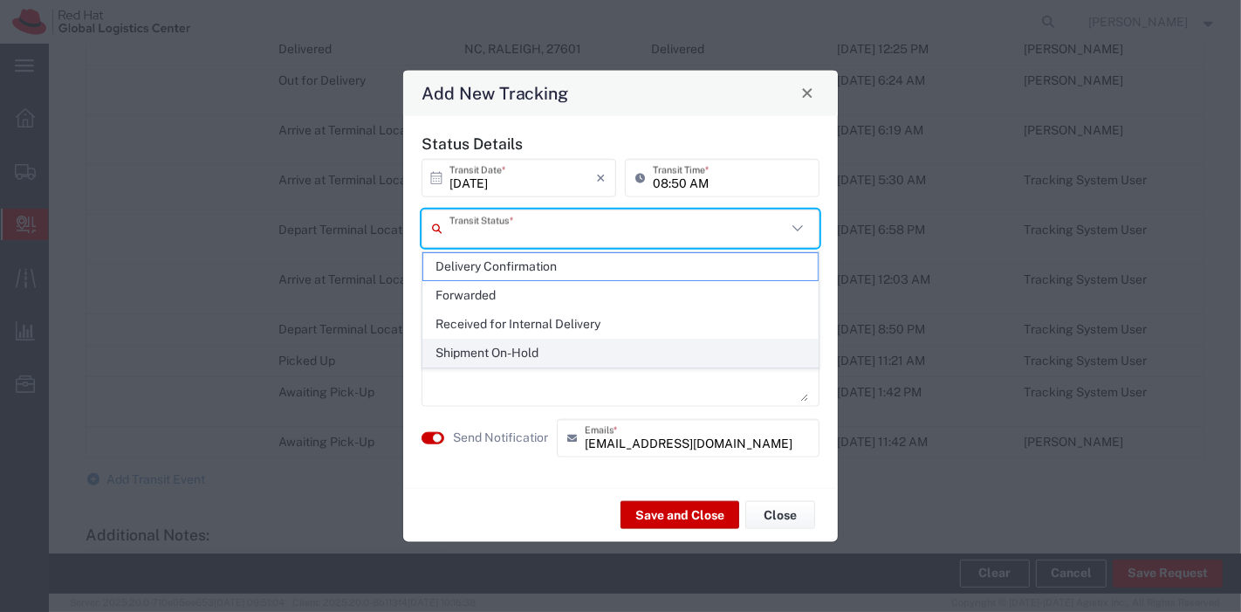
click at [516, 345] on span "Shipment On-Hold" at bounding box center [620, 352] width 395 height 27
type input "Shipment On-Hold"
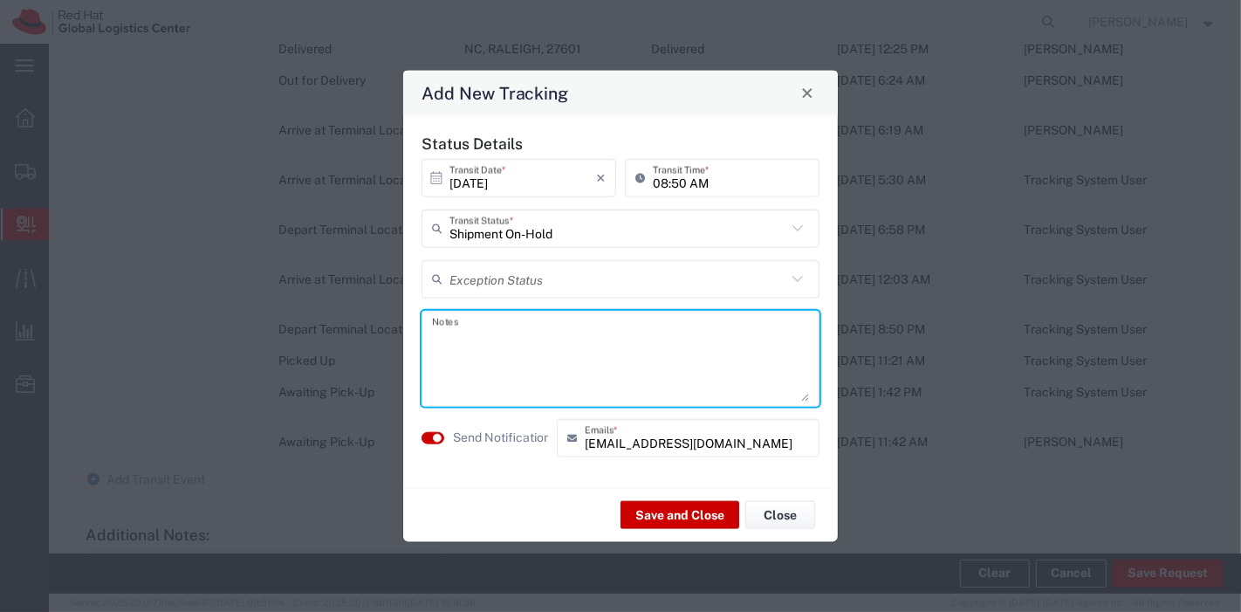
click at [516, 345] on textarea at bounding box center [620, 357] width 377 height 85
type textarea "Pickup from Post. 10-3 M-F"
click at [667, 509] on button "Save and Close" at bounding box center [679, 515] width 119 height 28
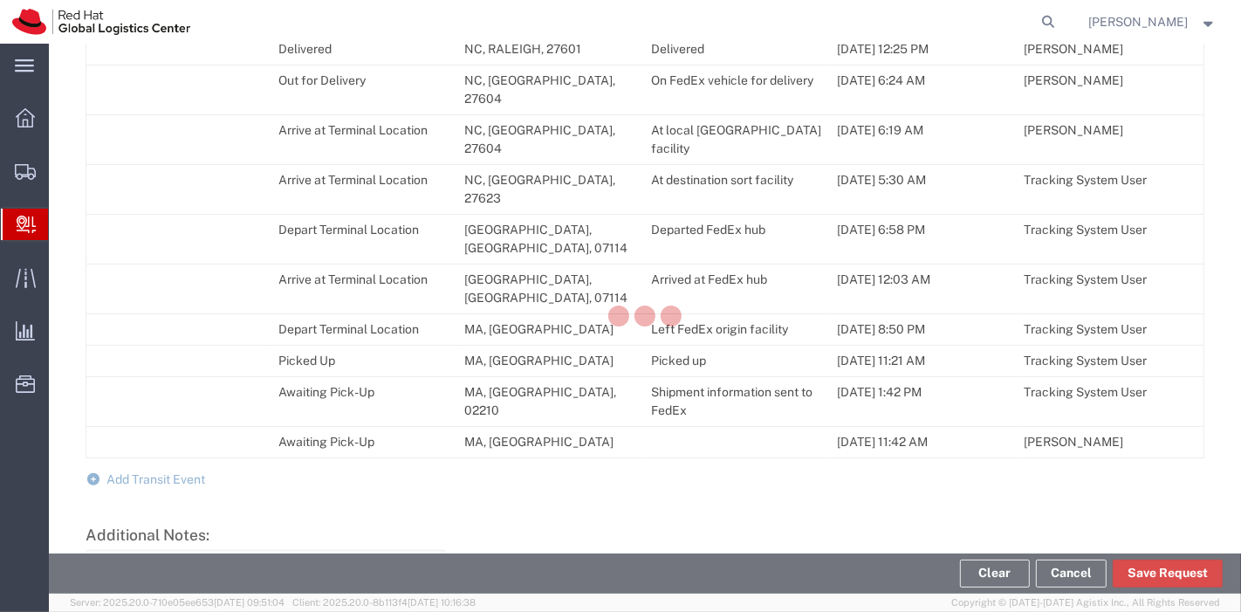
scroll to position [1002, 0]
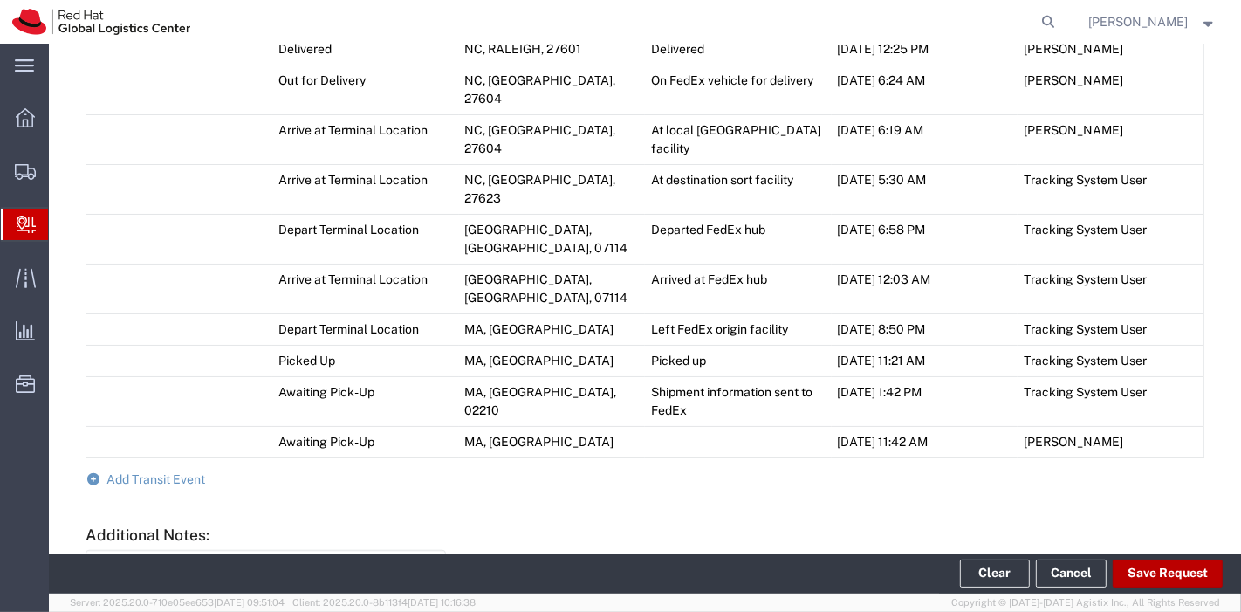
click at [1147, 579] on button "Save Request" at bounding box center [1167, 573] width 110 height 28
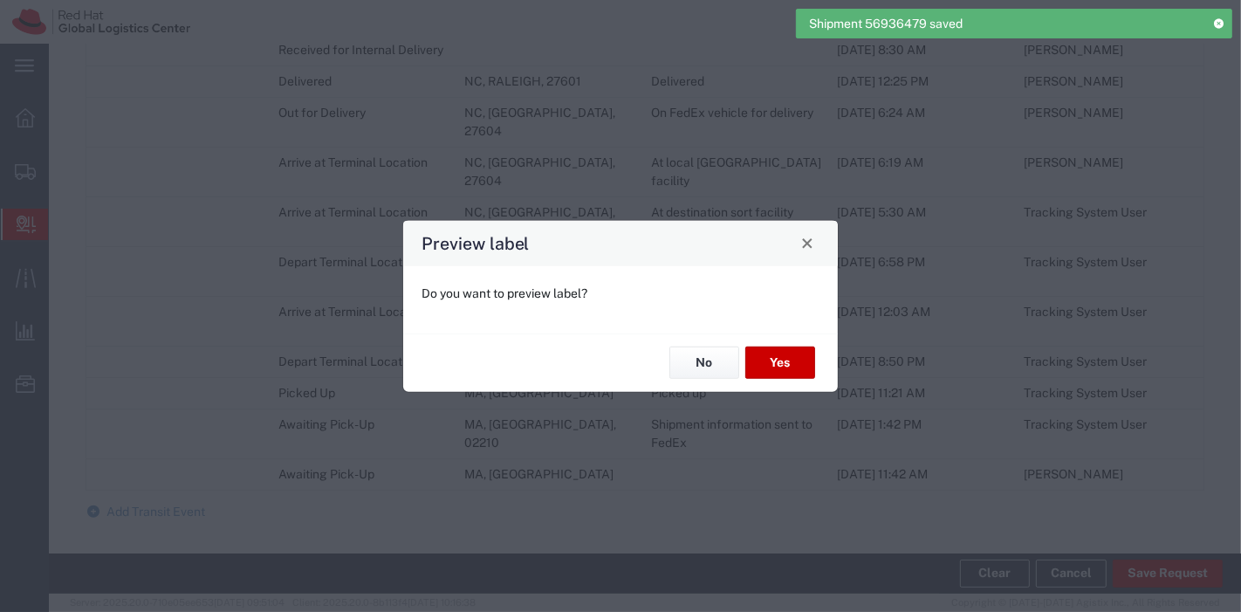
type input "Your Packaging"
type input "2Day"
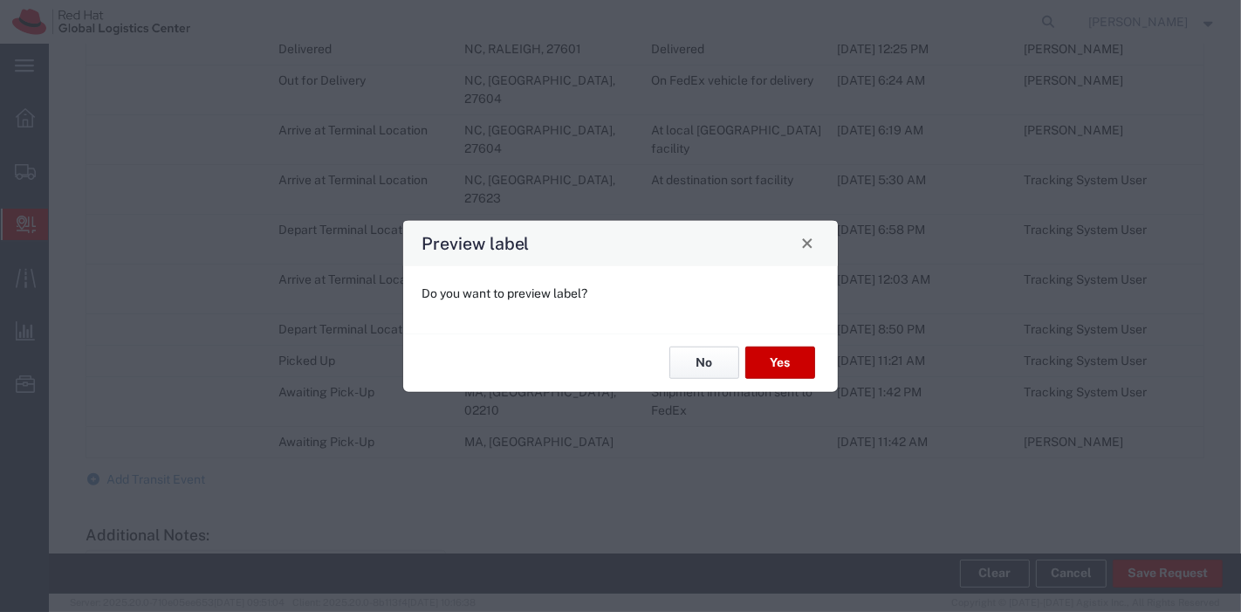
drag, startPoint x: 717, startPoint y: 359, endPoint x: 676, endPoint y: 365, distance: 41.3
click at [676, 365] on button "No" at bounding box center [704, 362] width 70 height 32
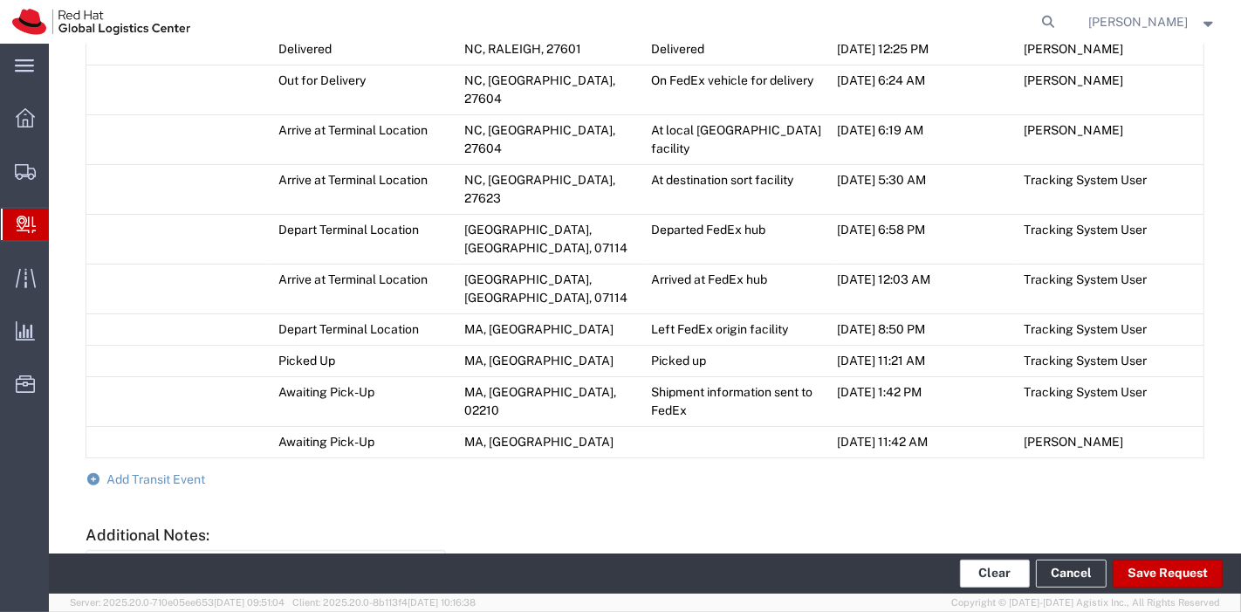
click at [982, 570] on button "Clear" at bounding box center [995, 573] width 70 height 28
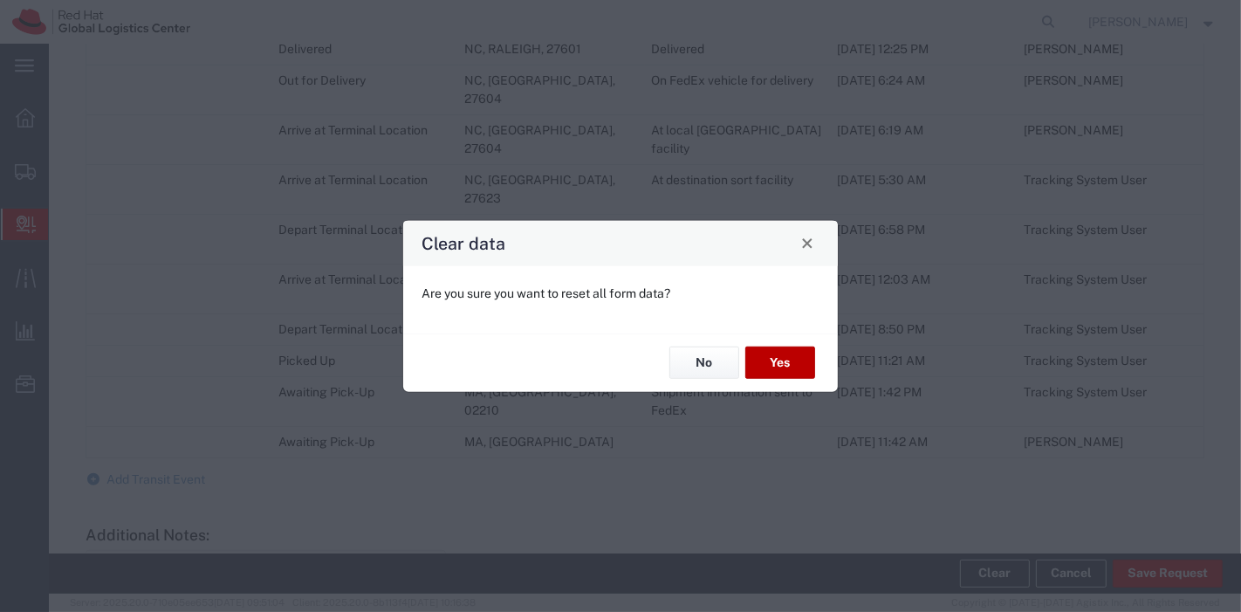
click at [769, 359] on button "Yes" at bounding box center [780, 362] width 70 height 32
